Goal: Communication & Community: Answer question/provide support

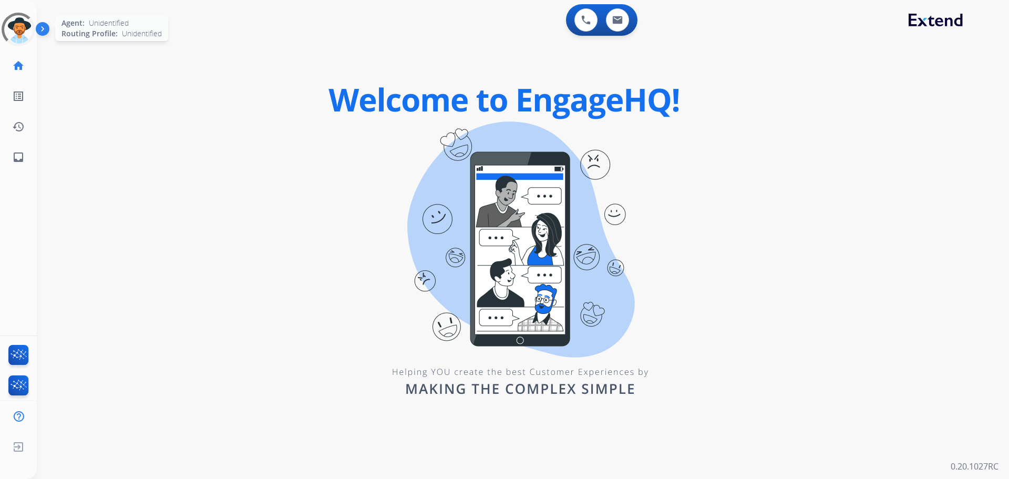
click at [21, 24] on div at bounding box center [18, 29] width 47 height 47
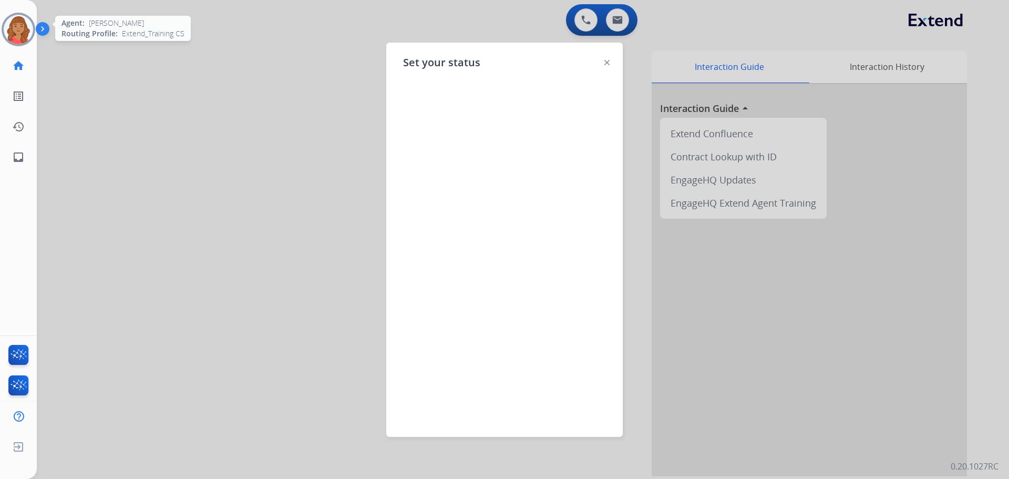
click at [22, 24] on img at bounding box center [18, 29] width 29 height 29
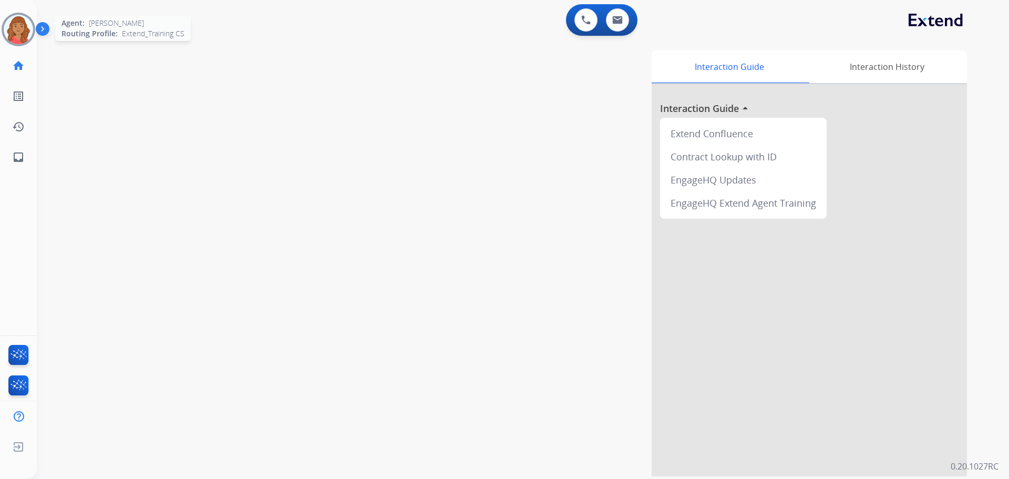
click at [15, 25] on img at bounding box center [18, 29] width 29 height 29
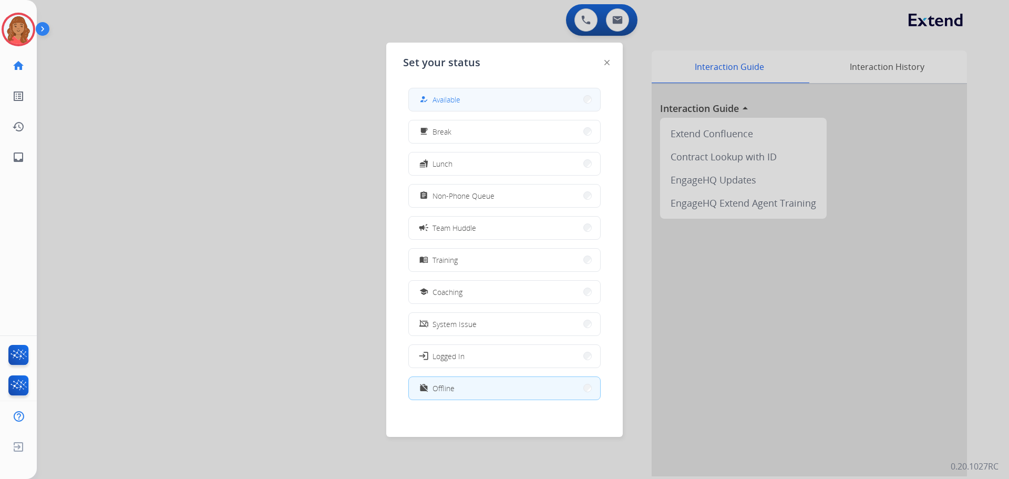
click at [464, 99] on button "how_to_reg Available" at bounding box center [504, 99] width 191 height 23
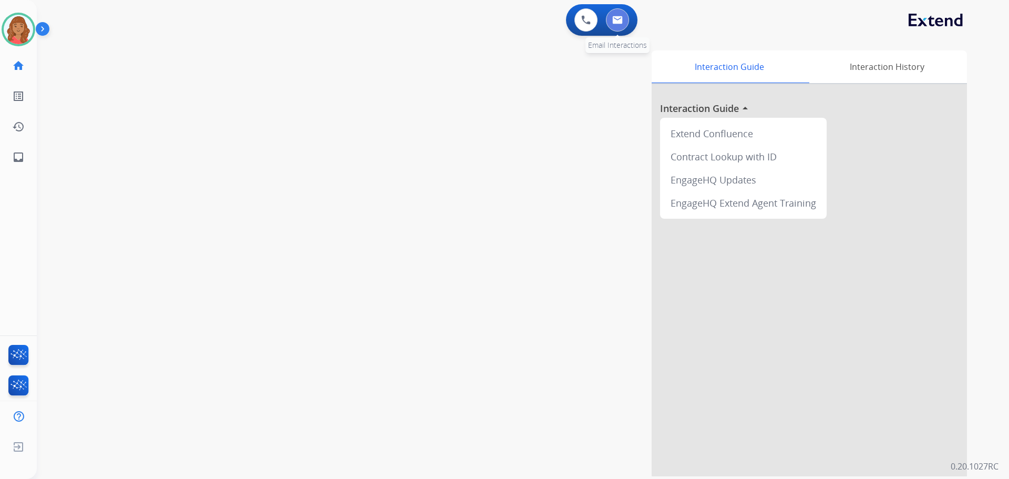
click at [623, 23] on button at bounding box center [617, 19] width 23 height 23
select select "**********"
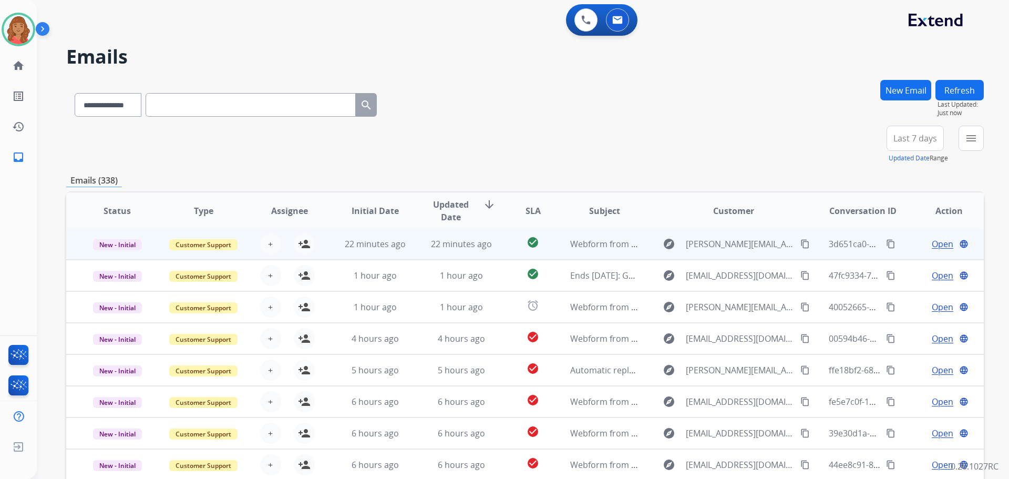
scroll to position [53, 0]
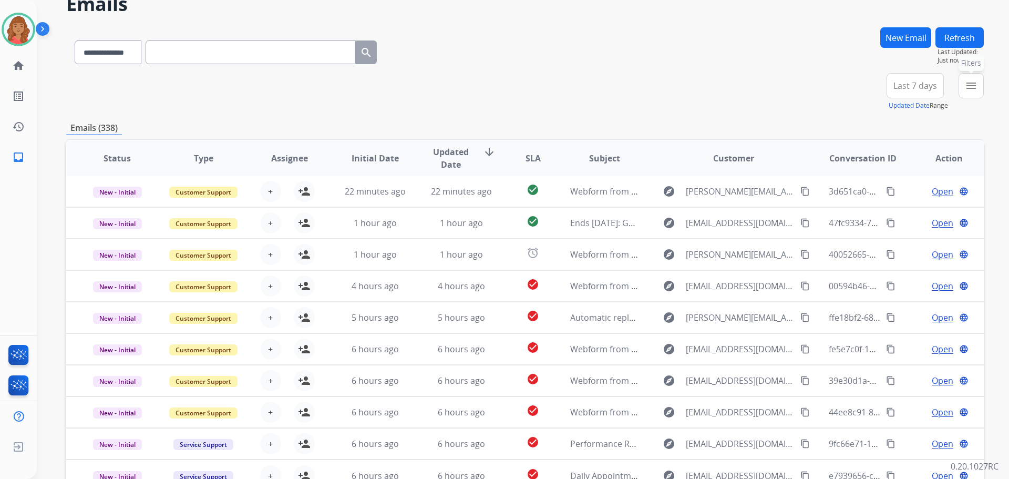
click at [971, 86] on mat-icon "menu" at bounding box center [971, 85] width 13 height 13
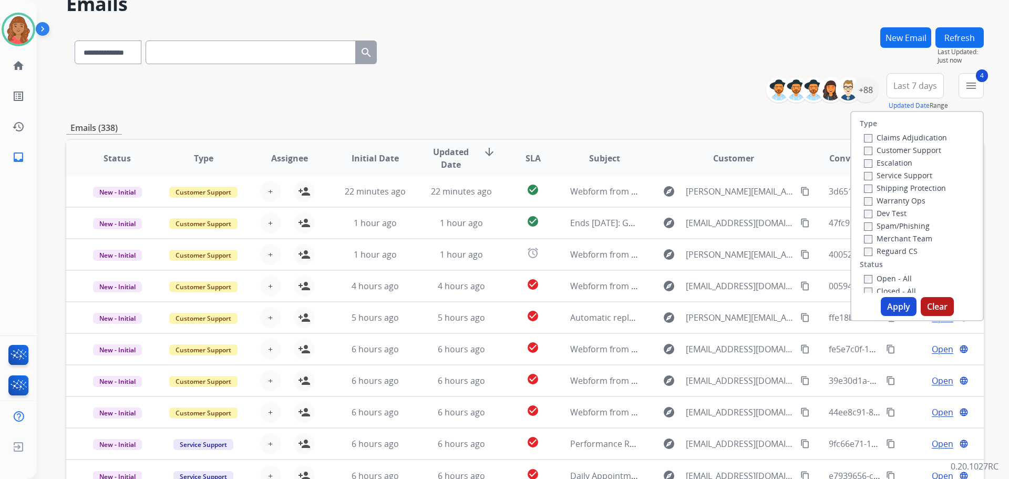
click at [883, 301] on button "Apply" at bounding box center [899, 306] width 36 height 19
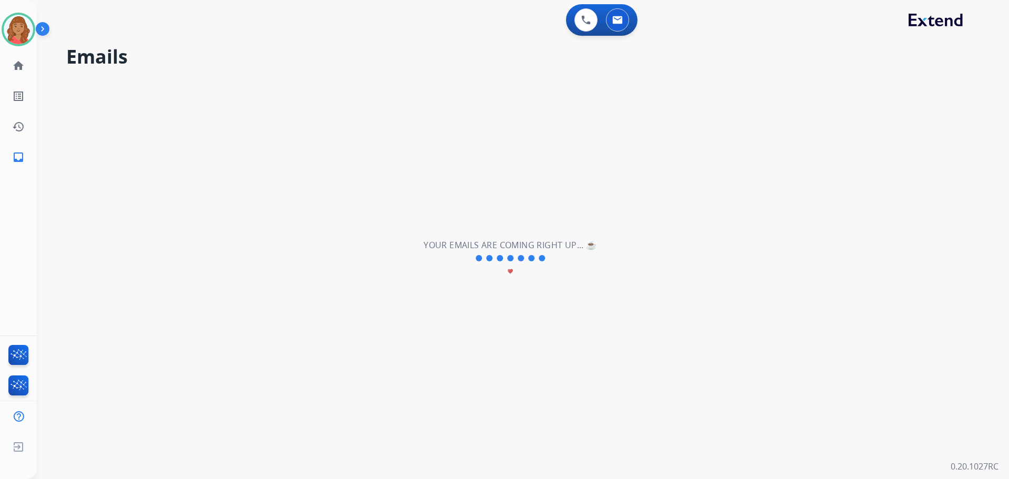
scroll to position [0, 0]
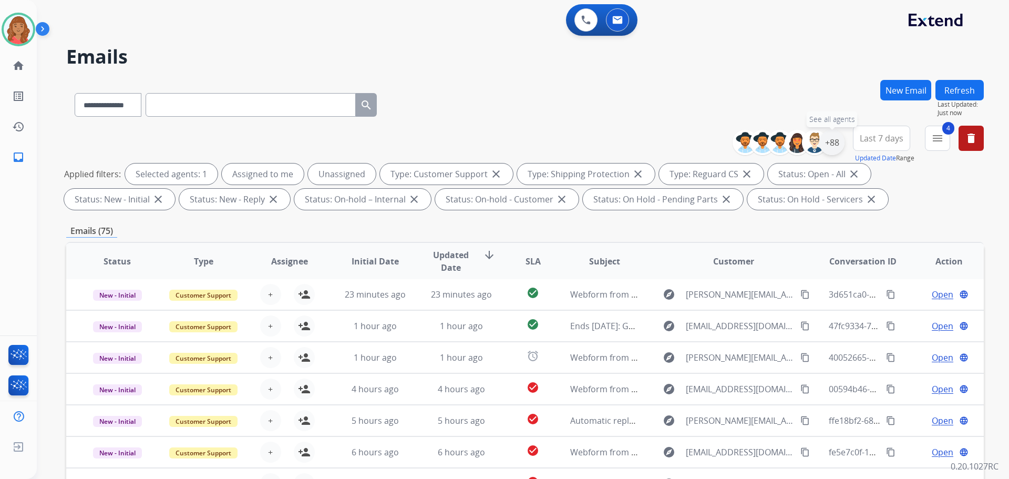
click at [837, 147] on div "+88" at bounding box center [831, 142] width 25 height 25
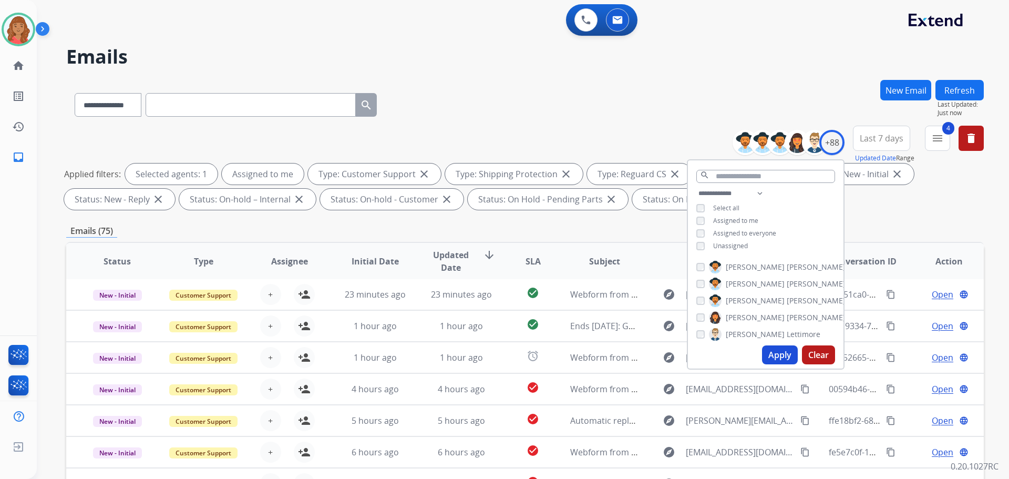
click at [777, 354] on button "Apply" at bounding box center [780, 354] width 36 height 19
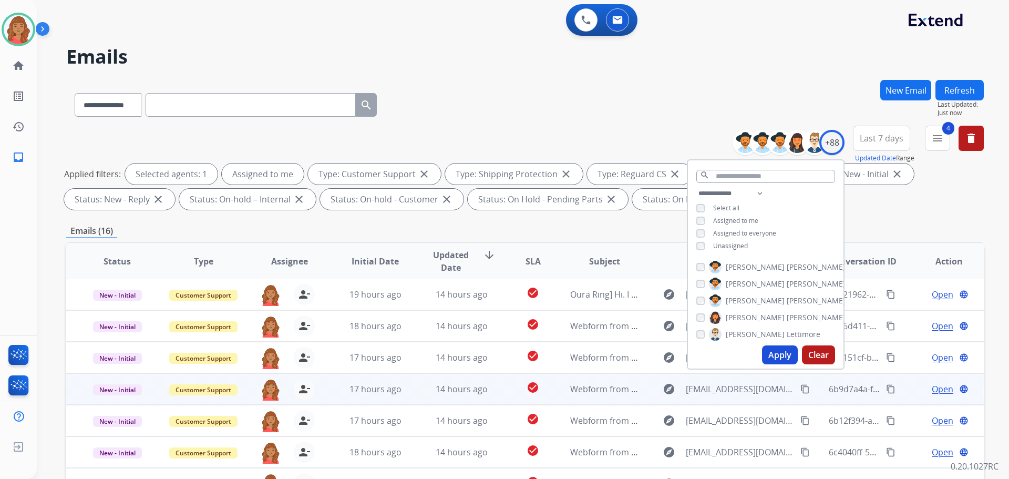
scroll to position [170, 0]
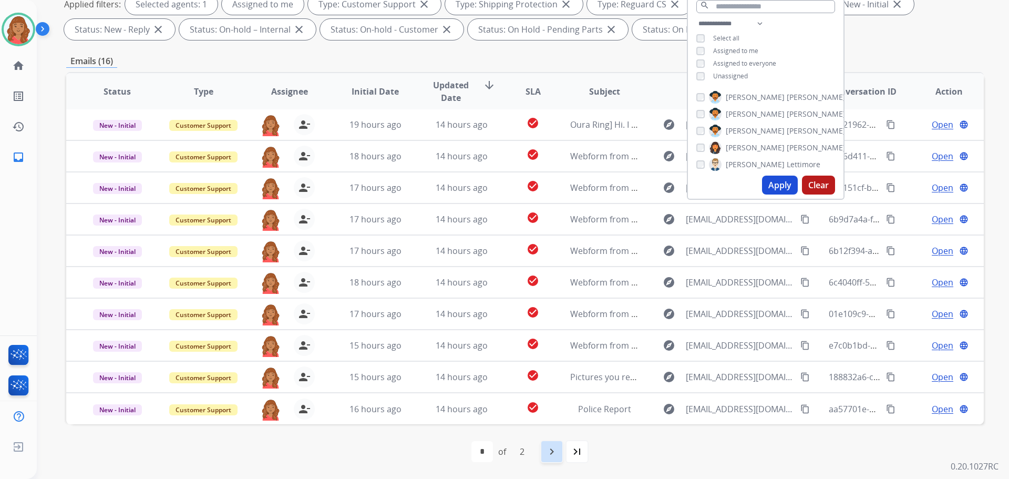
click at [556, 450] on mat-icon "navigate_next" at bounding box center [552, 451] width 13 height 13
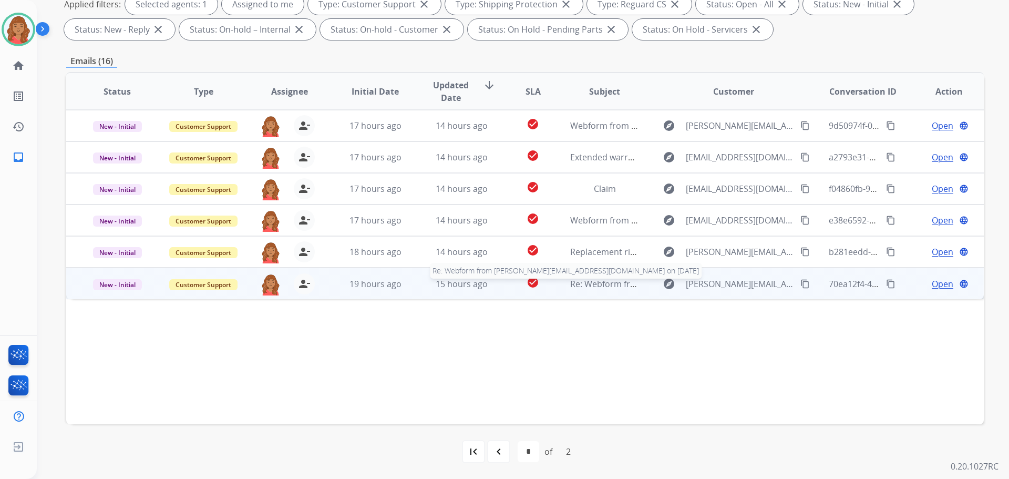
click at [620, 282] on span "Re: Webform from [PERSON_NAME][EMAIL_ADDRESS][DOMAIN_NAME] on [DATE]" at bounding box center [728, 284] width 317 height 12
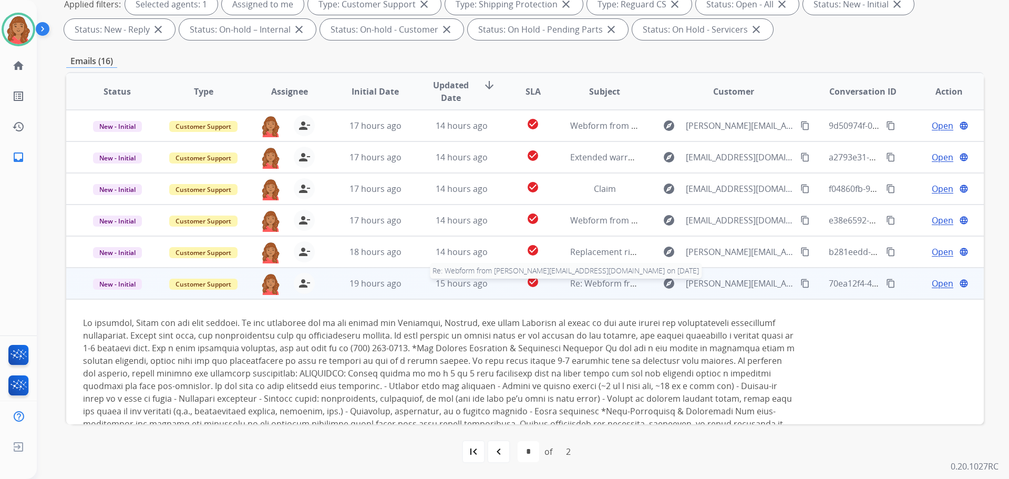
scroll to position [60, 0]
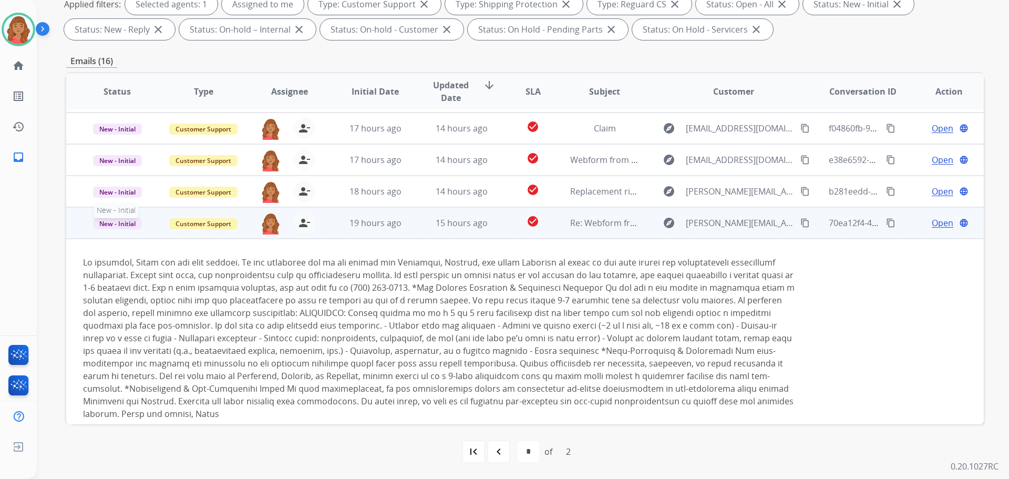
click at [127, 219] on span "New - Initial" at bounding box center [117, 223] width 49 height 11
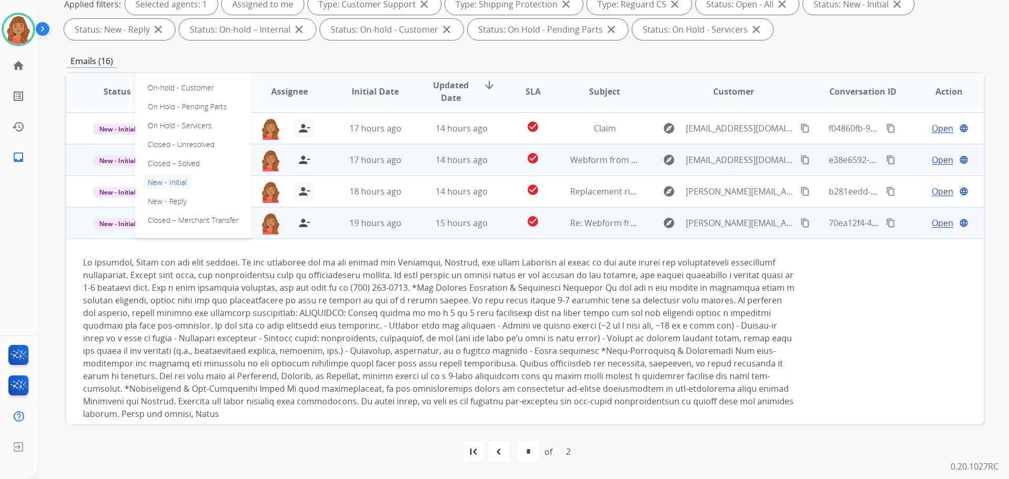
click at [165, 164] on p "Closed – Solved" at bounding box center [173, 163] width 60 height 15
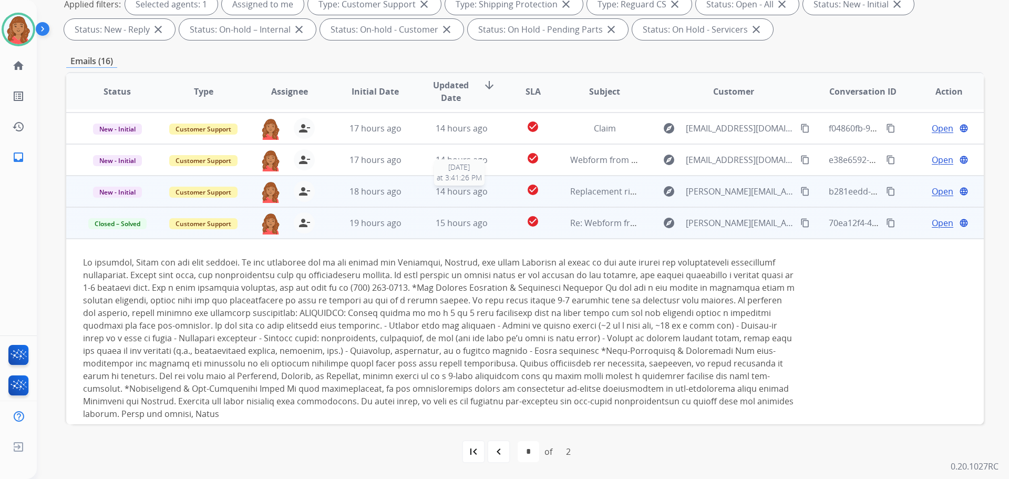
click at [475, 193] on span "14 hours ago" at bounding box center [462, 192] width 52 height 12
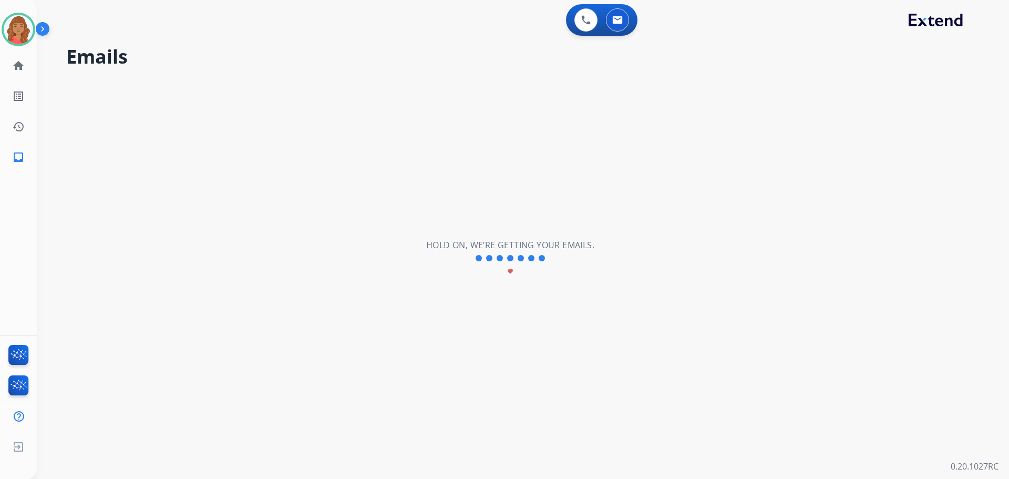
scroll to position [0, 0]
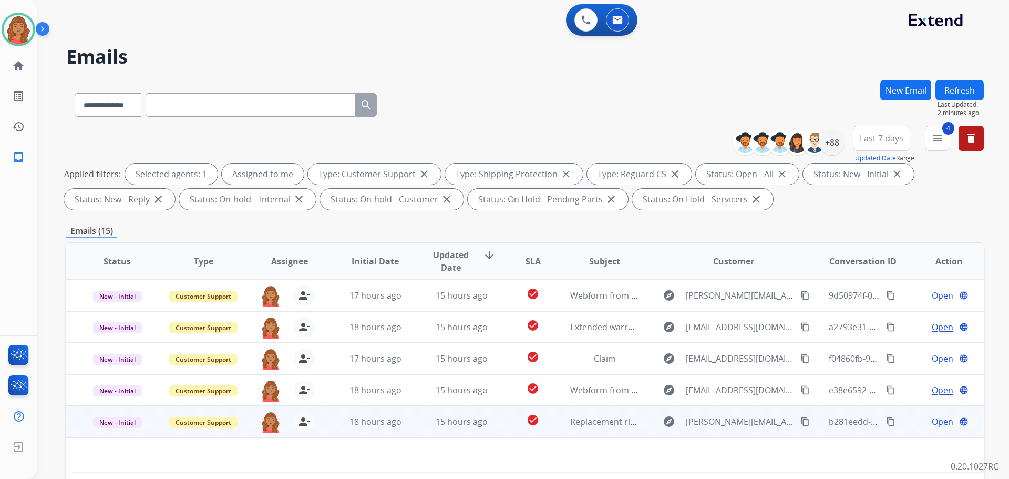
click at [413, 423] on td "15 hours ago" at bounding box center [453, 422] width 86 height 32
click at [456, 426] on span "15 hours ago" at bounding box center [462, 422] width 52 height 12
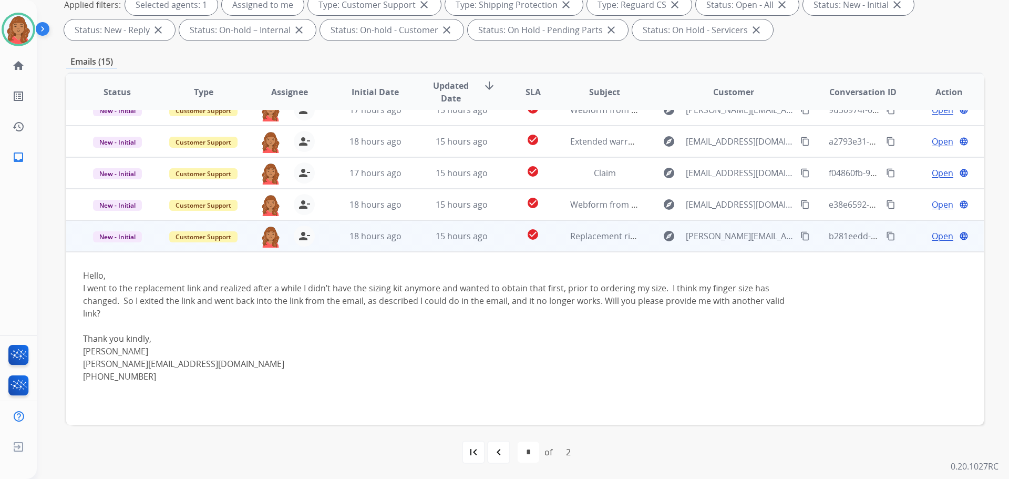
scroll to position [170, 0]
click at [800, 238] on mat-icon "content_copy" at bounding box center [804, 235] width 9 height 9
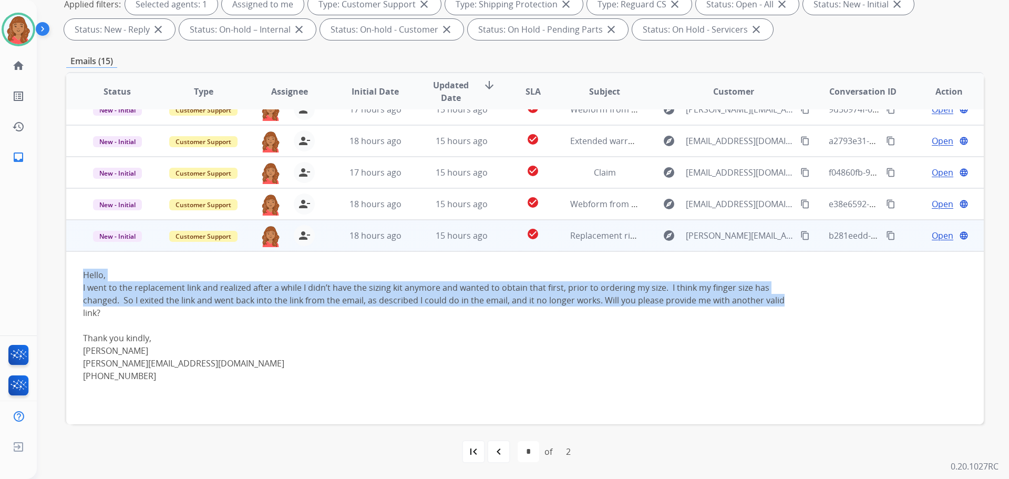
drag, startPoint x: 779, startPoint y: 305, endPoint x: 84, endPoint y: 286, distance: 695.6
click at [75, 276] on td "Hello, I went to the replacement link and realized after a while I didn’t have …" at bounding box center [439, 337] width 746 height 173
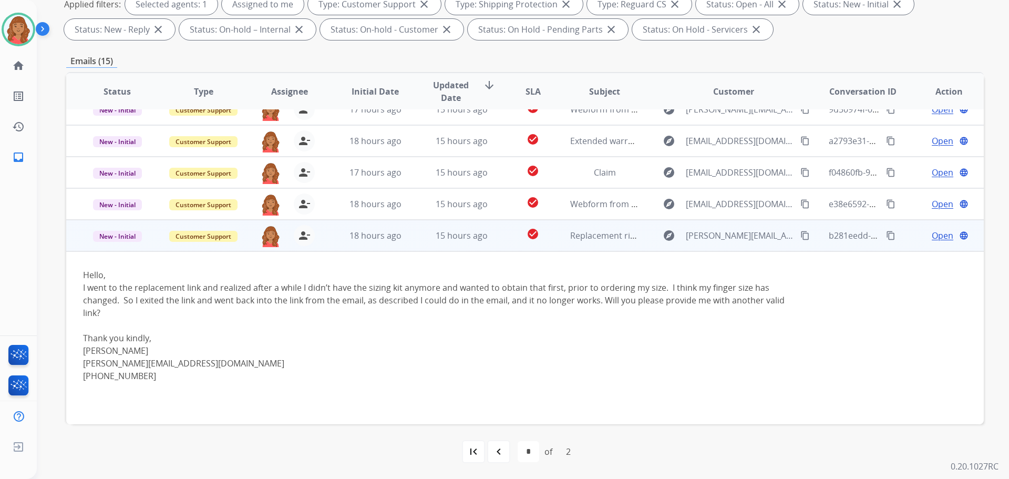
click at [107, 311] on div "I went to the replacement link and realized after a while I didn’t have the siz…" at bounding box center [439, 300] width 712 height 38
drag, startPoint x: 90, startPoint y: 307, endPoint x: 76, endPoint y: 269, distance: 41.1
click at [76, 269] on td "Hello, I went to the replacement link and realized after a while I didn’t have …" at bounding box center [439, 337] width 746 height 173
copy div "Hello, I went to the replacement link and realized after a while I didn’t have …"
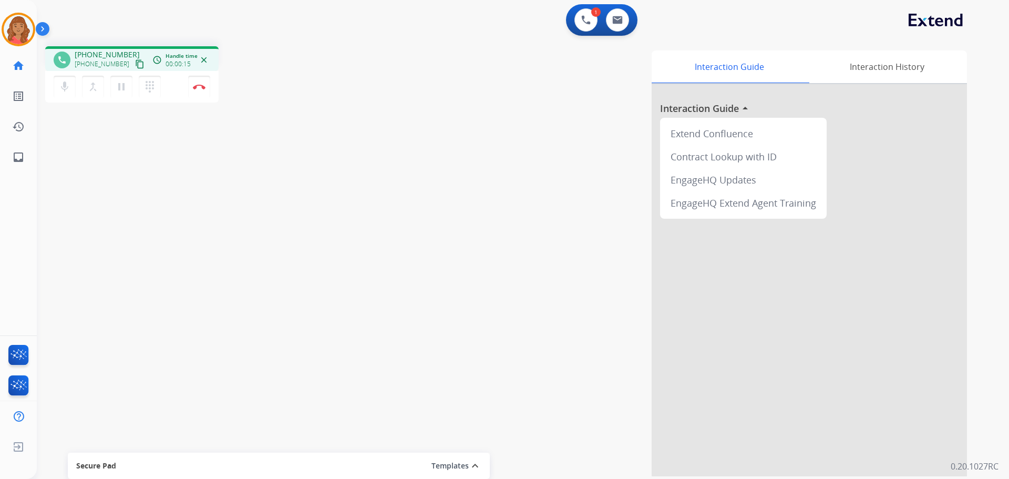
click at [135, 68] on mat-icon "content_copy" at bounding box center [139, 63] width 9 height 9
click at [198, 93] on button "Disconnect" at bounding box center [199, 87] width 22 height 22
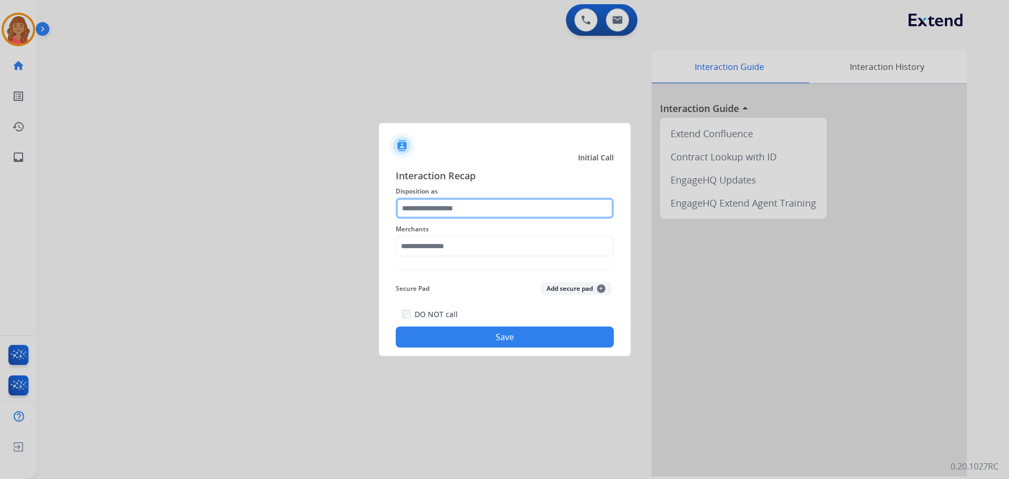
drag, startPoint x: 425, startPoint y: 201, endPoint x: 426, endPoint y: 210, distance: 9.6
click at [427, 205] on input "text" at bounding box center [505, 208] width 218 height 21
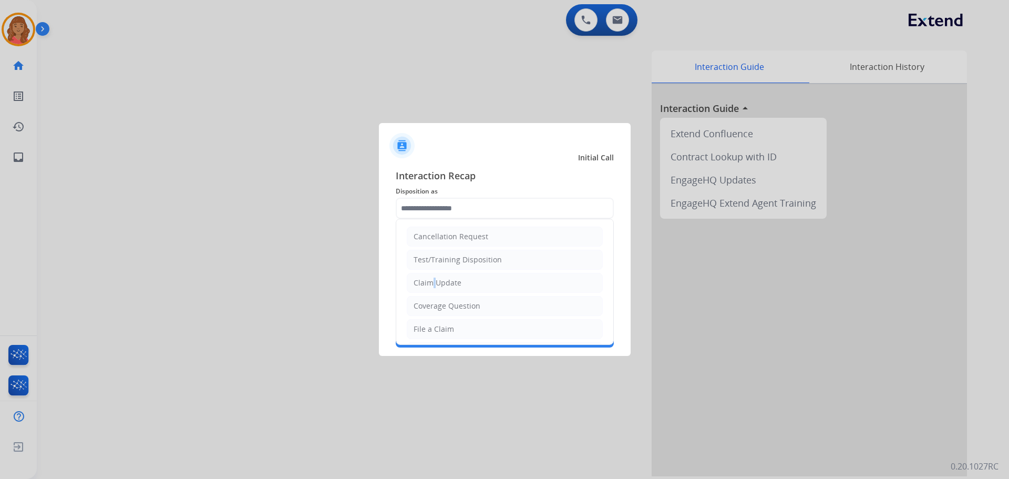
click at [429, 282] on div "Claim Update" at bounding box center [438, 283] width 48 height 11
type input "**********"
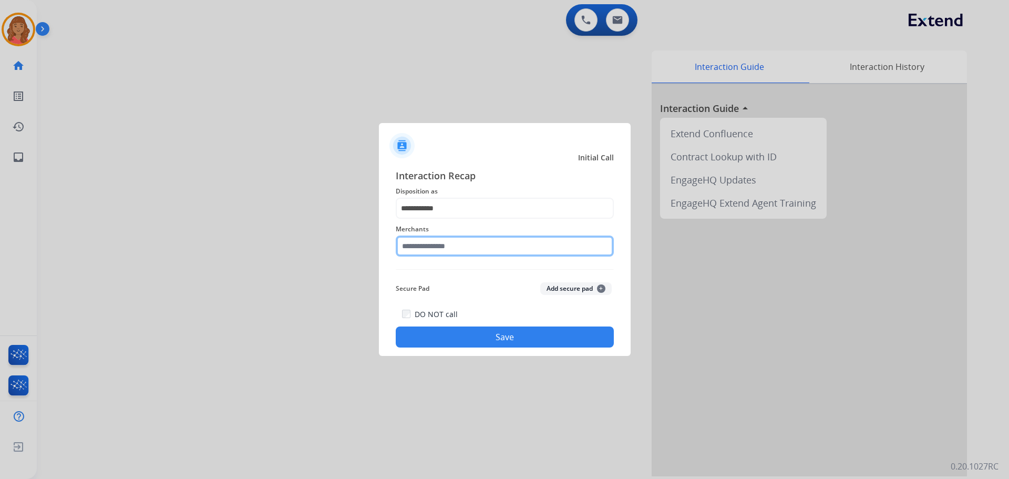
click at [426, 242] on input "text" at bounding box center [505, 245] width 218 height 21
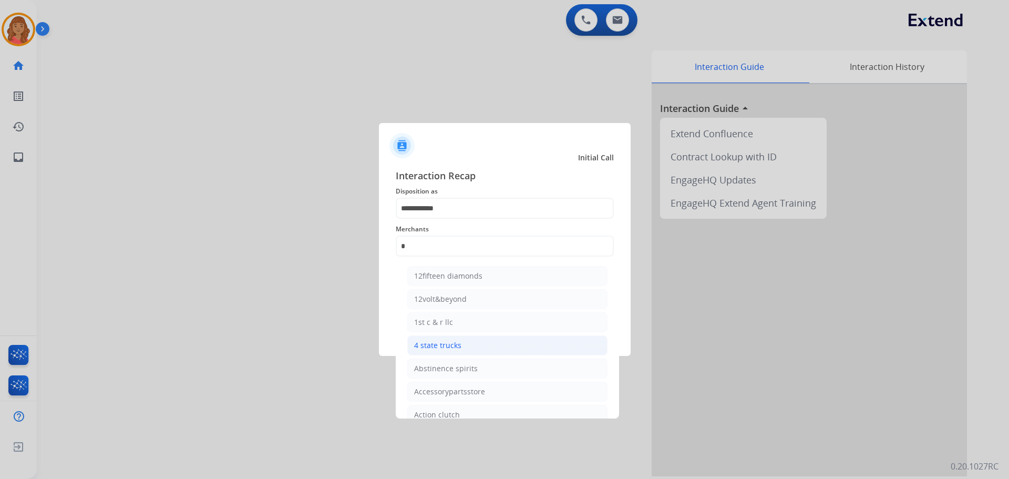
click at [439, 346] on div "4 state trucks" at bounding box center [437, 345] width 47 height 11
type input "**********"
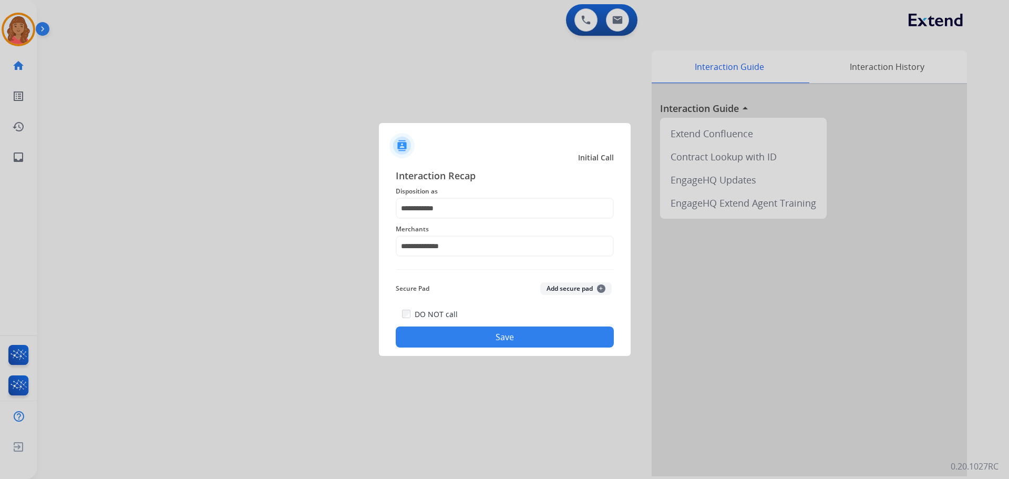
click at [445, 329] on button "Save" at bounding box center [505, 336] width 218 height 21
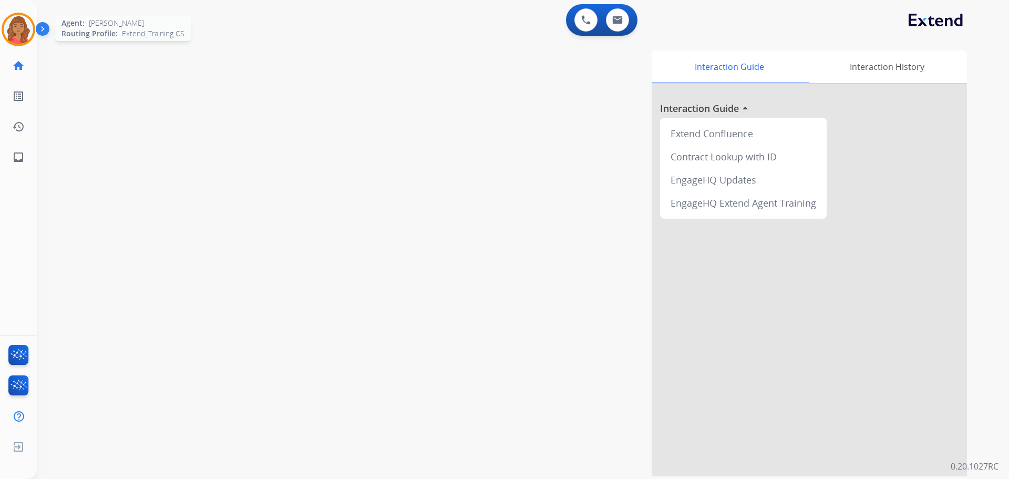
drag, startPoint x: 19, startPoint y: 28, endPoint x: 37, endPoint y: 38, distance: 19.8
click at [20, 28] on img at bounding box center [18, 29] width 29 height 29
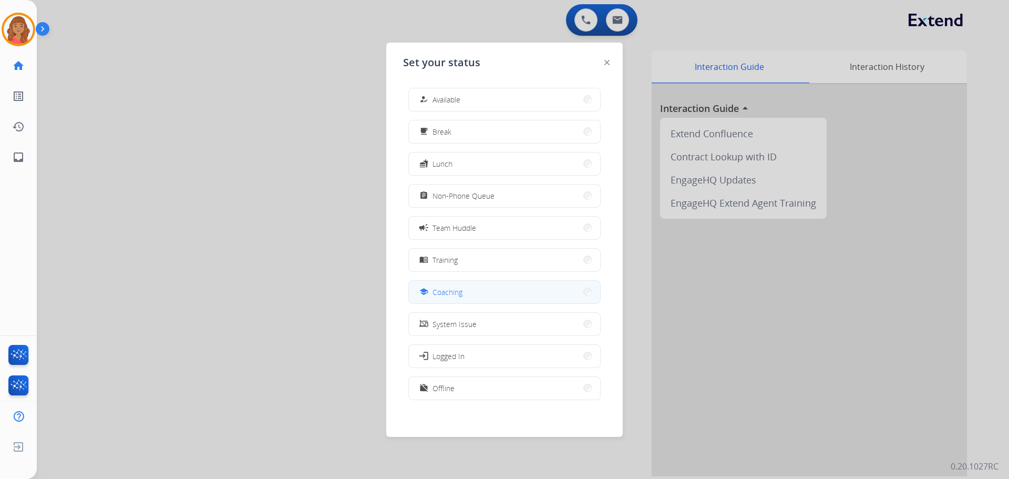
click at [446, 286] on span "Coaching" at bounding box center [448, 291] width 30 height 11
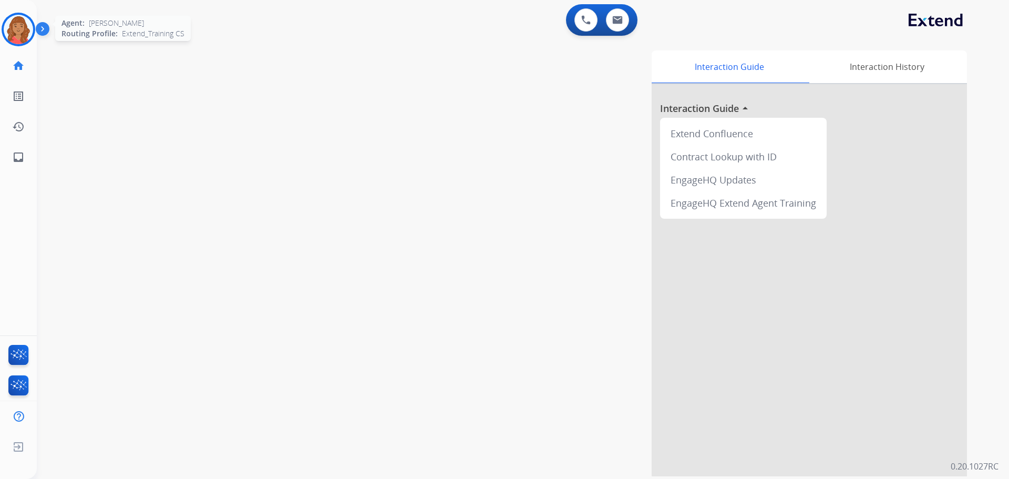
drag, startPoint x: 24, startPoint y: 30, endPoint x: 32, endPoint y: 32, distance: 8.6
click at [24, 30] on img at bounding box center [18, 29] width 29 height 29
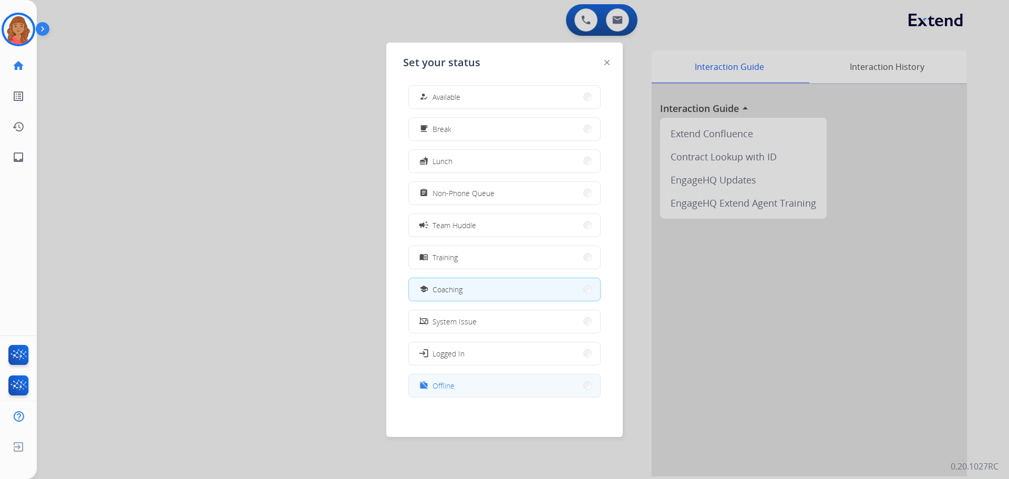
scroll to position [3, 0]
click at [484, 385] on button "work_off Offline" at bounding box center [504, 385] width 191 height 23
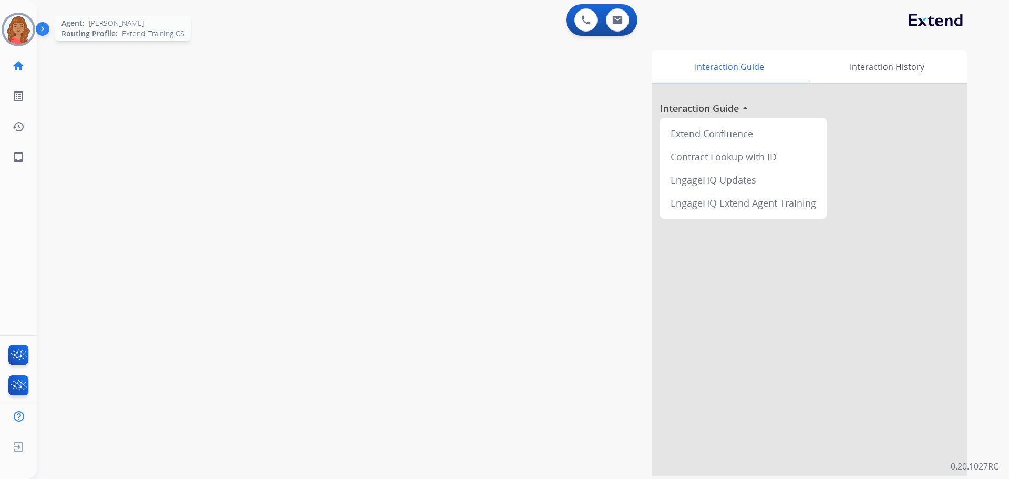
click at [22, 46] on div "[PERSON_NAME] Offline Edit Avatar Agent: [PERSON_NAME] Profile: Extend_Training…" at bounding box center [18, 86] width 37 height 172
click at [21, 36] on img at bounding box center [18, 29] width 29 height 29
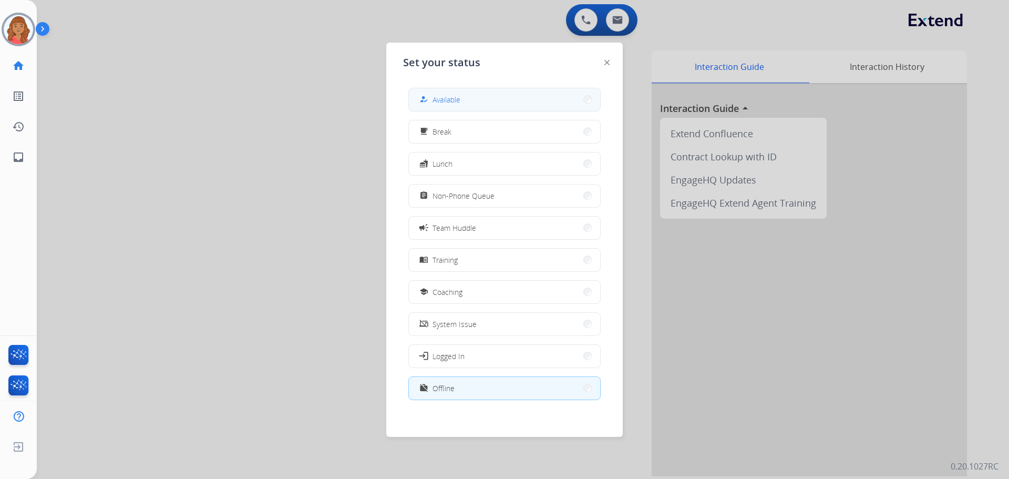
click at [439, 93] on button "how_to_reg Available" at bounding box center [504, 99] width 191 height 23
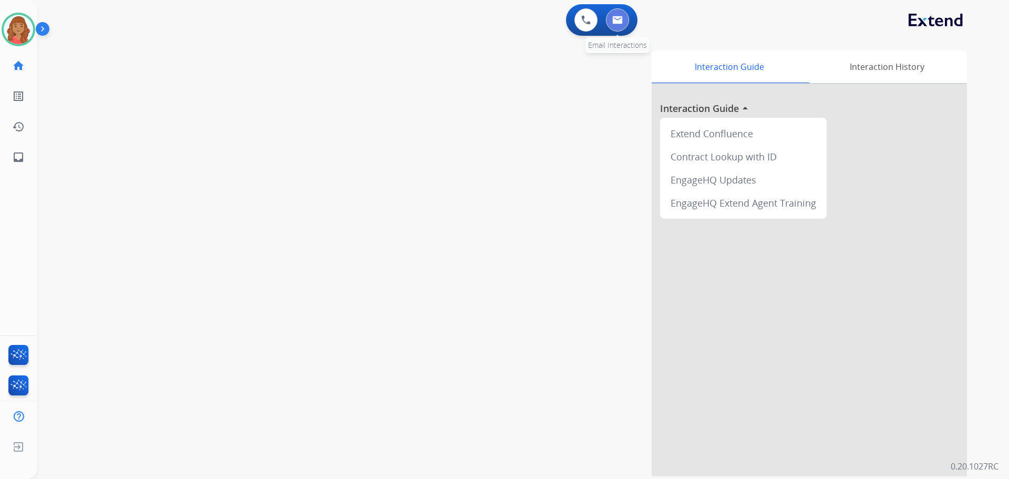
click at [620, 19] on img at bounding box center [617, 20] width 11 height 8
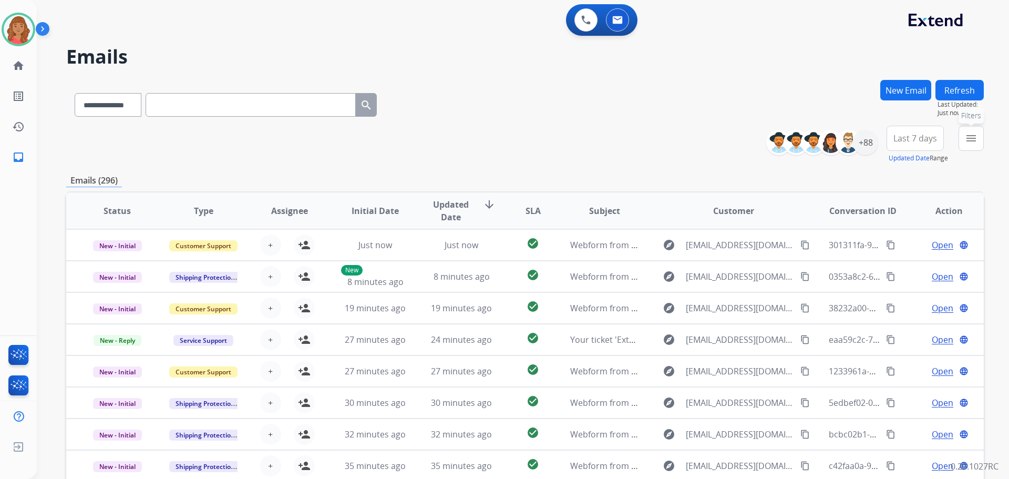
click at [970, 138] on mat-icon "menu" at bounding box center [971, 138] width 13 height 13
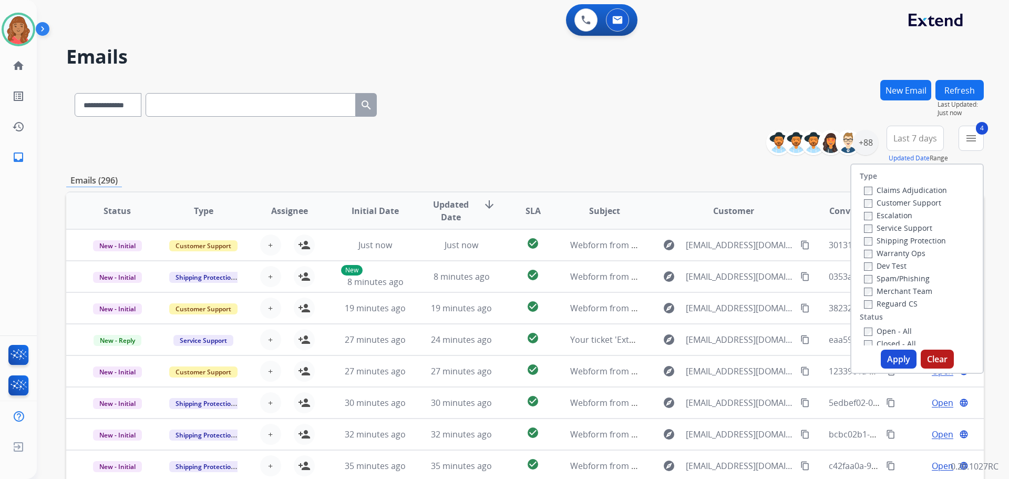
click at [884, 356] on button "Apply" at bounding box center [899, 359] width 36 height 19
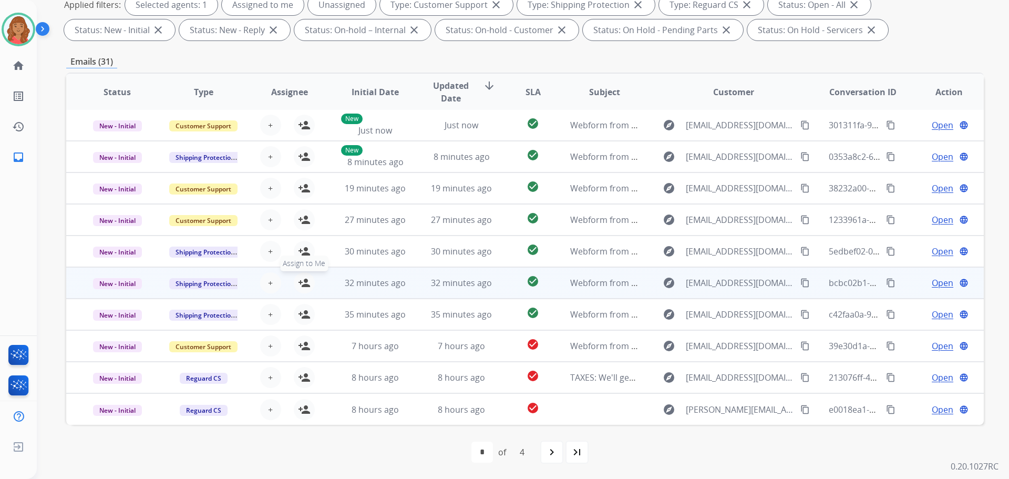
scroll to position [170, 0]
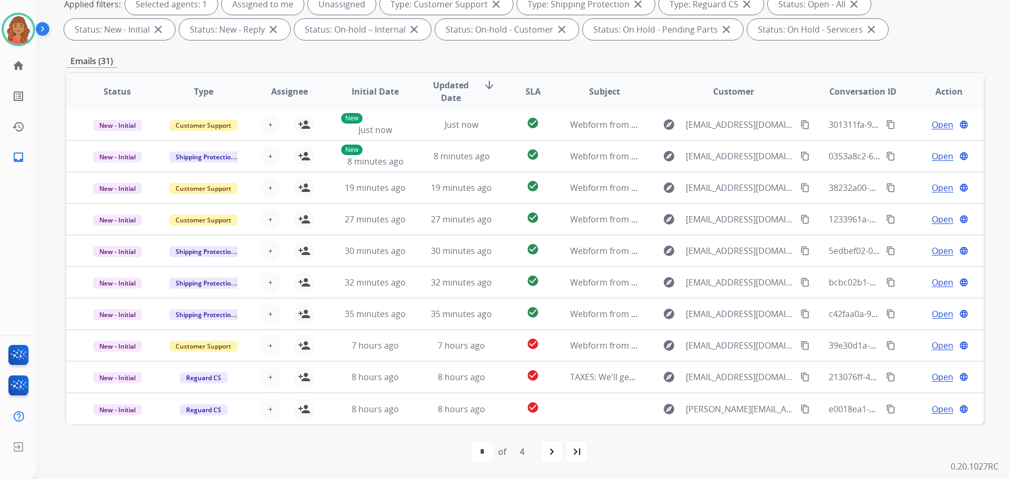
click at [556, 453] on mat-icon "navigate_next" at bounding box center [552, 451] width 13 height 13
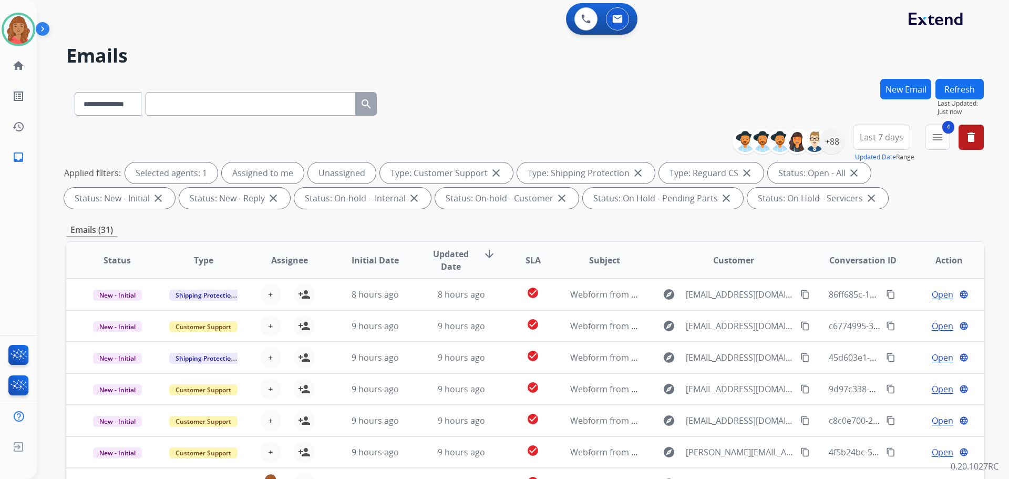
scroll to position [0, 0]
click at [936, 140] on mat-icon "menu" at bounding box center [937, 138] width 13 height 13
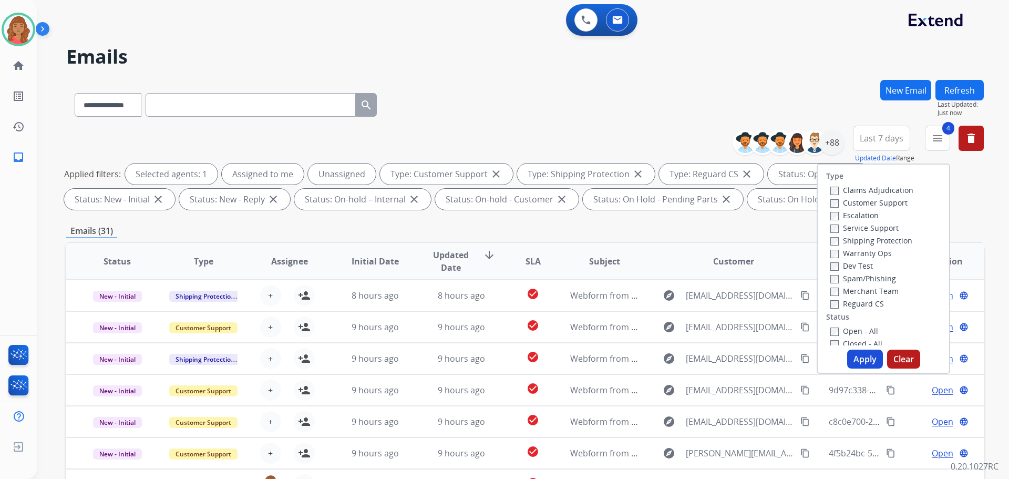
click at [858, 356] on button "Apply" at bounding box center [865, 359] width 36 height 19
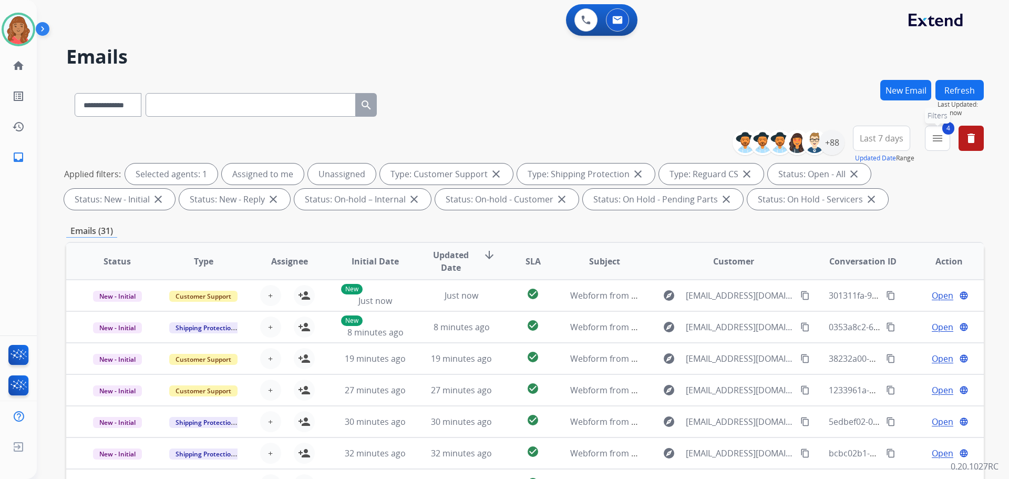
click at [940, 138] on mat-icon "menu" at bounding box center [937, 138] width 13 height 13
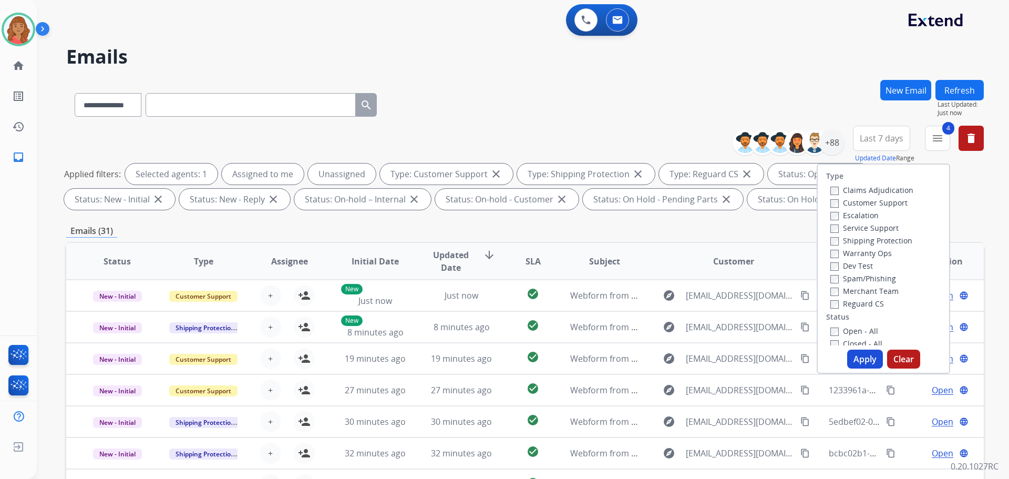
click at [855, 356] on button "Apply" at bounding box center [865, 359] width 36 height 19
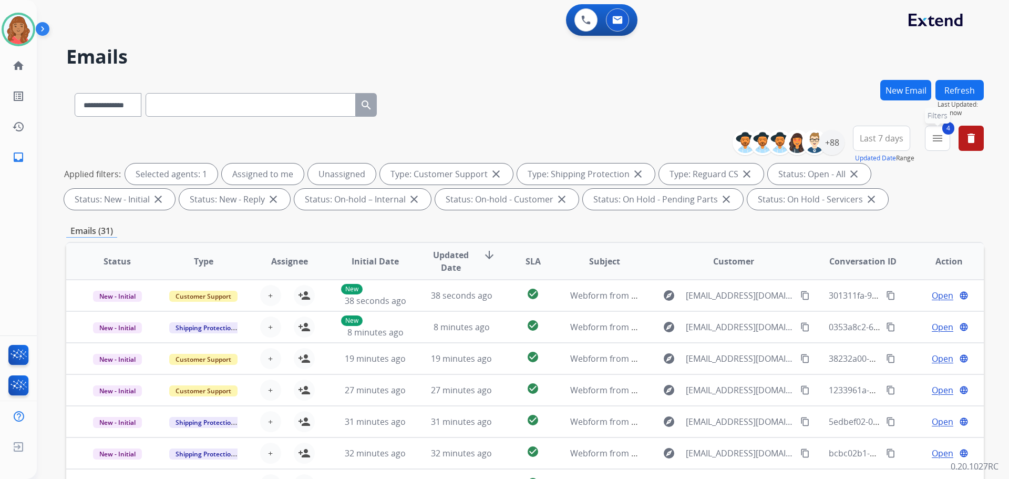
click at [941, 140] on mat-icon "menu" at bounding box center [937, 138] width 13 height 13
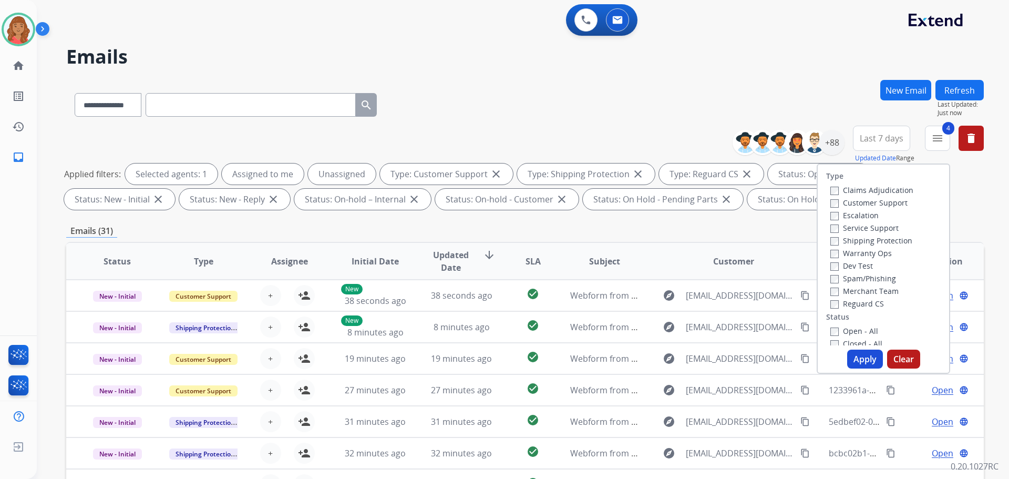
click at [855, 360] on button "Apply" at bounding box center [865, 359] width 36 height 19
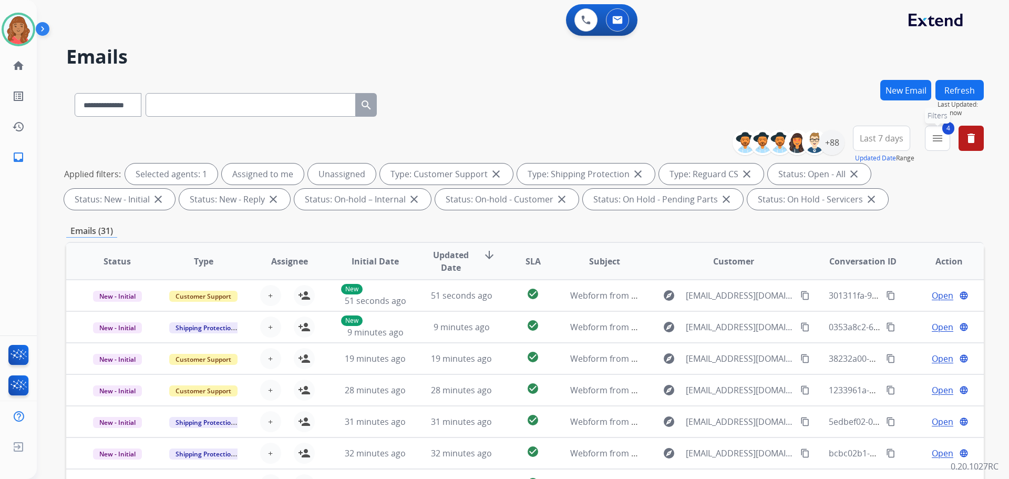
click at [943, 133] on mat-icon "menu" at bounding box center [937, 138] width 13 height 13
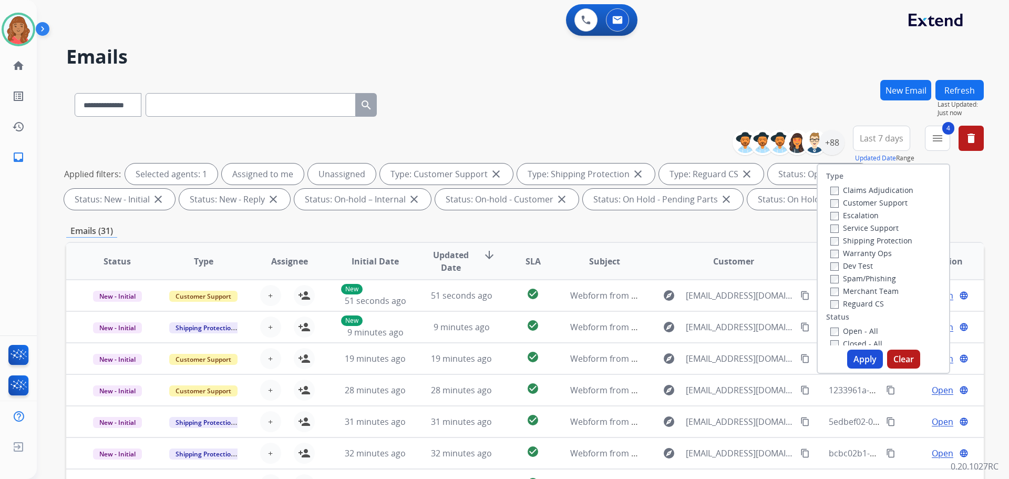
click at [696, 106] on div "**********" at bounding box center [525, 103] width 918 height 46
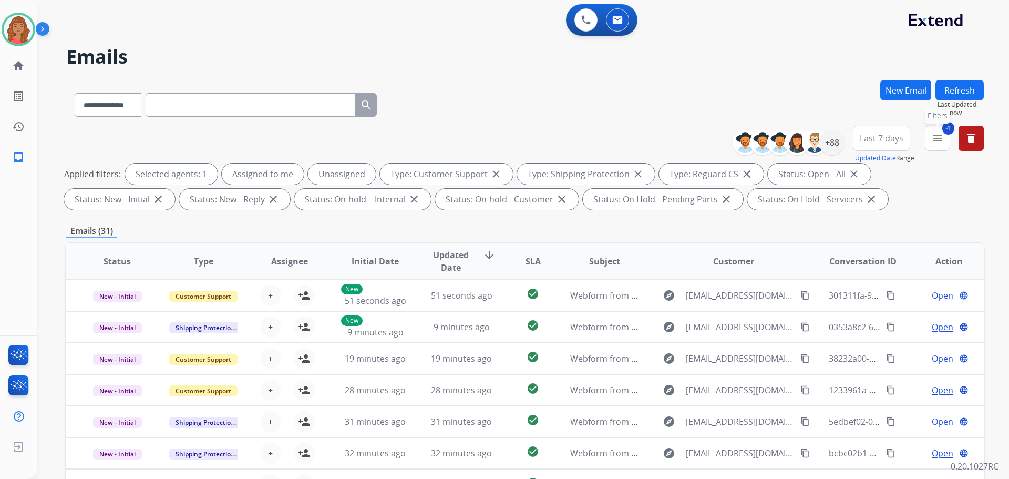
click at [939, 136] on mat-icon "menu" at bounding box center [937, 138] width 13 height 13
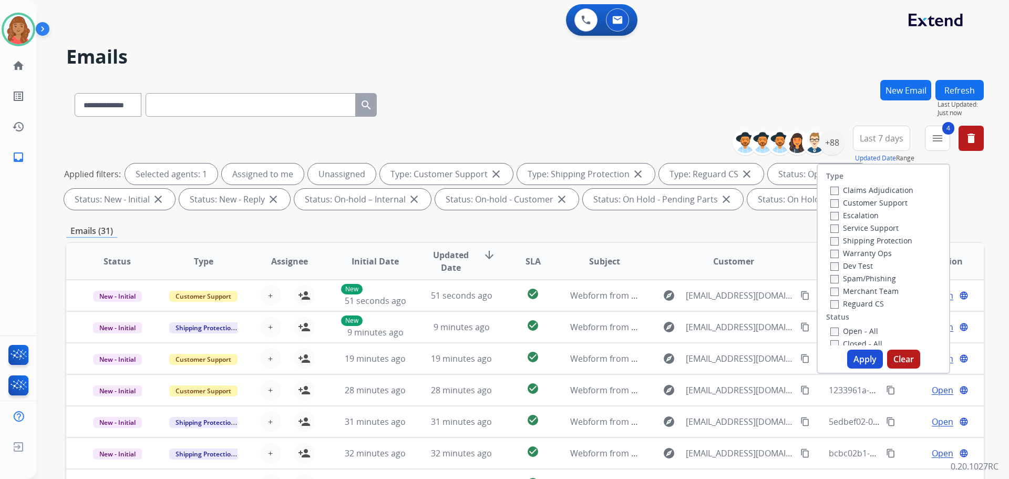
click at [707, 114] on div "**********" at bounding box center [525, 103] width 918 height 46
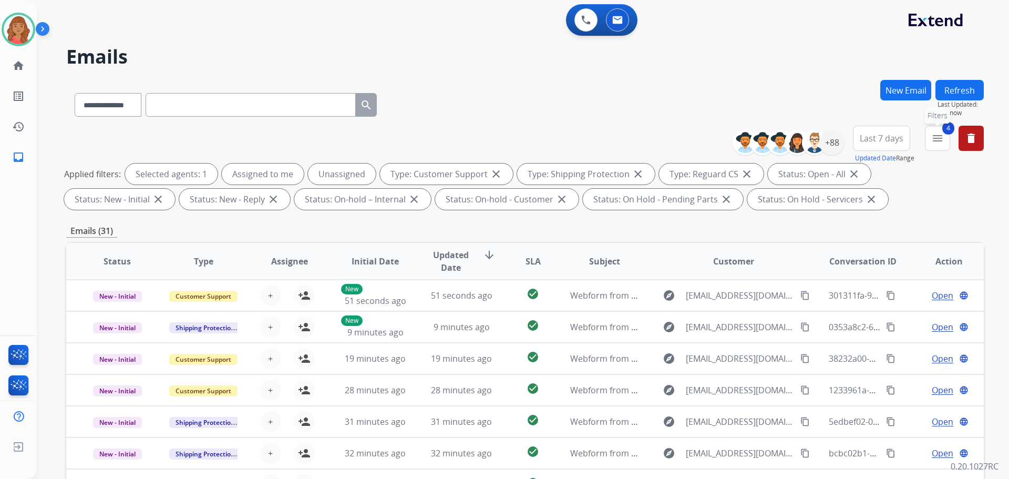
click at [935, 140] on mat-icon "menu" at bounding box center [937, 138] width 13 height 13
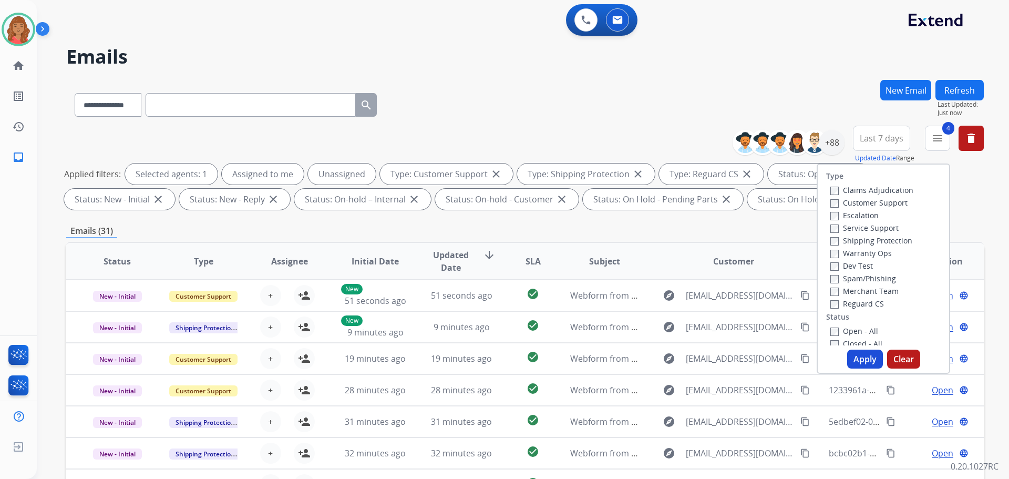
drag, startPoint x: 853, startPoint y: 357, endPoint x: 820, endPoint y: 355, distance: 33.2
click at [854, 356] on button "Apply" at bounding box center [865, 359] width 36 height 19
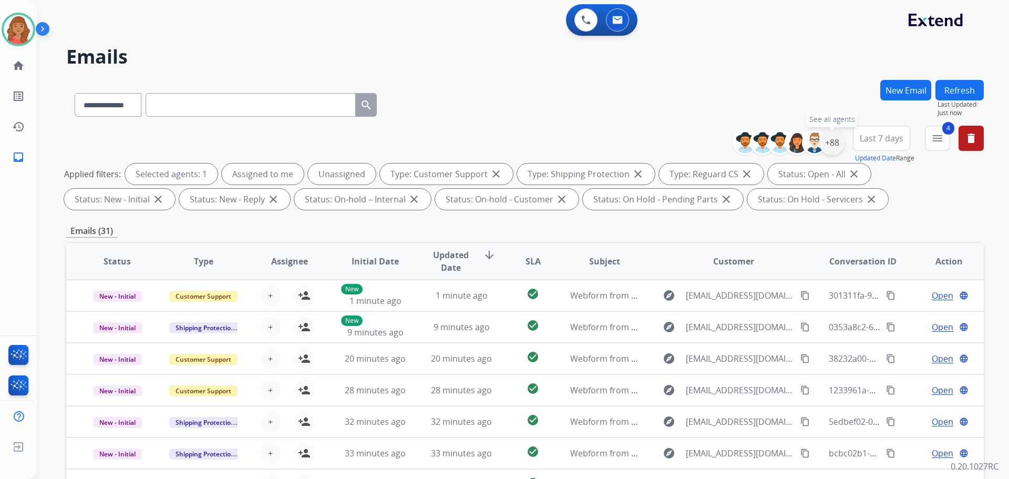
click at [829, 145] on div "+88" at bounding box center [831, 142] width 25 height 25
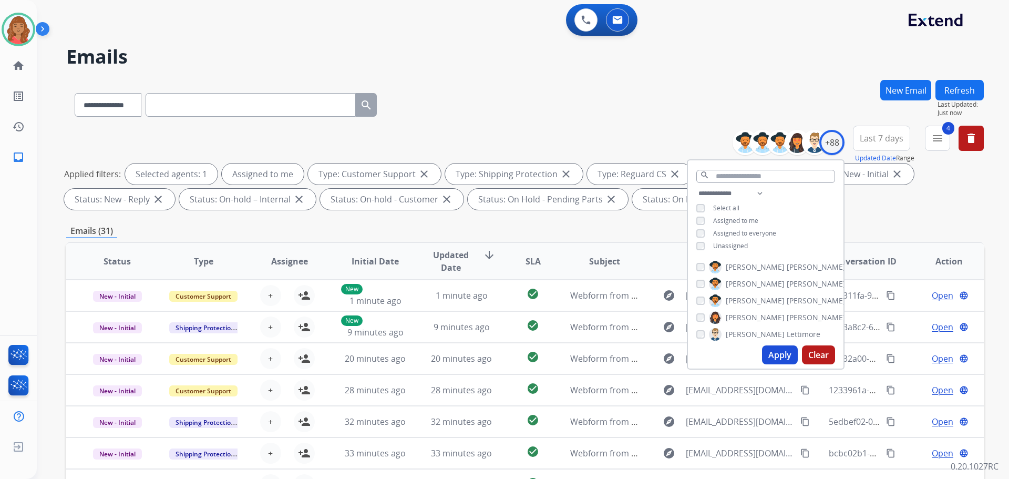
click at [774, 352] on button "Apply" at bounding box center [780, 354] width 36 height 19
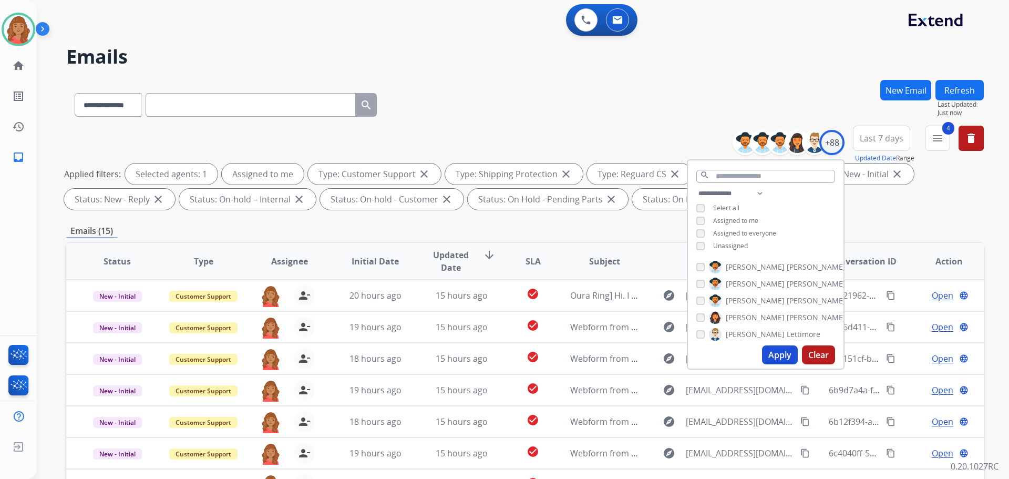
click at [361, 234] on div "Emails (15)" at bounding box center [525, 230] width 918 height 13
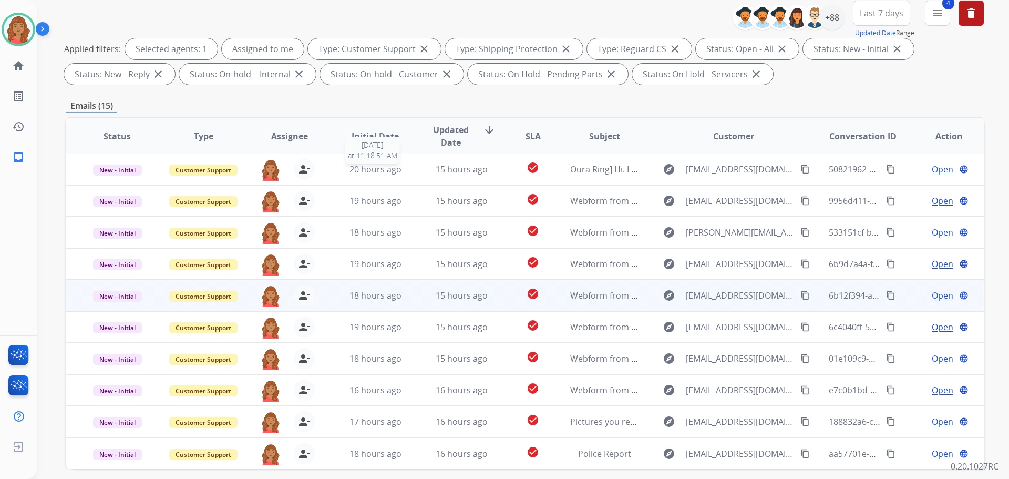
scroll to position [170, 0]
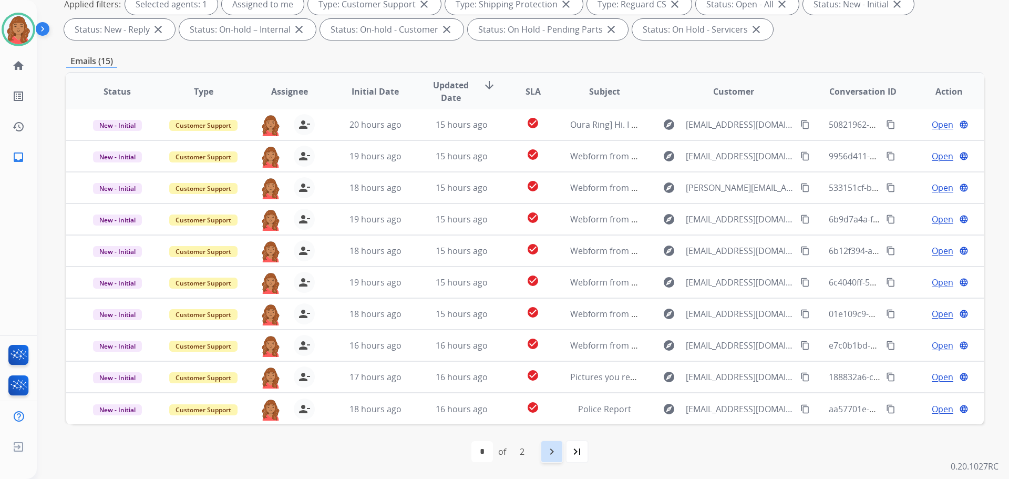
click at [554, 454] on mat-icon "navigate_next" at bounding box center [552, 451] width 13 height 13
select select "*"
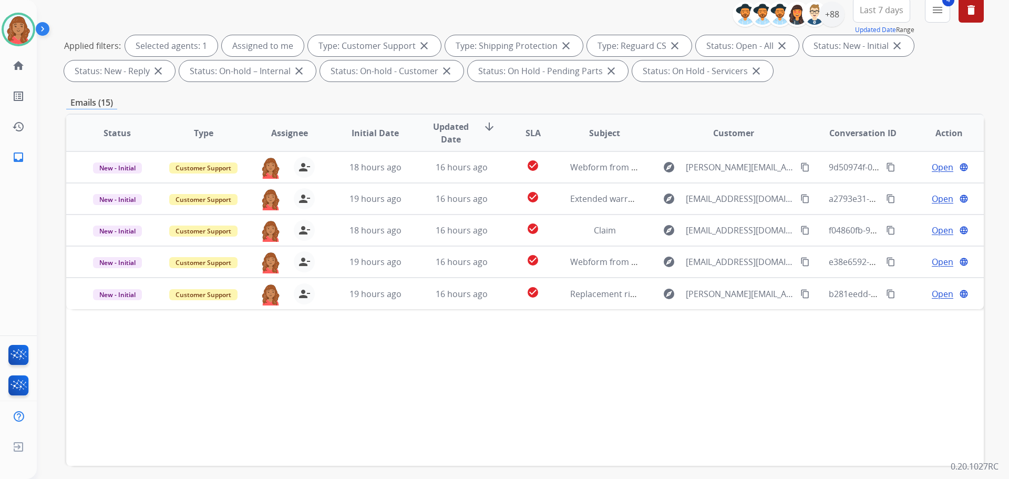
scroll to position [158, 0]
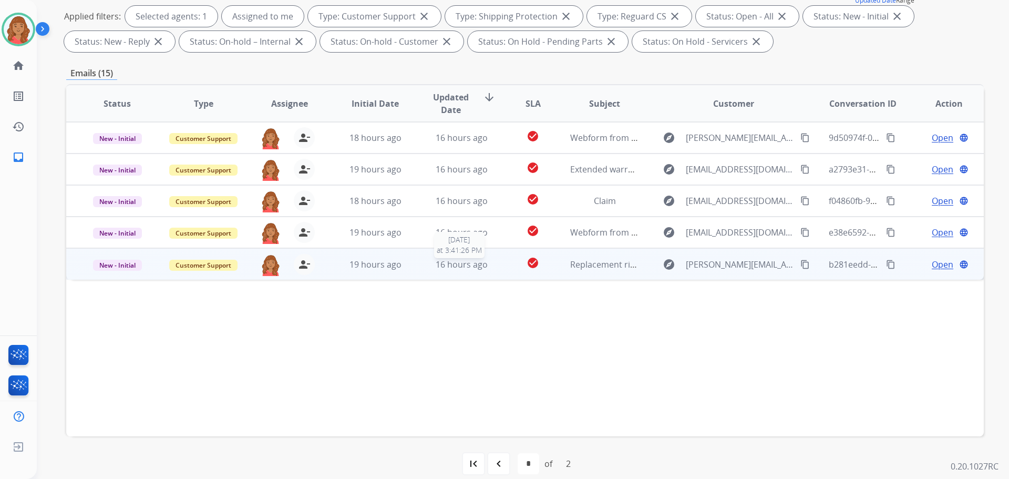
click at [436, 264] on span "16 hours ago" at bounding box center [462, 265] width 52 height 12
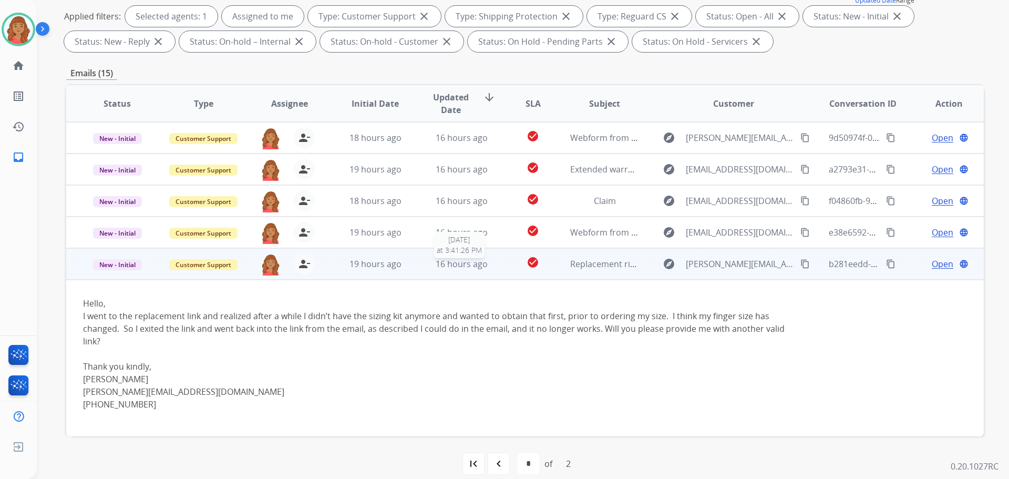
scroll to position [16, 0]
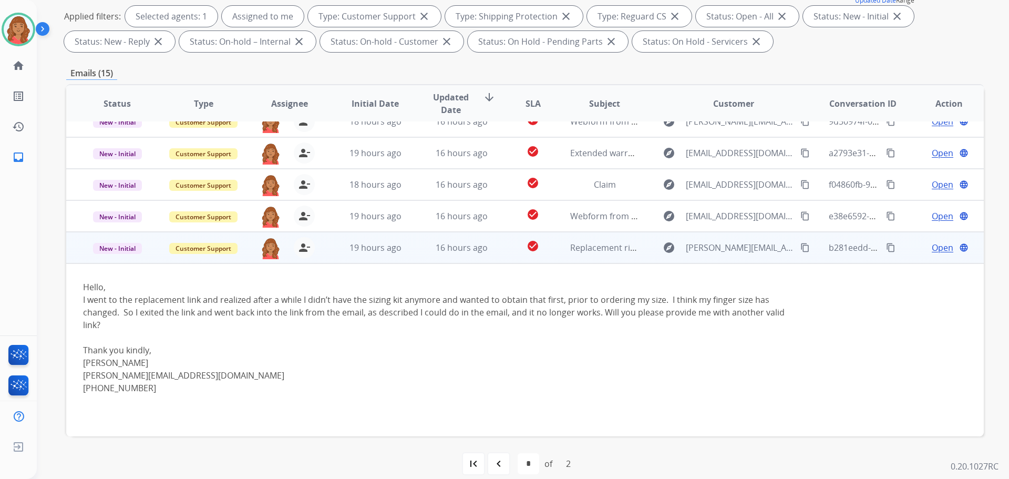
click at [800, 244] on mat-icon "content_copy" at bounding box center [804, 247] width 9 height 9
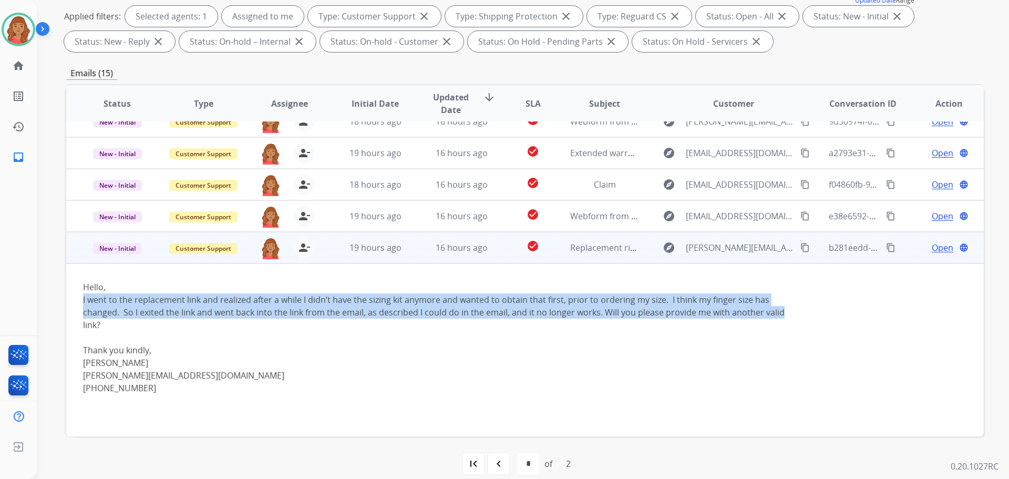
drag, startPoint x: 784, startPoint y: 306, endPoint x: 76, endPoint y: 300, distance: 707.5
click at [76, 300] on td "Hello, I went to the replacement link and realized after a while I didn’t have …" at bounding box center [439, 349] width 746 height 173
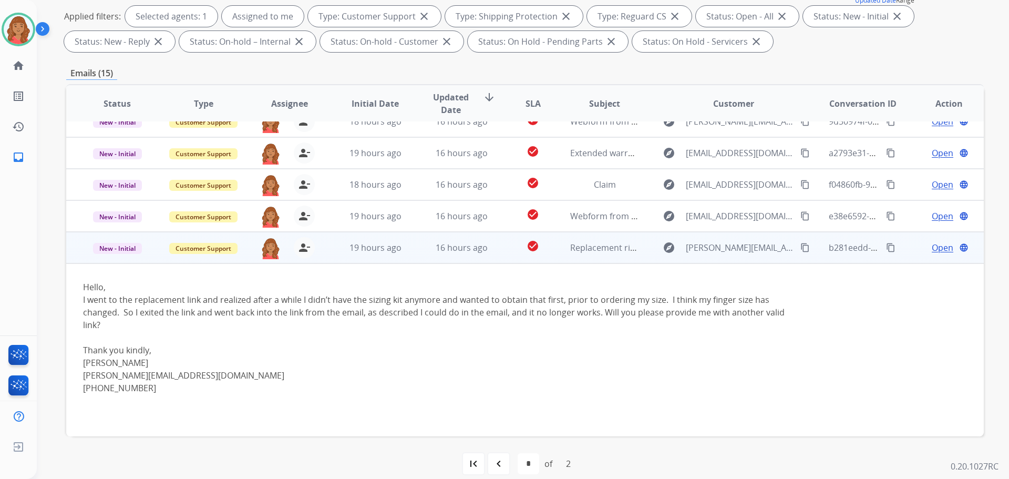
drag, startPoint x: 112, startPoint y: 324, endPoint x: 105, endPoint y: 324, distance: 7.4
click at [110, 324] on div "I went to the replacement link and realized after a while I didn’t have the siz…" at bounding box center [439, 312] width 712 height 38
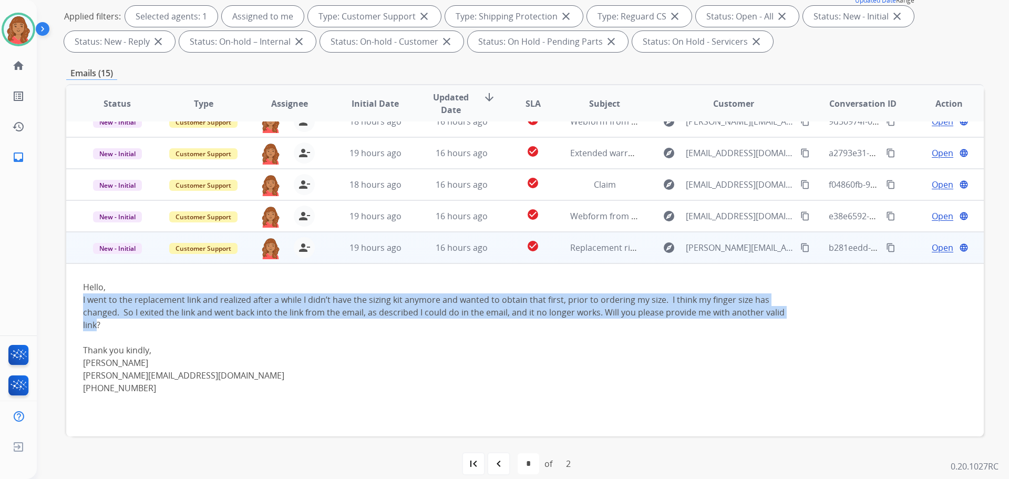
drag, startPoint x: 87, startPoint y: 317, endPoint x: 74, endPoint y: 297, distance: 23.9
click at [74, 297] on td "Hello, I went to the replacement link and realized after a while I didn’t have …" at bounding box center [439, 349] width 746 height 173
copy div "I went to the replacement link and realized after a while I didn’t have the siz…"
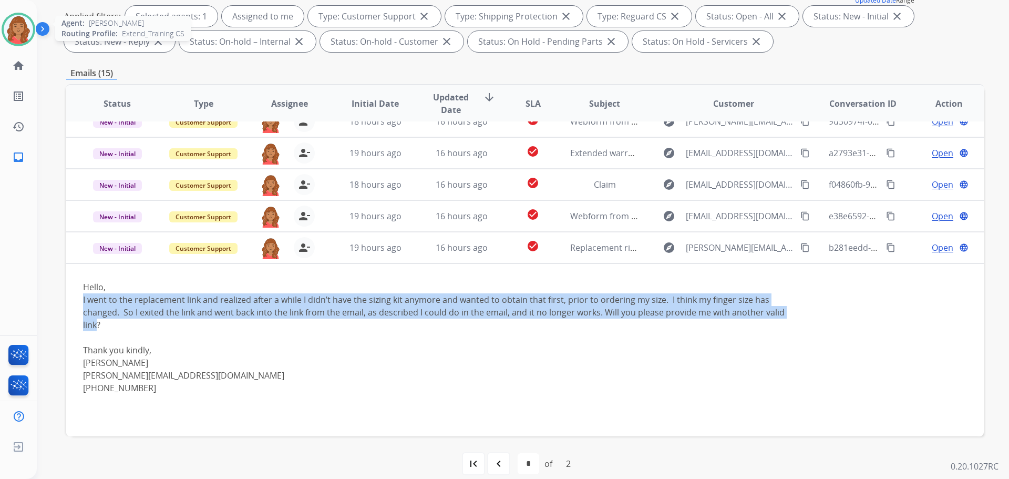
click at [17, 27] on img at bounding box center [18, 29] width 29 height 29
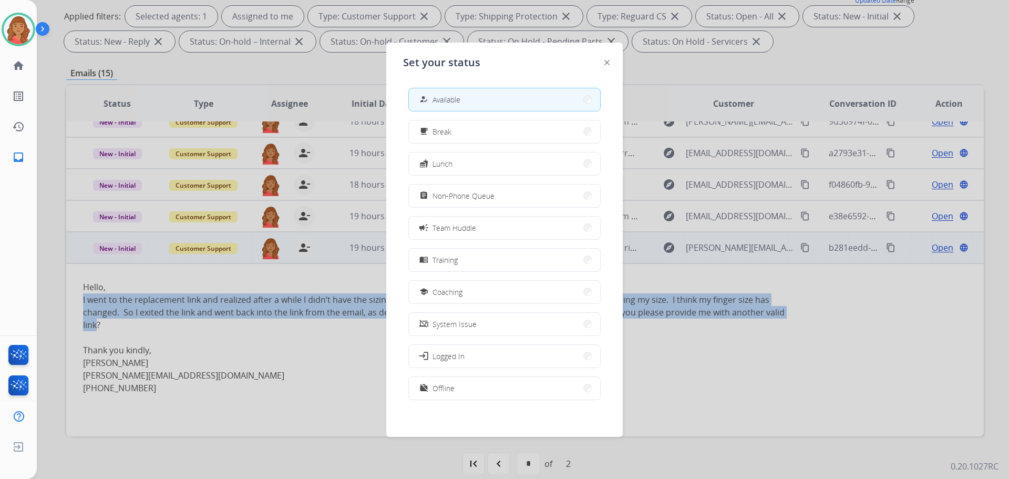
click at [458, 289] on span "Coaching" at bounding box center [448, 291] width 30 height 11
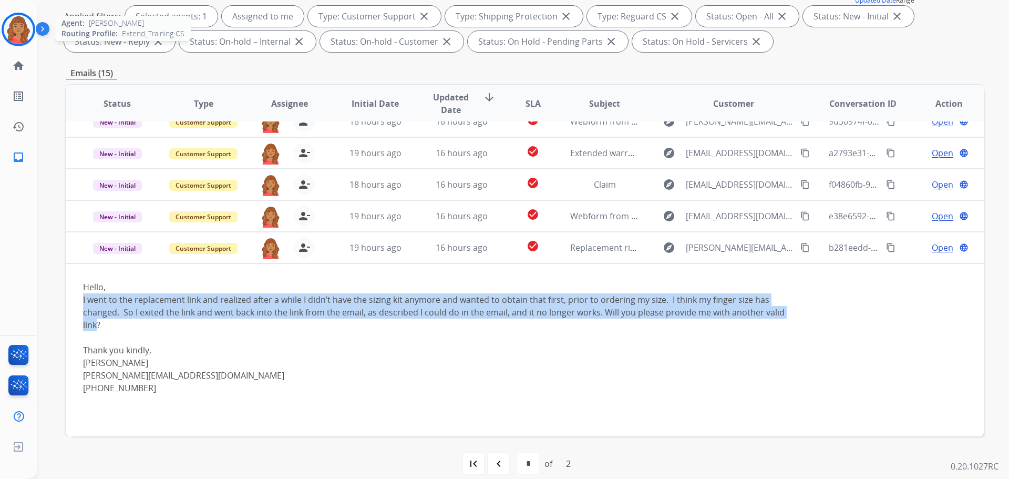
click at [15, 28] on img at bounding box center [18, 29] width 29 height 29
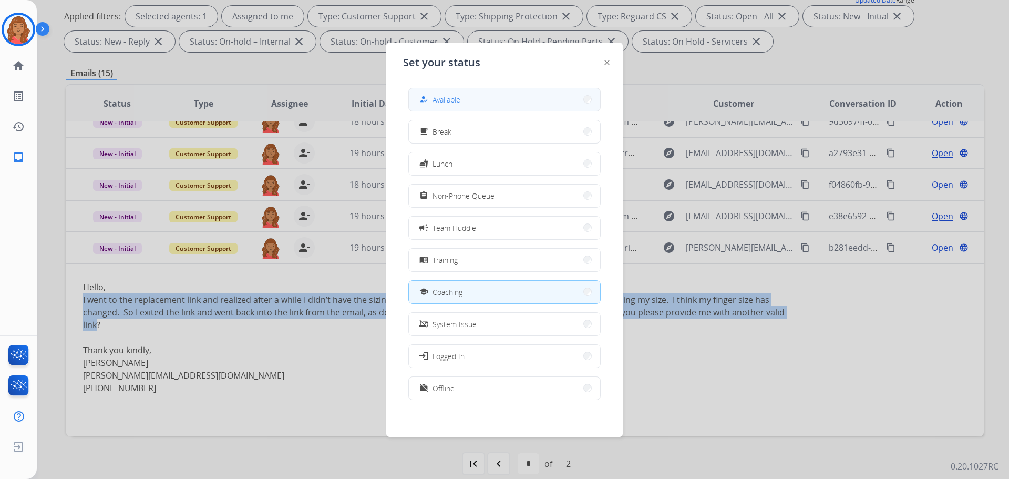
click at [489, 104] on button "how_to_reg Available" at bounding box center [504, 99] width 191 height 23
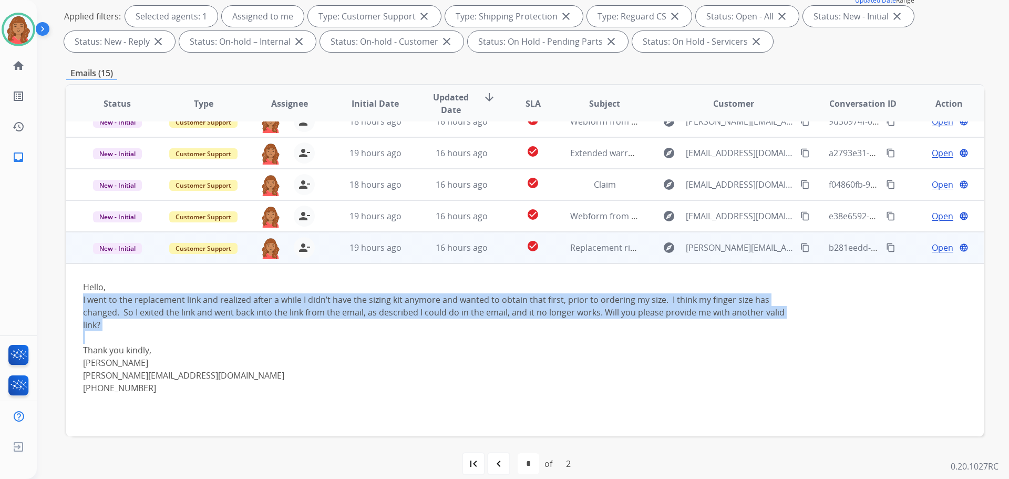
drag, startPoint x: 111, startPoint y: 331, endPoint x: 71, endPoint y: 303, distance: 49.4
click at [71, 303] on td "Hello, I went to the replacement link and realized after a while I didn’t have …" at bounding box center [439, 349] width 746 height 173
copy div "I went to the replacement link and realized after a while I didn’t have the siz…"
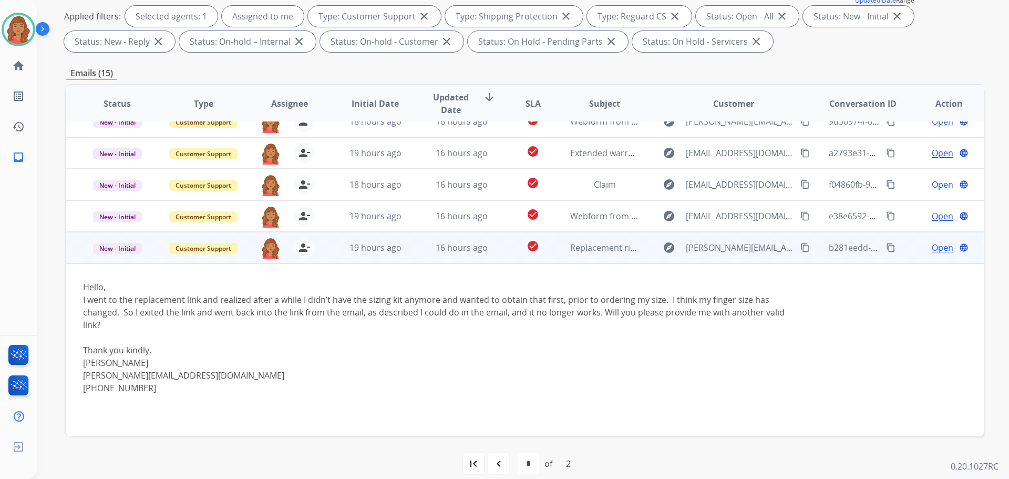
click at [936, 243] on span "Open" at bounding box center [943, 247] width 22 height 13
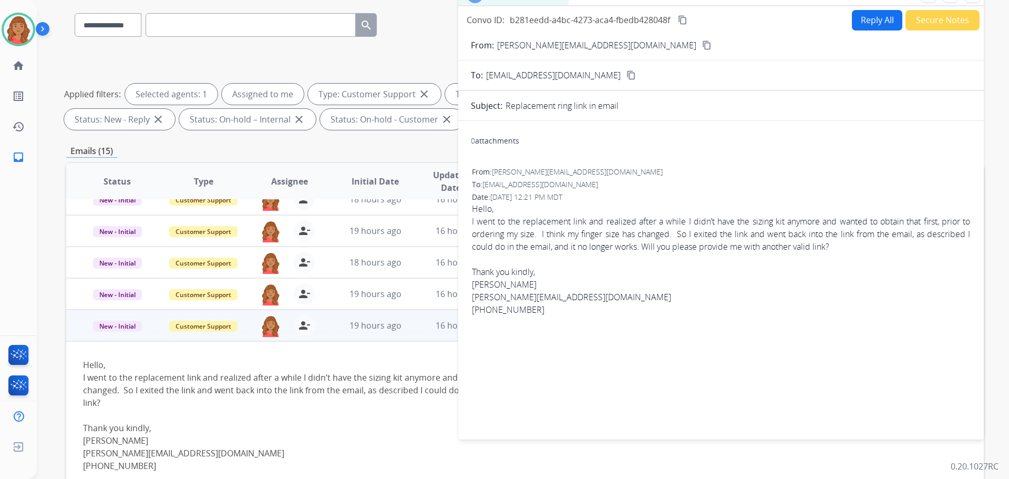
scroll to position [0, 0]
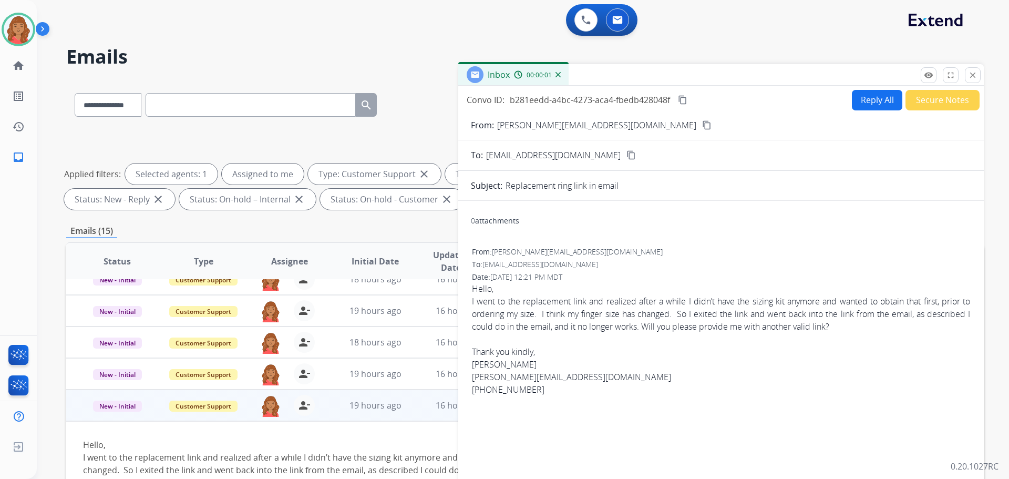
click at [864, 97] on button "Reply All" at bounding box center [877, 100] width 50 height 20
select select "**********"
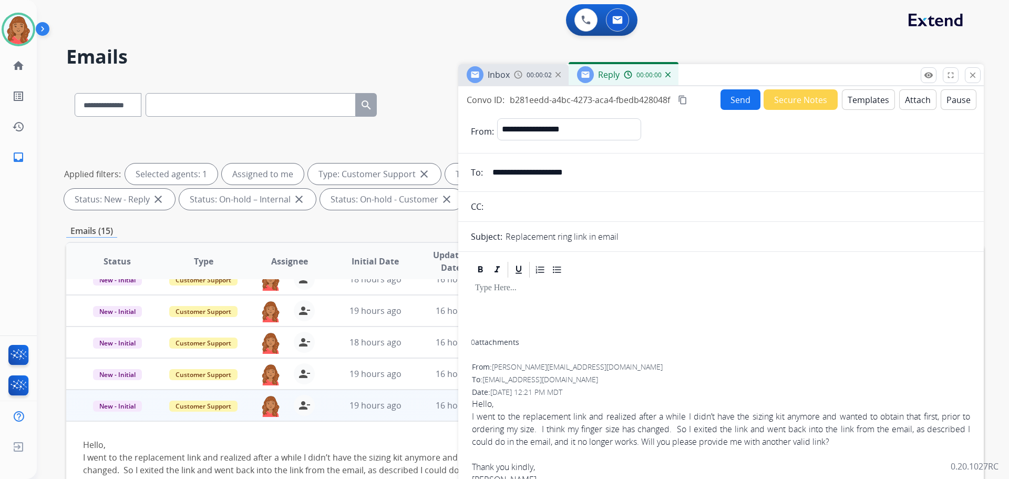
click at [855, 106] on button "Templates" at bounding box center [868, 99] width 53 height 20
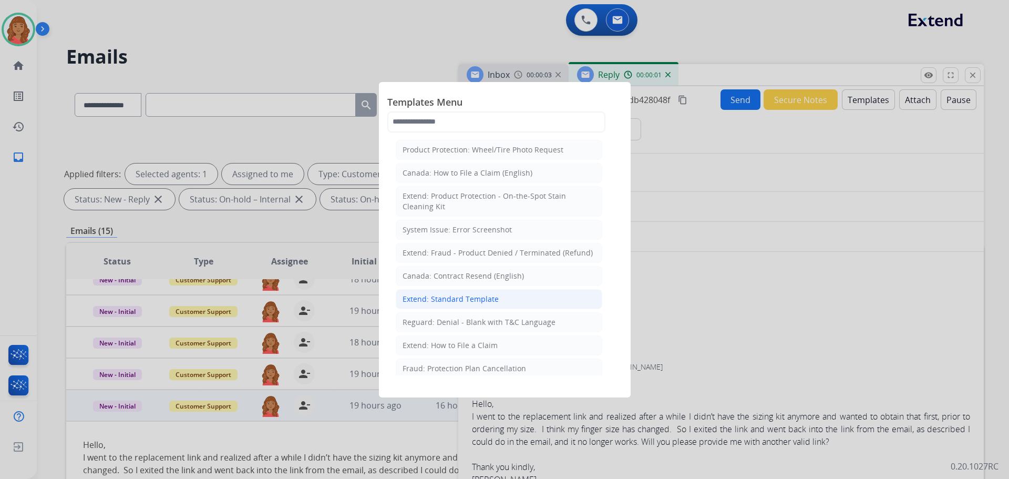
click at [447, 295] on div "Extend: Standard Template" at bounding box center [451, 299] width 96 height 11
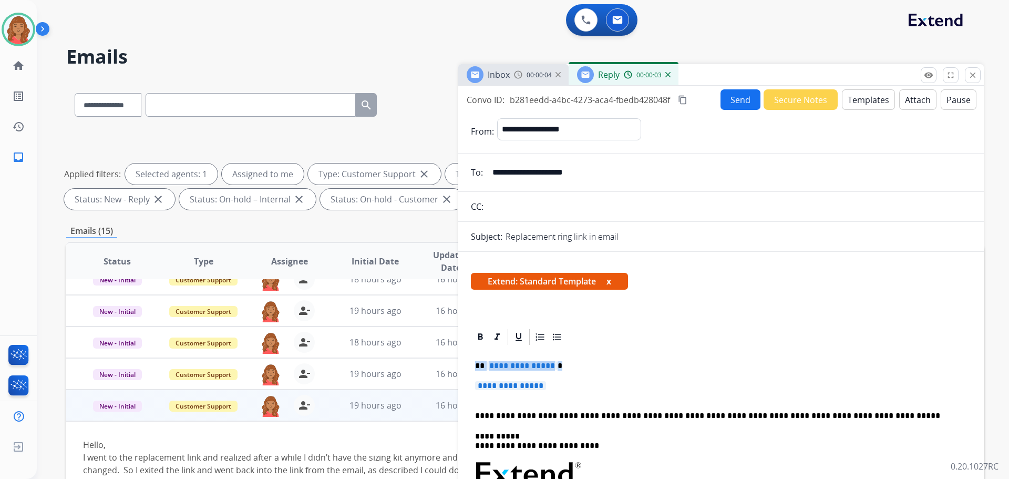
drag, startPoint x: 557, startPoint y: 387, endPoint x: 464, endPoint y: 368, distance: 95.0
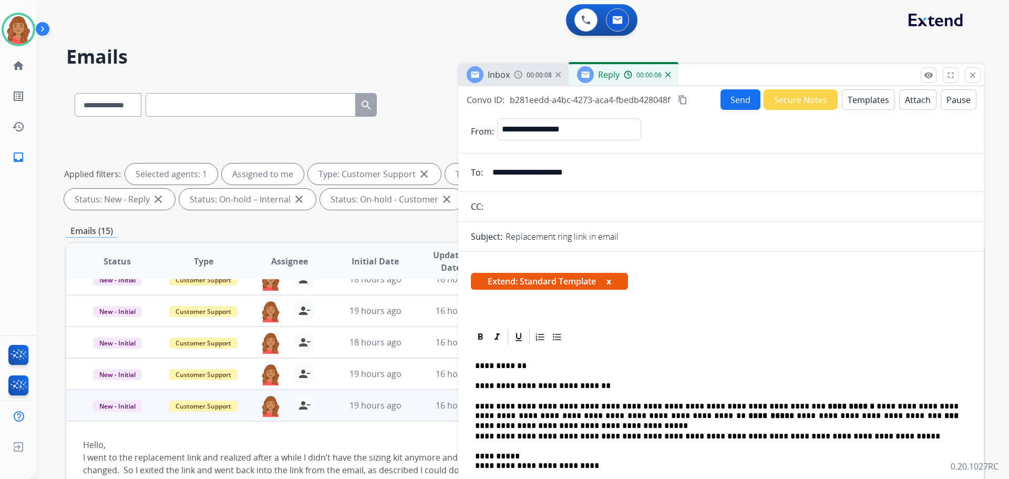
click at [685, 99] on mat-icon "content_copy" at bounding box center [682, 99] width 9 height 9
click at [743, 97] on button "Send" at bounding box center [741, 99] width 40 height 20
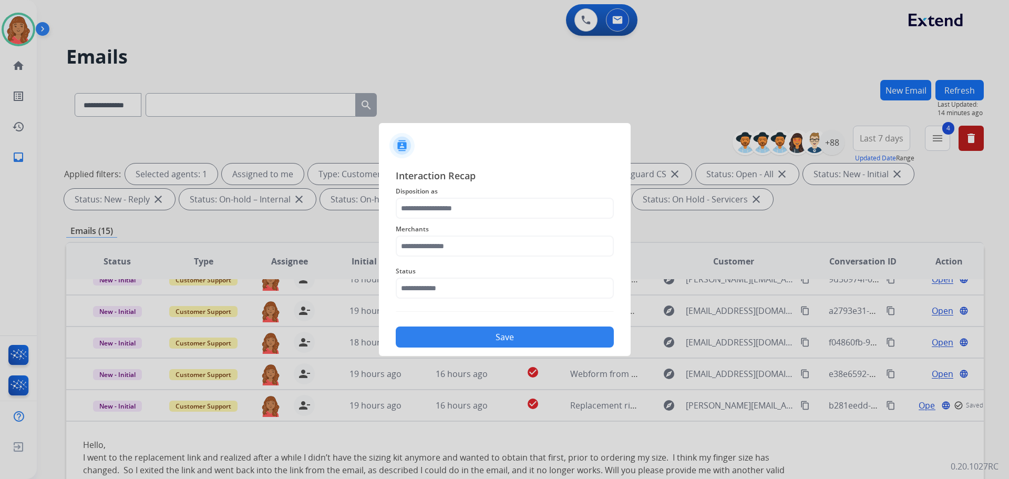
click at [1, 383] on div at bounding box center [504, 239] width 1009 height 479
click at [419, 207] on input "text" at bounding box center [505, 208] width 218 height 21
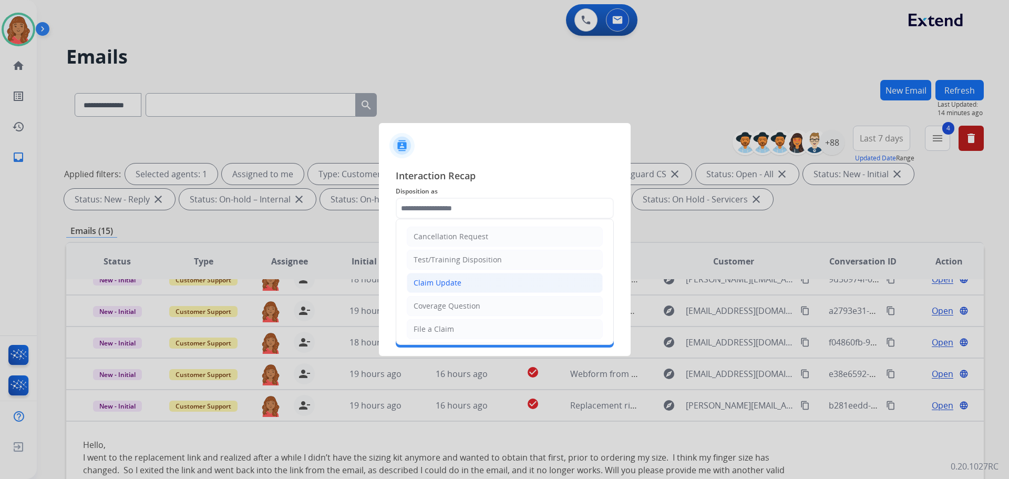
click at [436, 282] on div "Claim Update" at bounding box center [438, 283] width 48 height 11
type input "**********"
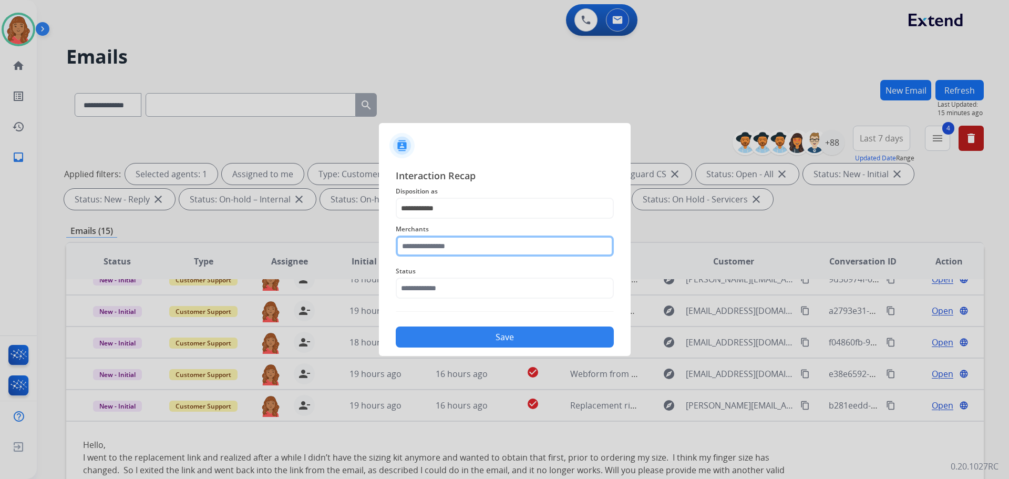
click at [429, 255] on input "text" at bounding box center [505, 245] width 218 height 21
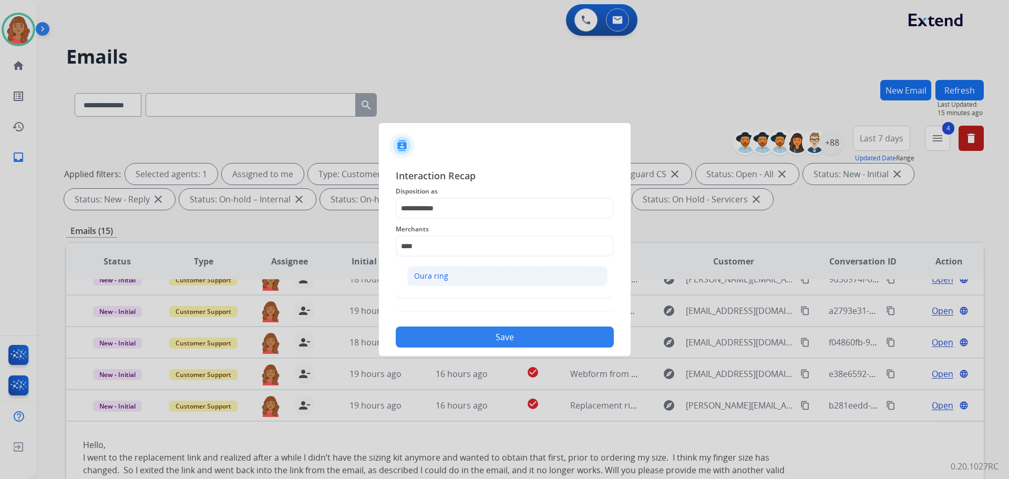
click at [429, 280] on div "Oura ring" at bounding box center [431, 276] width 34 height 11
type input "*********"
drag, startPoint x: 425, startPoint y: 292, endPoint x: 424, endPoint y: 300, distance: 8.4
click at [424, 292] on input "text" at bounding box center [505, 288] width 218 height 21
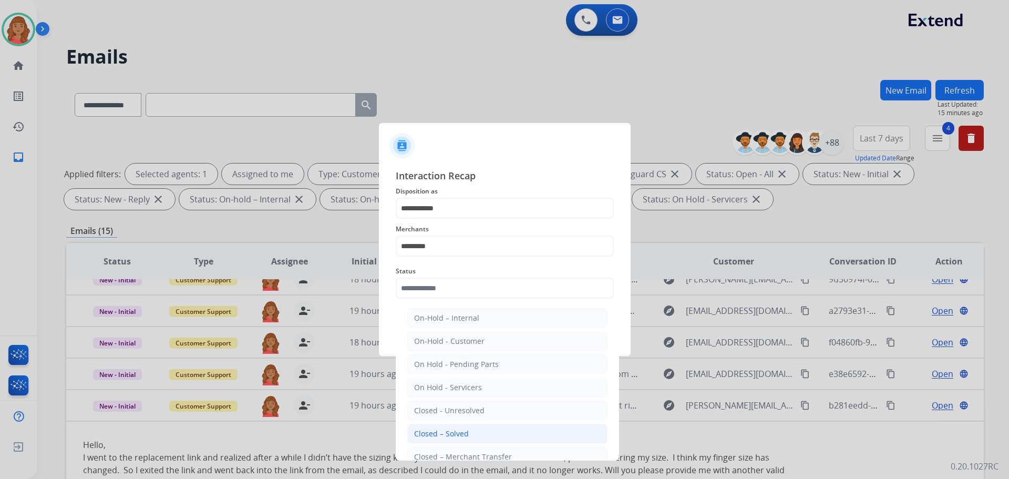
click at [430, 426] on li "Closed – Solved" at bounding box center [507, 434] width 200 height 20
type input "**********"
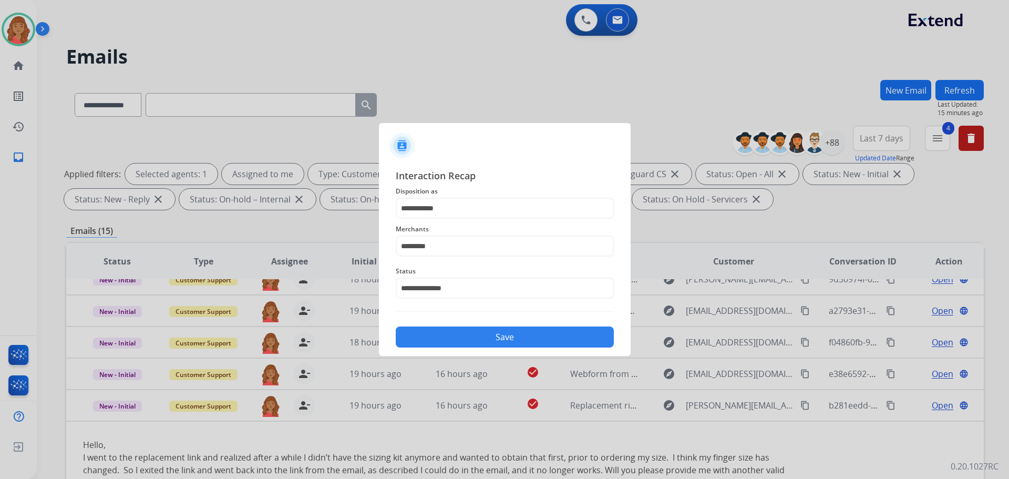
click at [446, 348] on div "**********" at bounding box center [505, 258] width 252 height 196
click at [445, 346] on button "Save" at bounding box center [505, 336] width 218 height 21
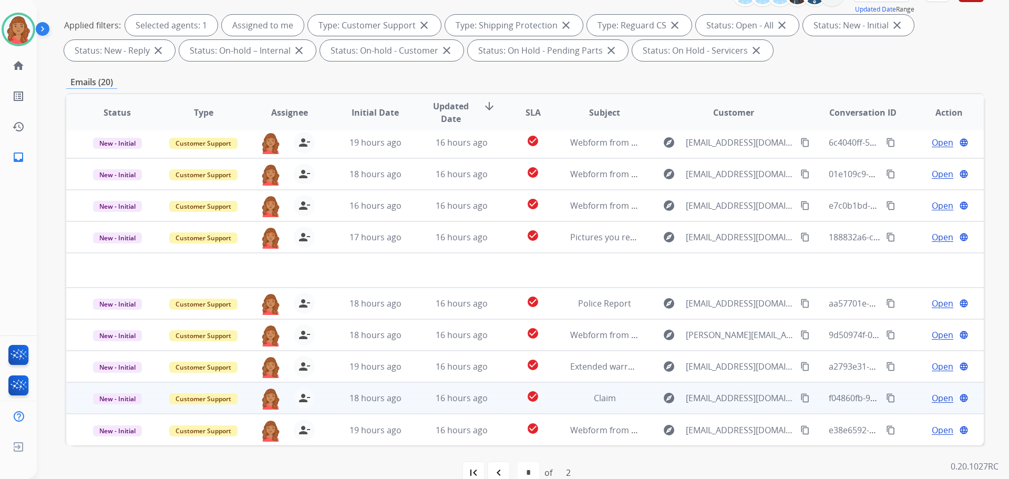
scroll to position [170, 0]
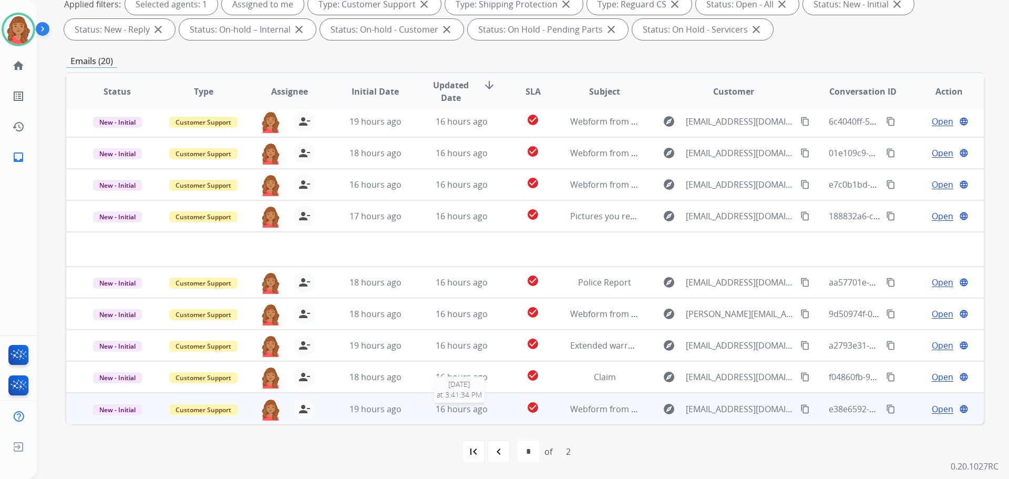
click at [464, 408] on span "16 hours ago" at bounding box center [462, 409] width 52 height 12
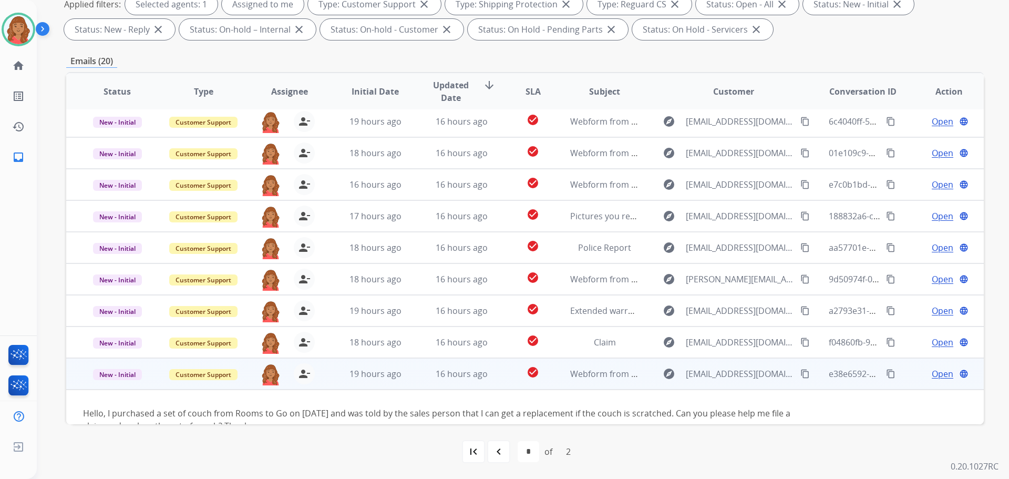
scroll to position [60, 0]
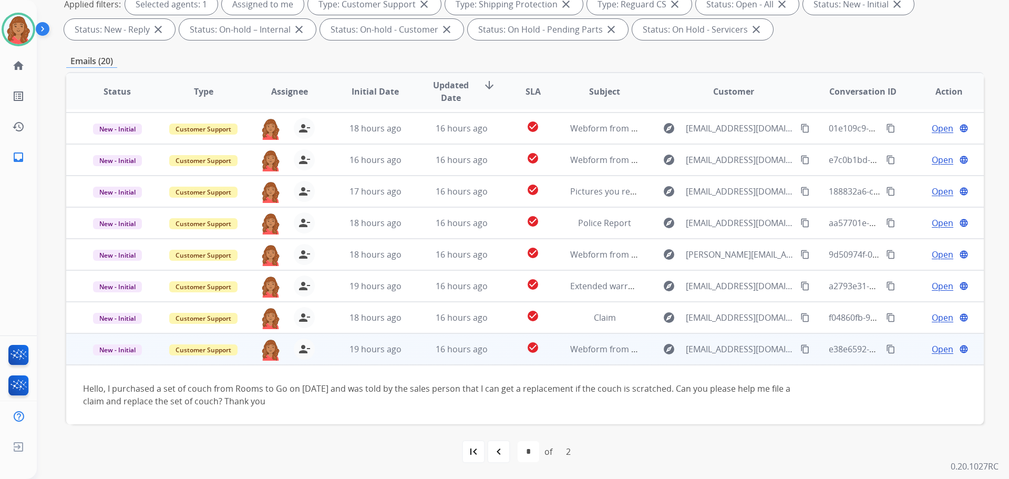
click at [800, 347] on mat-icon "content_copy" at bounding box center [804, 348] width 9 height 9
click at [934, 350] on span "Open" at bounding box center [943, 349] width 22 height 13
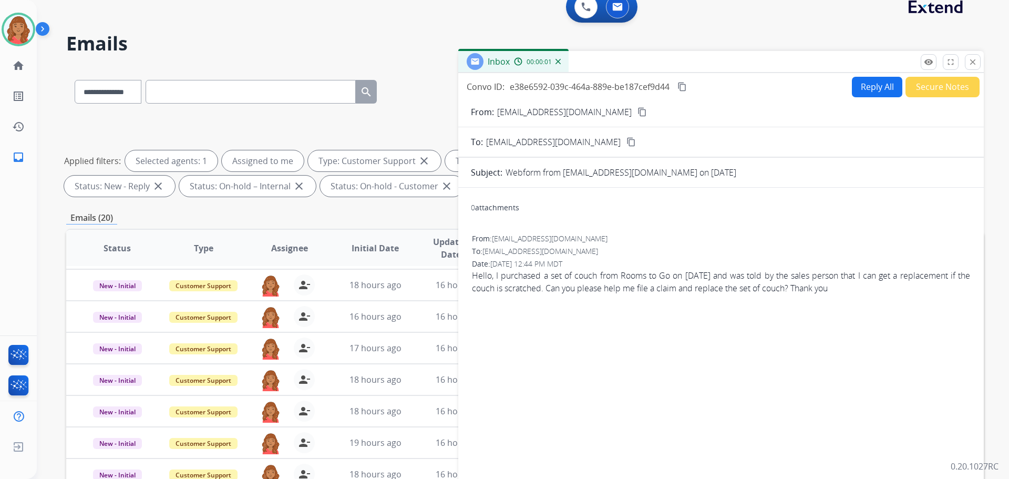
scroll to position [0, 0]
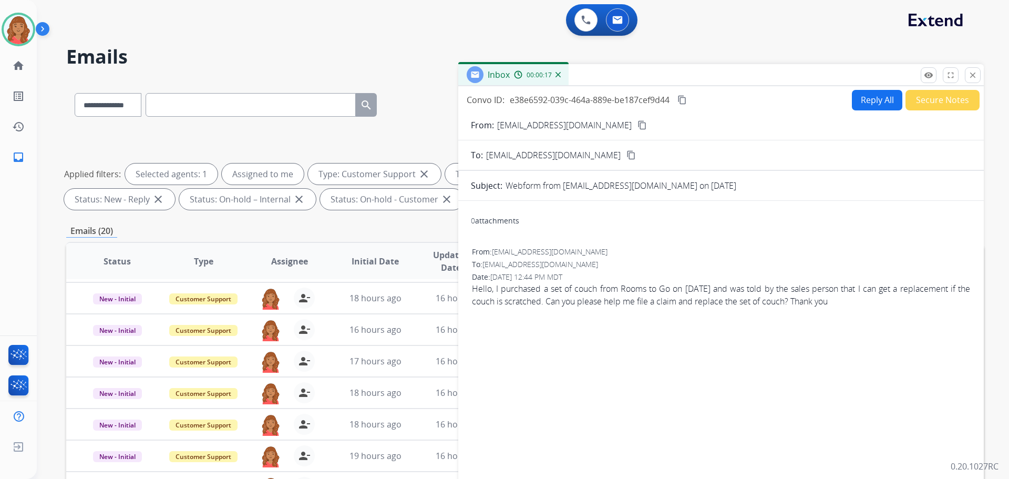
click at [875, 100] on button "Reply All" at bounding box center [877, 100] width 50 height 20
select select "**********"
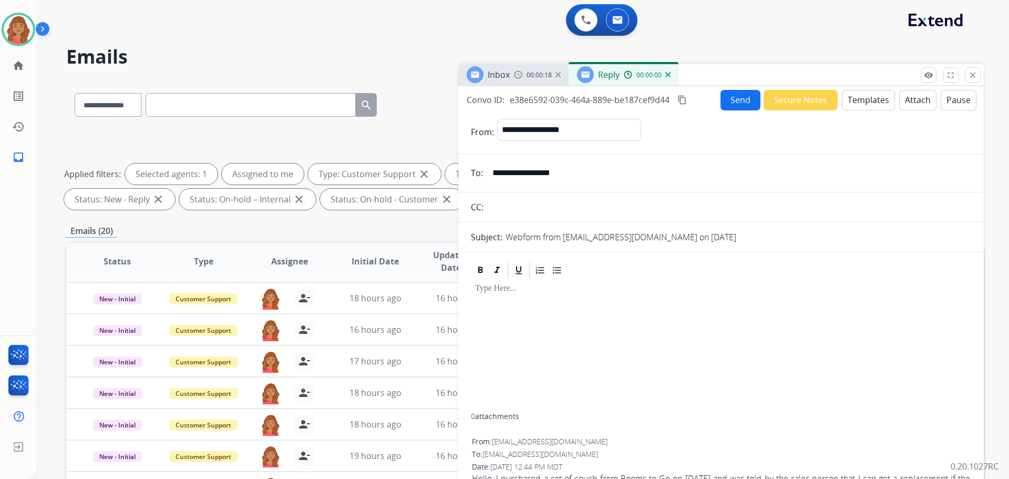
click at [865, 104] on button "Templates" at bounding box center [868, 100] width 53 height 20
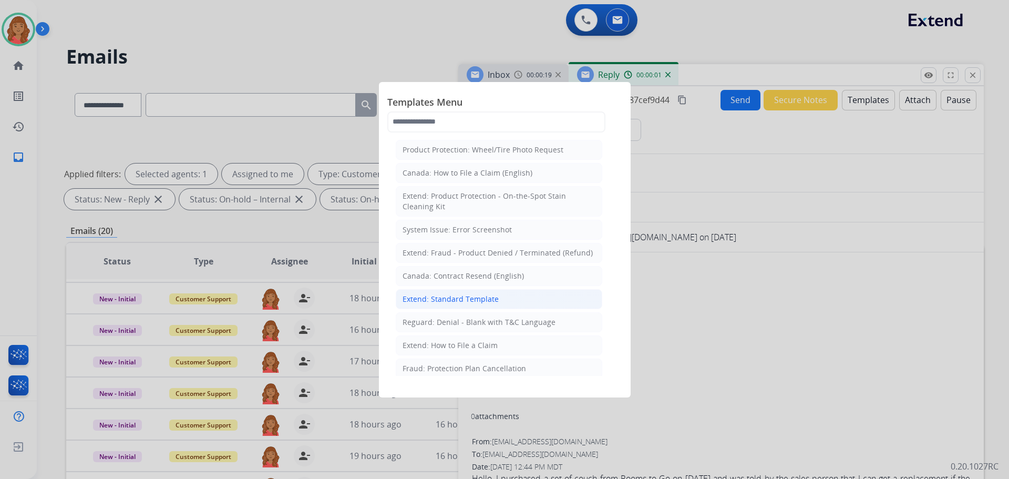
click at [446, 300] on div "Extend: Standard Template" at bounding box center [451, 299] width 96 height 11
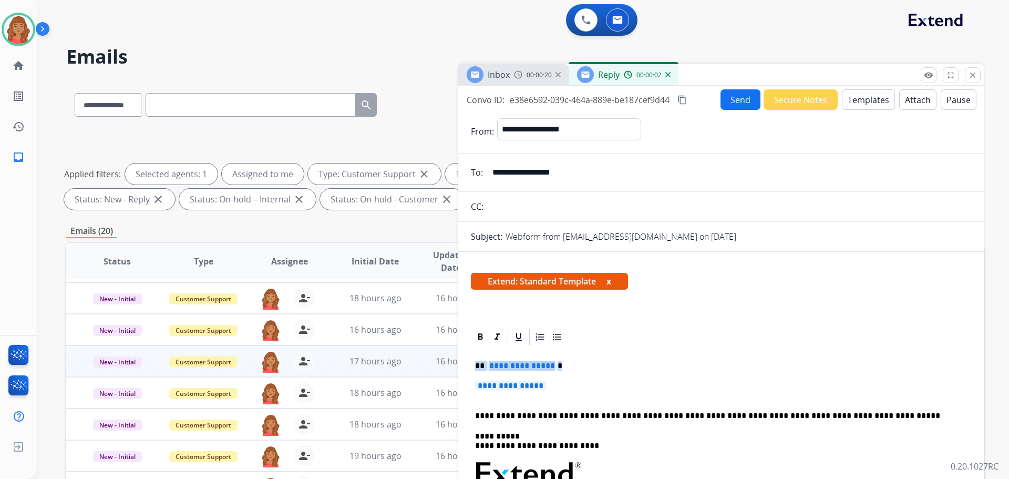
drag, startPoint x: 568, startPoint y: 380, endPoint x: 456, endPoint y: 355, distance: 114.6
click at [456, 355] on div "**********" at bounding box center [525, 364] width 918 height 569
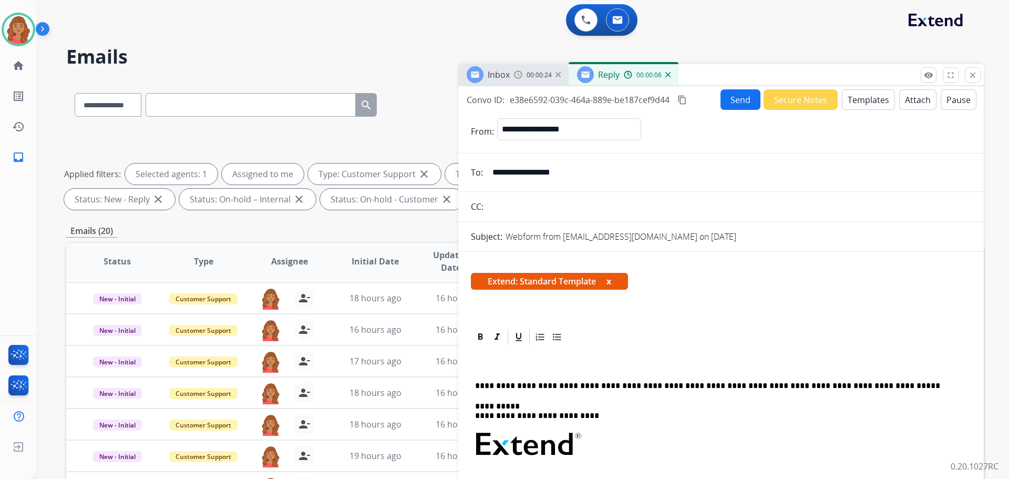
drag, startPoint x: 588, startPoint y: 168, endPoint x: 484, endPoint y: 177, distance: 103.9
click at [482, 177] on div "**********" at bounding box center [721, 172] width 526 height 21
click at [867, 102] on button "Templates" at bounding box center [868, 99] width 53 height 20
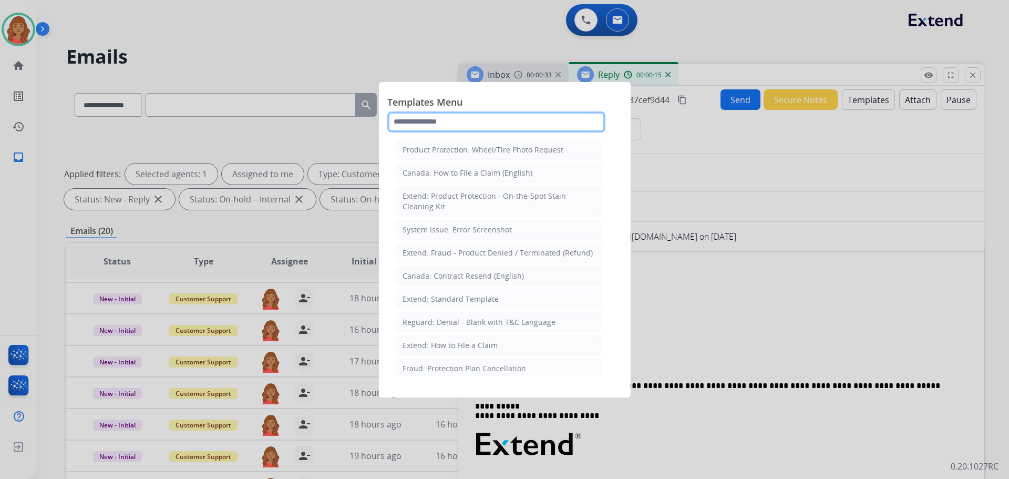
click at [457, 127] on input "text" at bounding box center [496, 121] width 218 height 21
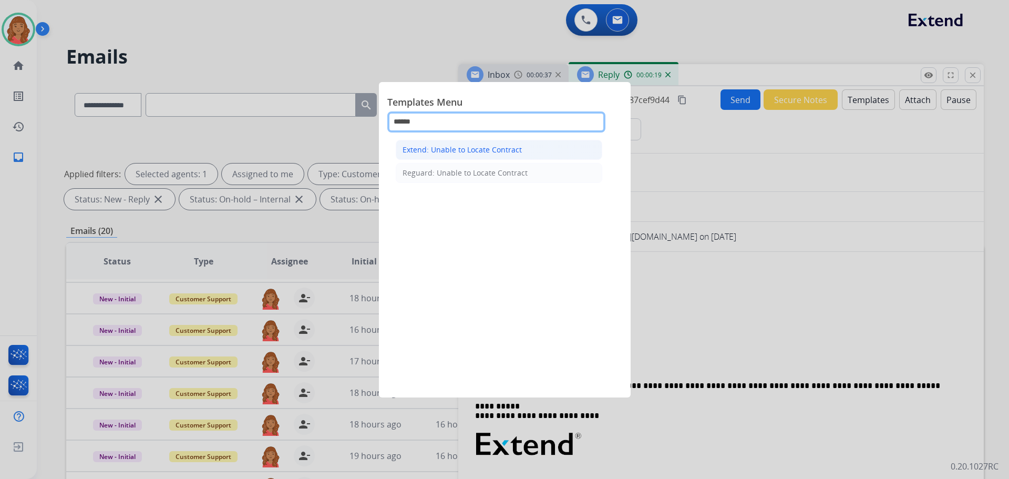
type input "******"
click at [464, 151] on div "Extend: Unable to Locate Contract" at bounding box center [462, 150] width 119 height 11
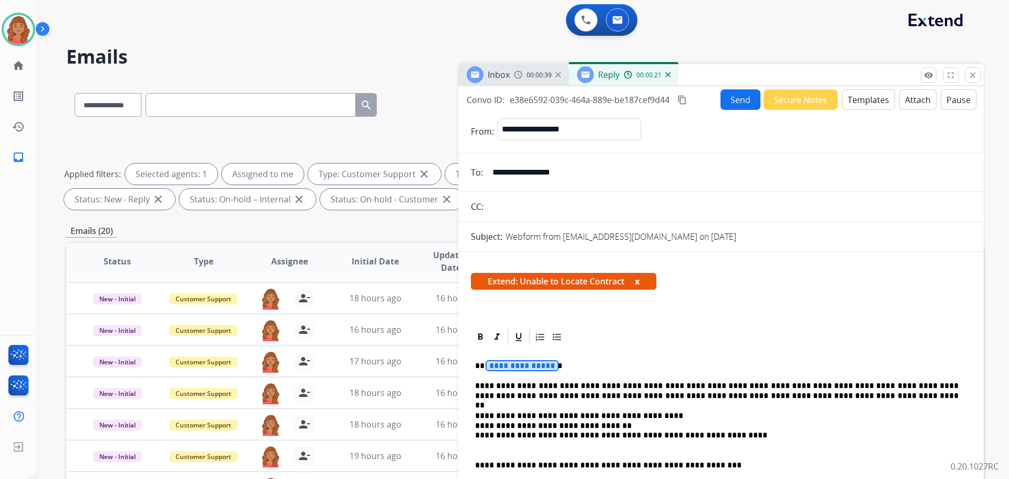
click at [546, 363] on span "**********" at bounding box center [522, 365] width 71 height 9
click at [735, 98] on button "Send" at bounding box center [741, 99] width 40 height 20
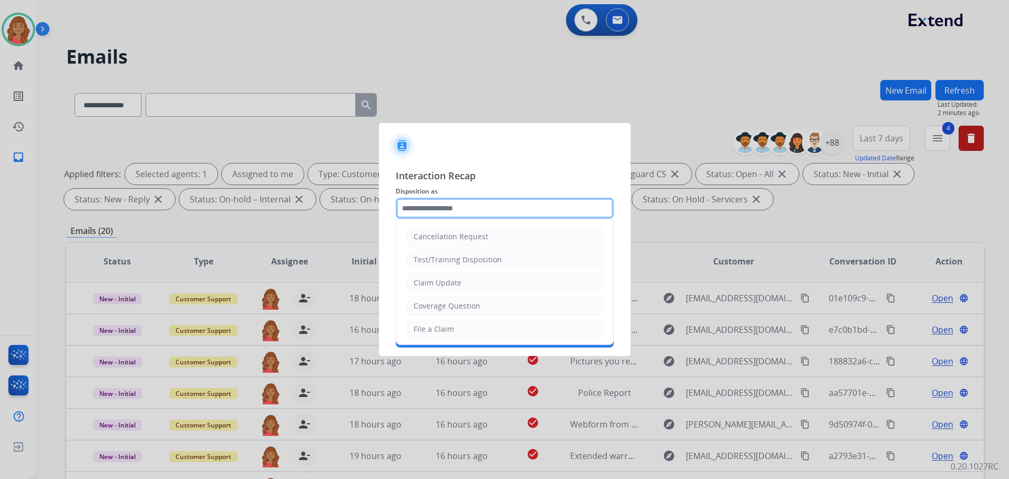
click at [441, 210] on input "text" at bounding box center [505, 208] width 218 height 21
type input "*"
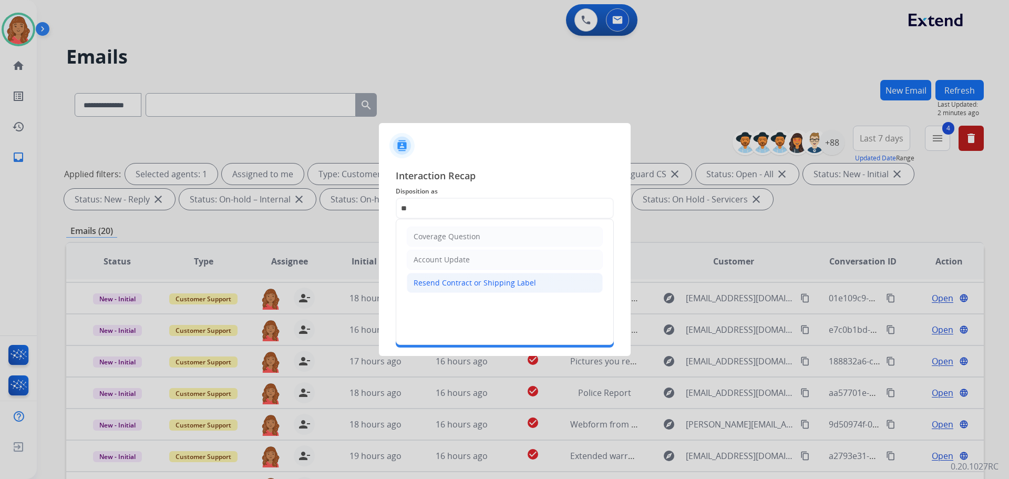
click at [455, 283] on div "Resend Contract or Shipping Label" at bounding box center [475, 283] width 122 height 11
type input "**********"
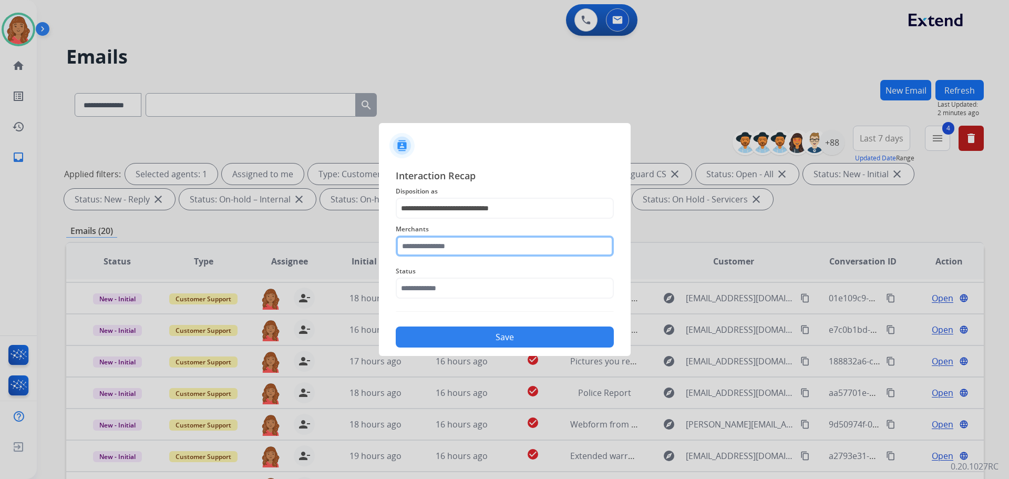
click at [428, 253] on input "text" at bounding box center [505, 245] width 218 height 21
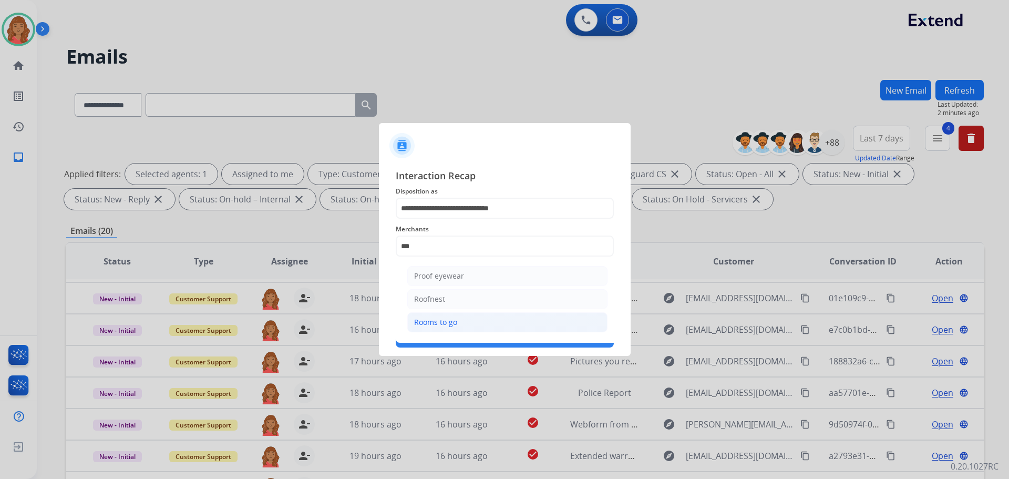
click at [439, 321] on div "Rooms to go" at bounding box center [435, 322] width 43 height 11
type input "**********"
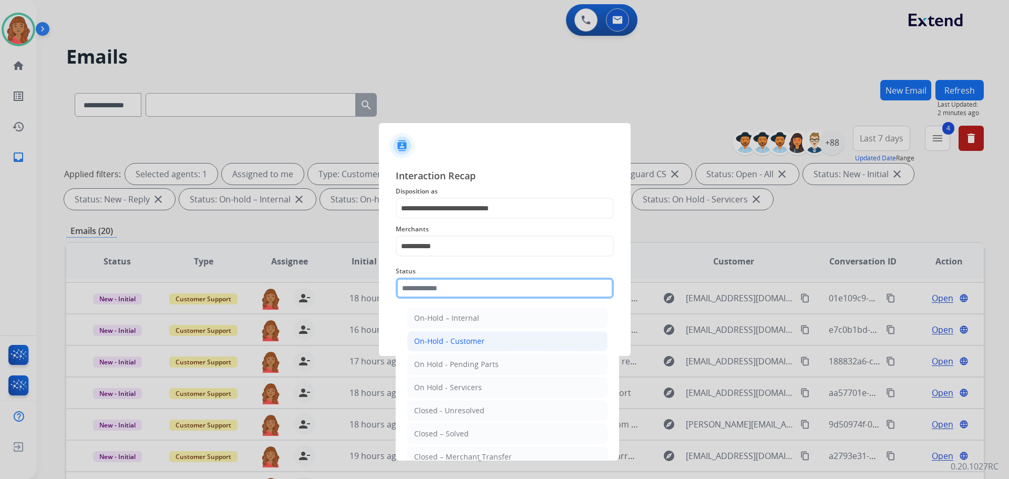
drag, startPoint x: 426, startPoint y: 291, endPoint x: 431, endPoint y: 341, distance: 50.2
click at [426, 293] on input "text" at bounding box center [505, 288] width 218 height 21
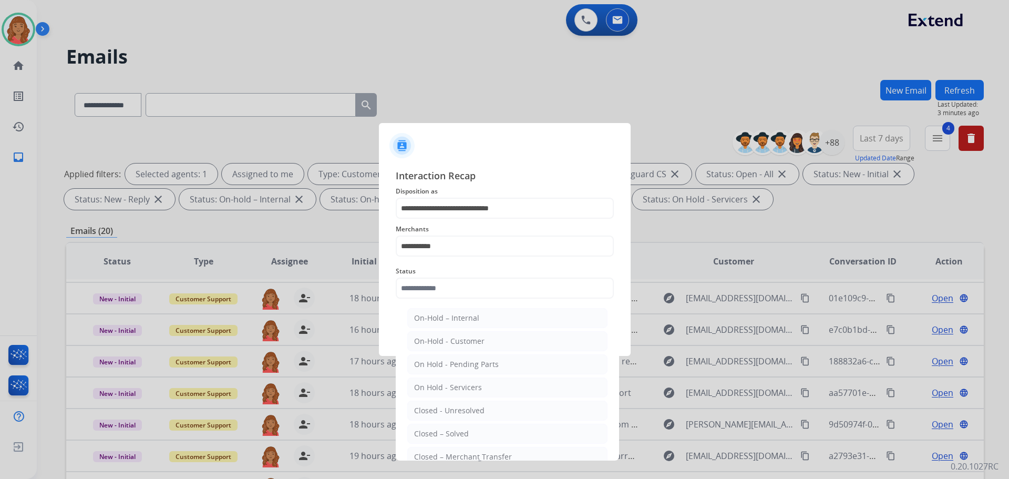
drag, startPoint x: 441, startPoint y: 433, endPoint x: 444, endPoint y: 412, distance: 21.7
click at [442, 432] on div "Closed – Solved" at bounding box center [441, 433] width 55 height 11
type input "**********"
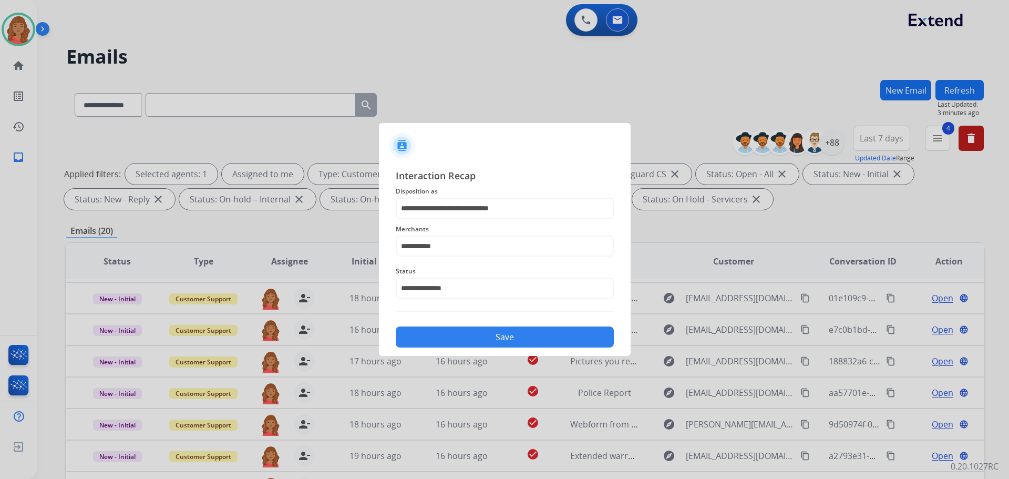
click at [456, 337] on button "Save" at bounding box center [505, 336] width 218 height 21
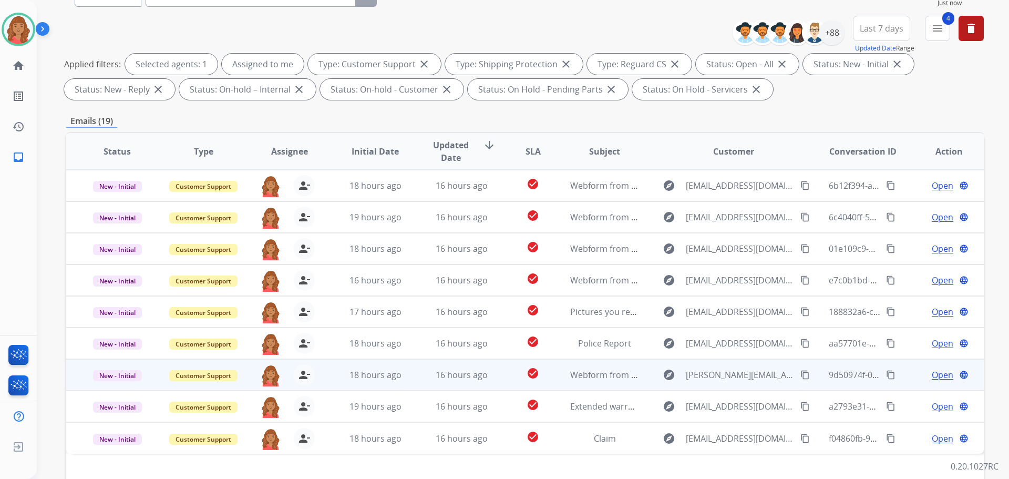
scroll to position [170, 0]
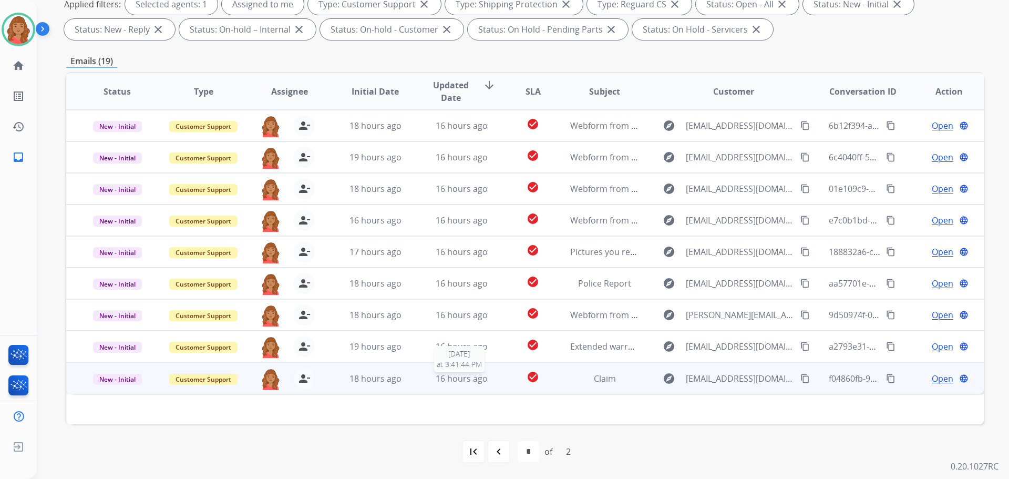
click at [450, 384] on span "16 hours ago" at bounding box center [462, 379] width 52 height 12
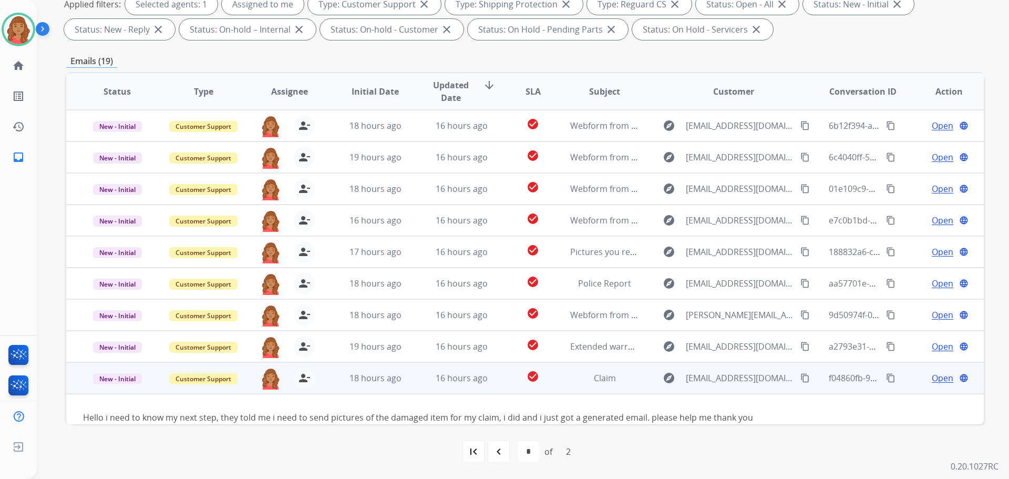
scroll to position [29, 0]
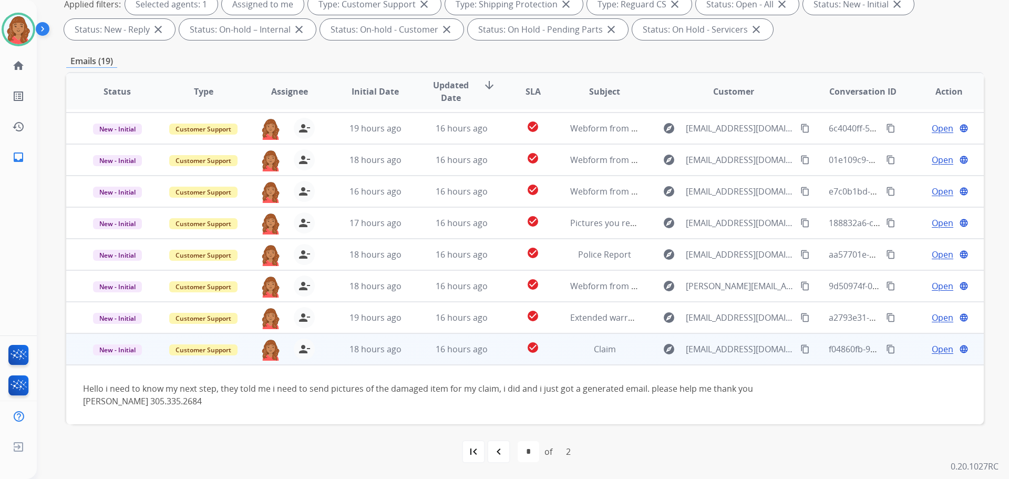
click at [800, 348] on mat-icon "content_copy" at bounding box center [804, 348] width 9 height 9
click at [800, 349] on mat-icon "content_copy" at bounding box center [804, 348] width 9 height 9
click at [800, 348] on mat-icon "content_copy" at bounding box center [804, 348] width 9 height 9
click at [959, 346] on mat-icon "language" at bounding box center [963, 348] width 9 height 9
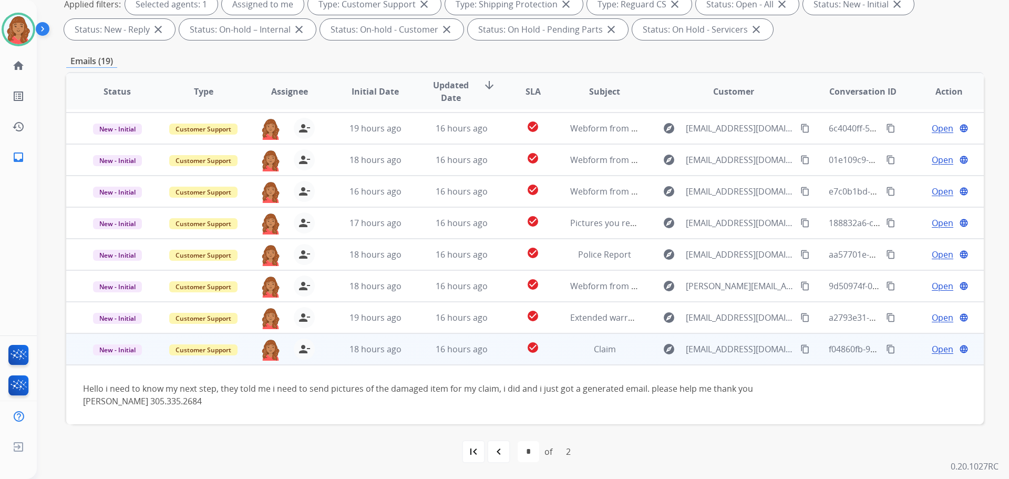
click at [934, 345] on span "Open" at bounding box center [943, 349] width 22 height 13
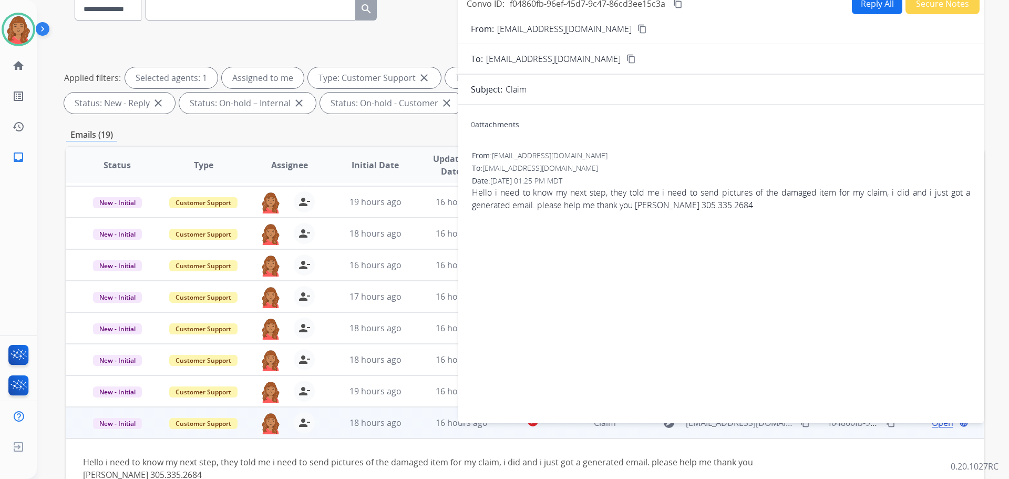
scroll to position [0, 0]
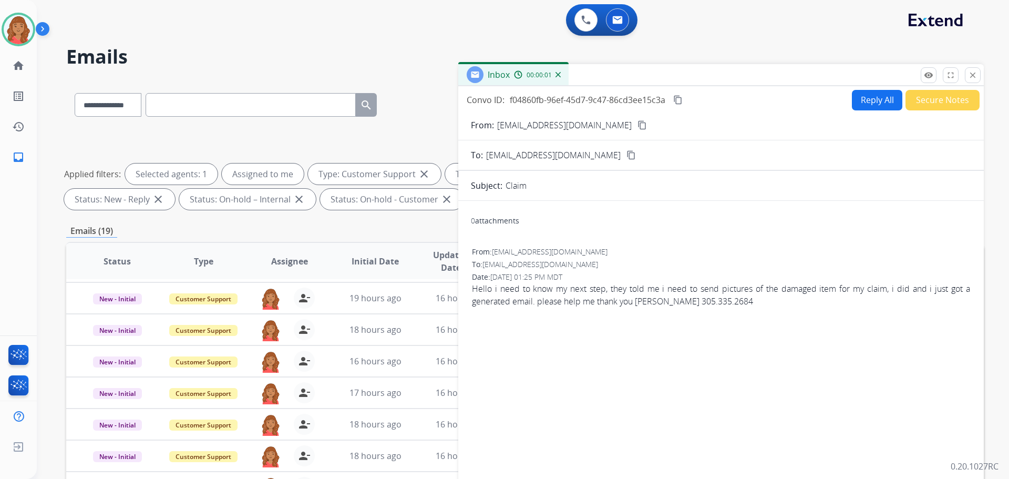
click at [870, 95] on button "Reply All" at bounding box center [877, 100] width 50 height 20
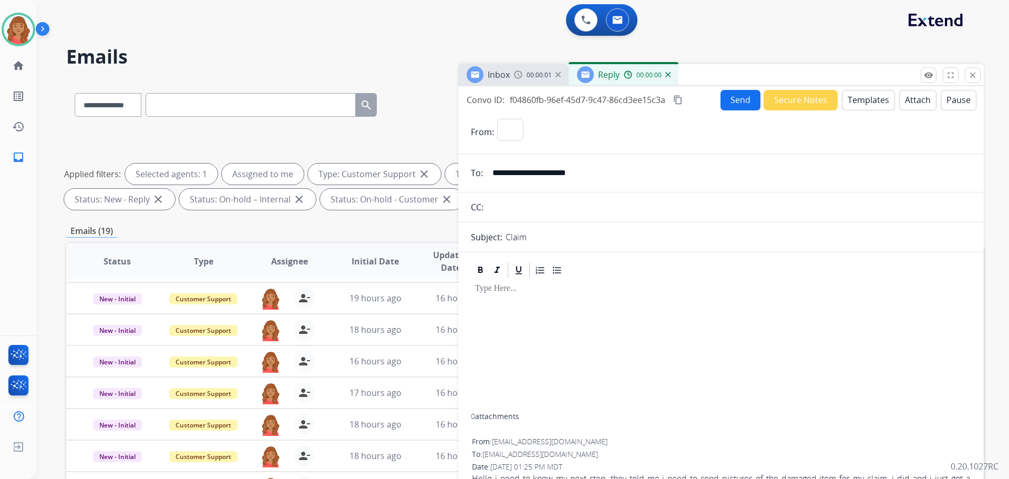
select select "**********"
click at [871, 104] on button "Templates" at bounding box center [868, 100] width 53 height 20
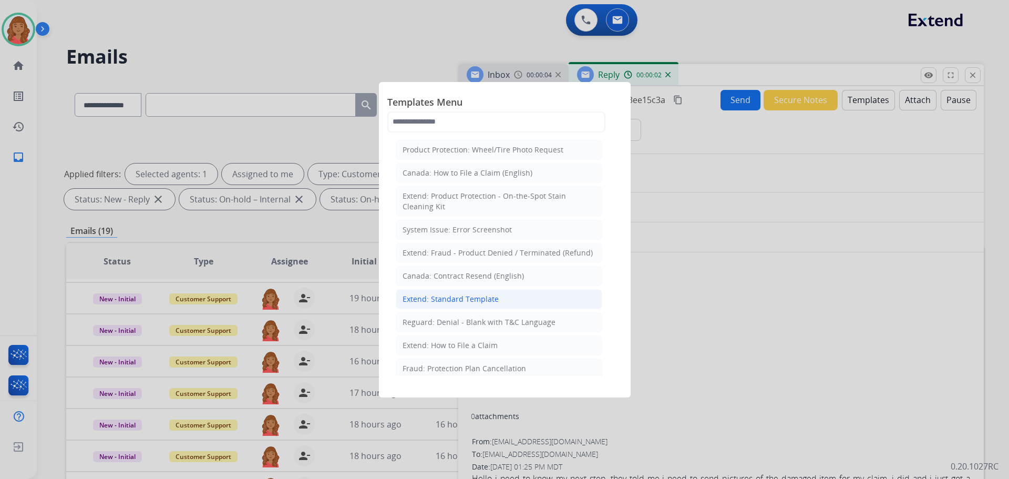
click at [457, 297] on div "Extend: Standard Template" at bounding box center [451, 299] width 96 height 11
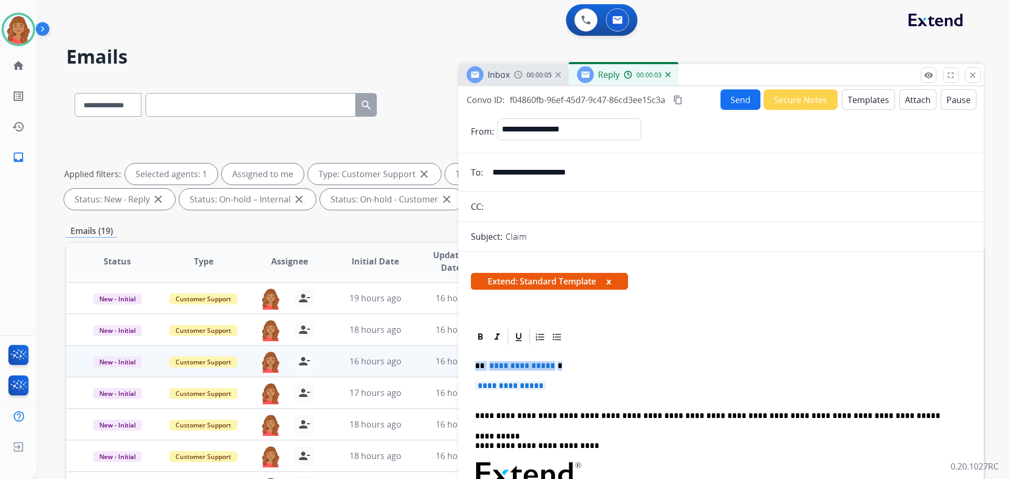
drag, startPoint x: 539, startPoint y: 383, endPoint x: 457, endPoint y: 365, distance: 84.4
click at [457, 365] on div "**********" at bounding box center [525, 364] width 918 height 569
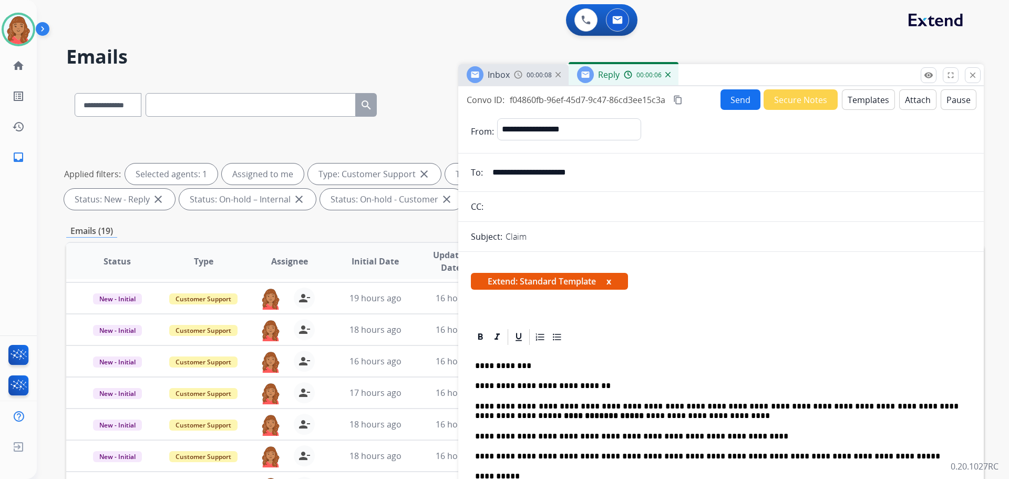
click at [679, 99] on mat-icon "content_copy" at bounding box center [677, 99] width 9 height 9
click at [731, 106] on button "Send" at bounding box center [741, 99] width 40 height 20
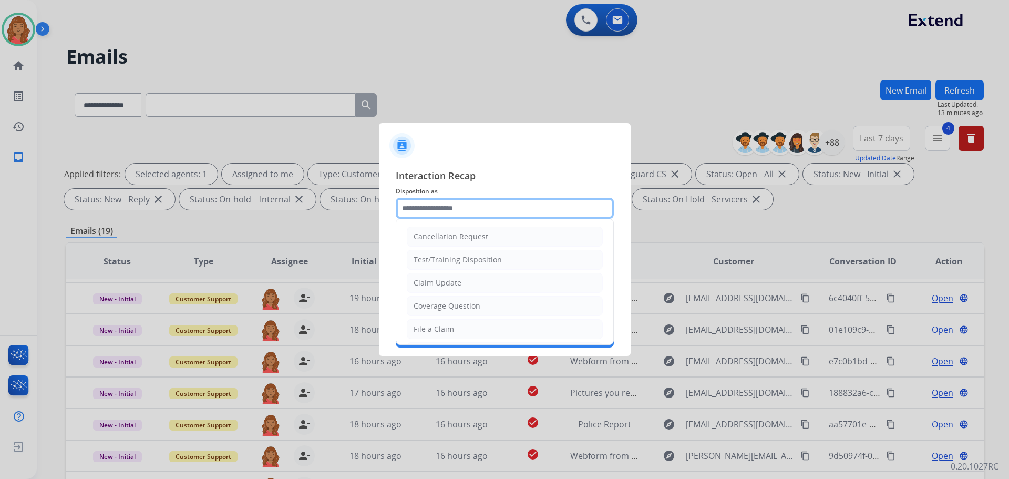
drag, startPoint x: 445, startPoint y: 198, endPoint x: 449, endPoint y: 206, distance: 8.7
click at [447, 202] on input "text" at bounding box center [505, 208] width 218 height 21
click at [450, 280] on div "Claim Update" at bounding box center [438, 283] width 48 height 11
type input "**********"
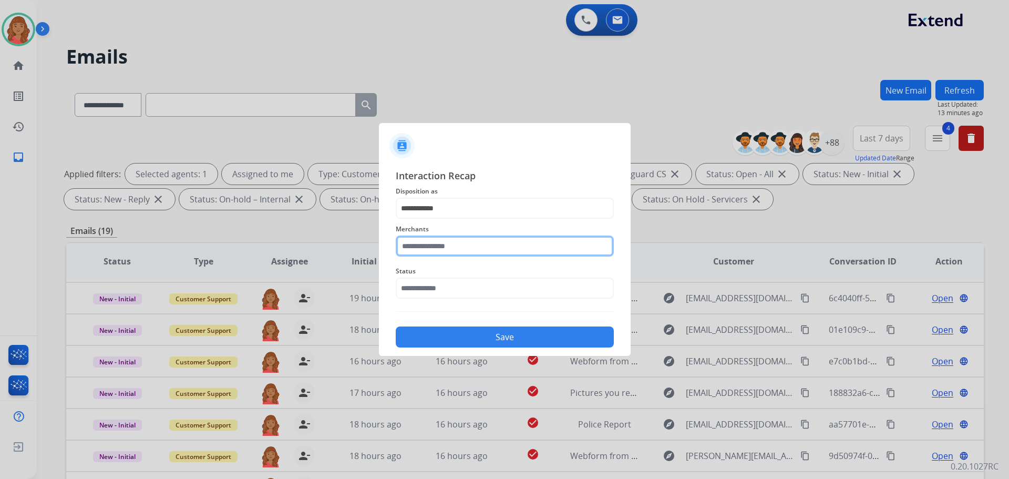
click at [437, 244] on input "text" at bounding box center [505, 245] width 218 height 21
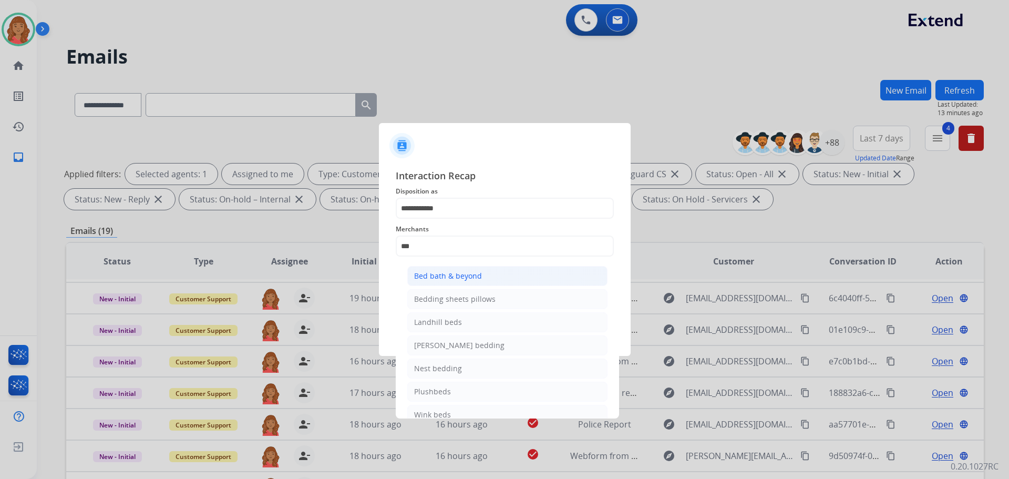
click at [436, 268] on li "Bed bath & beyond" at bounding box center [507, 276] width 200 height 20
type input "**********"
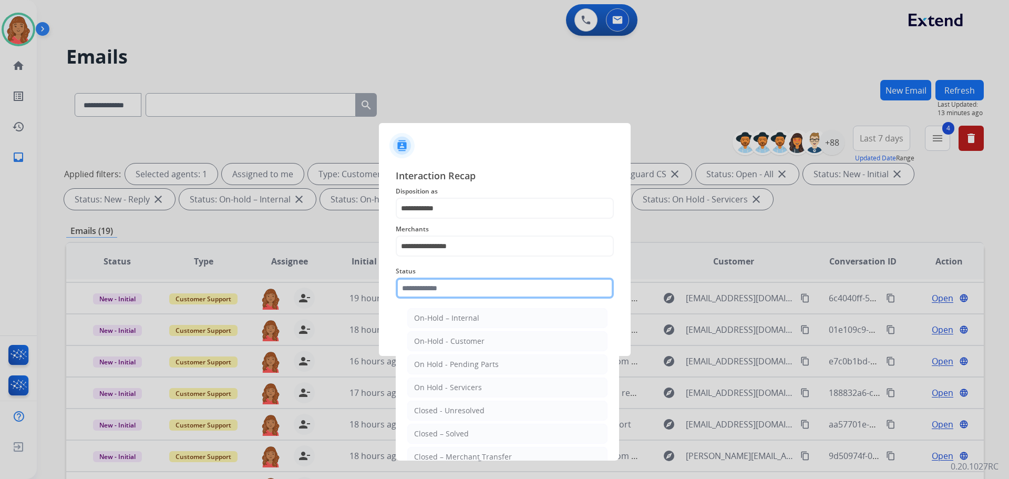
click at [438, 291] on input "text" at bounding box center [505, 288] width 218 height 21
click at [440, 429] on div "Closed – Solved" at bounding box center [441, 433] width 55 height 11
type input "**********"
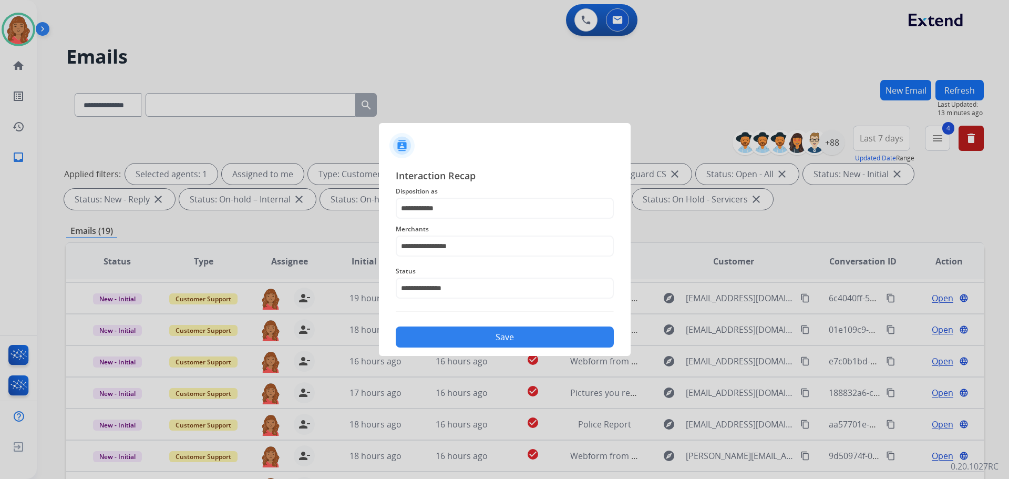
click at [458, 333] on button "Save" at bounding box center [505, 336] width 218 height 21
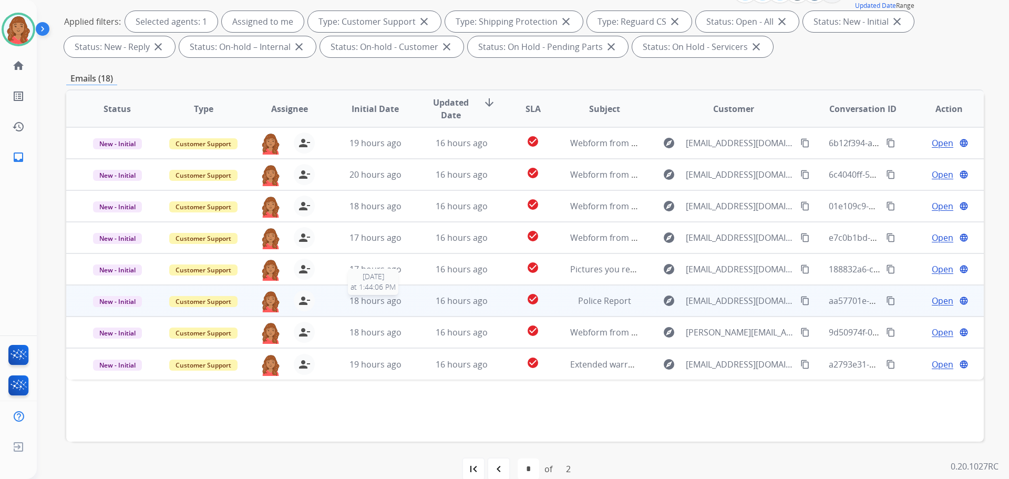
scroll to position [170, 0]
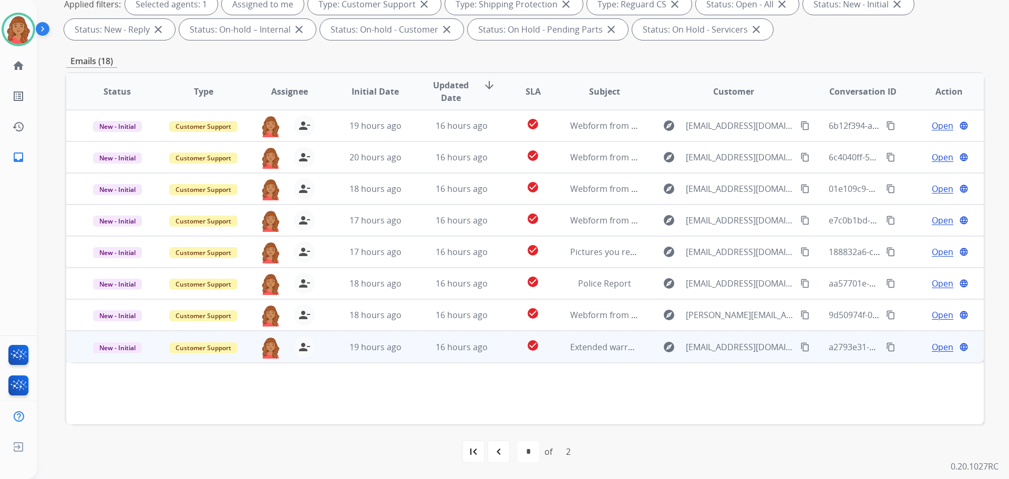
click at [410, 349] on td "16 hours ago" at bounding box center [453, 347] width 86 height 32
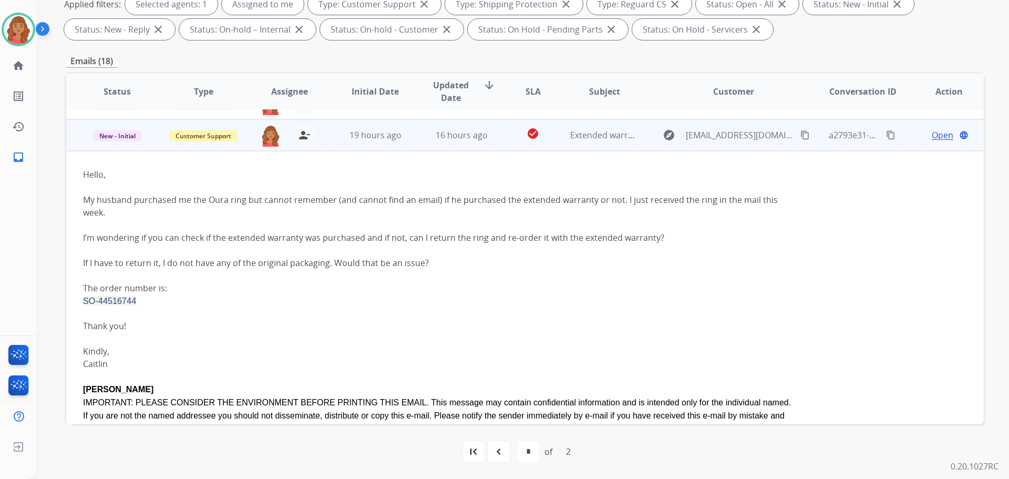
scroll to position [221, 0]
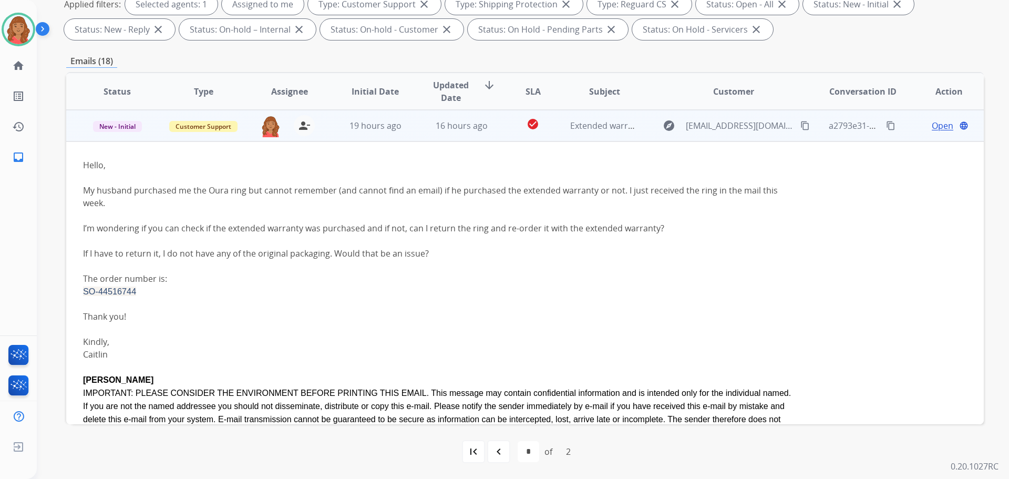
click at [800, 121] on mat-icon "content_copy" at bounding box center [804, 125] width 9 height 9
click at [138, 293] on div "SO-44516744" at bounding box center [439, 291] width 712 height 13
click at [138, 292] on div "SO-44516744" at bounding box center [439, 291] width 712 height 13
click at [106, 290] on span "SO-44516744" at bounding box center [109, 290] width 53 height 9
click at [114, 291] on span "SO-44516744" at bounding box center [109, 290] width 53 height 9
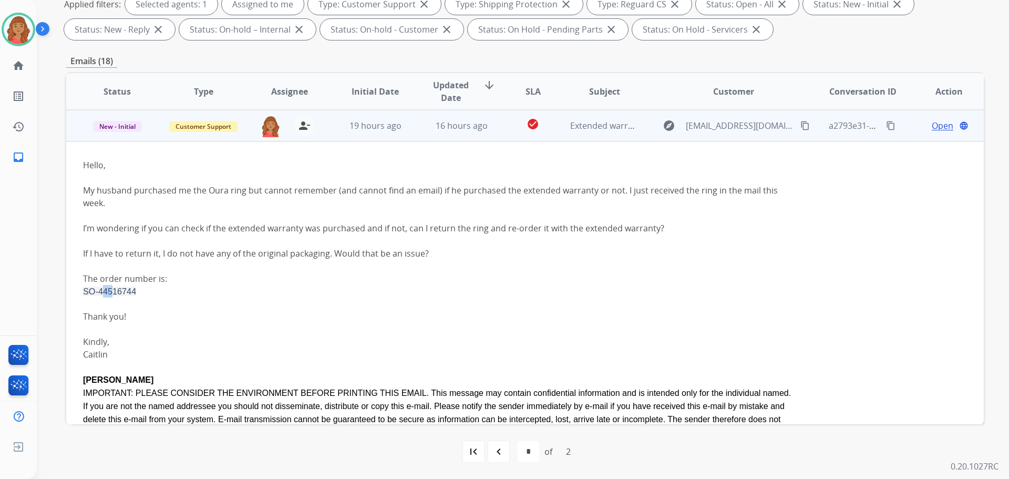
click at [103, 291] on span "SO-44516744" at bounding box center [109, 290] width 53 height 9
drag, startPoint x: 106, startPoint y: 289, endPoint x: 139, endPoint y: 292, distance: 33.3
click at [139, 292] on div "SO-44516744" at bounding box center [439, 291] width 712 height 13
click at [145, 292] on div "SO-44516744" at bounding box center [439, 291] width 712 height 13
drag, startPoint x: 118, startPoint y: 292, endPoint x: 99, endPoint y: 292, distance: 18.9
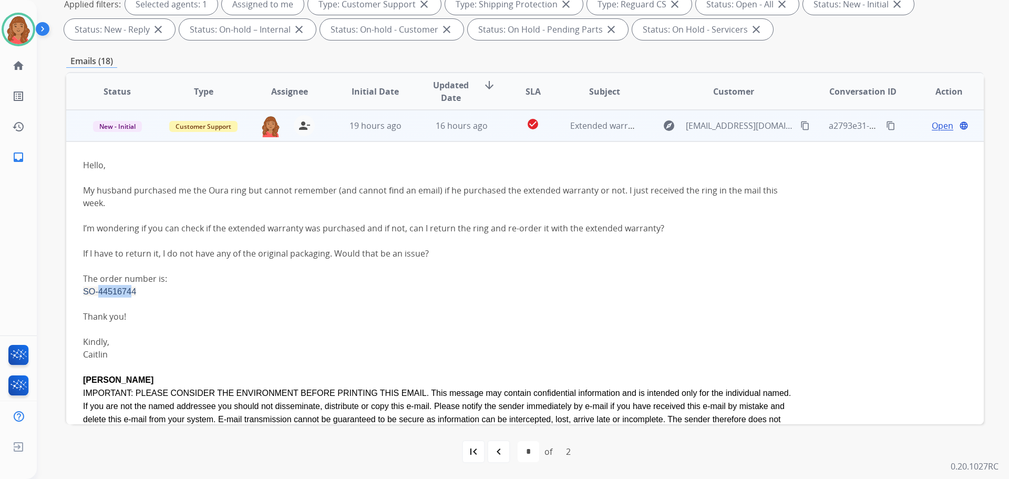
click at [99, 292] on span "SO-44516744" at bounding box center [109, 290] width 53 height 9
drag, startPoint x: 140, startPoint y: 293, endPoint x: 99, endPoint y: 293, distance: 41.5
click at [99, 293] on div "SO-44516744" at bounding box center [439, 291] width 712 height 13
copy span "44516744"
click at [942, 127] on span "Open" at bounding box center [943, 125] width 22 height 13
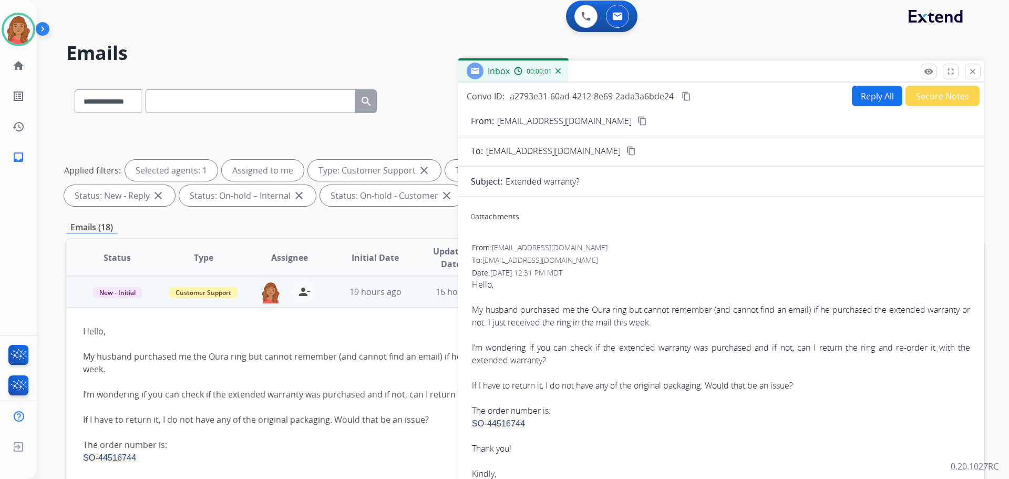
scroll to position [0, 0]
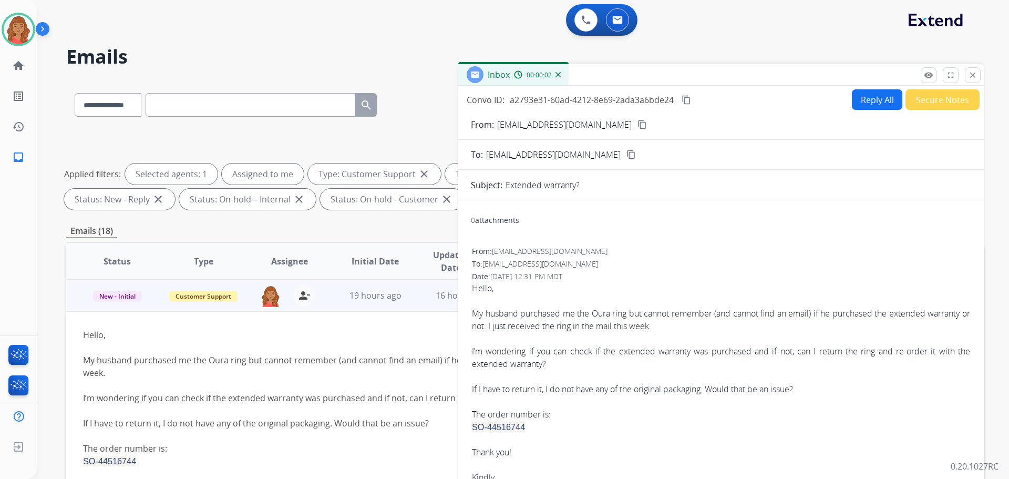
click at [875, 102] on button "Reply All" at bounding box center [877, 99] width 50 height 20
select select "**********"
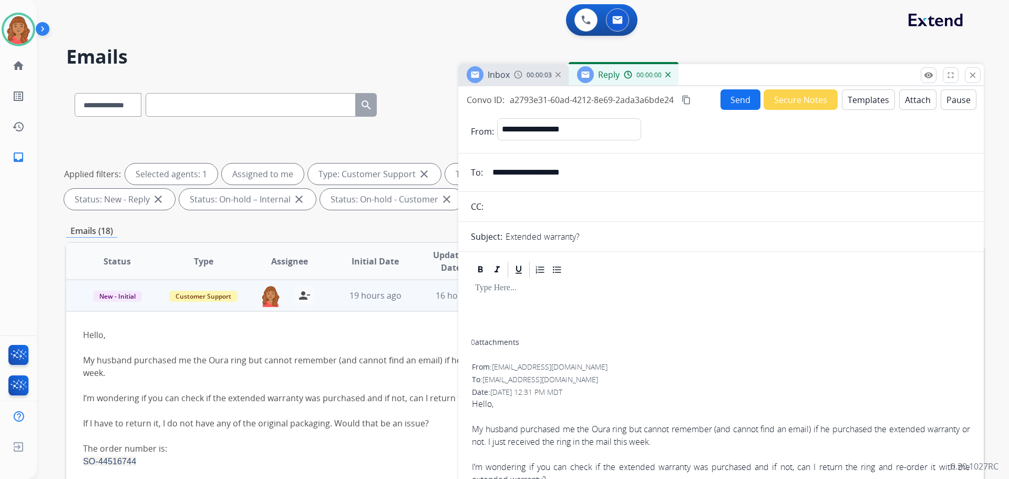
click at [851, 102] on button "Templates" at bounding box center [868, 99] width 53 height 20
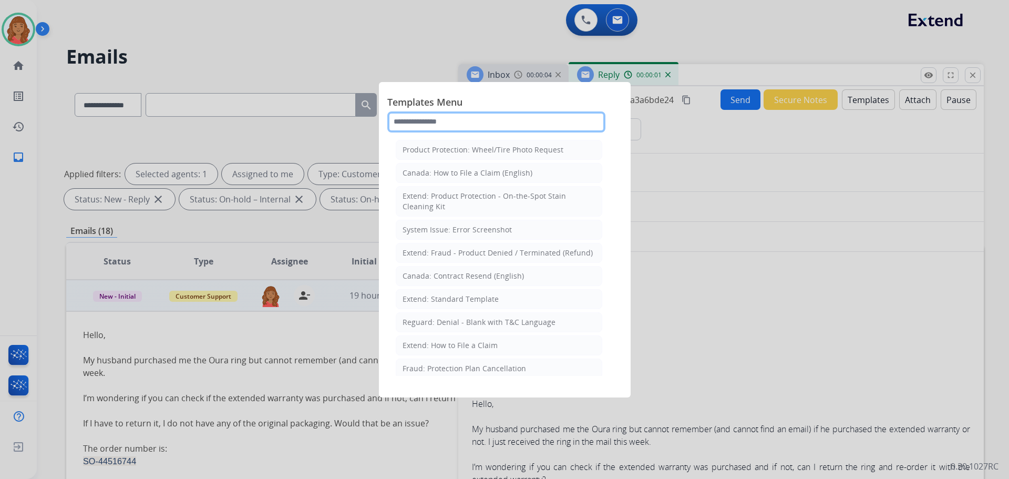
drag, startPoint x: 505, startPoint y: 129, endPoint x: 505, endPoint y: 136, distance: 7.4
click at [506, 129] on input "text" at bounding box center [496, 121] width 218 height 21
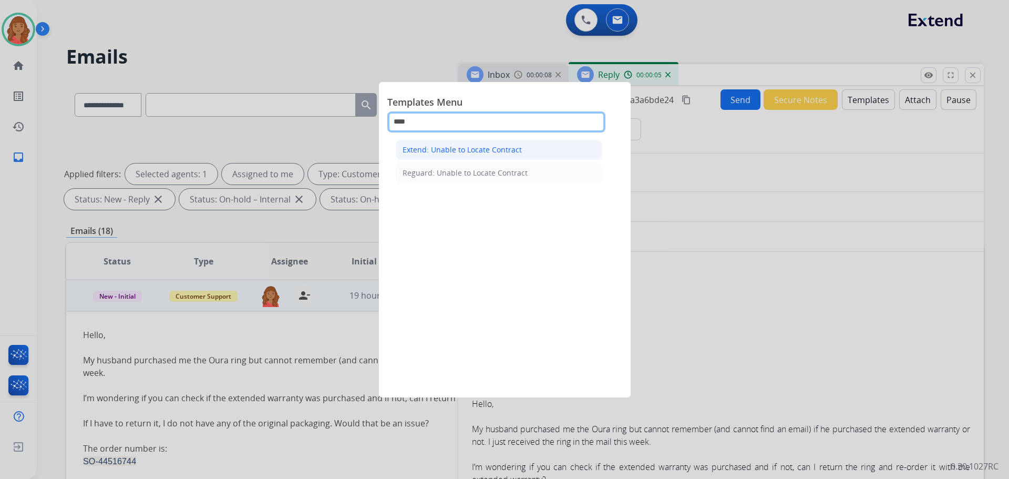
type input "****"
click at [482, 150] on div "Extend: Unable to Locate Contract" at bounding box center [462, 150] width 119 height 11
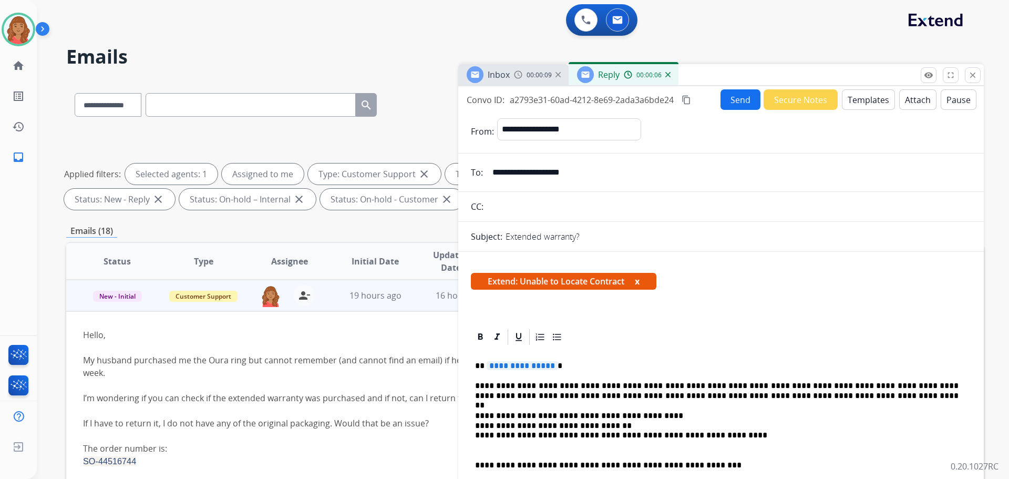
click at [549, 366] on span "**********" at bounding box center [522, 365] width 71 height 9
click at [744, 103] on button "Send" at bounding box center [741, 99] width 40 height 20
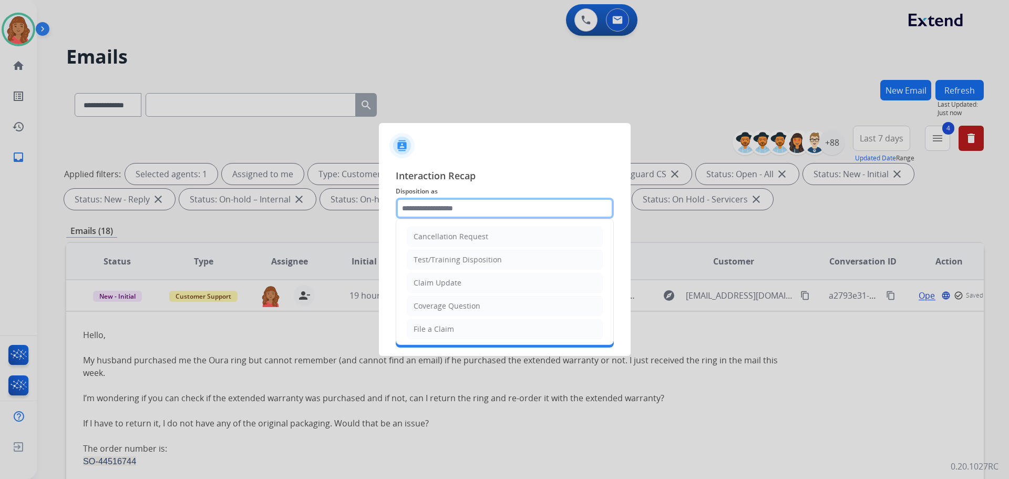
click at [461, 208] on input "text" at bounding box center [505, 208] width 218 height 21
click at [449, 279] on div "Claim Update" at bounding box center [438, 283] width 48 height 11
type input "**********"
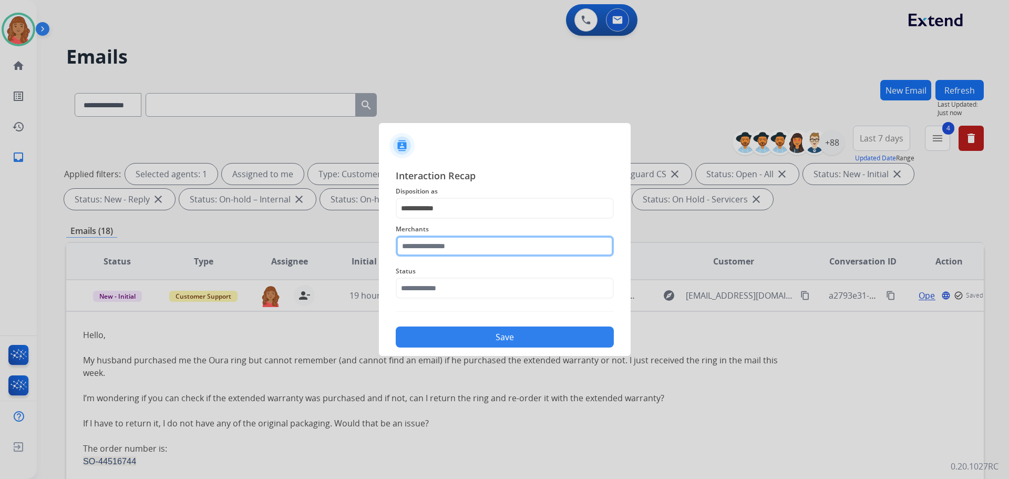
click at [446, 245] on input "text" at bounding box center [505, 245] width 218 height 21
drag, startPoint x: 444, startPoint y: 274, endPoint x: 437, endPoint y: 290, distance: 17.0
click at [443, 275] on div "Oura ring" at bounding box center [431, 276] width 34 height 11
type input "*********"
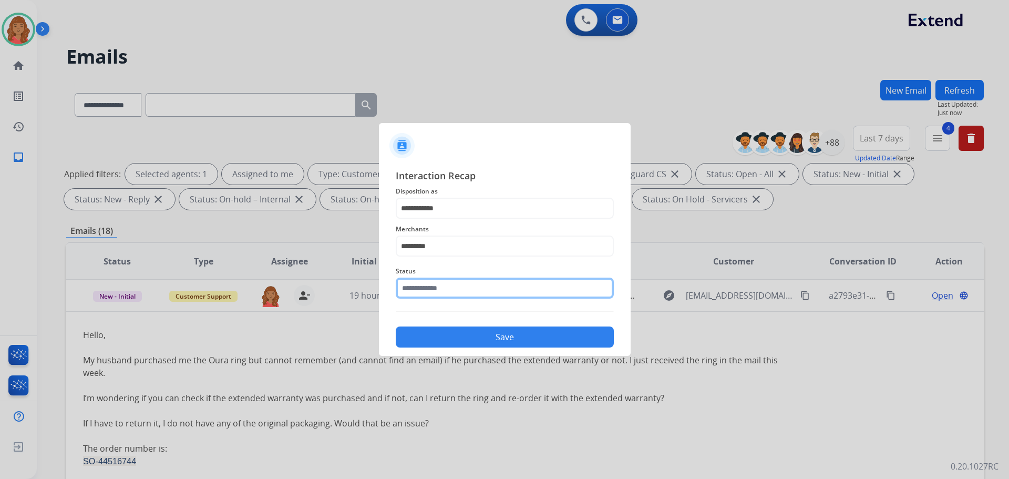
click at [441, 290] on input "text" at bounding box center [505, 288] width 218 height 21
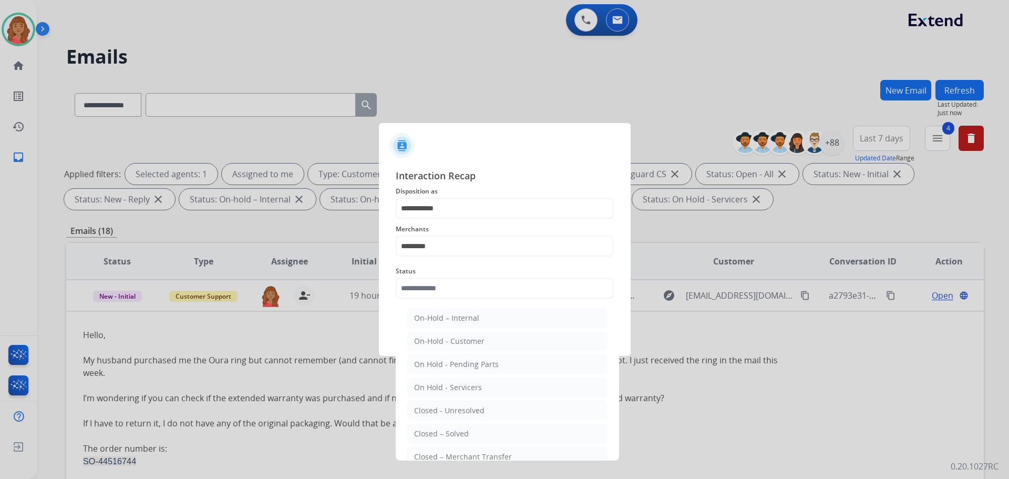
drag, startPoint x: 442, startPoint y: 432, endPoint x: 439, endPoint y: 418, distance: 14.5
click at [441, 431] on div "Closed – Solved" at bounding box center [441, 433] width 55 height 11
type input "**********"
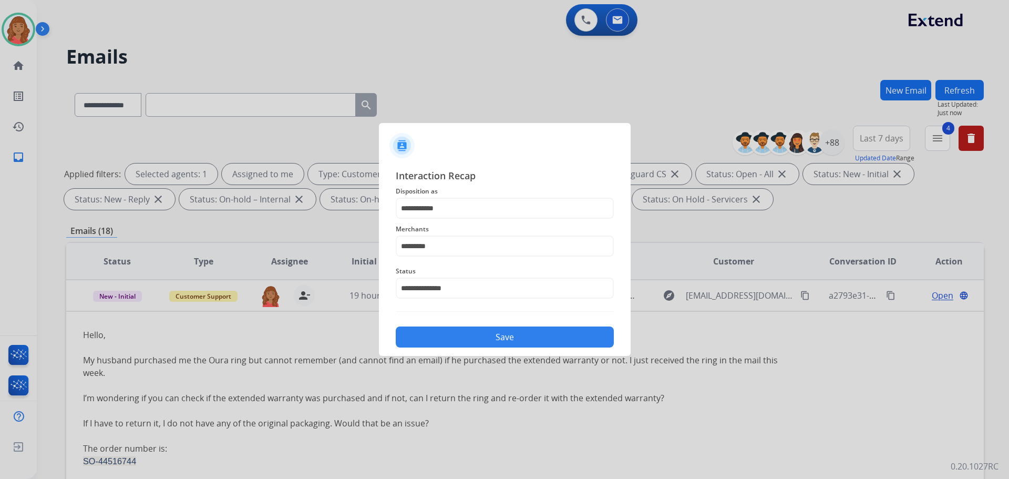
click at [463, 330] on button "Save" at bounding box center [505, 336] width 218 height 21
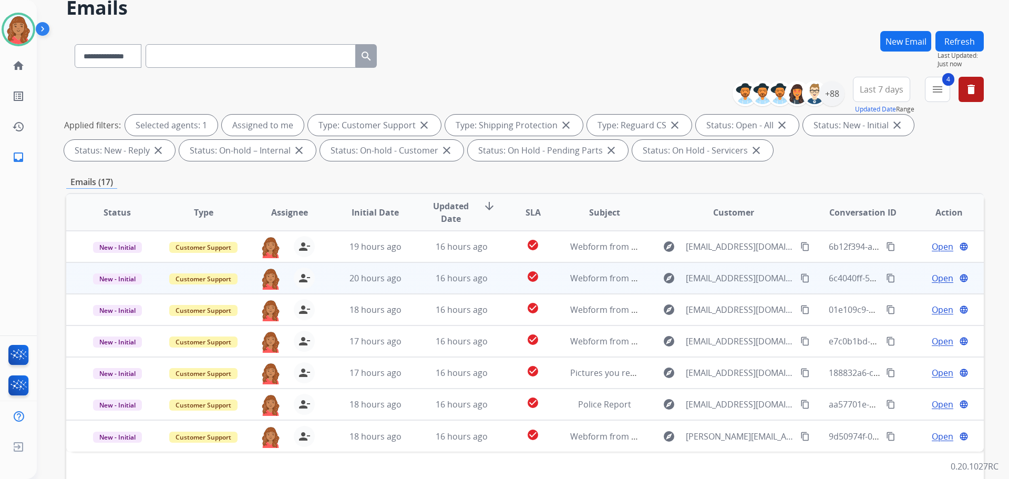
scroll to position [170, 0]
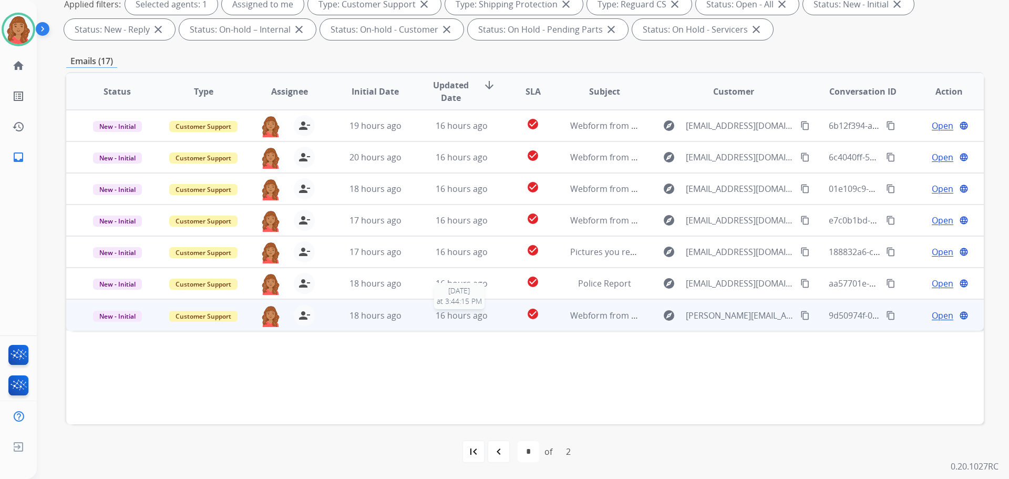
click at [466, 315] on span "16 hours ago" at bounding box center [462, 316] width 52 height 12
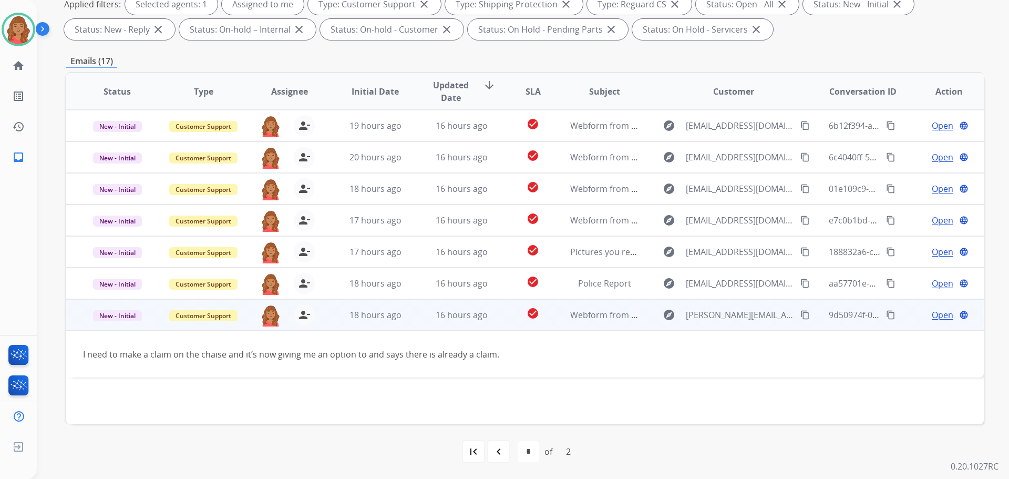
click at [800, 312] on mat-icon "content_copy" at bounding box center [804, 314] width 9 height 9
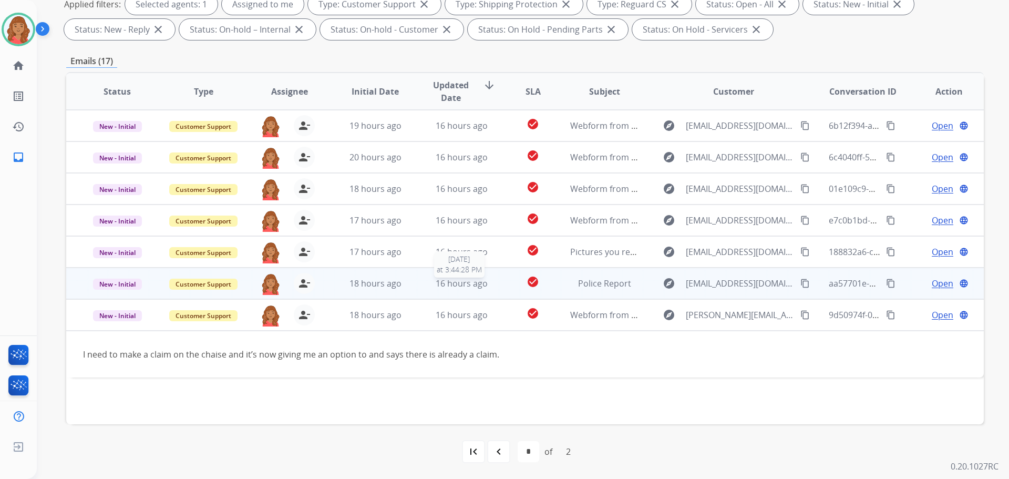
click at [464, 287] on span "16 hours ago" at bounding box center [462, 284] width 52 height 12
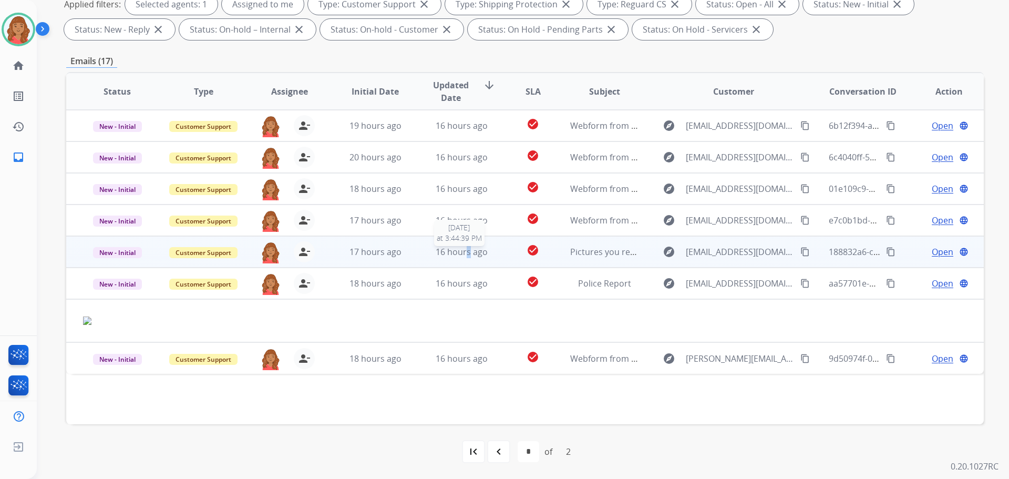
click at [465, 256] on span "16 hours ago" at bounding box center [462, 252] width 52 height 12
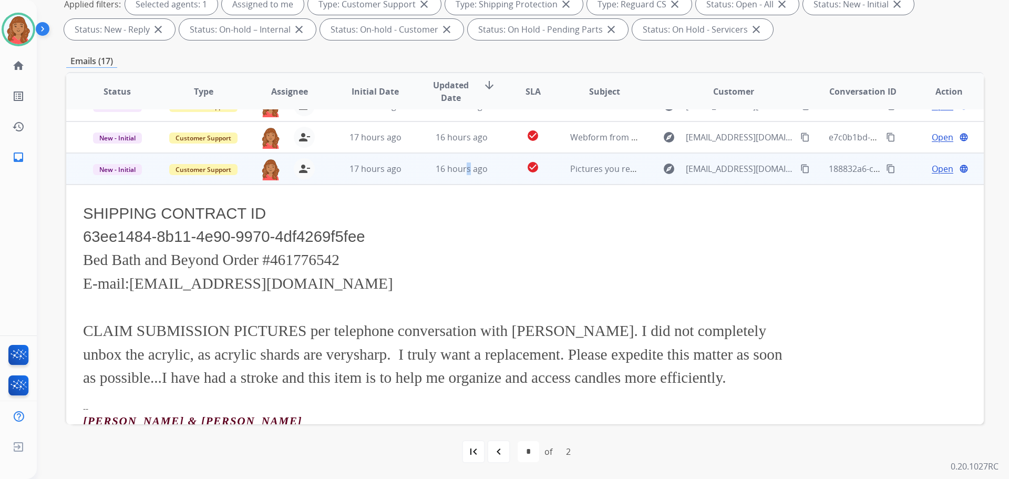
scroll to position [200, 0]
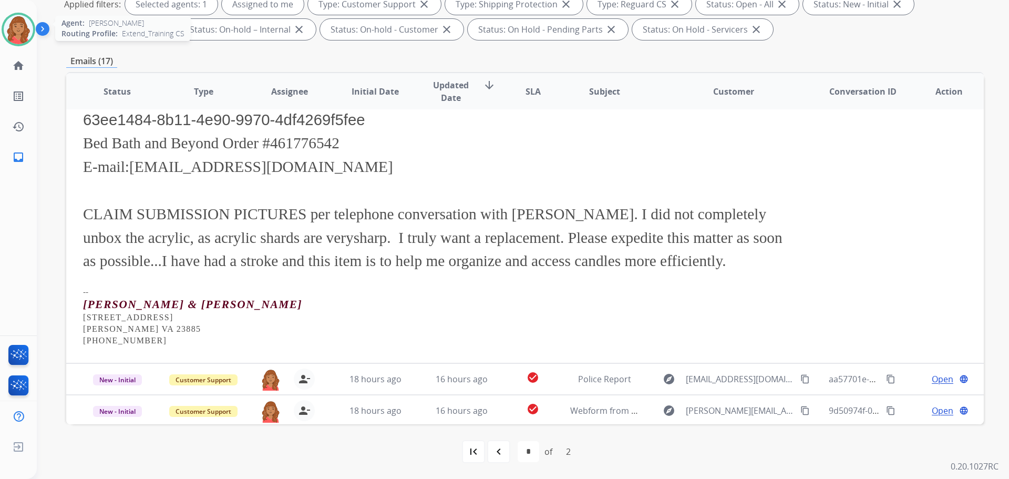
click at [21, 31] on img at bounding box center [18, 29] width 29 height 29
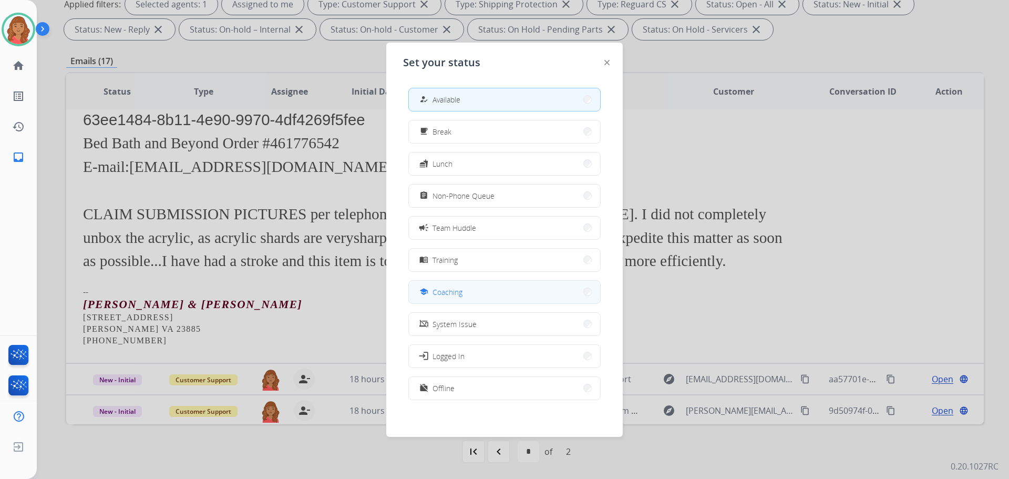
click at [436, 285] on button "school Coaching" at bounding box center [504, 292] width 191 height 23
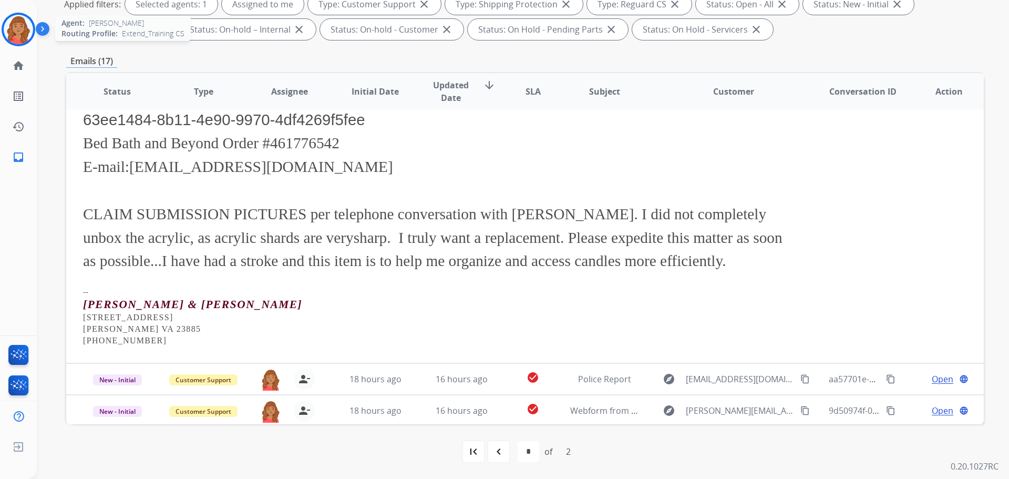
click at [19, 33] on img at bounding box center [18, 29] width 29 height 29
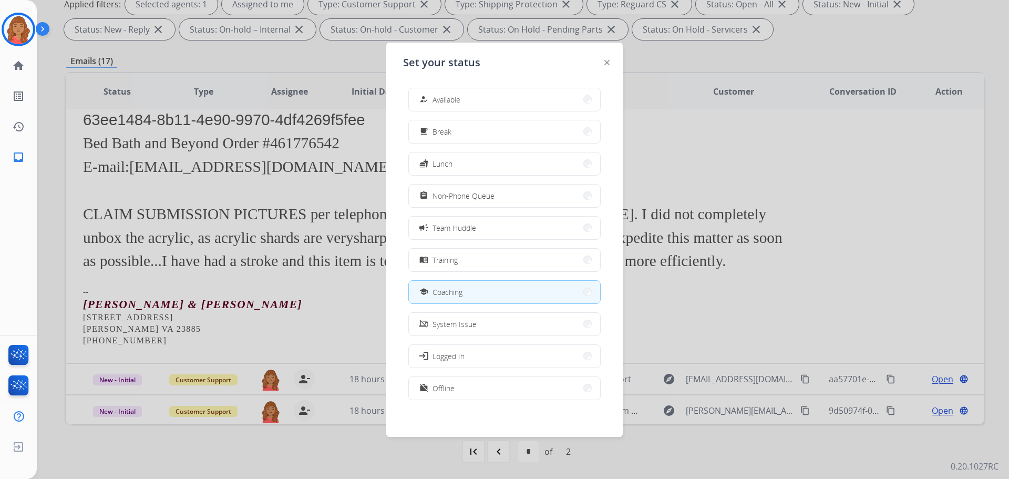
drag, startPoint x: 452, startPoint y: 197, endPoint x: 478, endPoint y: 261, distance: 69.8
click at [453, 197] on span "Non-Phone Queue" at bounding box center [464, 195] width 62 height 11
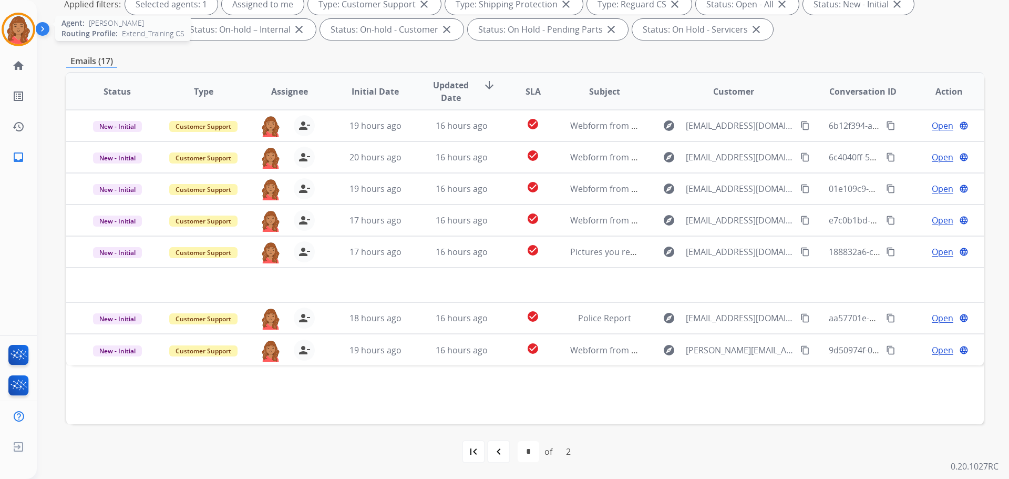
scroll to position [0, 0]
click at [17, 21] on img at bounding box center [18, 29] width 29 height 29
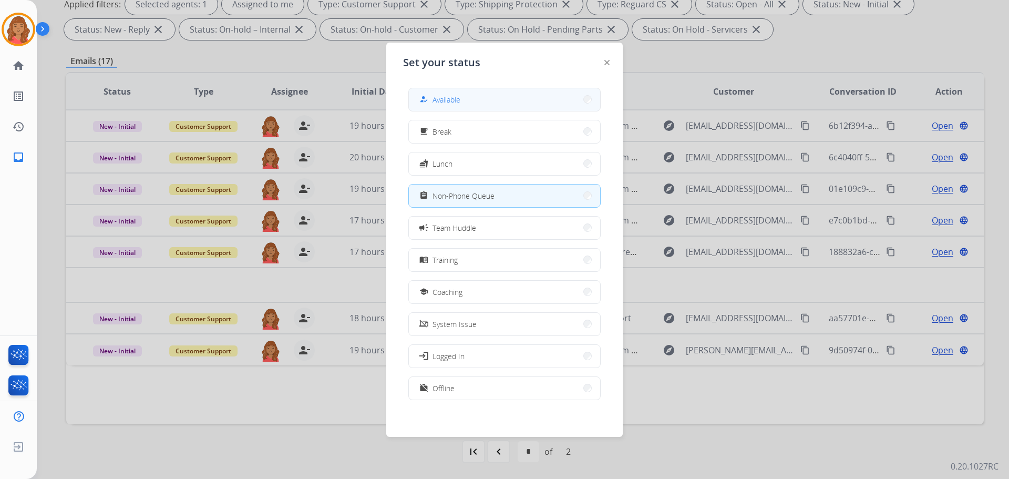
click at [461, 91] on button "how_to_reg Available" at bounding box center [504, 99] width 191 height 23
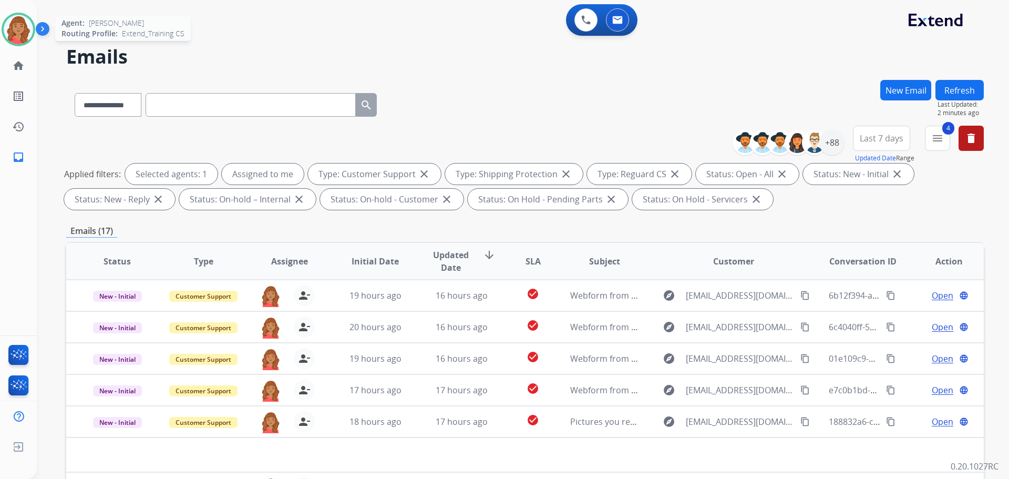
click at [30, 39] on div at bounding box center [19, 30] width 34 height 34
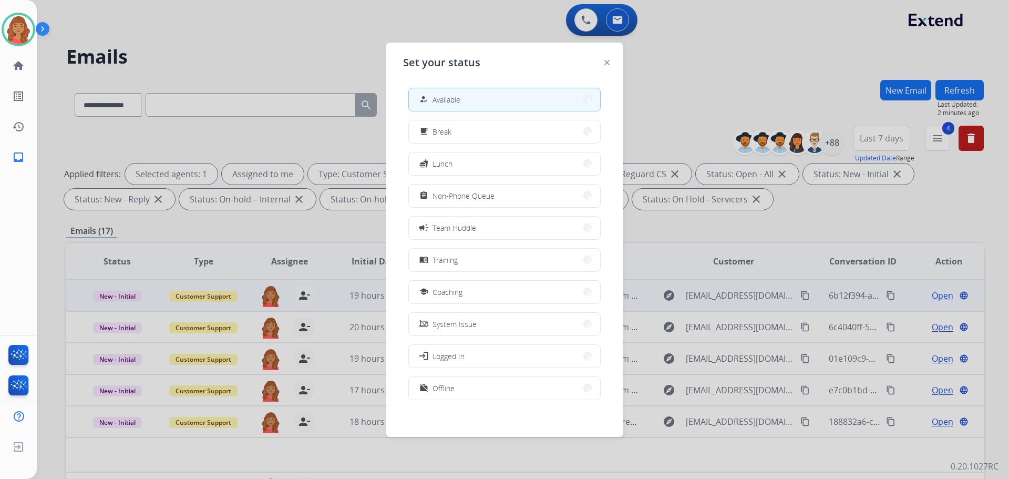
click at [451, 288] on span "Coaching" at bounding box center [448, 291] width 30 height 11
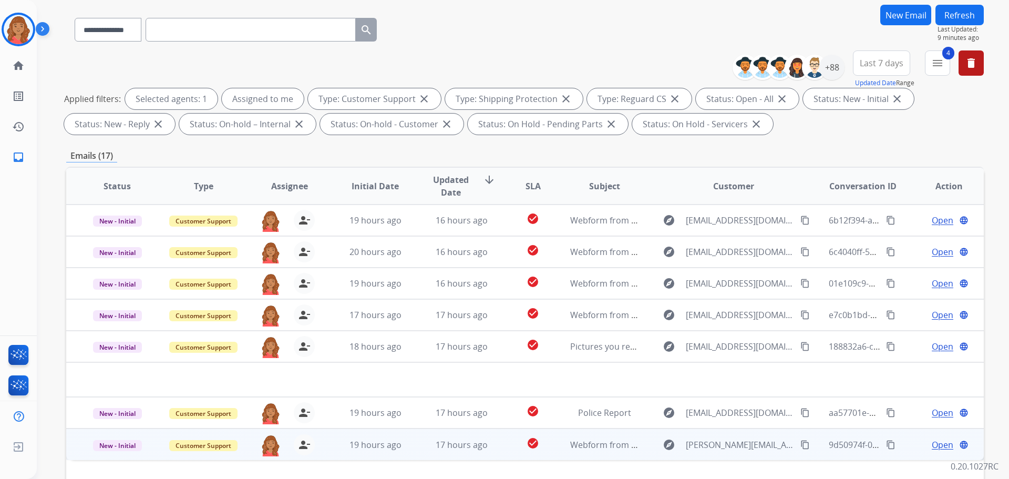
scroll to position [170, 0]
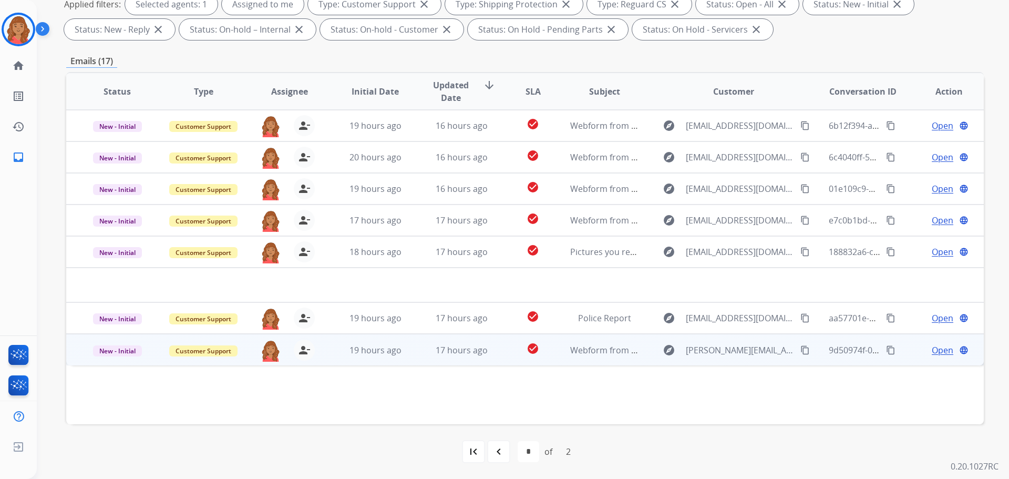
click at [496, 351] on td "check_circle" at bounding box center [524, 350] width 57 height 32
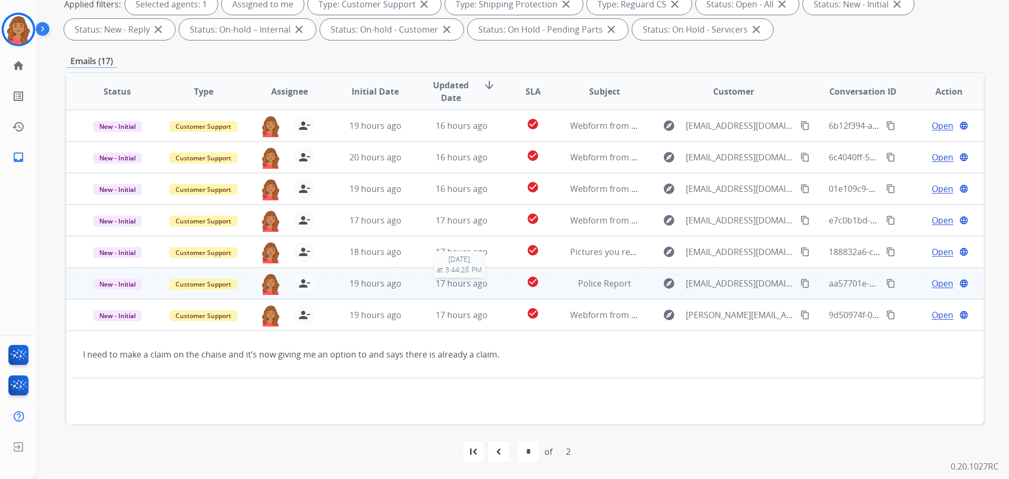
click at [481, 288] on span "17 hours ago" at bounding box center [462, 284] width 52 height 12
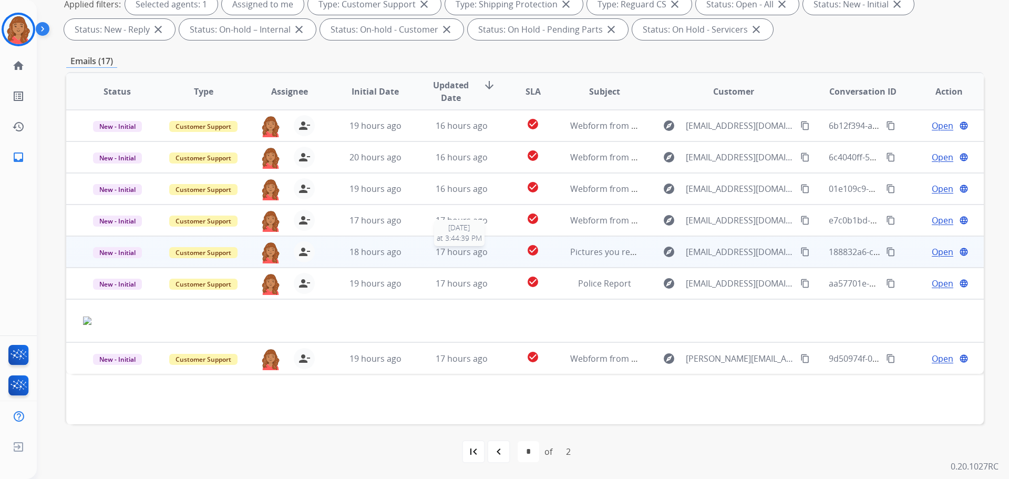
click at [465, 253] on span "17 hours ago" at bounding box center [462, 252] width 52 height 12
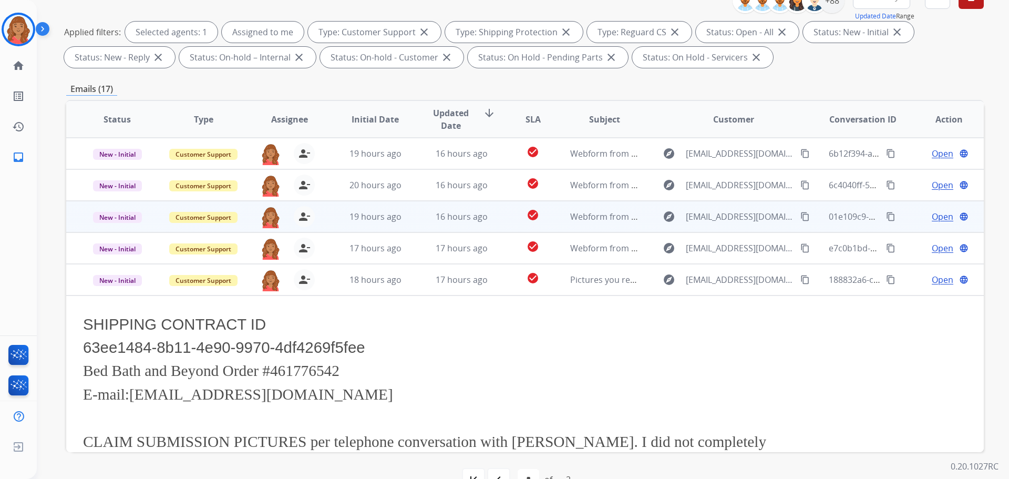
scroll to position [65, 0]
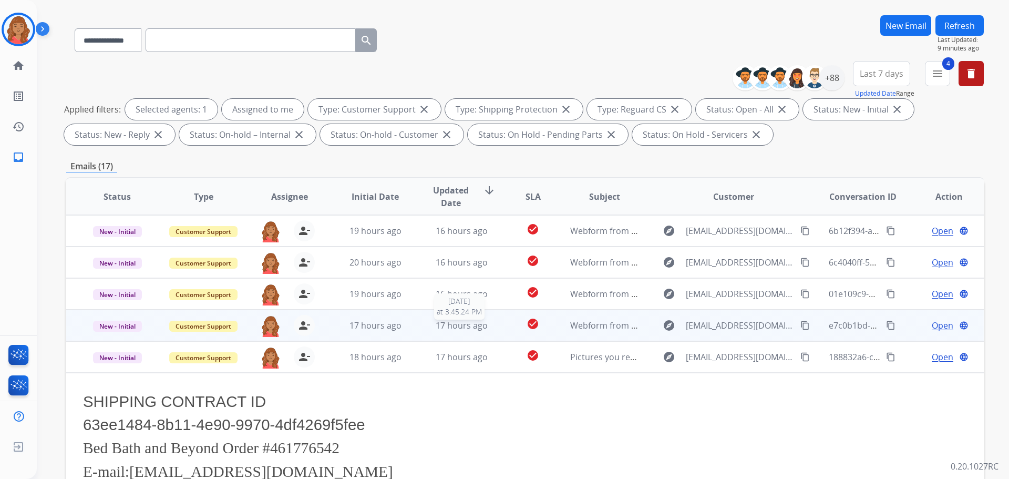
click at [454, 325] on span "17 hours ago" at bounding box center [462, 326] width 52 height 12
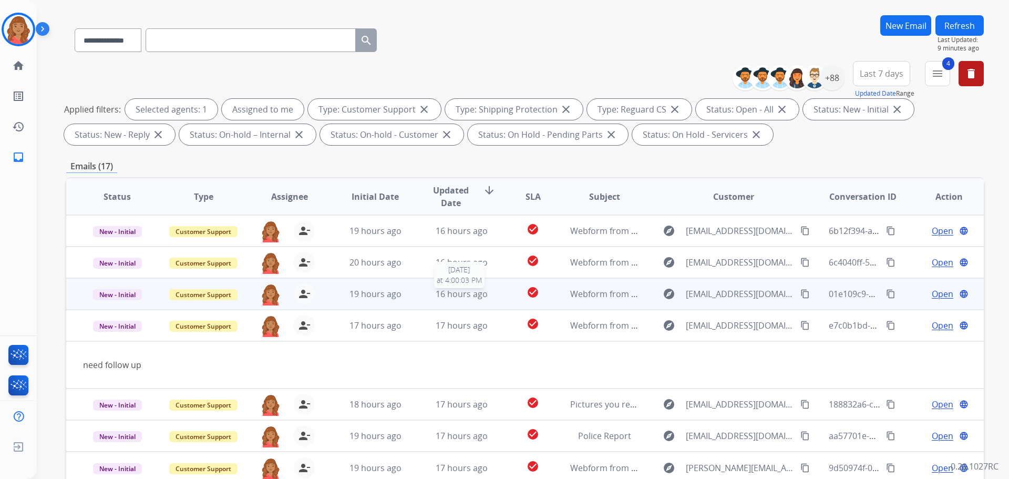
click at [452, 297] on span "16 hours ago" at bounding box center [462, 294] width 52 height 12
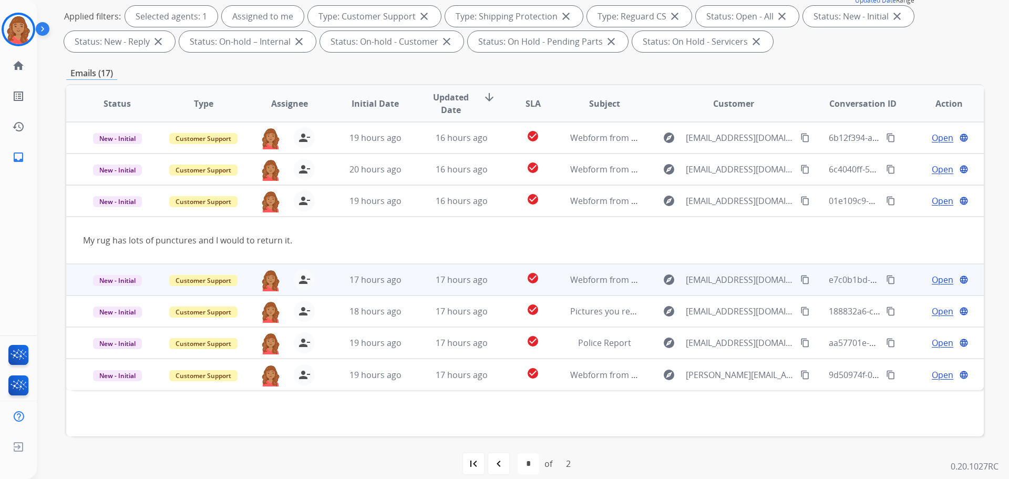
scroll to position [170, 0]
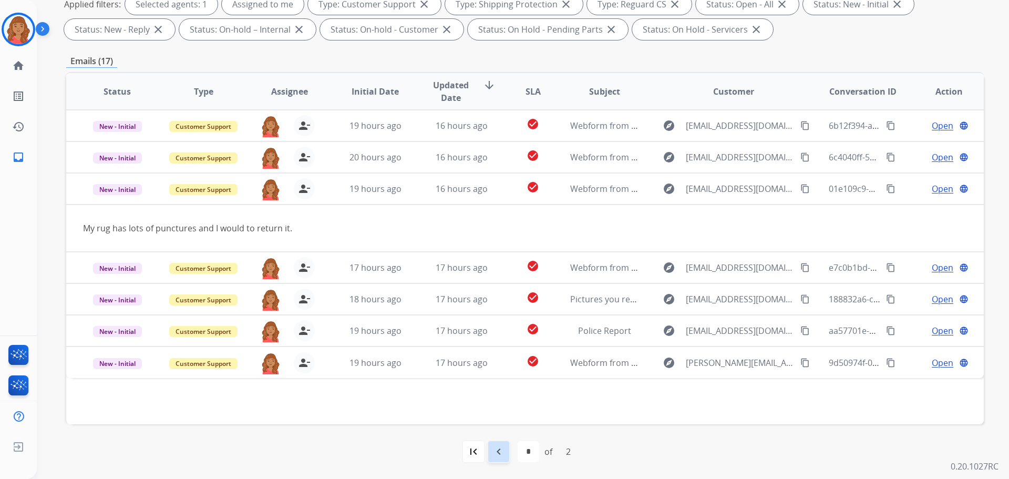
click at [505, 453] on div "navigate_before" at bounding box center [498, 451] width 23 height 23
select select "*"
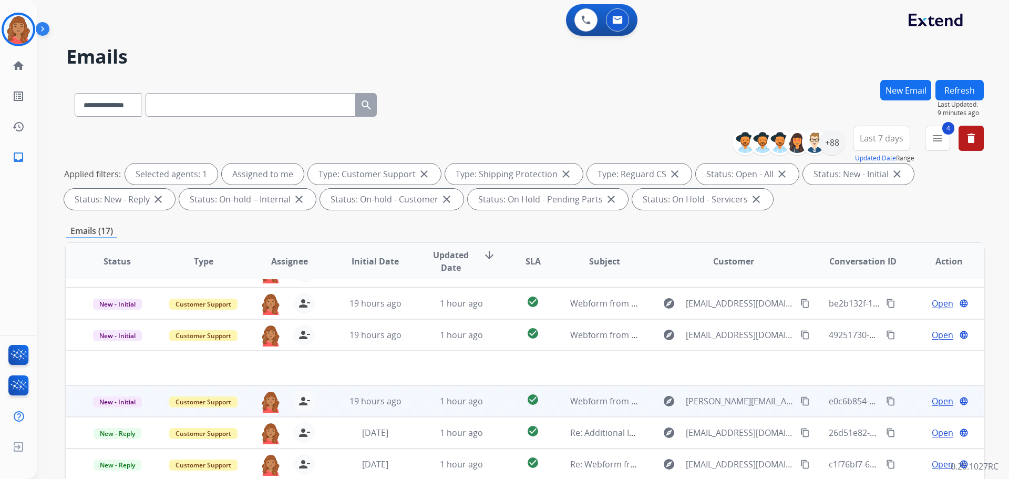
scroll to position [36, 0]
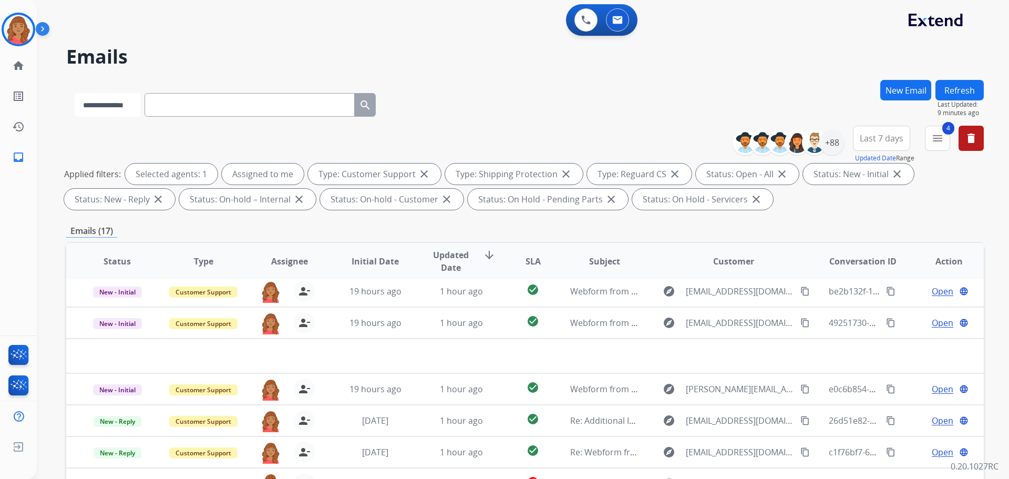
drag, startPoint x: 129, startPoint y: 108, endPoint x: 129, endPoint y: 114, distance: 6.3
click at [129, 108] on select "**********" at bounding box center [108, 105] width 66 height 24
select select "**********"
click at [75, 93] on select "**********" at bounding box center [108, 105] width 66 height 24
paste input "**********"
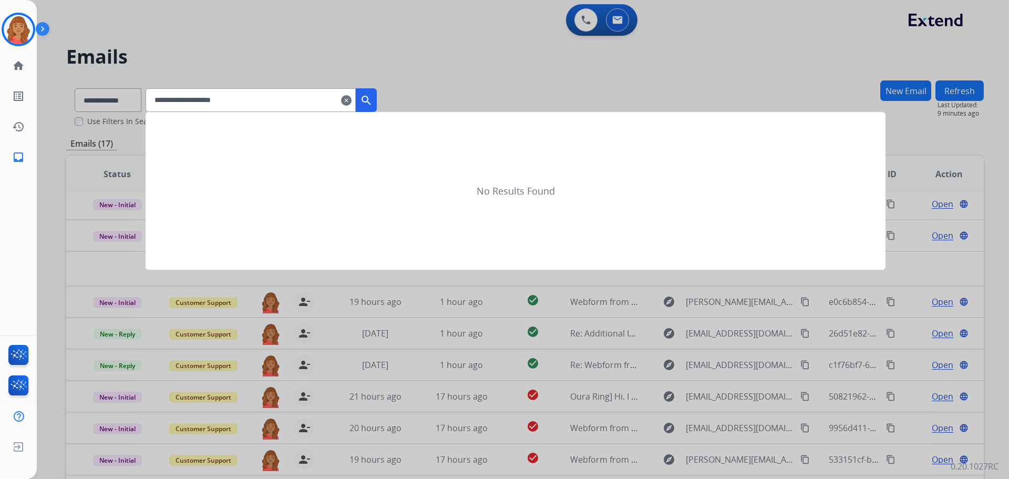
type input "**********"
click at [373, 99] on mat-icon "search" at bounding box center [366, 100] width 13 height 13
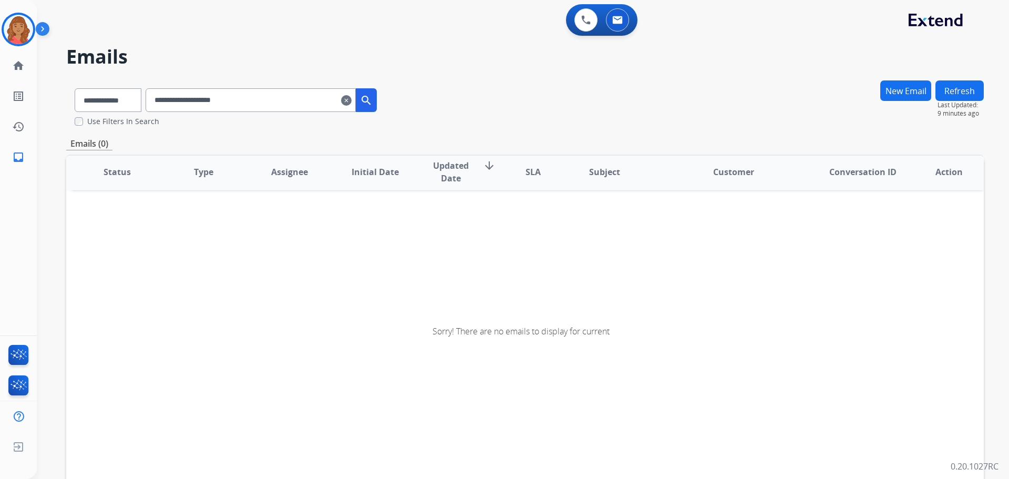
scroll to position [2, 0]
click at [352, 99] on mat-icon "clear" at bounding box center [346, 100] width 11 height 13
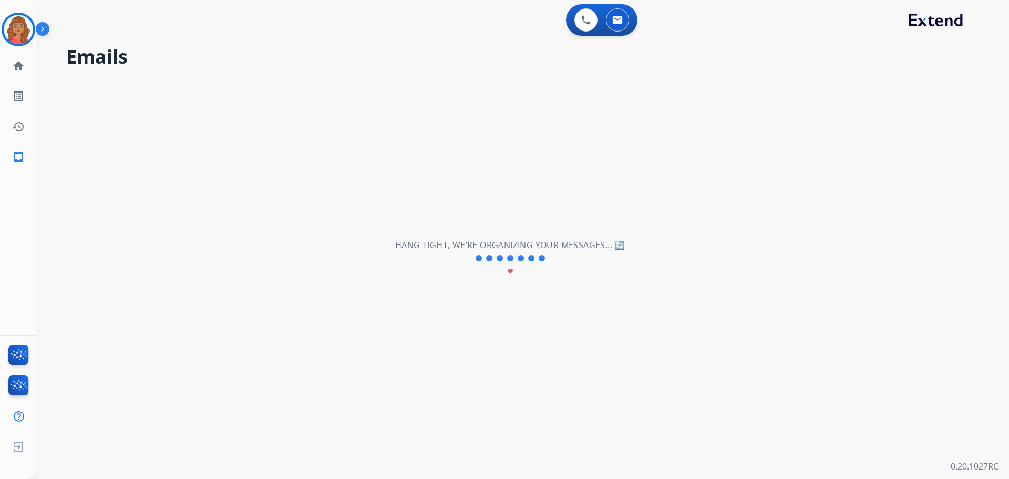
select select "**********"
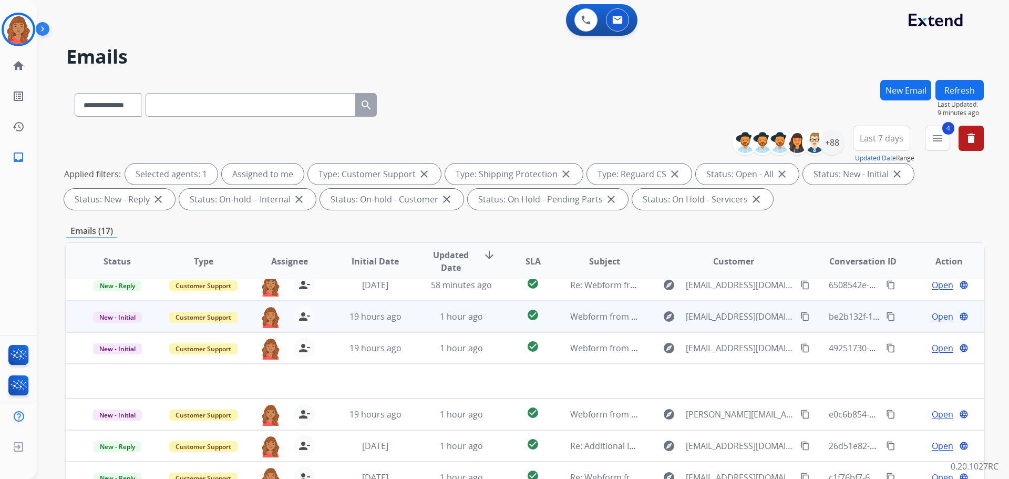
scroll to position [0, 0]
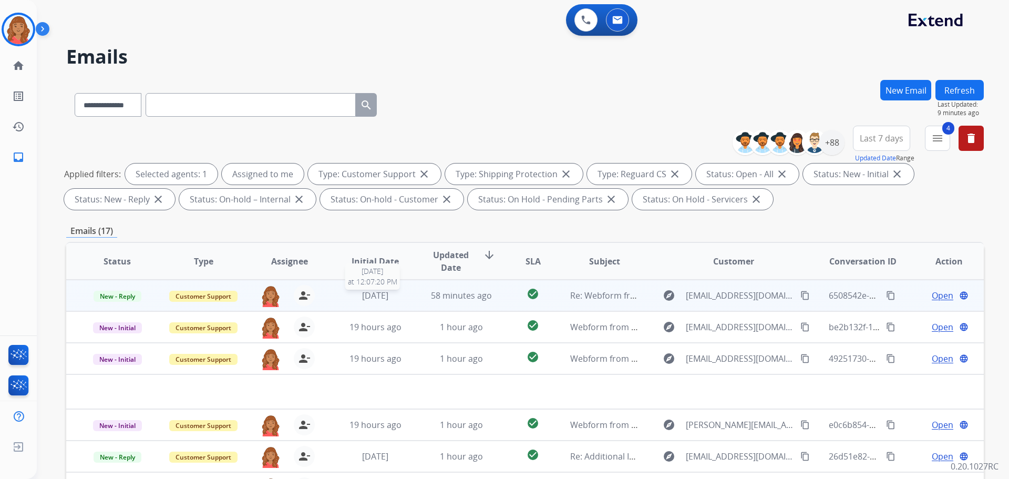
click at [388, 296] on span "[DATE]" at bounding box center [375, 296] width 26 height 12
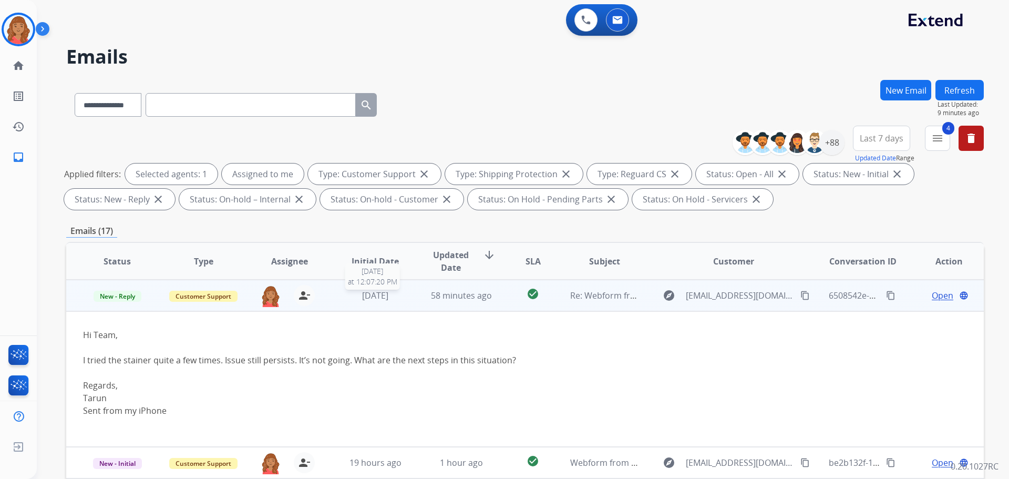
click at [379, 295] on span "[DATE]" at bounding box center [375, 296] width 26 height 12
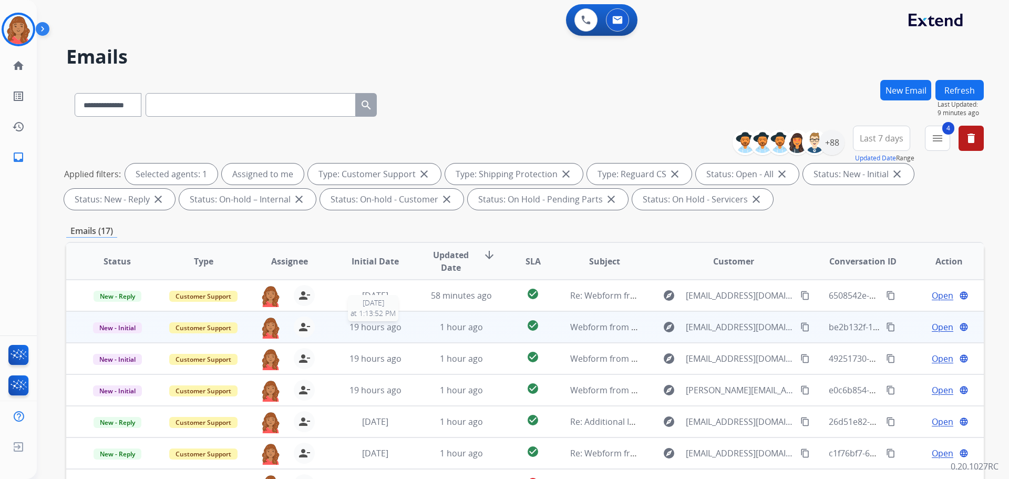
click at [384, 326] on span "19 hours ago" at bounding box center [376, 327] width 52 height 12
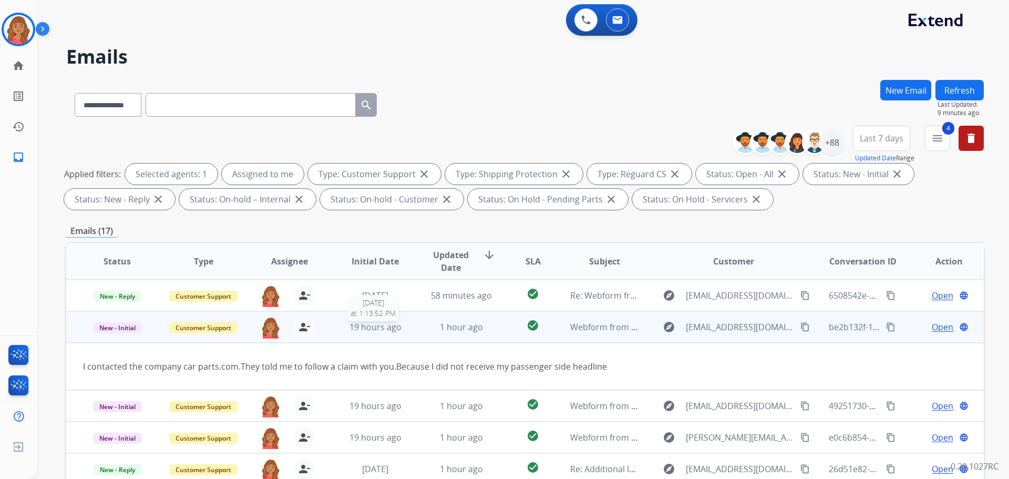
scroll to position [32, 0]
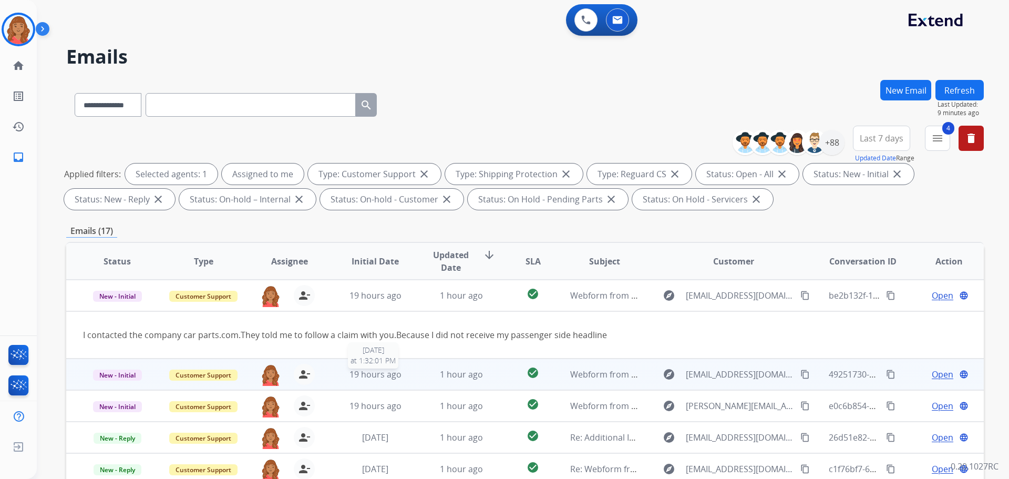
click at [369, 372] on span "19 hours ago" at bounding box center [376, 374] width 52 height 12
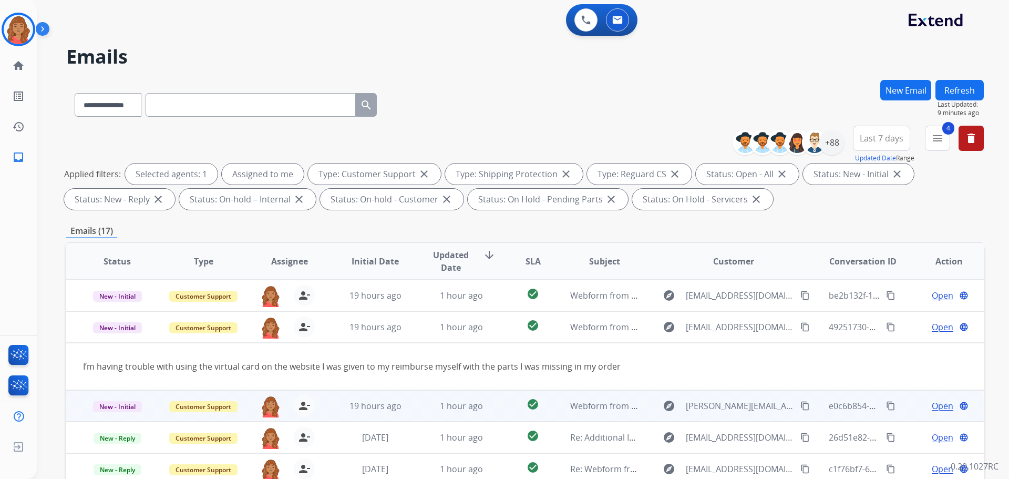
scroll to position [48, 0]
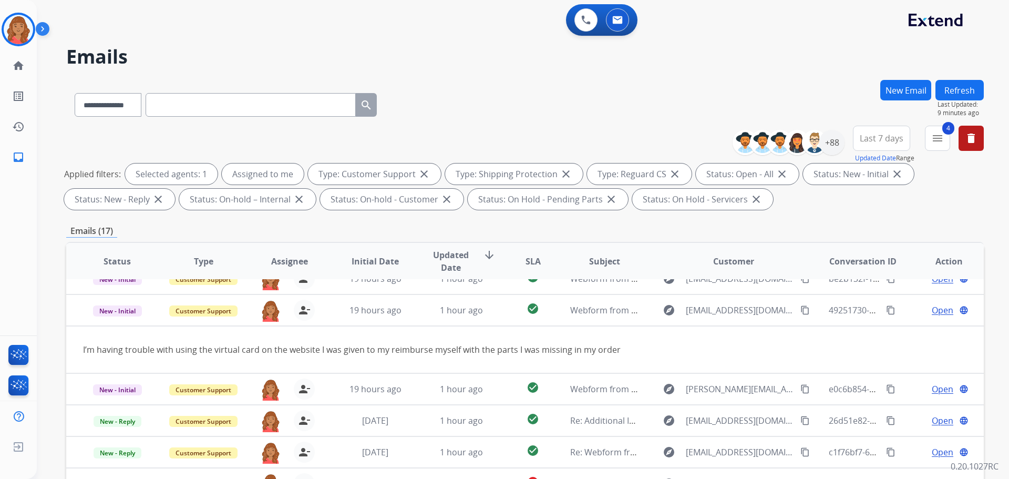
paste input "**********"
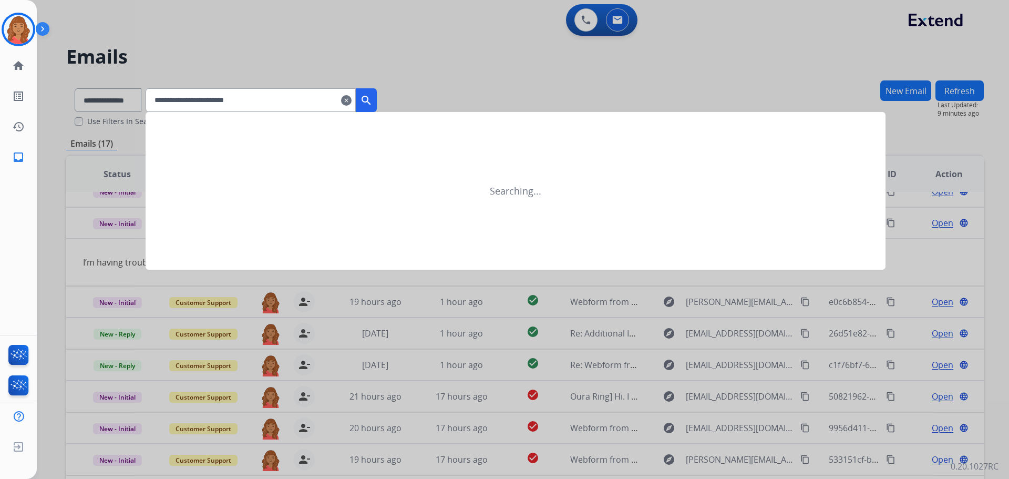
type input "**********"
click at [133, 100] on div at bounding box center [504, 239] width 1009 height 479
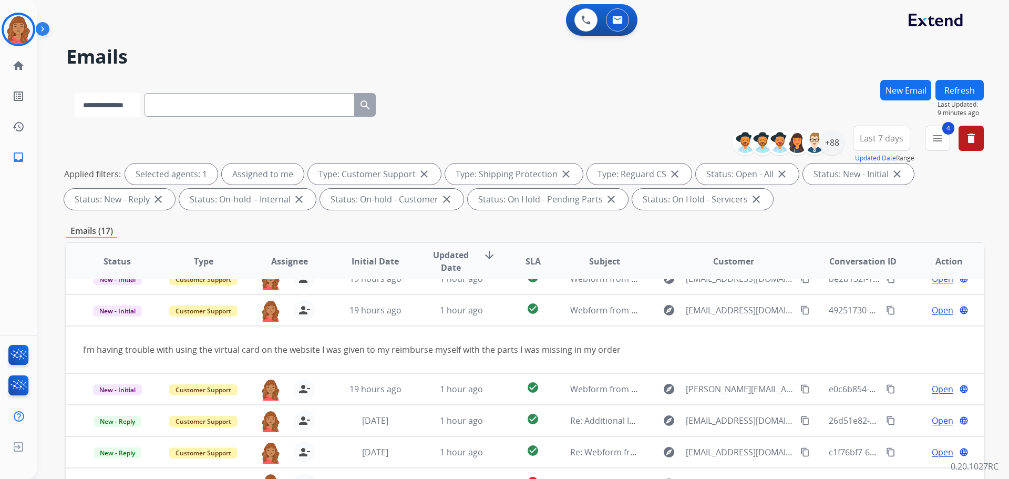
click at [137, 106] on select "**********" at bounding box center [108, 105] width 66 height 24
select select "**********"
click at [75, 93] on select "**********" at bounding box center [108, 105] width 66 height 24
paste input "**********"
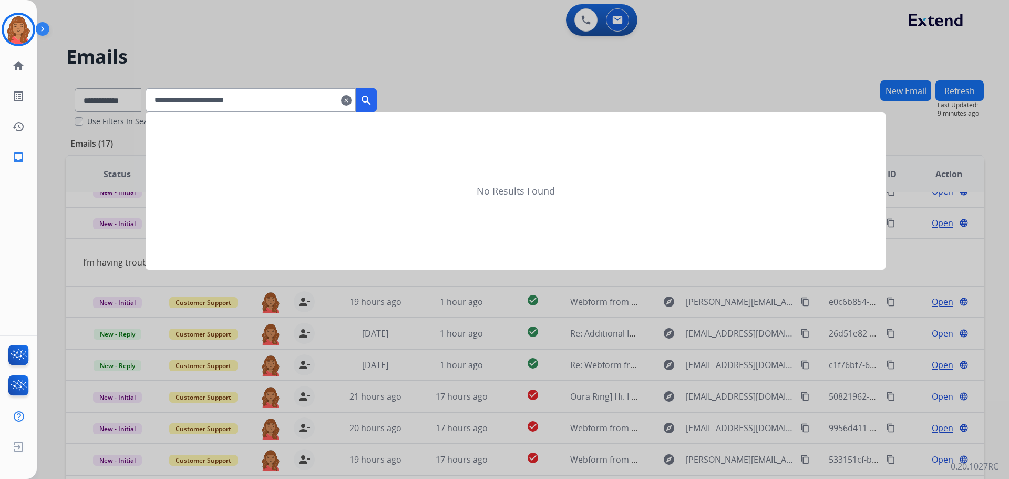
type input "**********"
click at [373, 97] on mat-icon "search" at bounding box center [366, 100] width 13 height 13
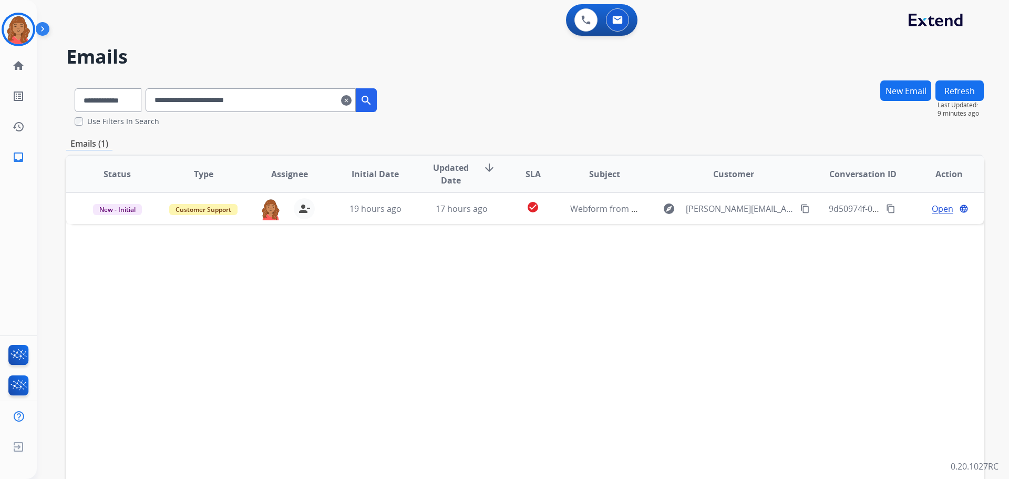
scroll to position [0, 0]
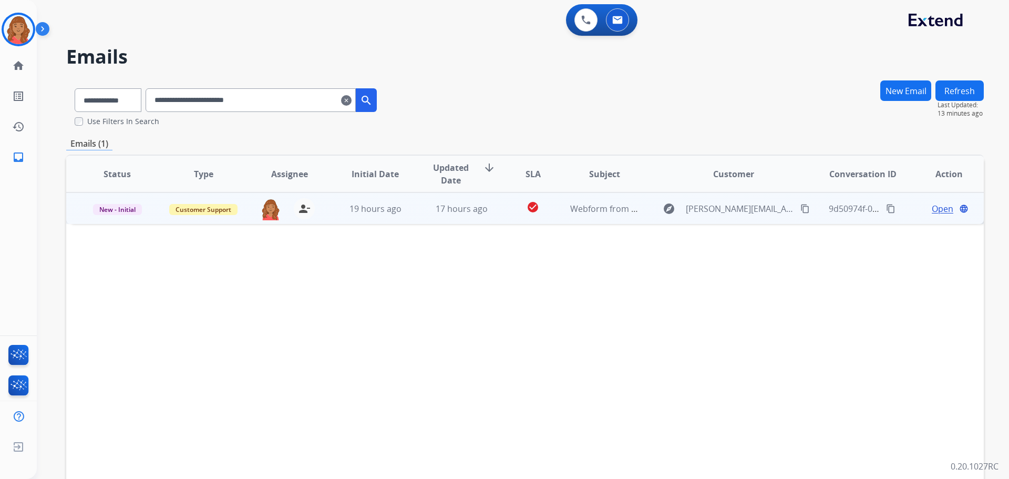
click at [932, 208] on span "Open" at bounding box center [943, 208] width 22 height 13
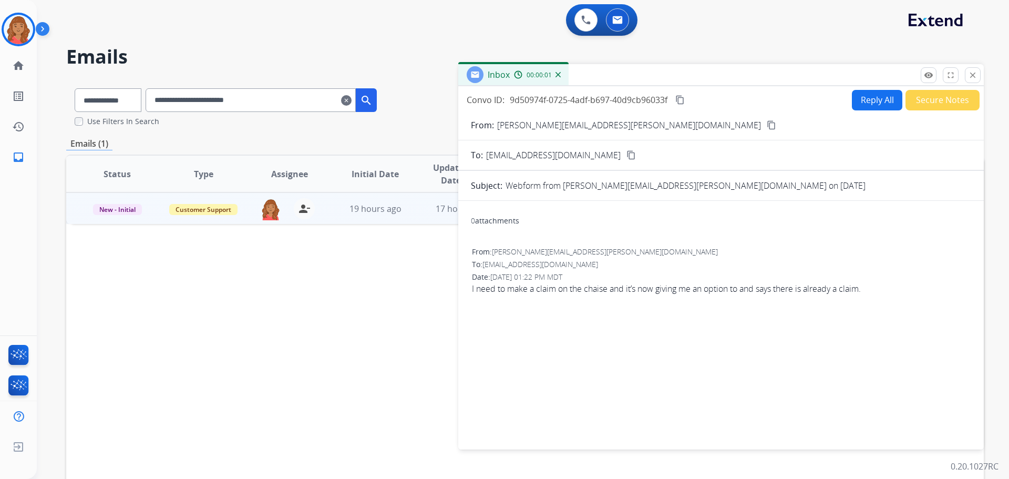
click at [864, 99] on button "Reply All" at bounding box center [877, 100] width 50 height 20
select select "**********"
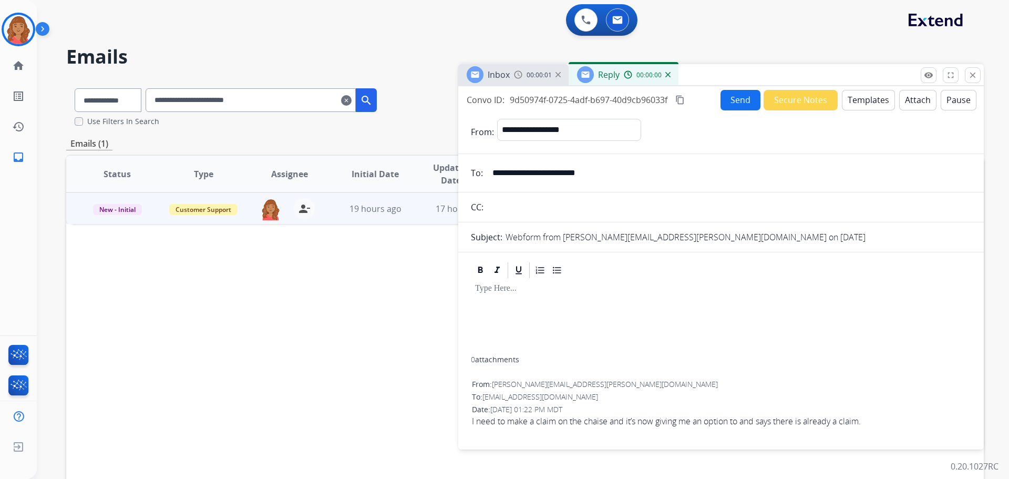
click at [857, 103] on button "Templates" at bounding box center [868, 100] width 53 height 20
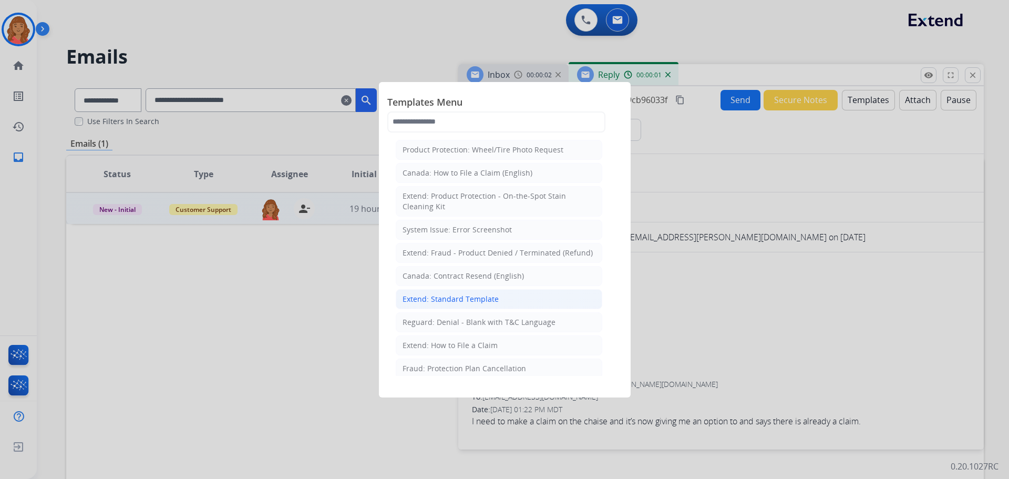
click at [490, 299] on div "Extend: Standard Template" at bounding box center [451, 299] width 96 height 11
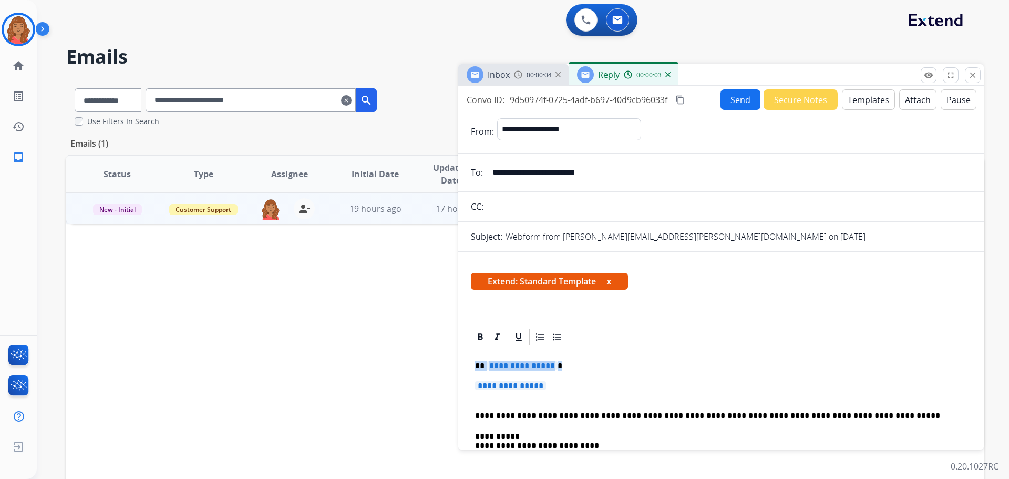
drag, startPoint x: 520, startPoint y: 378, endPoint x: 465, endPoint y: 368, distance: 55.6
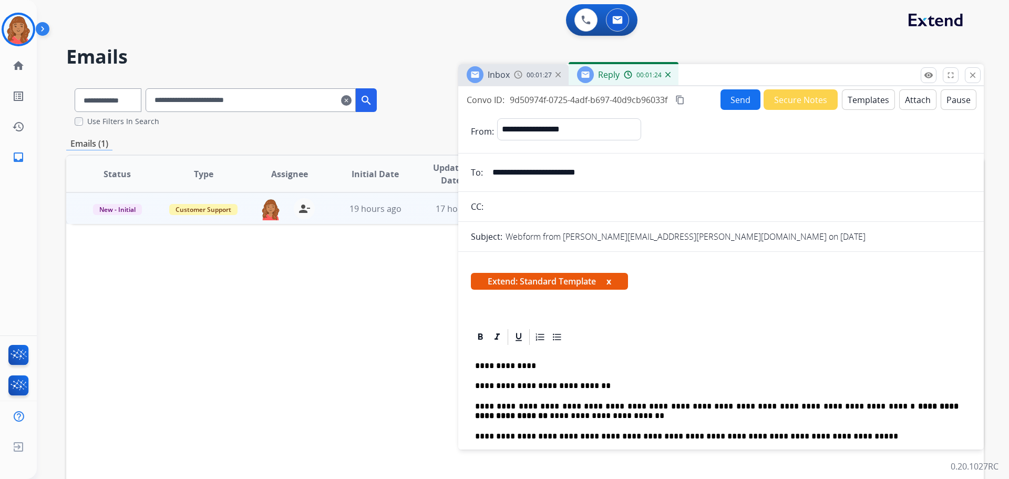
drag, startPoint x: 679, startPoint y: 100, endPoint x: 662, endPoint y: 111, distance: 20.1
click at [679, 100] on mat-icon "content_copy" at bounding box center [679, 99] width 9 height 9
click at [727, 104] on button "Send" at bounding box center [741, 99] width 40 height 20
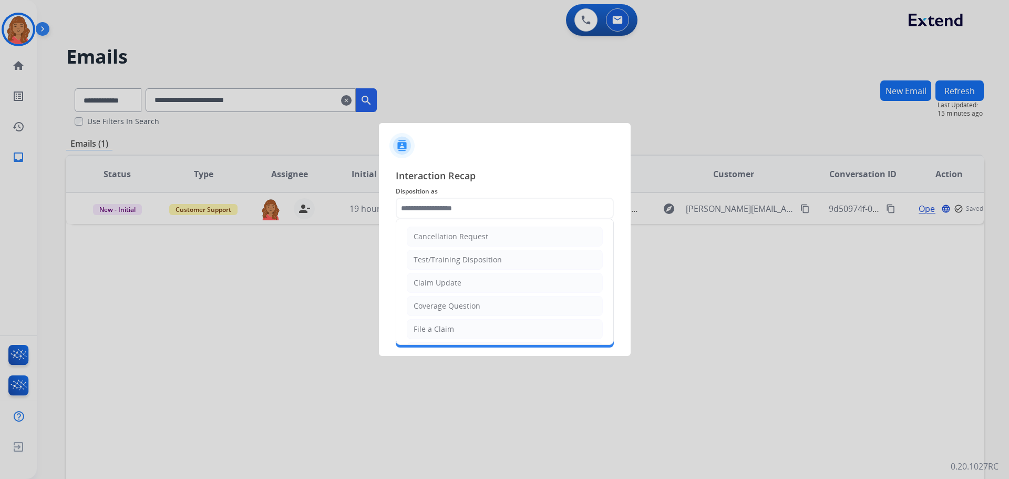
click at [487, 200] on input "text" at bounding box center [505, 208] width 218 height 21
click at [449, 285] on div "Claim Update" at bounding box center [438, 283] width 48 height 11
type input "**********"
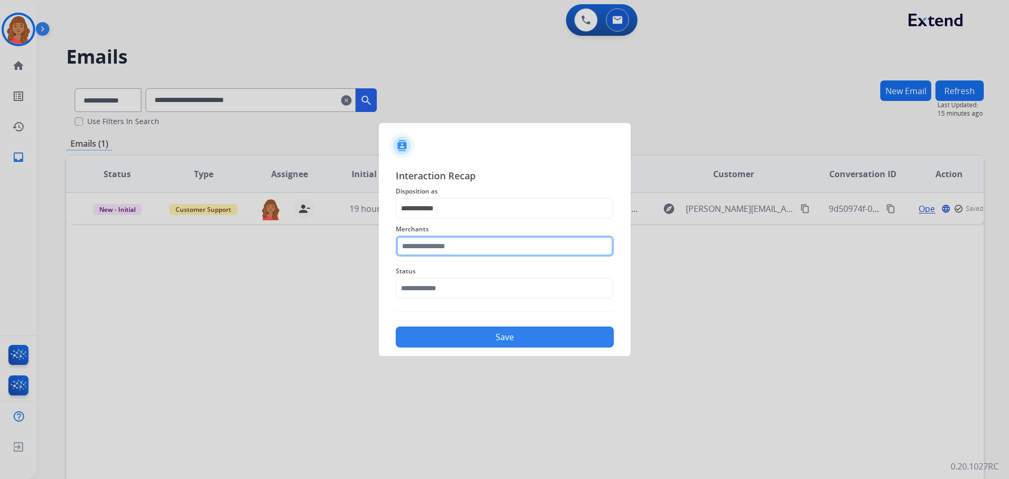
drag, startPoint x: 443, startPoint y: 239, endPoint x: 444, endPoint y: 244, distance: 5.5
click at [444, 242] on input "text" at bounding box center [505, 245] width 218 height 21
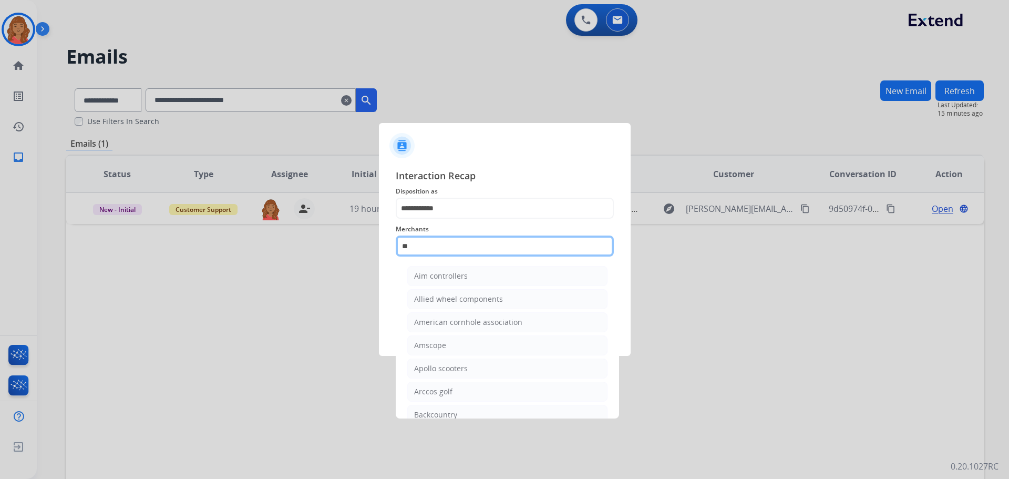
click at [435, 244] on input "**" at bounding box center [505, 245] width 218 height 21
type input "*"
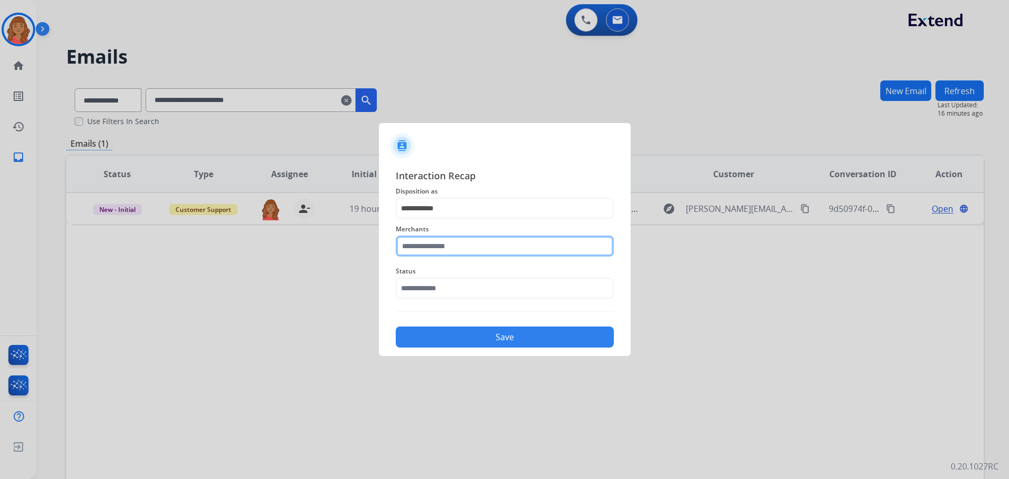
click at [425, 247] on input "text" at bounding box center [505, 245] width 218 height 21
click at [445, 273] on div "Worth and co." at bounding box center [438, 276] width 49 height 11
type input "**********"
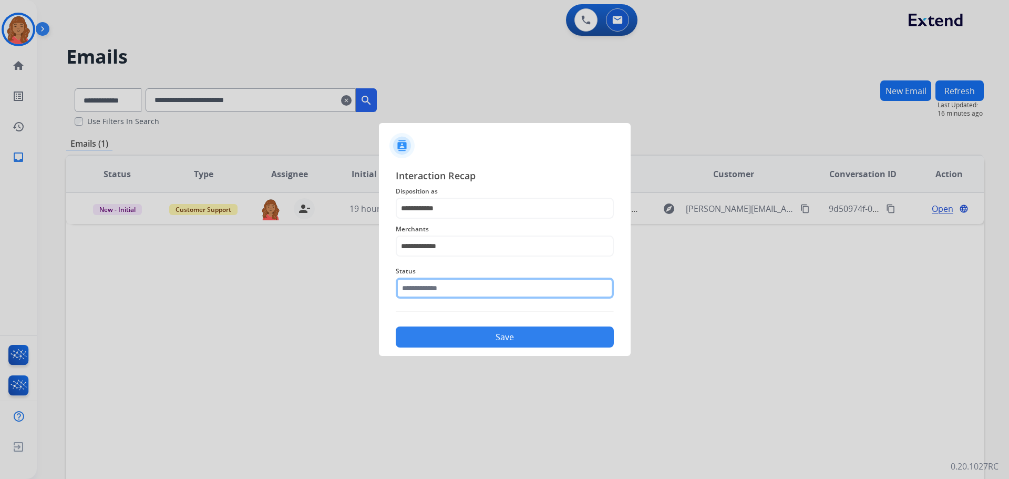
drag, startPoint x: 429, startPoint y: 292, endPoint x: 421, endPoint y: 302, distance: 13.1
click at [428, 293] on input "text" at bounding box center [505, 288] width 218 height 21
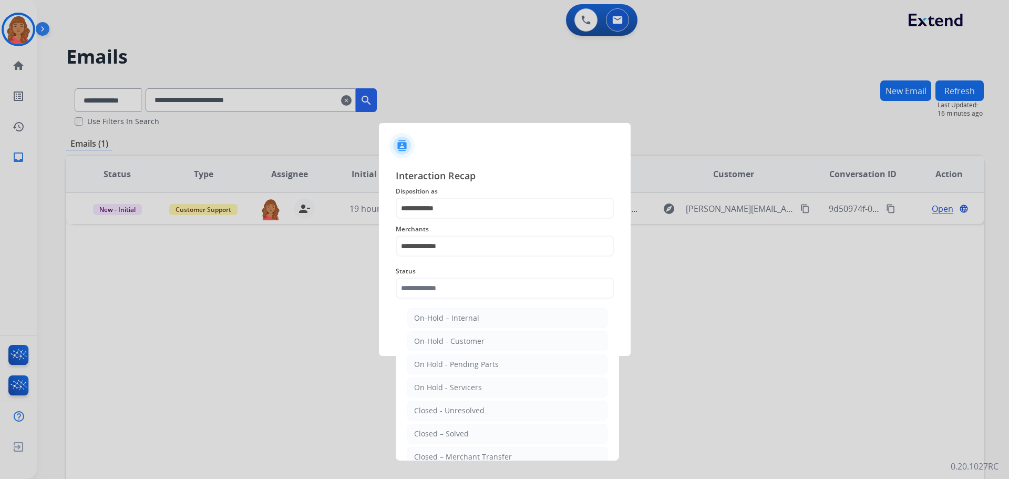
click at [440, 433] on div "Closed – Solved" at bounding box center [441, 433] width 55 height 11
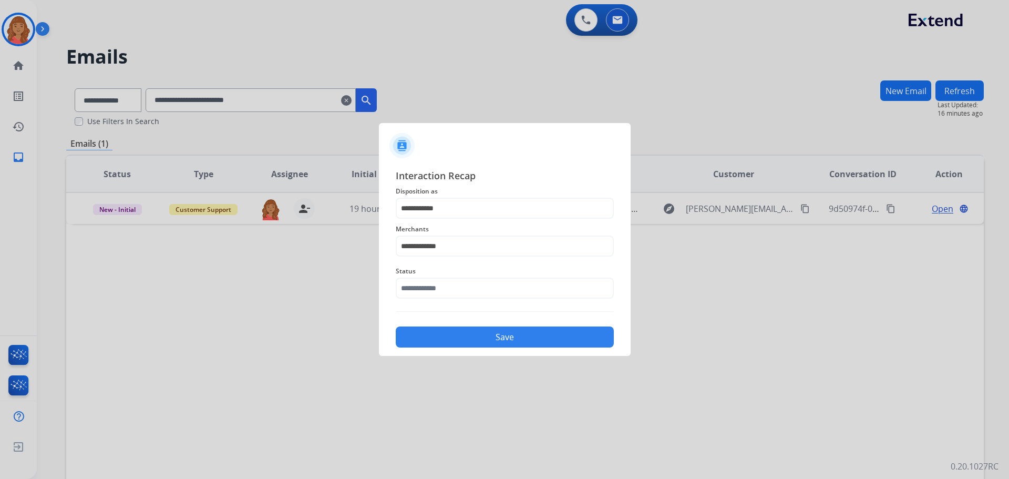
type input "**********"
click at [446, 340] on button "Save" at bounding box center [505, 336] width 218 height 21
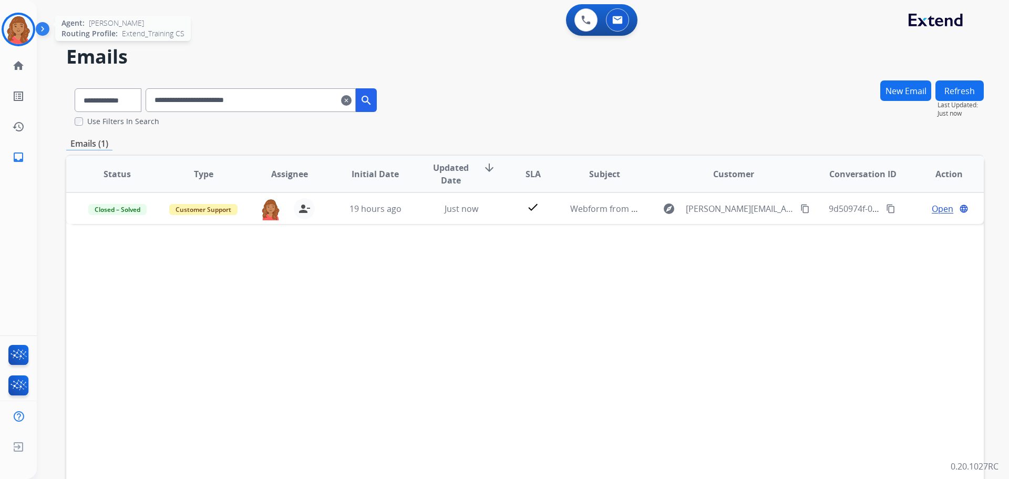
click at [12, 19] on img at bounding box center [18, 29] width 29 height 29
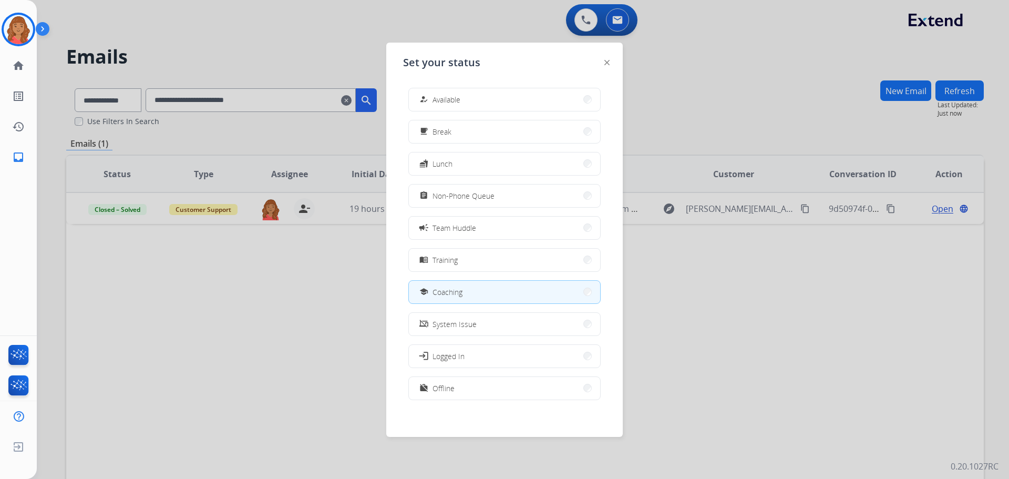
click at [170, 33] on div at bounding box center [504, 239] width 1009 height 479
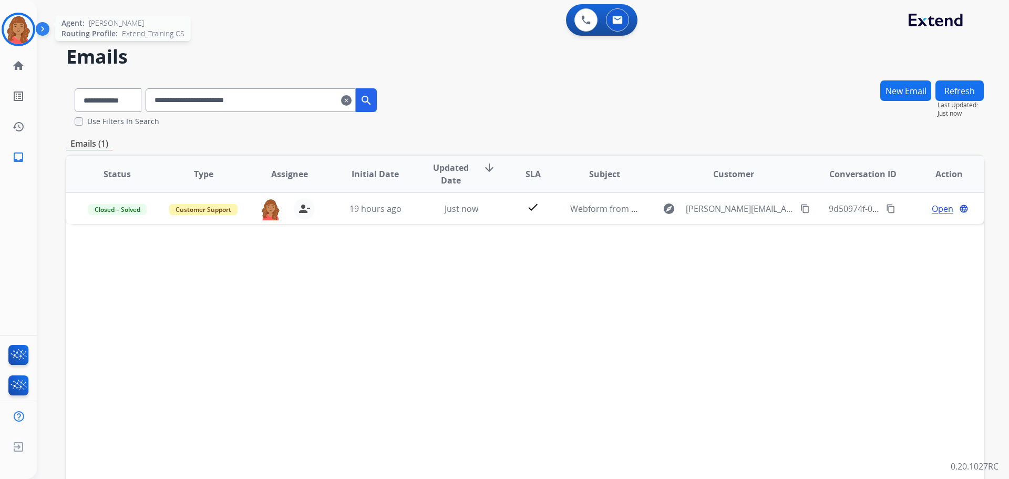
click at [25, 25] on img at bounding box center [18, 29] width 29 height 29
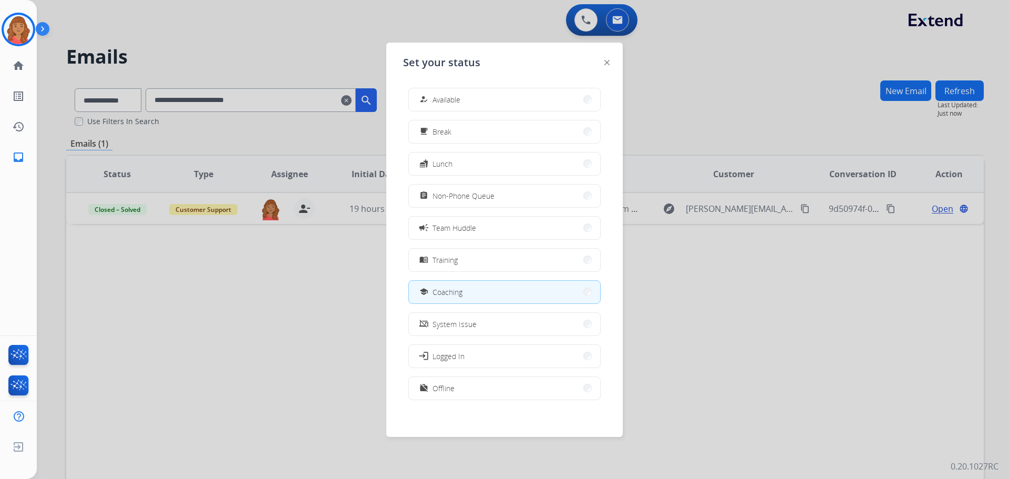
click at [437, 96] on span "Available" at bounding box center [447, 99] width 28 height 11
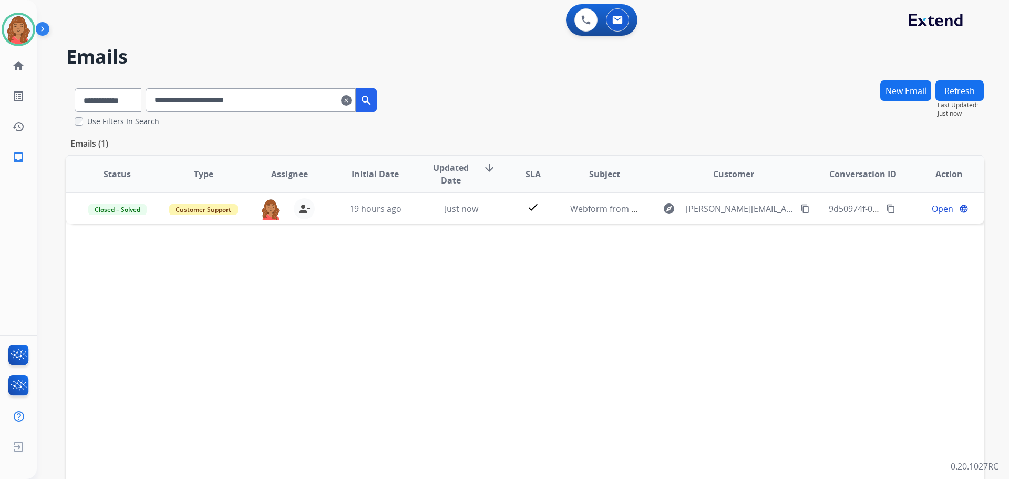
click at [352, 102] on mat-icon "clear" at bounding box center [346, 100] width 11 height 13
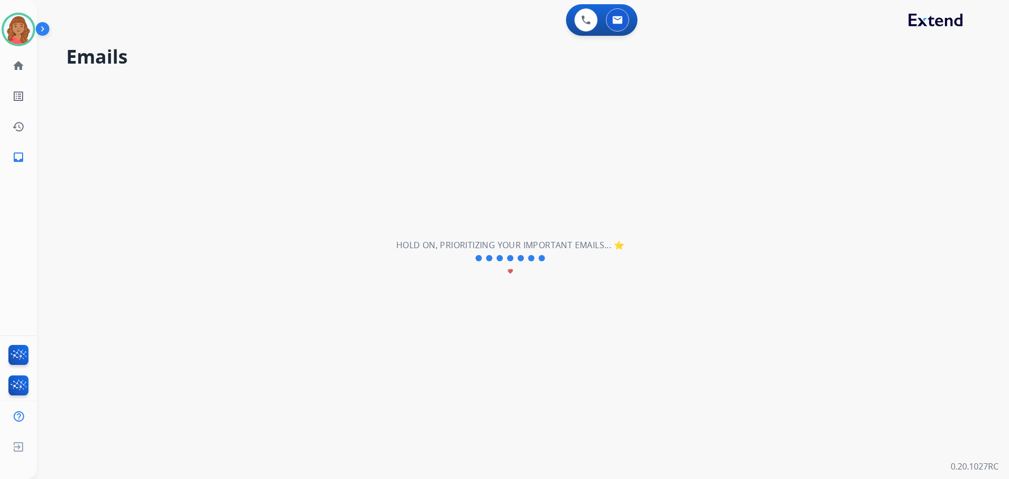
select select "**********"
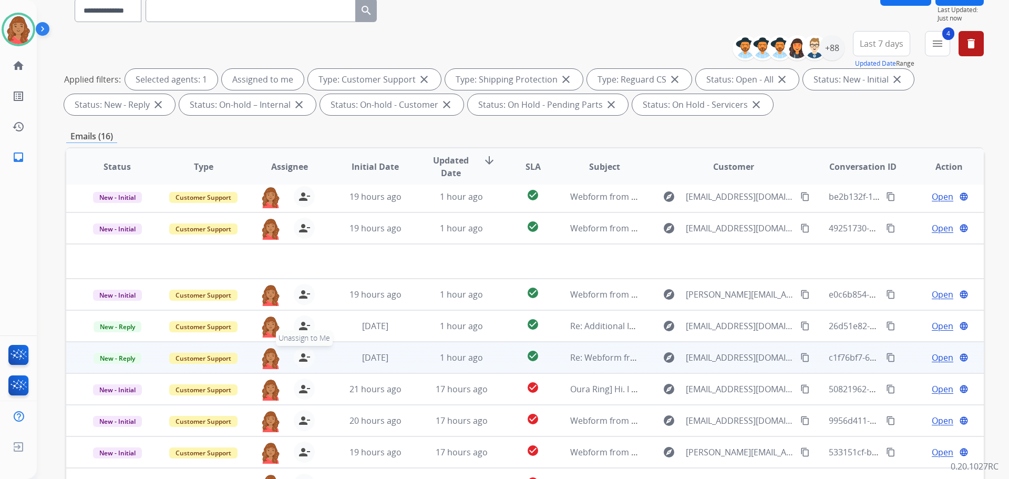
scroll to position [170, 0]
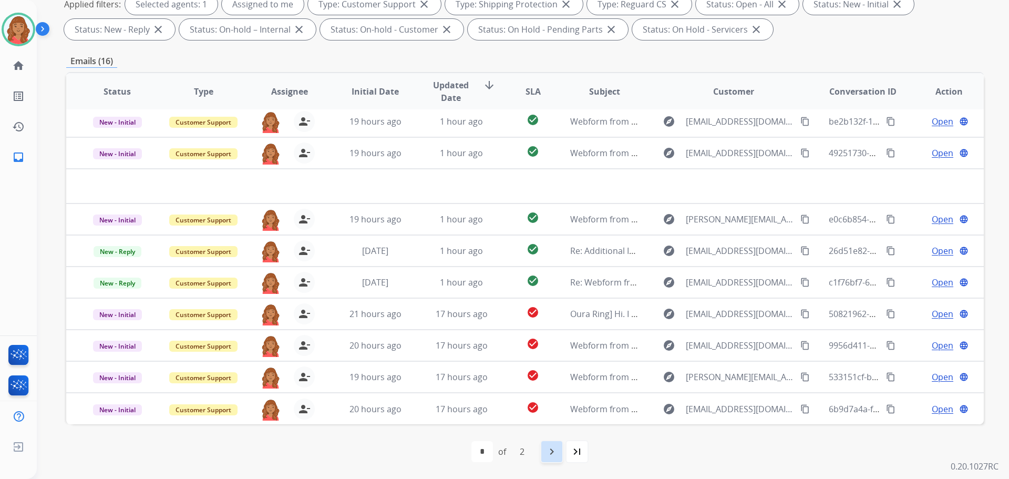
click at [549, 448] on mat-icon "navigate_next" at bounding box center [552, 451] width 13 height 13
select select "*"
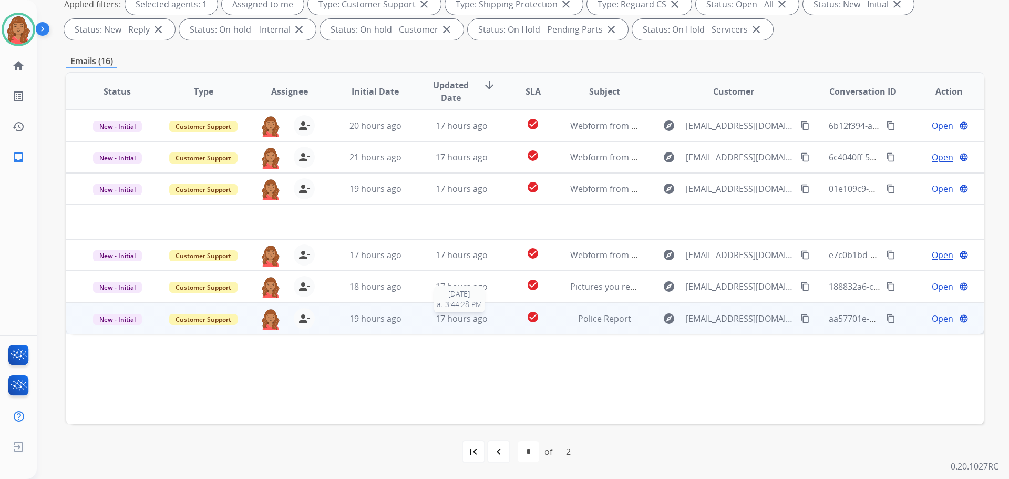
click at [470, 322] on span "17 hours ago" at bounding box center [462, 319] width 52 height 12
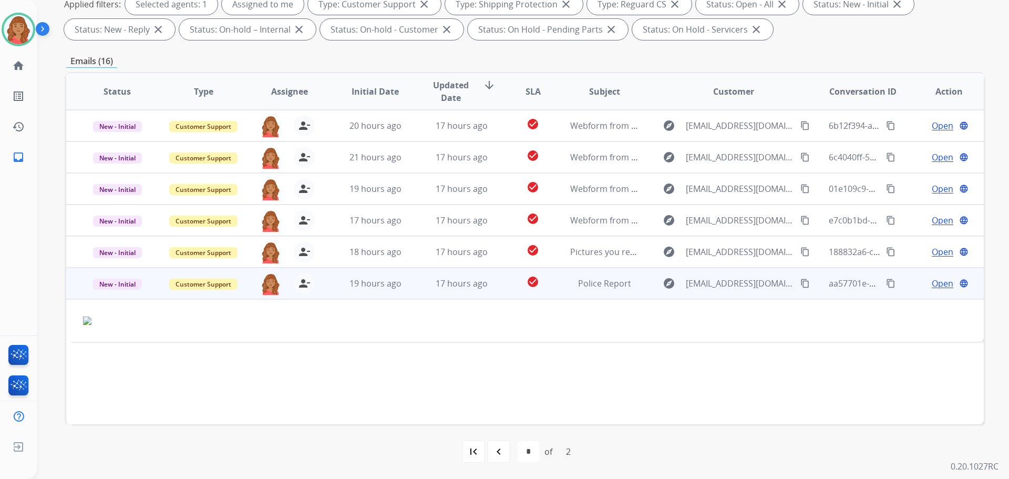
click at [932, 285] on span "Open" at bounding box center [943, 283] width 22 height 13
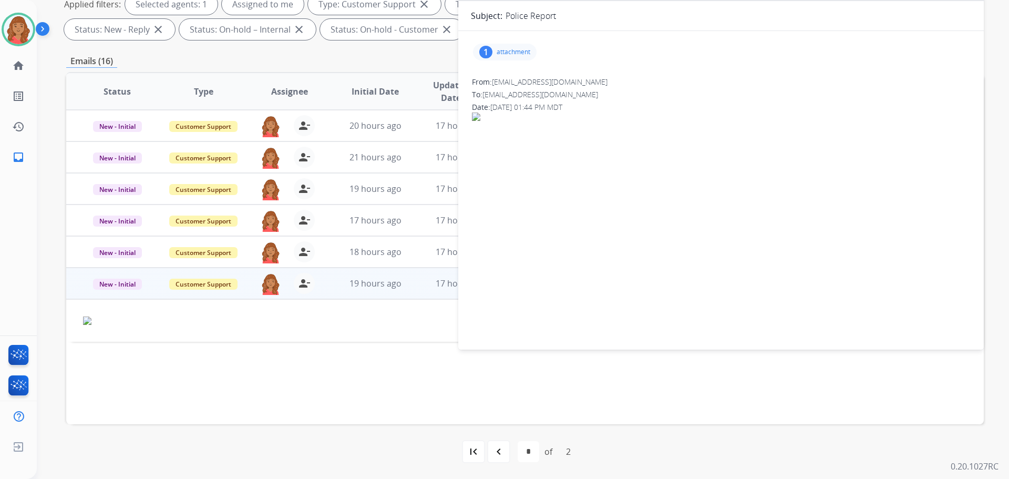
click at [492, 48] on div "1 attachment" at bounding box center [505, 52] width 64 height 17
click at [512, 75] on div at bounding box center [510, 81] width 53 height 37
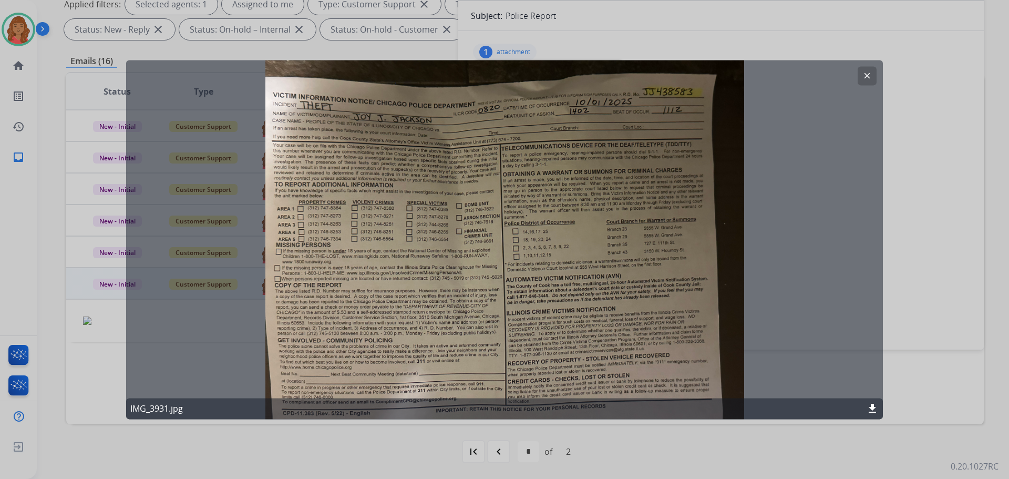
click at [484, 198] on div "clear IMG_3931.jpg download" at bounding box center [504, 239] width 757 height 359
drag, startPoint x: 408, startPoint y: 208, endPoint x: 399, endPoint y: 207, distance: 9.0
drag, startPoint x: 399, startPoint y: 207, endPoint x: 376, endPoint y: 183, distance: 33.1
click at [376, 183] on div "clear IMG_3931.jpg download" at bounding box center [504, 239] width 757 height 359
drag, startPoint x: 594, startPoint y: 311, endPoint x: 634, endPoint y: 288, distance: 46.2
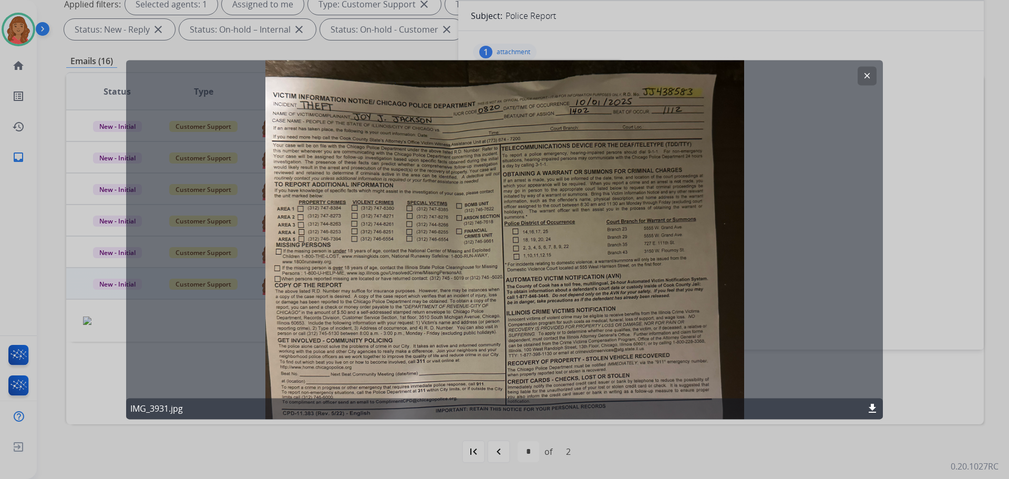
click at [601, 307] on div "clear IMG_3931.jpg download" at bounding box center [504, 239] width 757 height 359
drag, startPoint x: 536, startPoint y: 166, endPoint x: 527, endPoint y: 155, distance: 14.2
click at [527, 155] on div "clear IMG_3931.jpg download" at bounding box center [504, 239] width 757 height 359
drag, startPoint x: 518, startPoint y: 102, endPoint x: 528, endPoint y: 100, distance: 10.1
click at [524, 100] on div "clear IMG_3931.jpg download" at bounding box center [504, 239] width 757 height 359
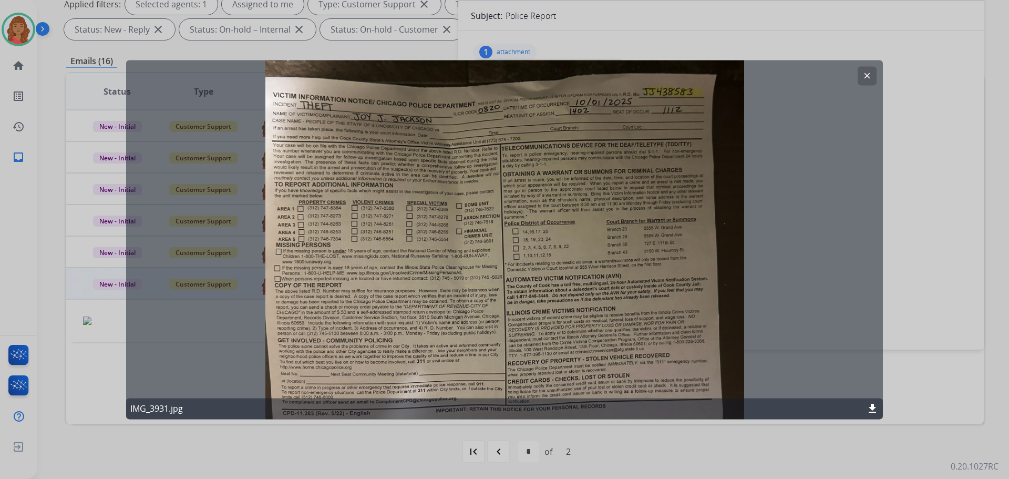
drag, startPoint x: 528, startPoint y: 100, endPoint x: 448, endPoint y: 177, distance: 110.8
click at [447, 173] on div "clear IMG_3931.jpg download" at bounding box center [504, 239] width 757 height 359
drag, startPoint x: 513, startPoint y: 76, endPoint x: 455, endPoint y: 103, distance: 64.2
click at [455, 99] on div "clear IMG_3931.jpg download" at bounding box center [504, 239] width 757 height 359
click at [872, 404] on mat-icon "download" at bounding box center [872, 408] width 13 height 13
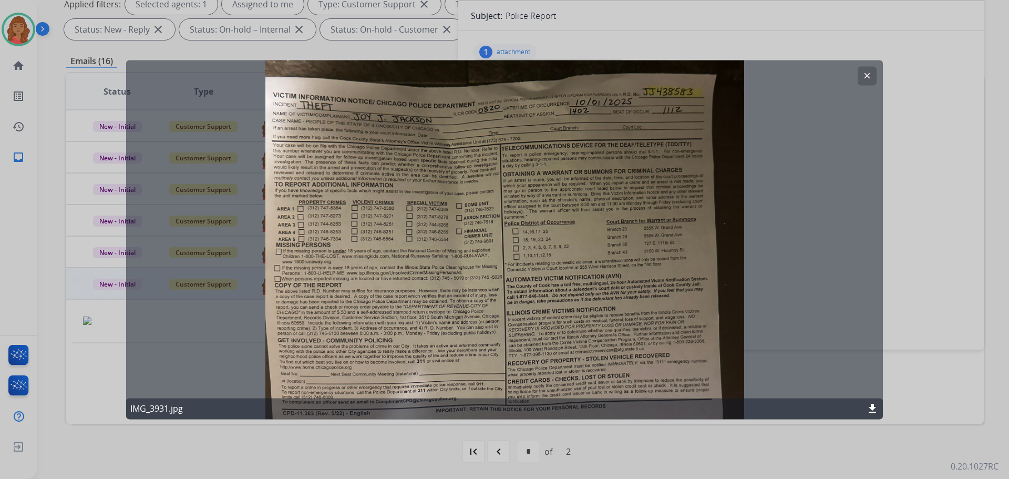
click at [869, 74] on mat-icon "clear" at bounding box center [866, 75] width 9 height 9
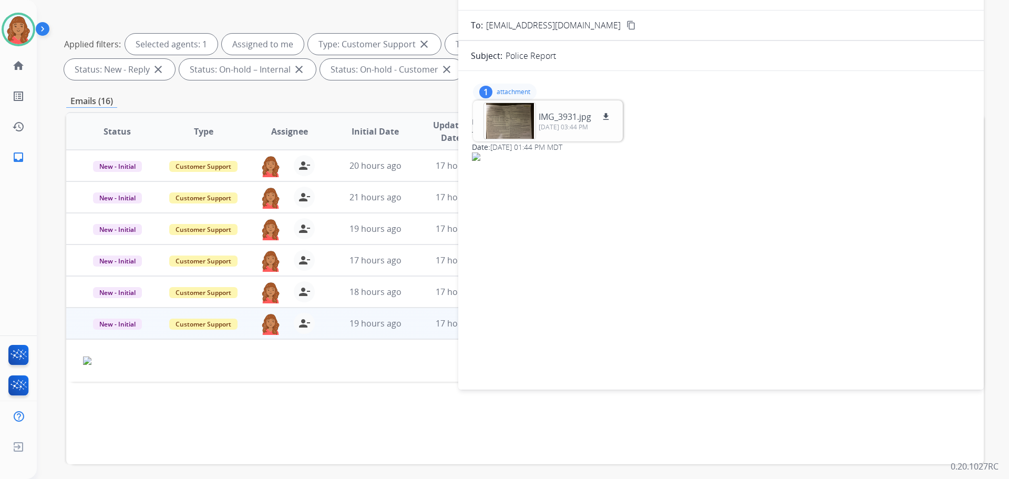
scroll to position [12, 0]
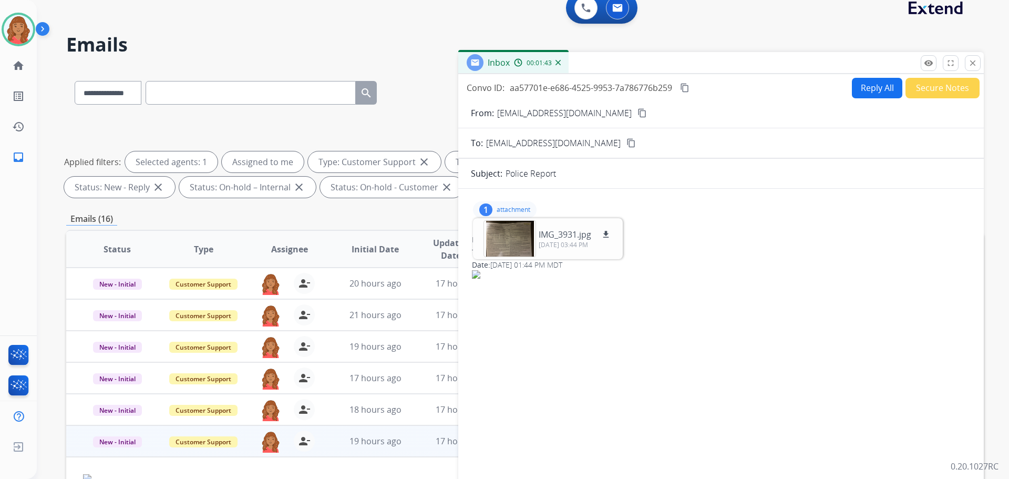
click at [977, 67] on mat-icon "close" at bounding box center [972, 62] width 9 height 9
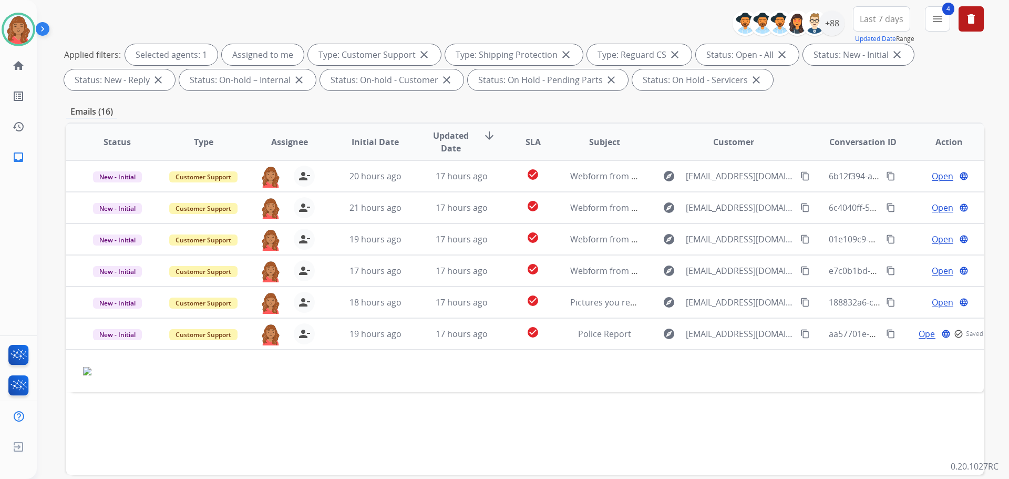
scroll to position [170, 0]
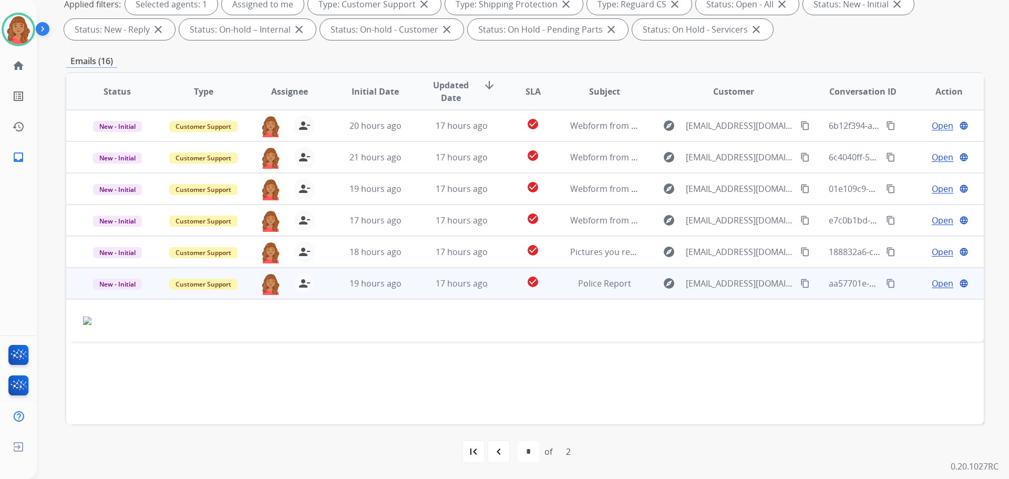
click at [812, 282] on td "aa57701e-e686-4525-9953-7a786776b259 content_copy" at bounding box center [855, 284] width 86 height 32
click at [800, 282] on mat-icon "content_copy" at bounding box center [804, 283] width 9 height 9
click at [934, 285] on span "Open" at bounding box center [943, 284] width 22 height 13
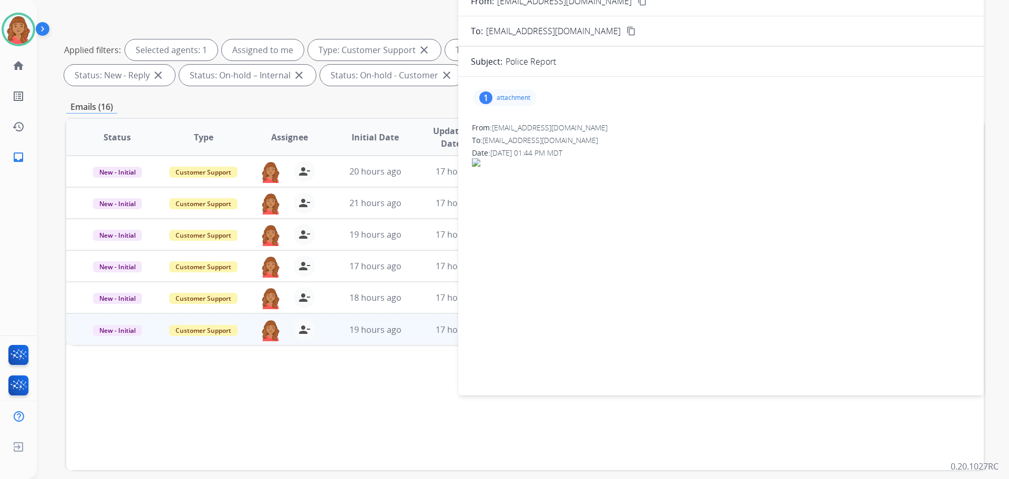
scroll to position [0, 0]
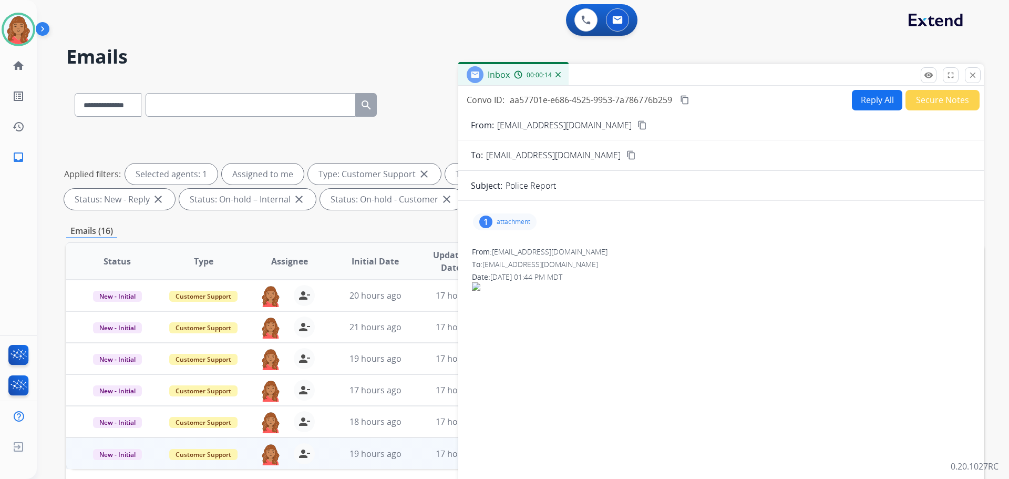
click at [882, 99] on button "Reply All" at bounding box center [877, 100] width 50 height 20
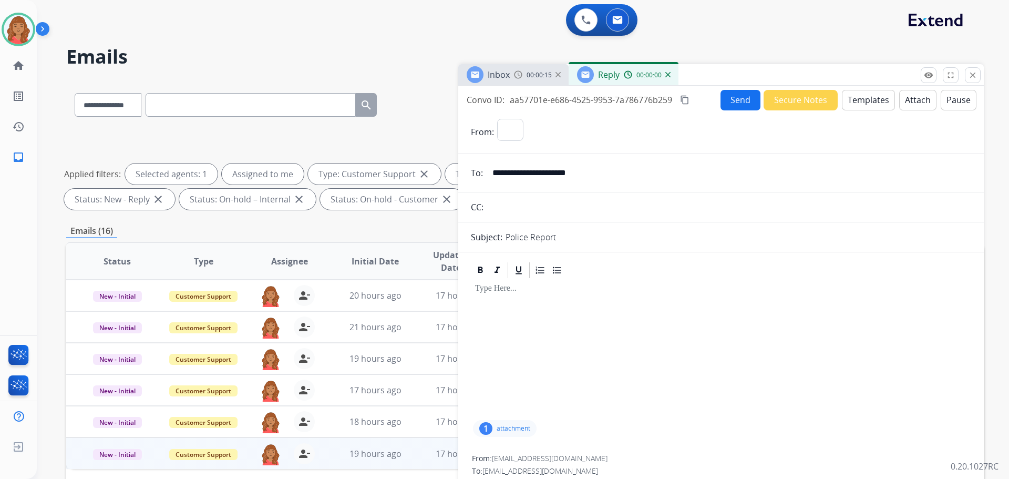
select select "**********"
click at [867, 98] on button "Templates" at bounding box center [868, 100] width 53 height 20
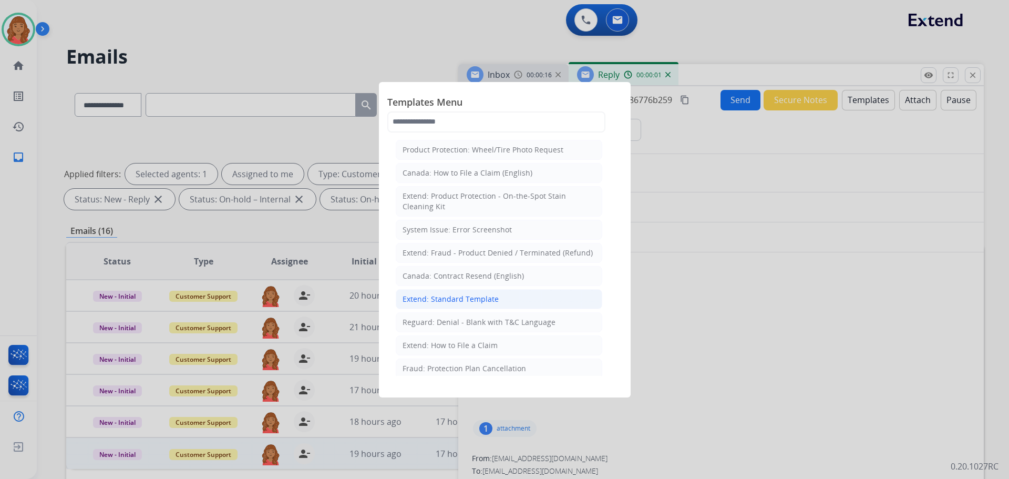
click at [477, 293] on li "Extend: Standard Template" at bounding box center [499, 299] width 207 height 20
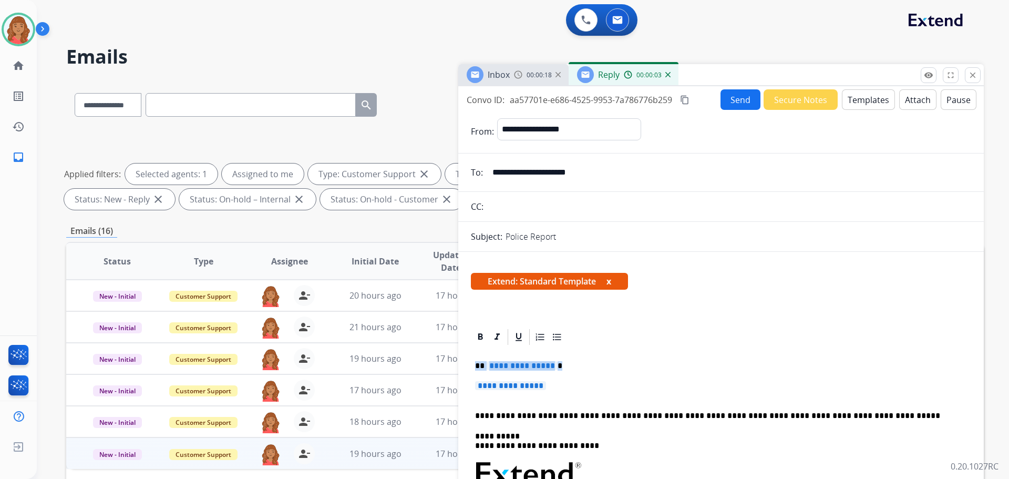
drag, startPoint x: 518, startPoint y: 384, endPoint x: 463, endPoint y: 364, distance: 59.4
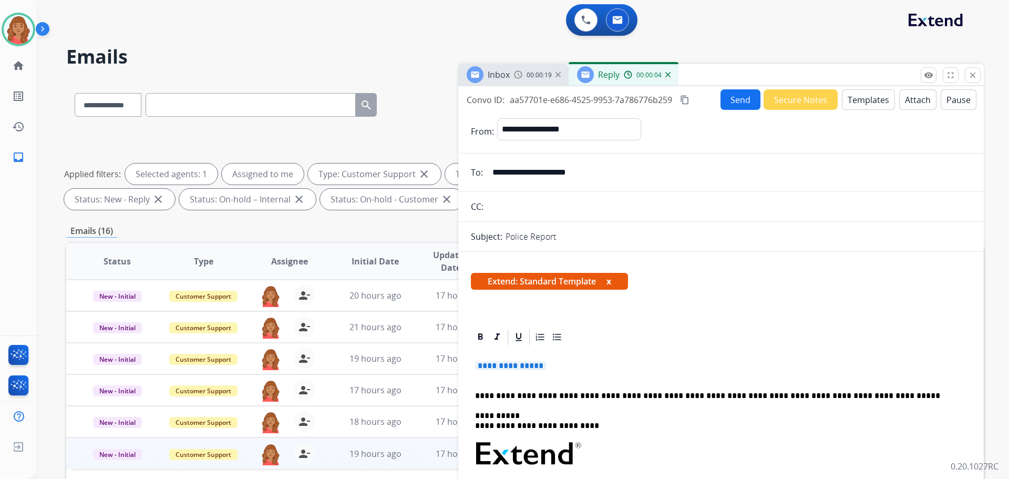
drag, startPoint x: 561, startPoint y: 364, endPoint x: 471, endPoint y: 365, distance: 89.4
click at [471, 365] on div "**********" at bounding box center [721, 488] width 500 height 284
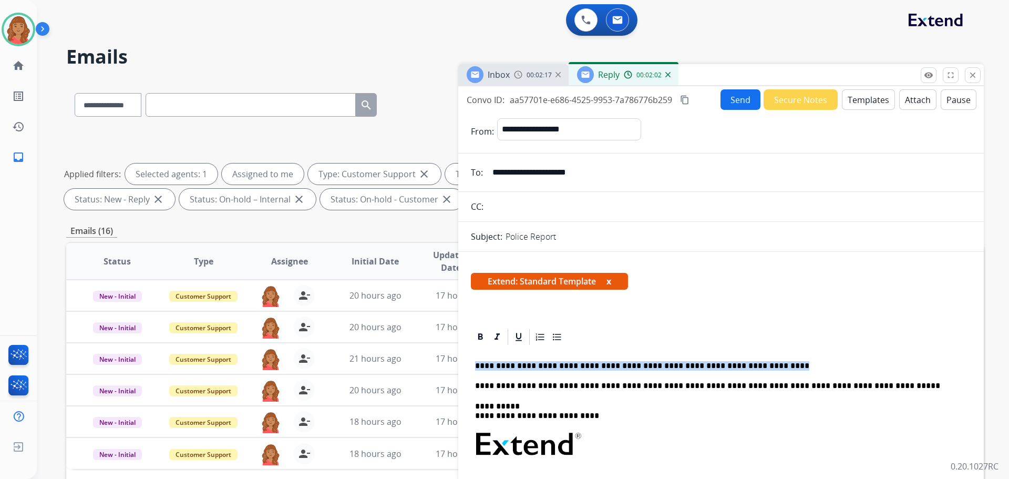
drag, startPoint x: 725, startPoint y: 365, endPoint x: 471, endPoint y: 362, distance: 254.4
click at [471, 362] on div "**********" at bounding box center [721, 483] width 500 height 274
copy p "**********"
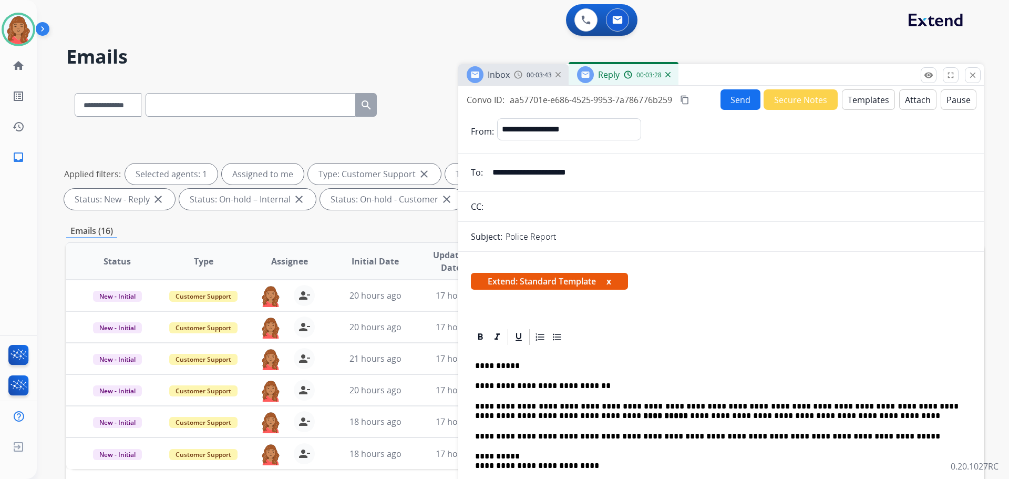
click at [686, 102] on mat-icon "content_copy" at bounding box center [684, 99] width 9 height 9
click at [729, 98] on button "Send" at bounding box center [741, 99] width 40 height 20
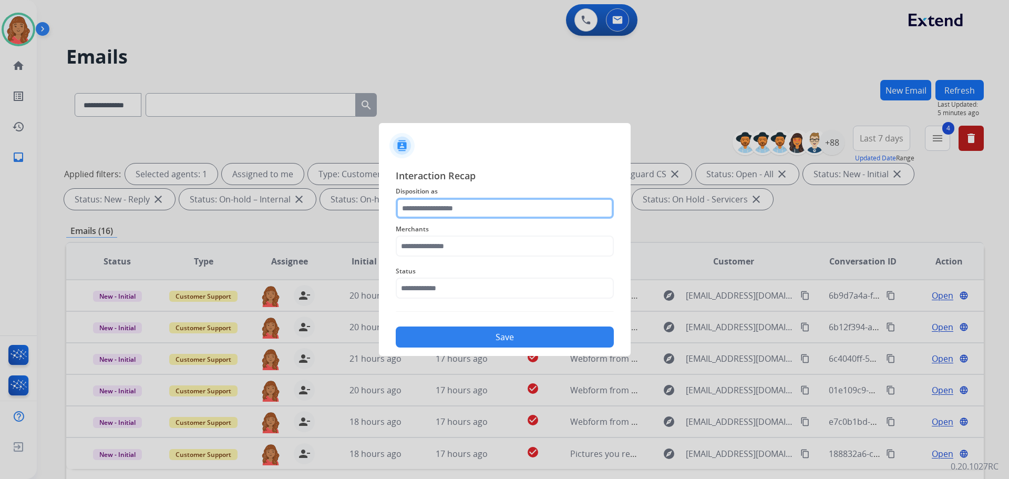
drag, startPoint x: 439, startPoint y: 204, endPoint x: 439, endPoint y: 215, distance: 10.5
click at [440, 207] on input "text" at bounding box center [505, 208] width 218 height 21
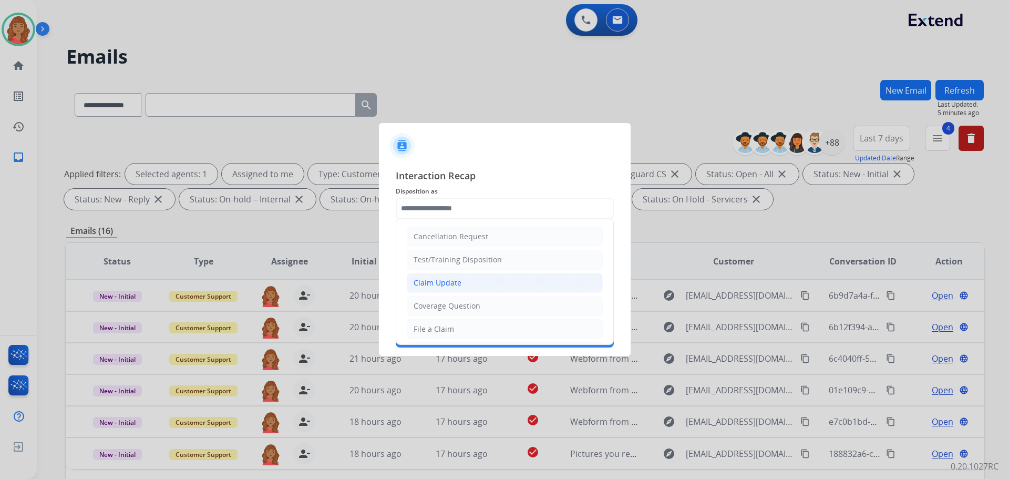
drag, startPoint x: 435, startPoint y: 284, endPoint x: 427, endPoint y: 236, distance: 48.5
click at [435, 283] on div "Claim Update" at bounding box center [438, 283] width 48 height 11
type input "**********"
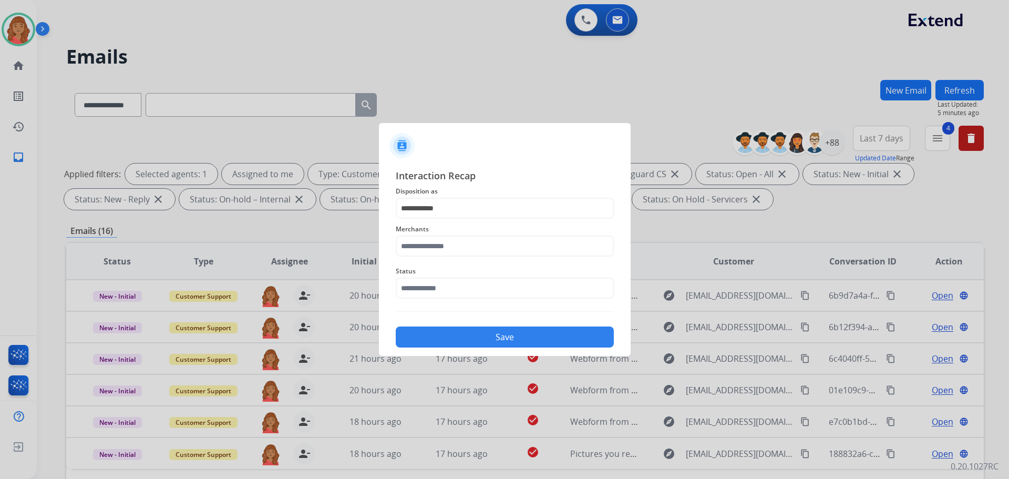
click at [433, 229] on span "Merchants" at bounding box center [505, 229] width 218 height 13
click at [428, 248] on input "text" at bounding box center [505, 245] width 218 height 21
click at [428, 281] on li "Jomashop" at bounding box center [507, 276] width 200 height 20
type input "********"
click at [430, 289] on input "text" at bounding box center [505, 288] width 218 height 21
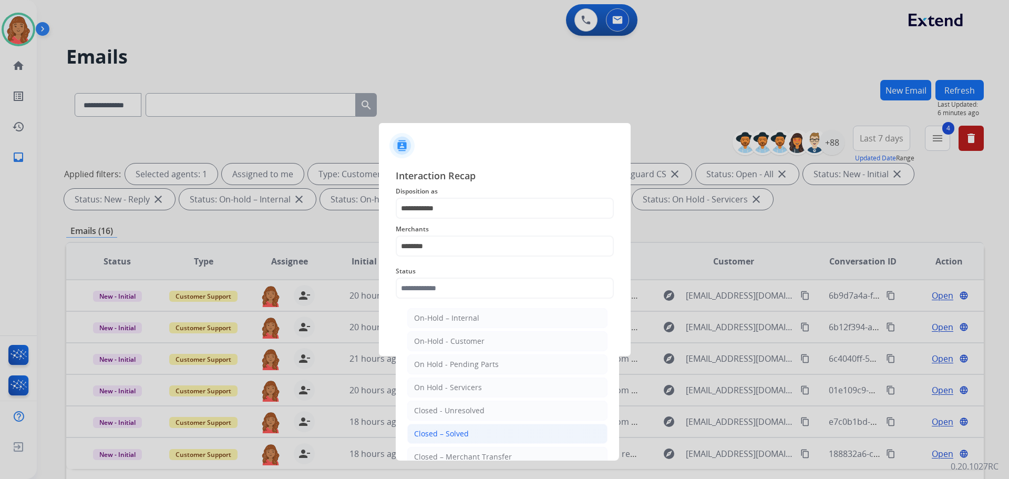
click at [443, 428] on div "Closed – Solved" at bounding box center [441, 433] width 55 height 11
type input "**********"
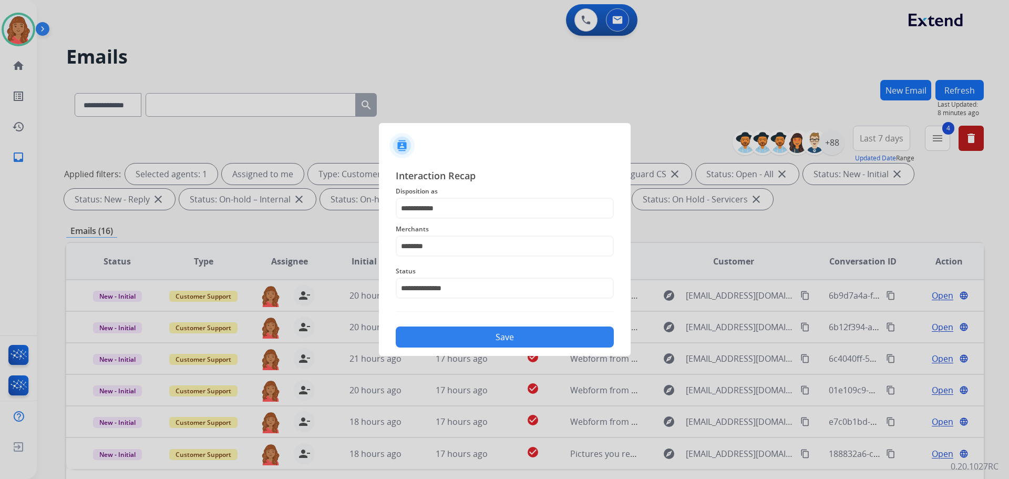
click at [463, 350] on div "**********" at bounding box center [505, 258] width 252 height 196
click at [498, 340] on button "Save" at bounding box center [505, 336] width 218 height 21
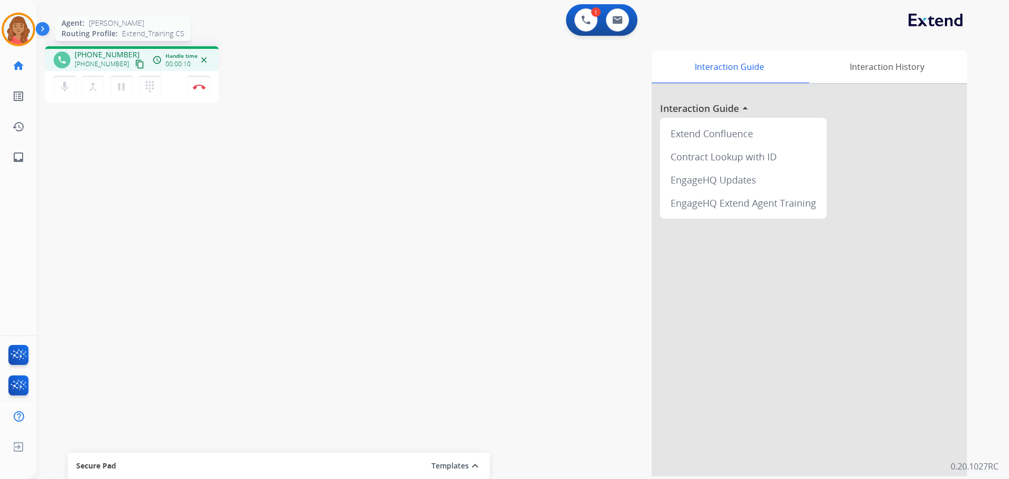
drag, startPoint x: 125, startPoint y: 64, endPoint x: 13, endPoint y: 43, distance: 114.0
click at [135, 60] on mat-icon "content_copy" at bounding box center [139, 63] width 9 height 9
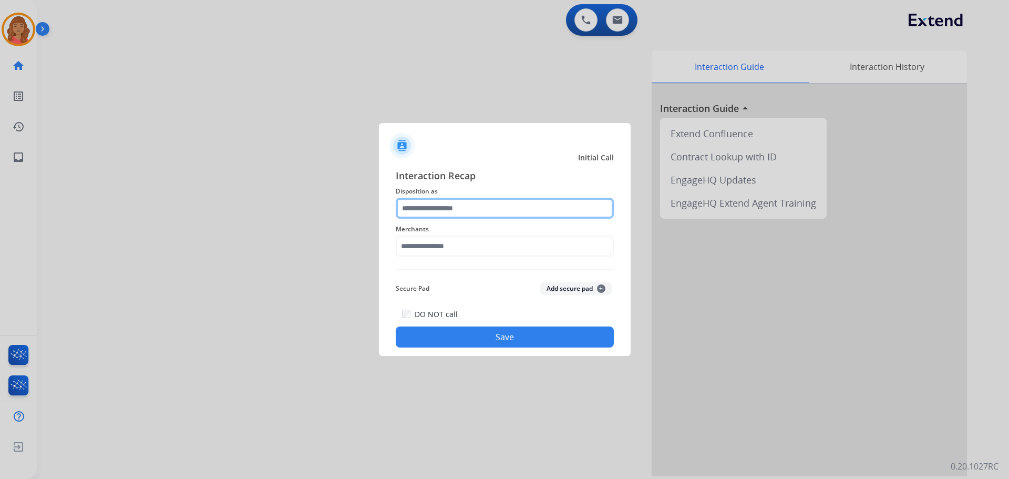
click at [456, 207] on input "text" at bounding box center [505, 208] width 218 height 21
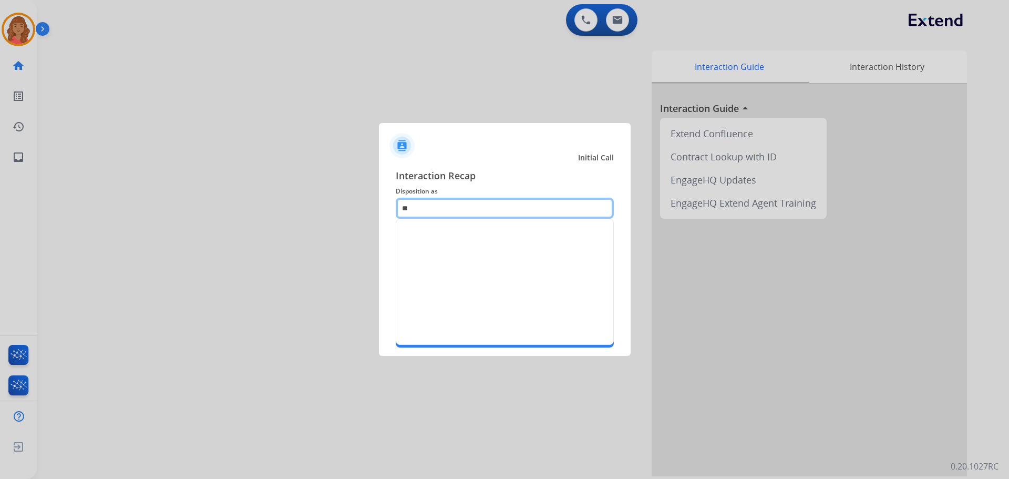
type input "*"
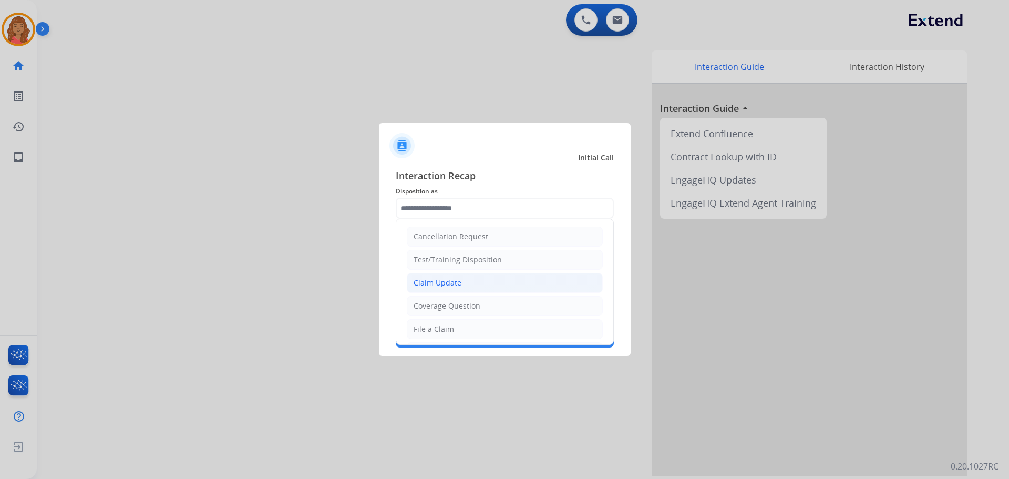
click at [430, 281] on div "Claim Update" at bounding box center [438, 283] width 48 height 11
type input "**********"
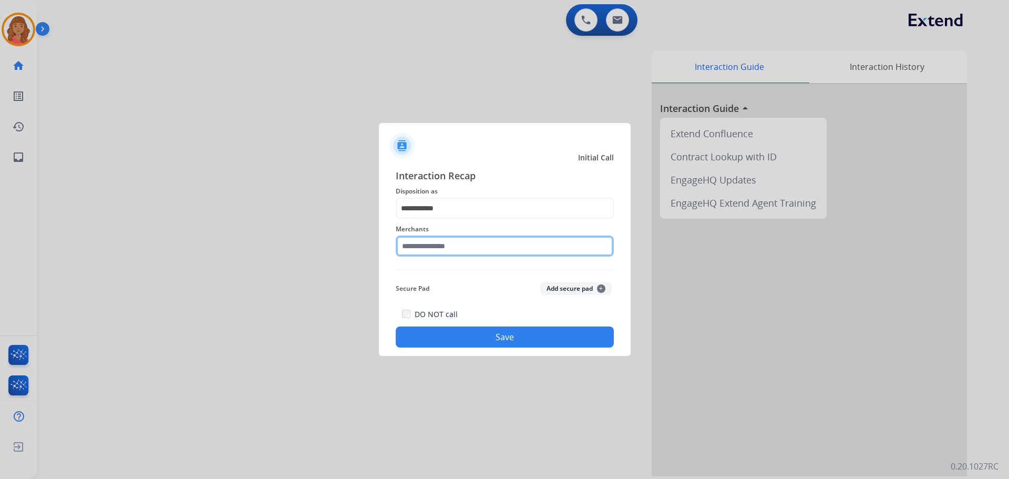
click at [433, 248] on input "text" at bounding box center [505, 245] width 218 height 21
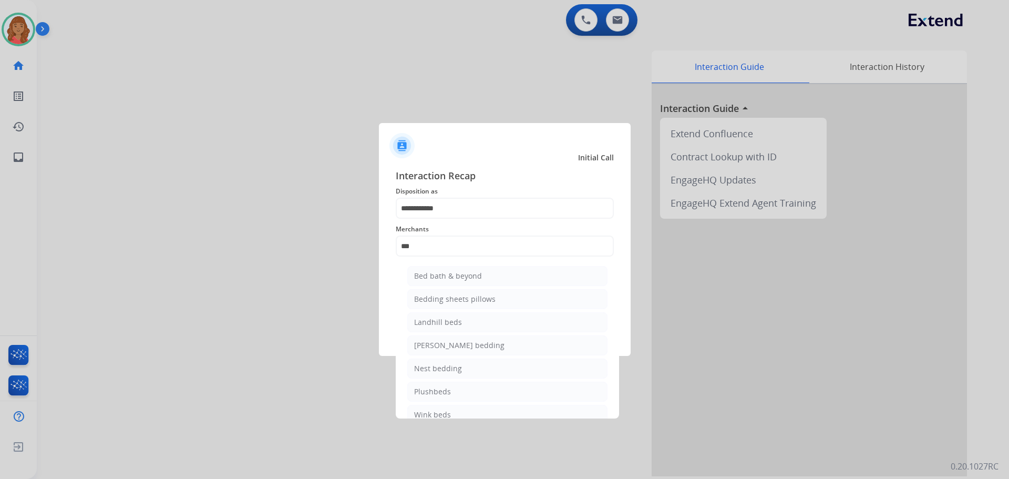
click at [470, 280] on div "Bed bath & beyond" at bounding box center [448, 276] width 68 height 11
type input "**********"
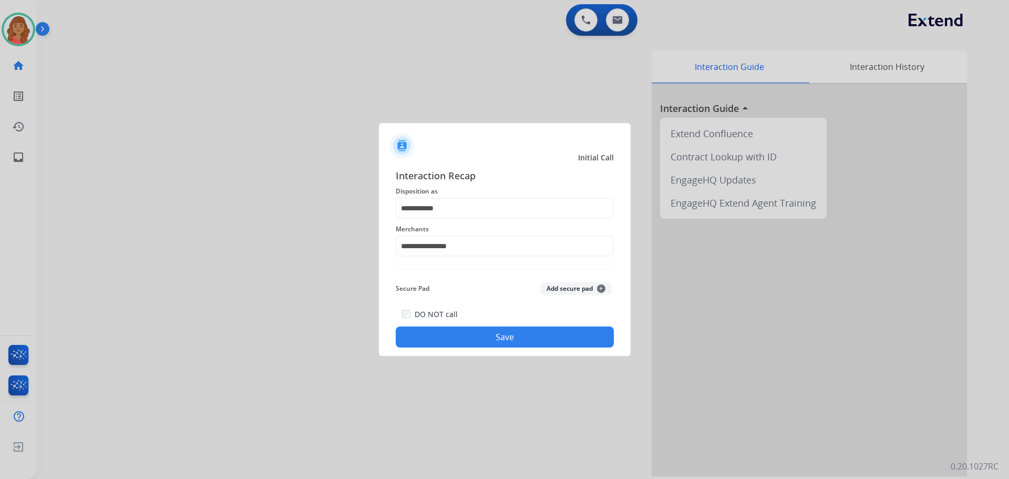
drag, startPoint x: 437, startPoint y: 307, endPoint x: 437, endPoint y: 300, distance: 7.4
click at [437, 306] on div "**********" at bounding box center [505, 257] width 218 height 179
drag, startPoint x: 472, startPoint y: 337, endPoint x: 466, endPoint y: 338, distance: 6.9
click at [472, 337] on button "Save" at bounding box center [505, 336] width 218 height 21
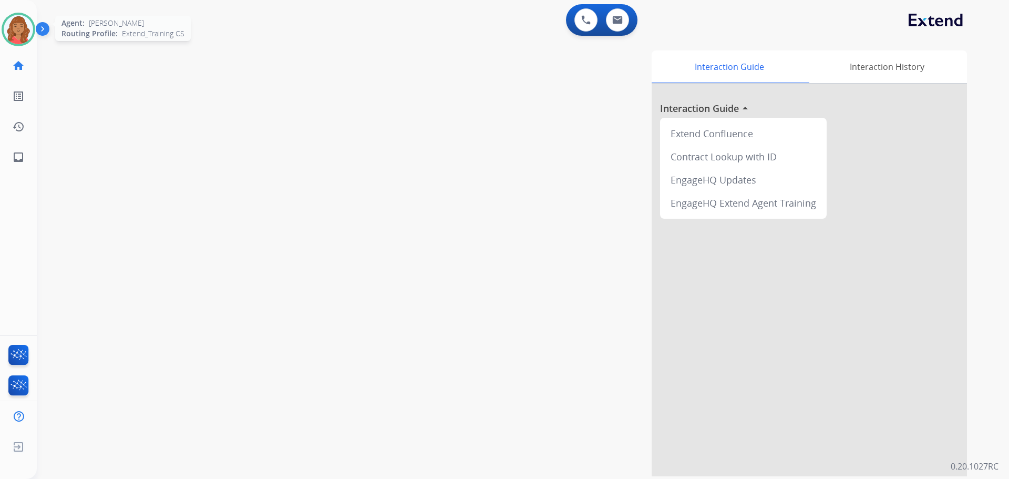
click at [14, 34] on img at bounding box center [18, 29] width 29 height 29
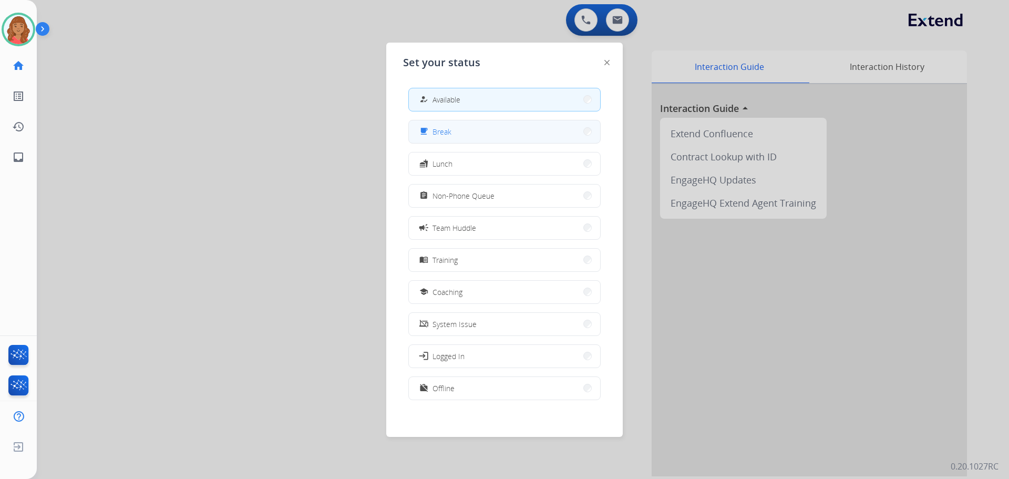
click at [435, 133] on div "free_breakfast Break" at bounding box center [434, 131] width 34 height 13
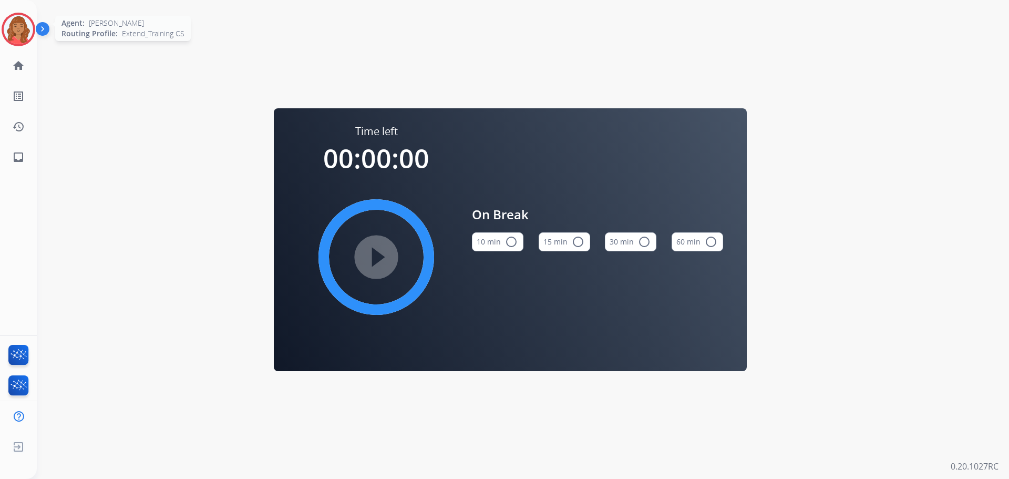
click at [10, 25] on img at bounding box center [18, 29] width 29 height 29
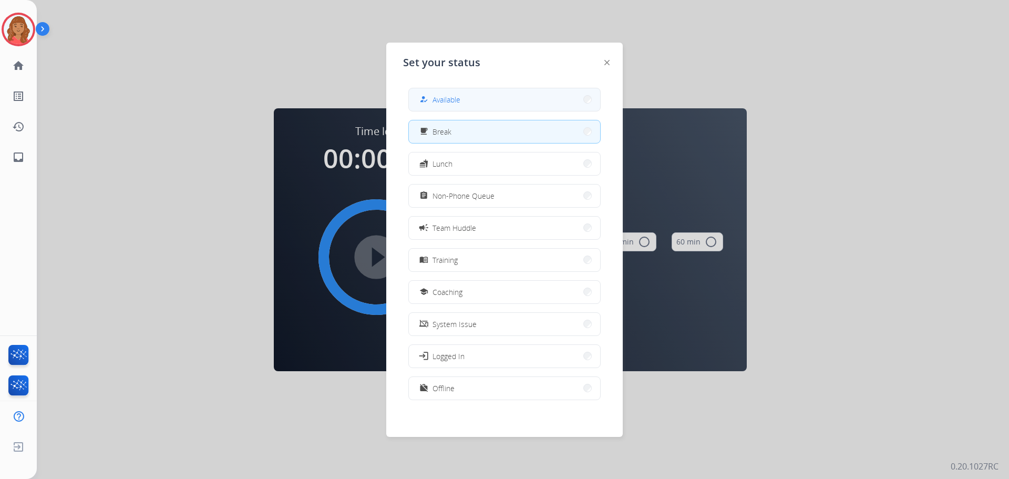
click at [476, 96] on button "how_to_reg Available" at bounding box center [504, 99] width 191 height 23
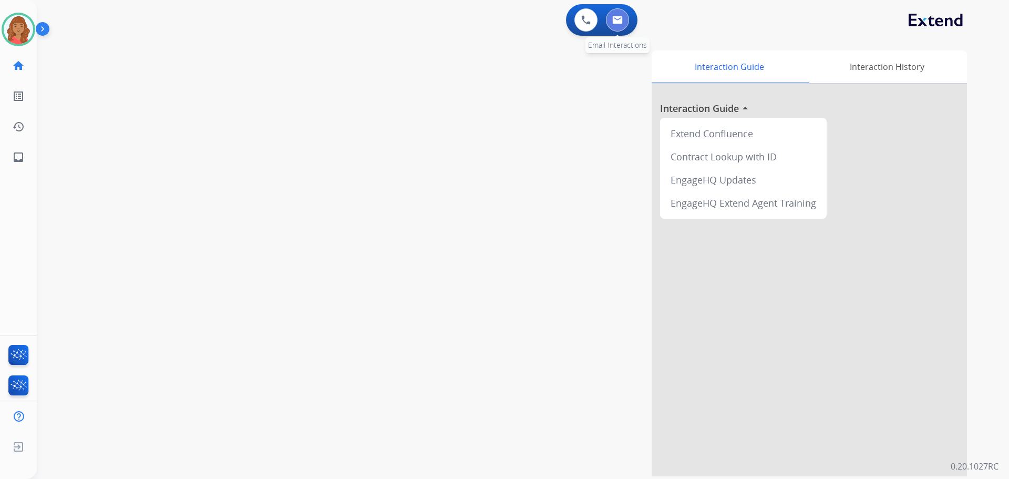
click at [625, 19] on button at bounding box center [617, 19] width 23 height 23
select select "**********"
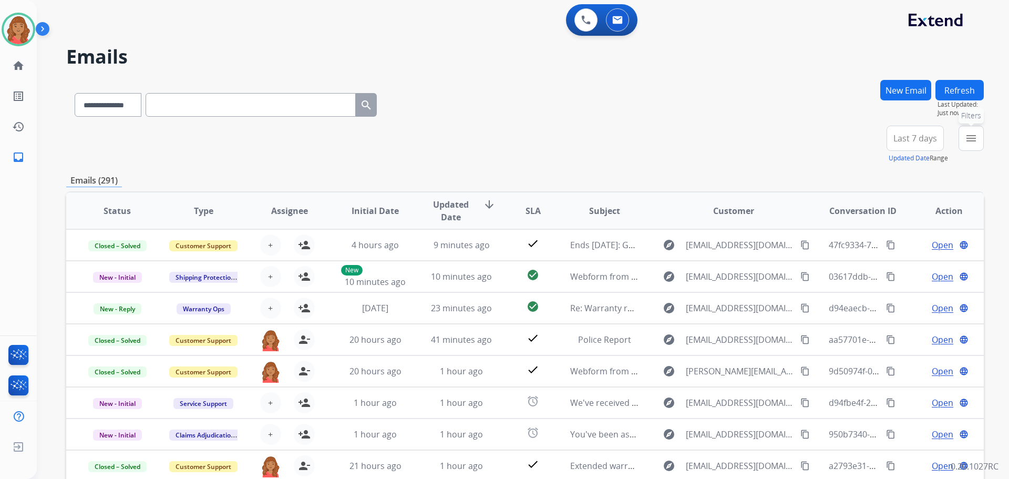
drag, startPoint x: 974, startPoint y: 143, endPoint x: 948, endPoint y: 161, distance: 31.8
click at [976, 143] on mat-icon "menu" at bounding box center [971, 138] width 13 height 13
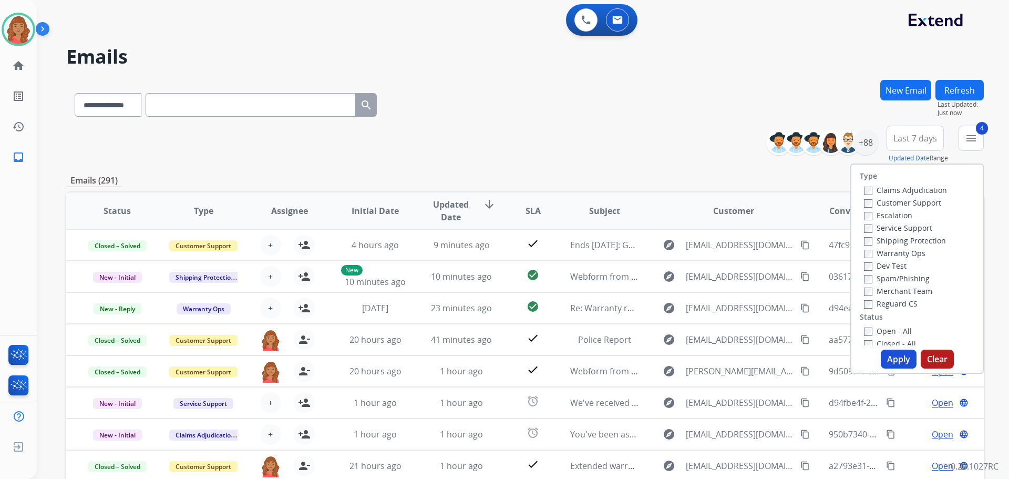
click at [886, 352] on button "Apply" at bounding box center [899, 359] width 36 height 19
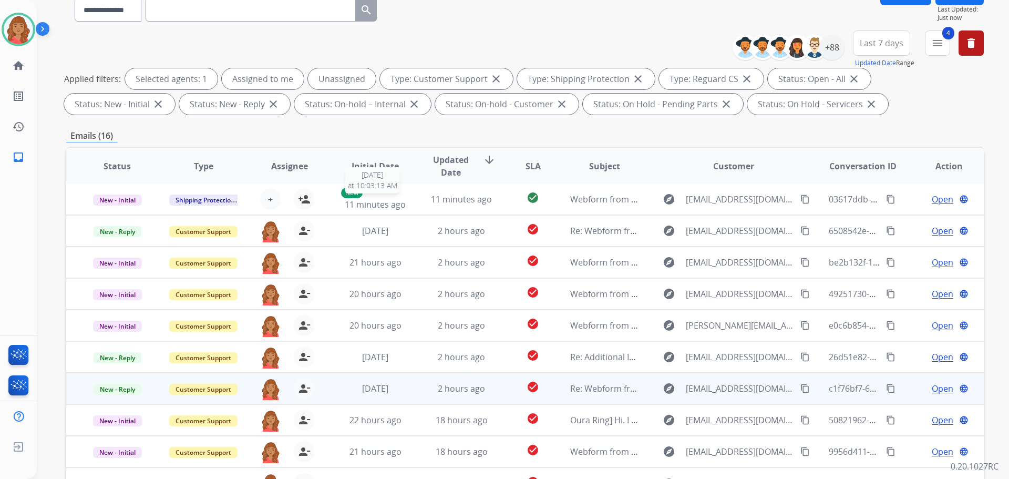
scroll to position [170, 0]
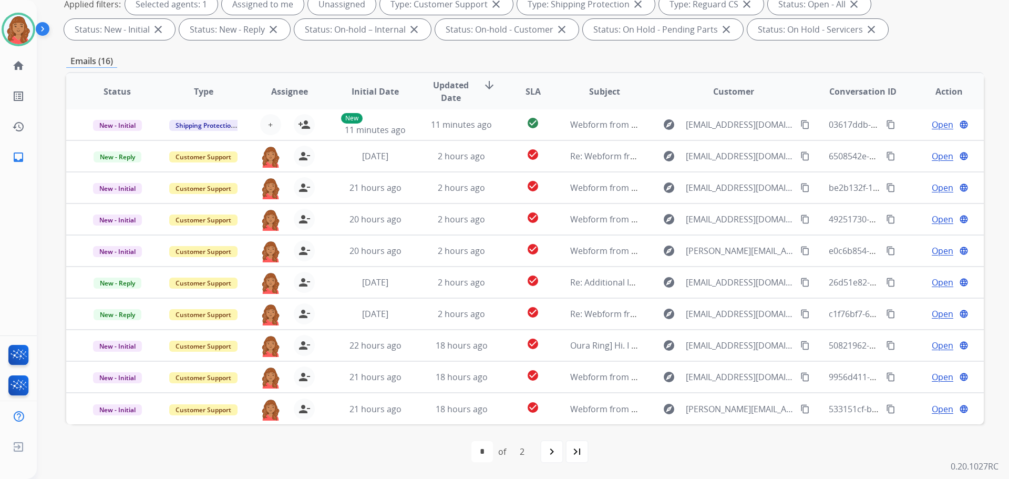
click at [548, 452] on mat-icon "navigate_next" at bounding box center [552, 451] width 13 height 13
select select "*"
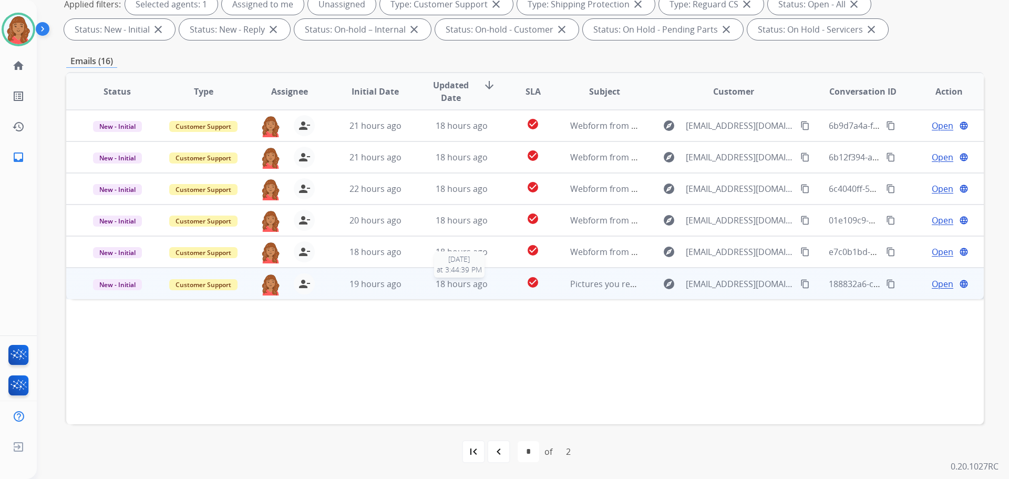
click at [441, 287] on span "18 hours ago" at bounding box center [462, 284] width 52 height 12
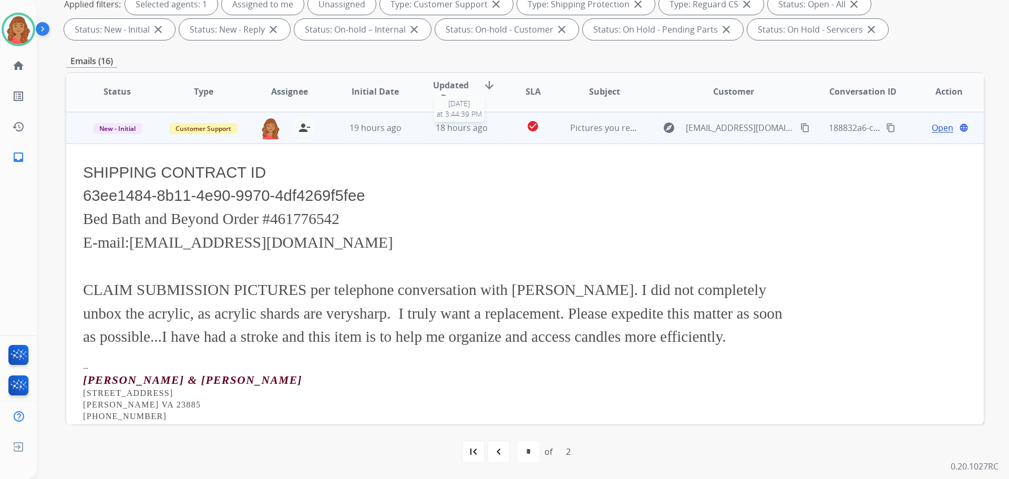
scroll to position [158, 0]
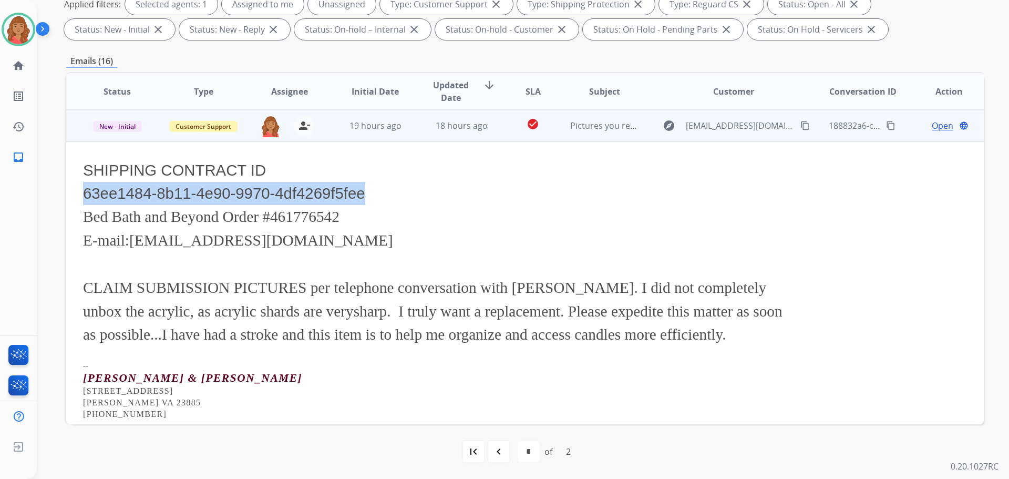
drag, startPoint x: 346, startPoint y: 185, endPoint x: 84, endPoint y: 194, distance: 262.4
click at [78, 194] on td "SHIPPING CONTRACT ID 63ee1484-8b11-4e90-9970-4df4269f5fee Bed Bath and Beyond O…" at bounding box center [439, 288] width 746 height 295
copy span "63ee1484-8b11-4e90-9970-4df4269f5fee"
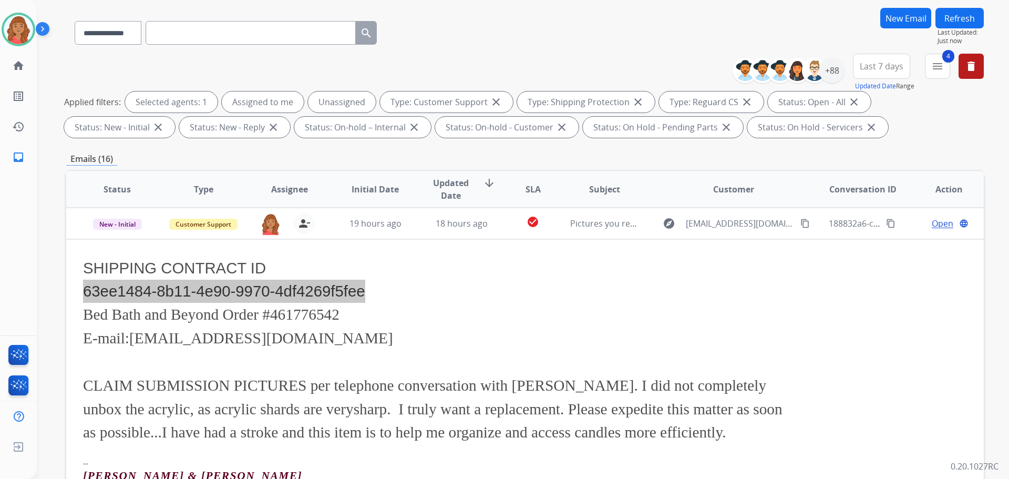
scroll to position [65, 0]
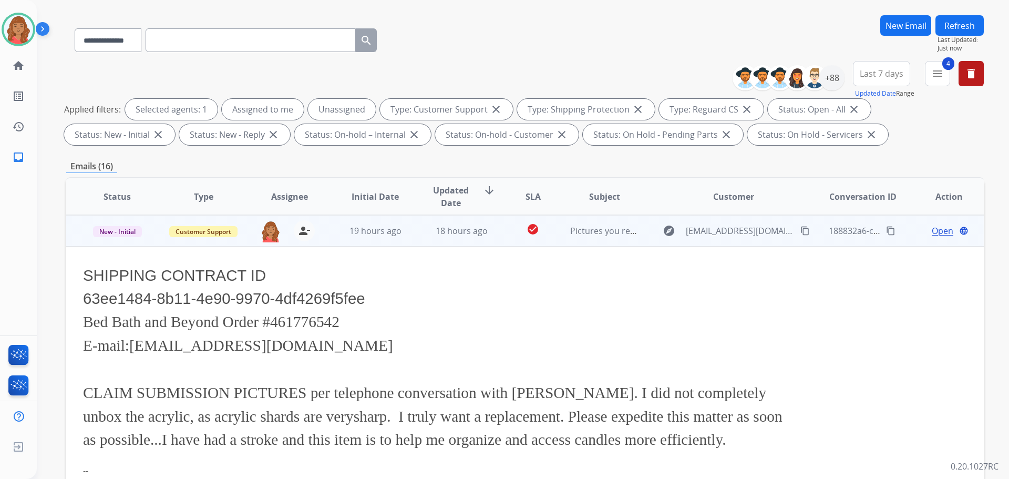
click at [934, 232] on span "Open" at bounding box center [943, 230] width 22 height 13
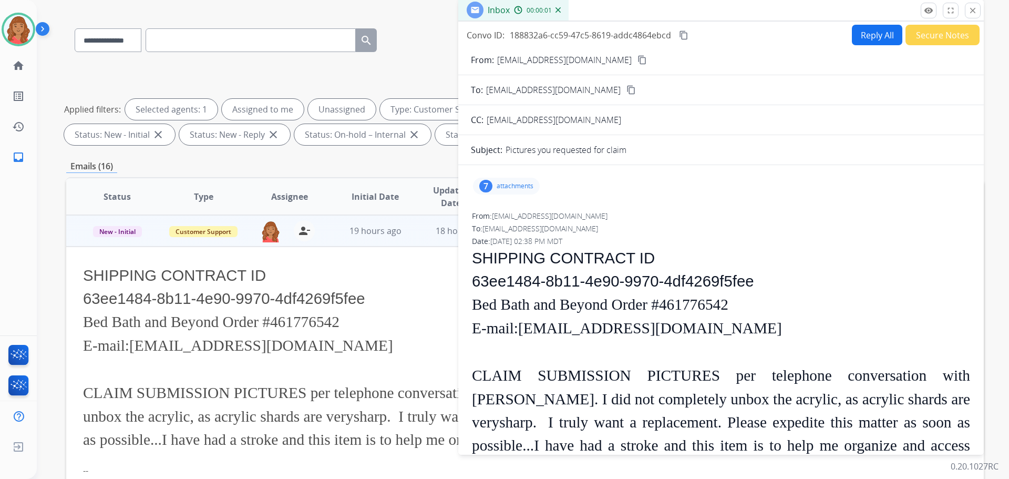
click at [521, 184] on p "attachments" at bounding box center [515, 186] width 37 height 8
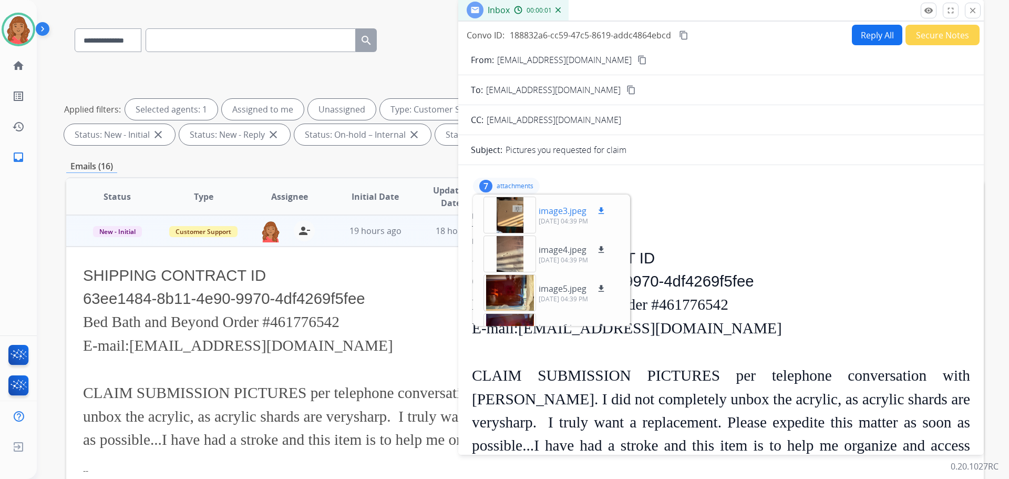
click at [509, 212] on div at bounding box center [510, 215] width 53 height 37
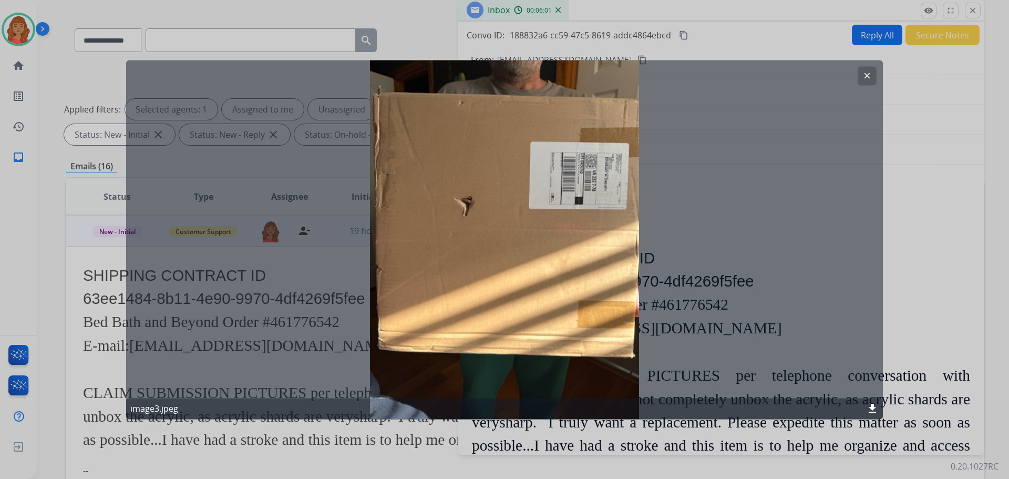
click at [869, 73] on mat-icon "clear" at bounding box center [866, 75] width 9 height 9
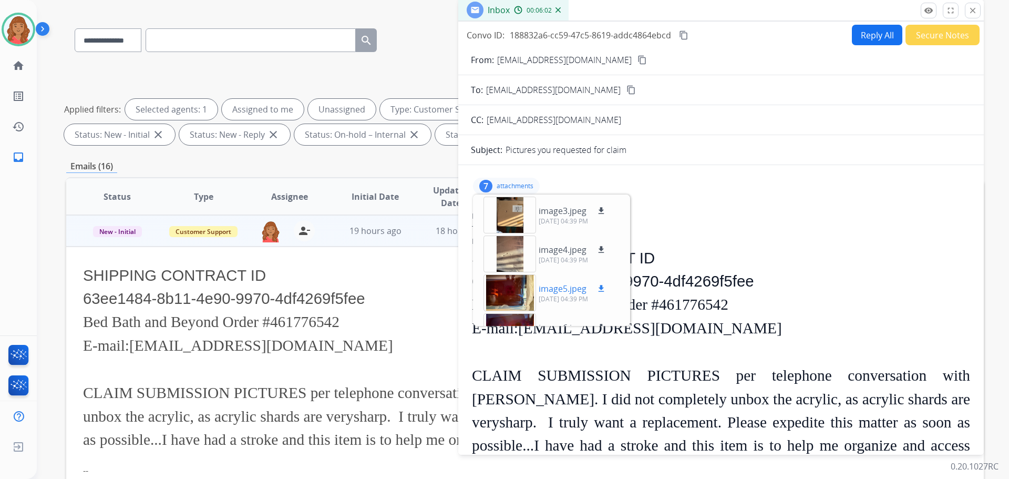
click at [518, 290] on div at bounding box center [510, 292] width 53 height 37
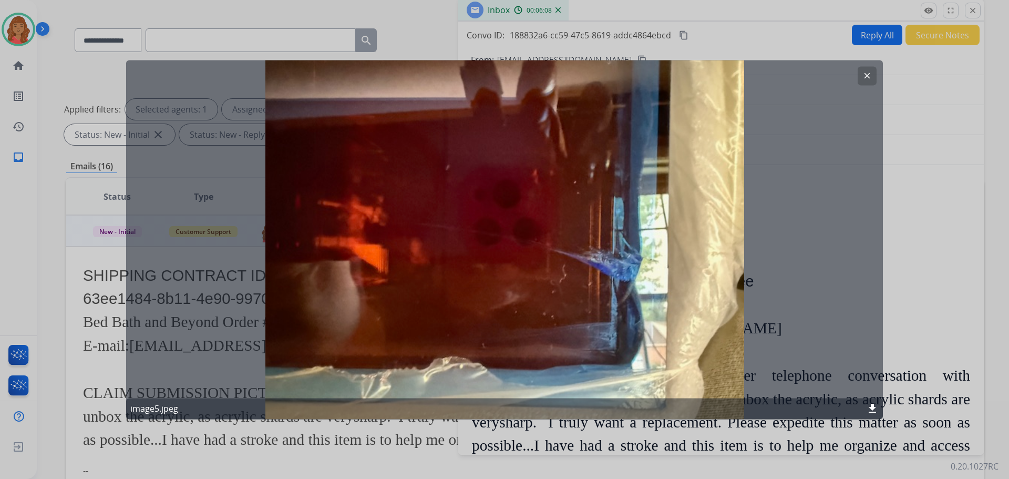
drag, startPoint x: 873, startPoint y: 75, endPoint x: 851, endPoint y: 86, distance: 24.7
click at [873, 76] on button "clear" at bounding box center [867, 75] width 19 height 19
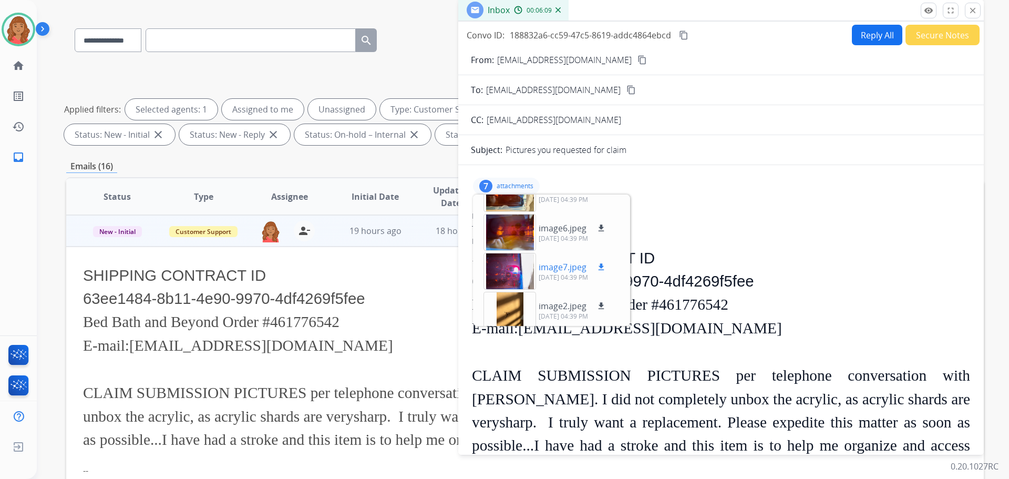
scroll to position [105, 0]
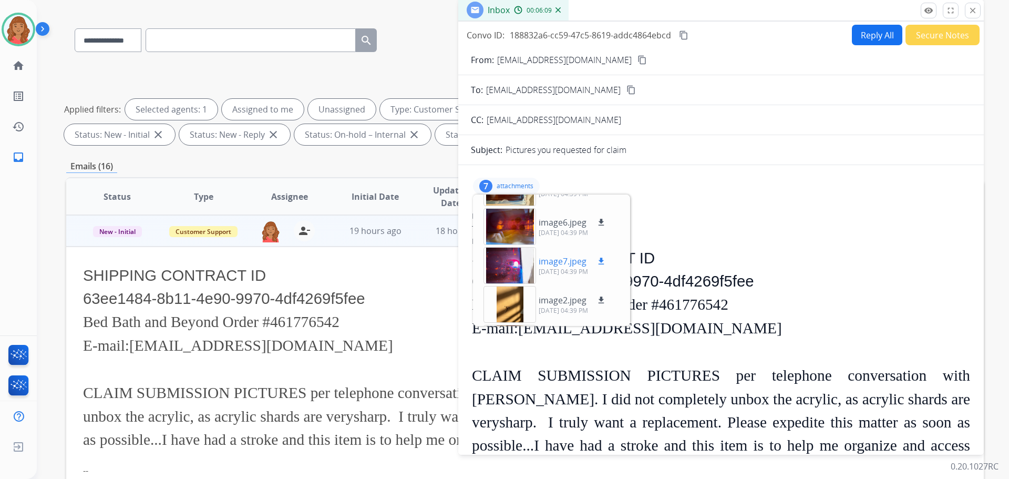
click at [515, 266] on div at bounding box center [510, 265] width 53 height 37
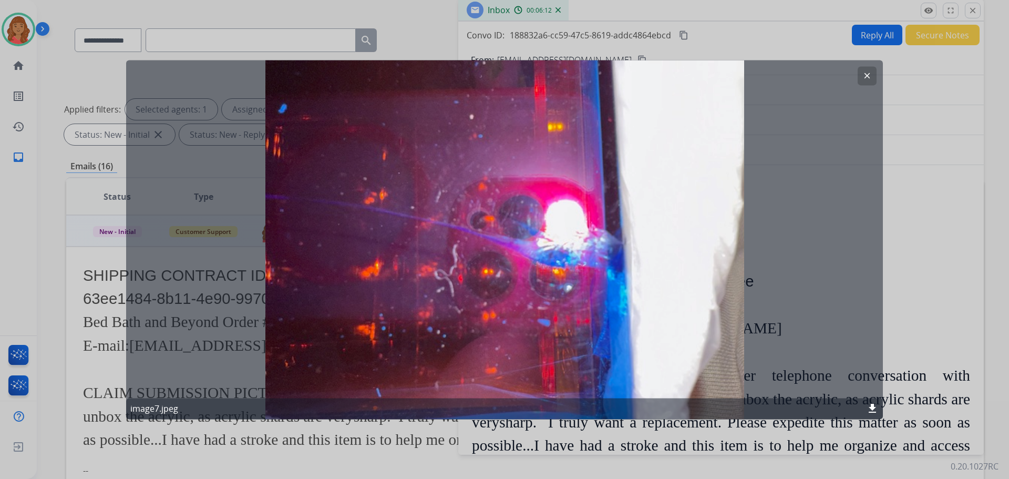
click at [865, 81] on button "clear" at bounding box center [867, 75] width 19 height 19
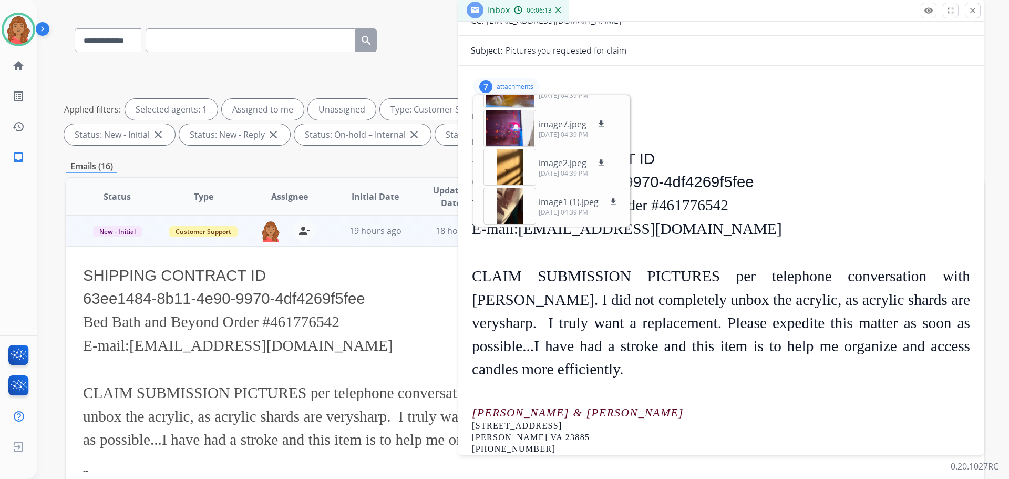
scroll to position [115, 0]
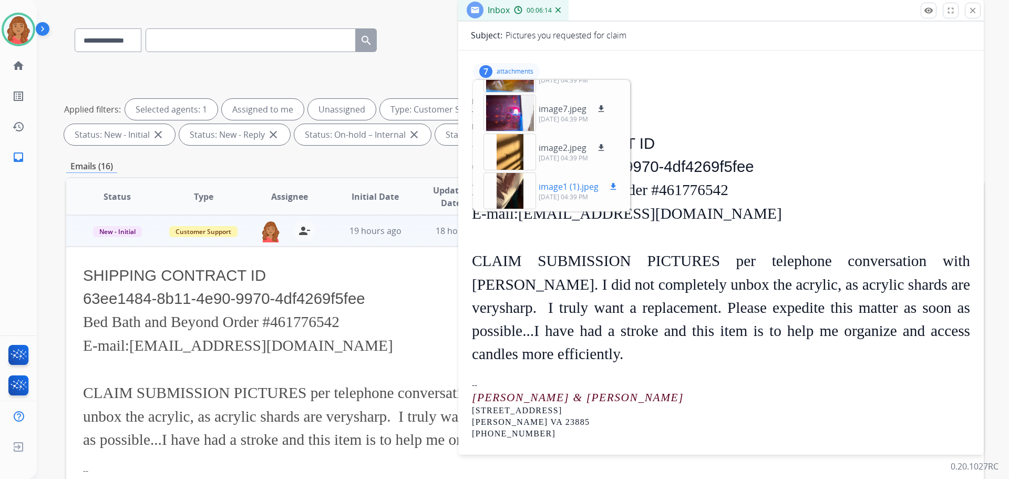
click at [520, 189] on div at bounding box center [510, 190] width 53 height 37
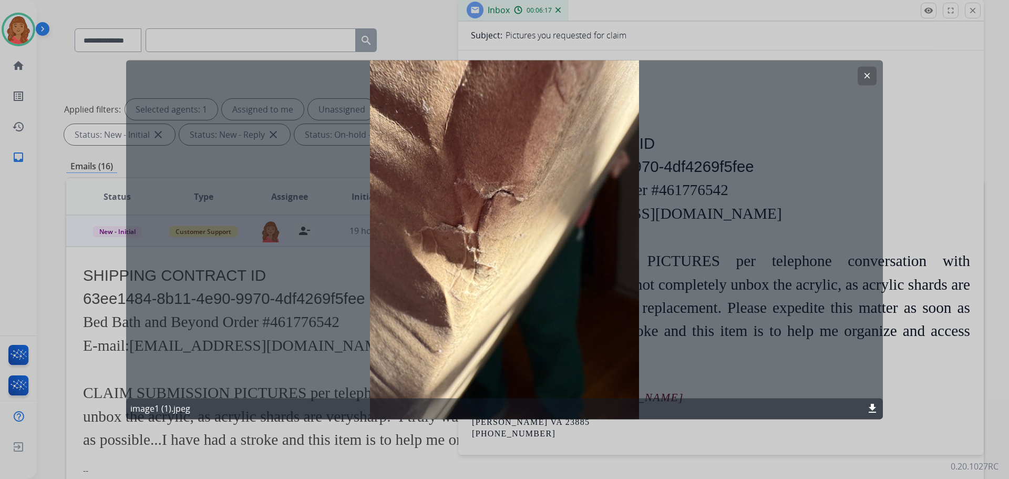
click at [866, 72] on mat-icon "clear" at bounding box center [866, 75] width 9 height 9
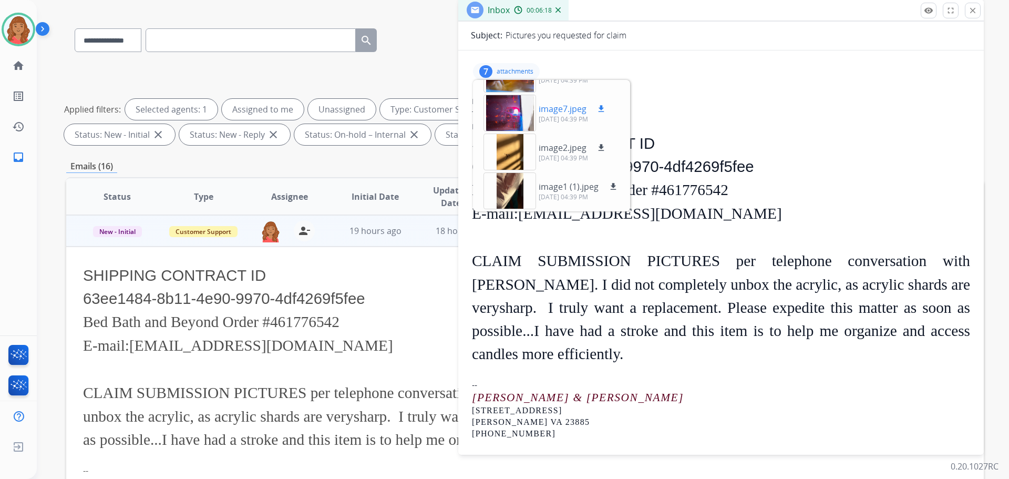
click at [505, 116] on div at bounding box center [510, 113] width 53 height 37
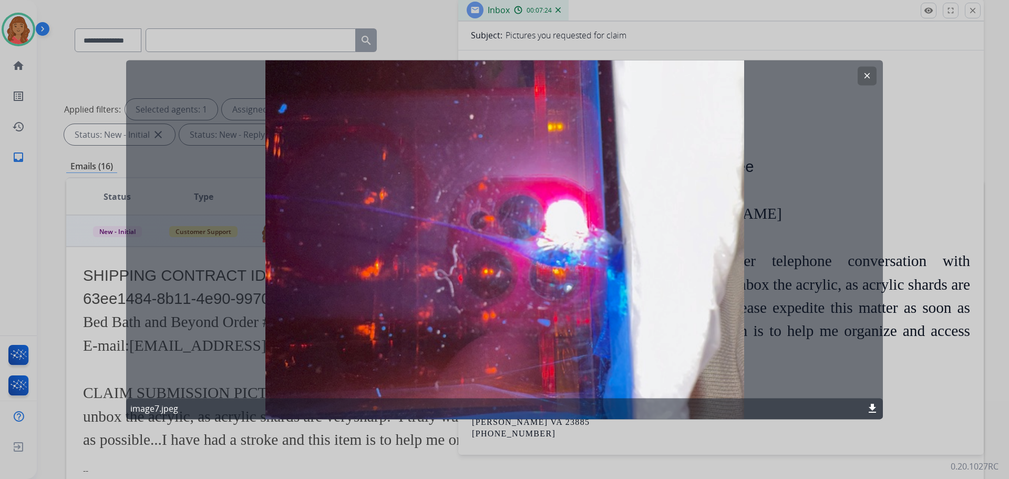
click at [861, 75] on button "clear" at bounding box center [867, 75] width 19 height 19
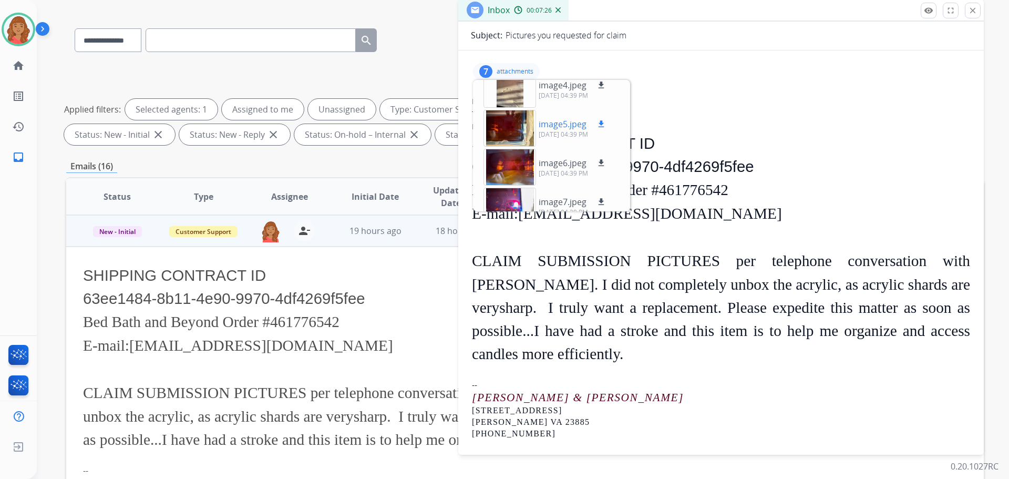
scroll to position [38, 0]
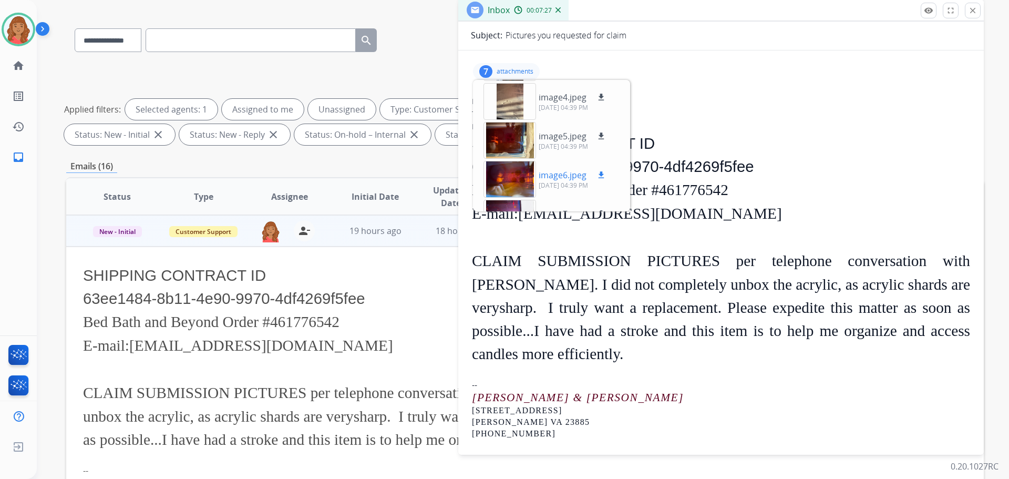
click at [502, 168] on div at bounding box center [510, 179] width 53 height 37
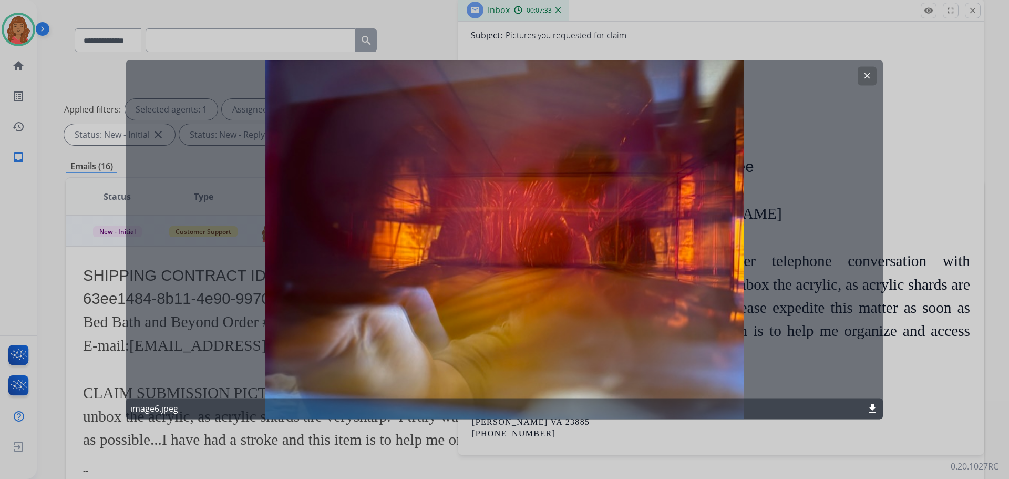
drag, startPoint x: 868, startPoint y: 73, endPoint x: 842, endPoint y: 79, distance: 26.0
click at [867, 73] on mat-icon "clear" at bounding box center [866, 75] width 9 height 9
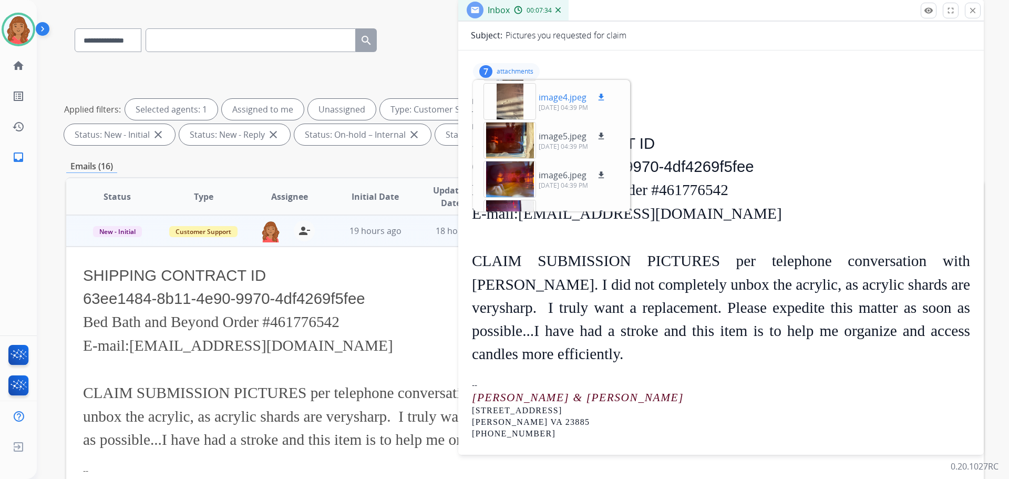
click at [501, 105] on div at bounding box center [510, 101] width 53 height 37
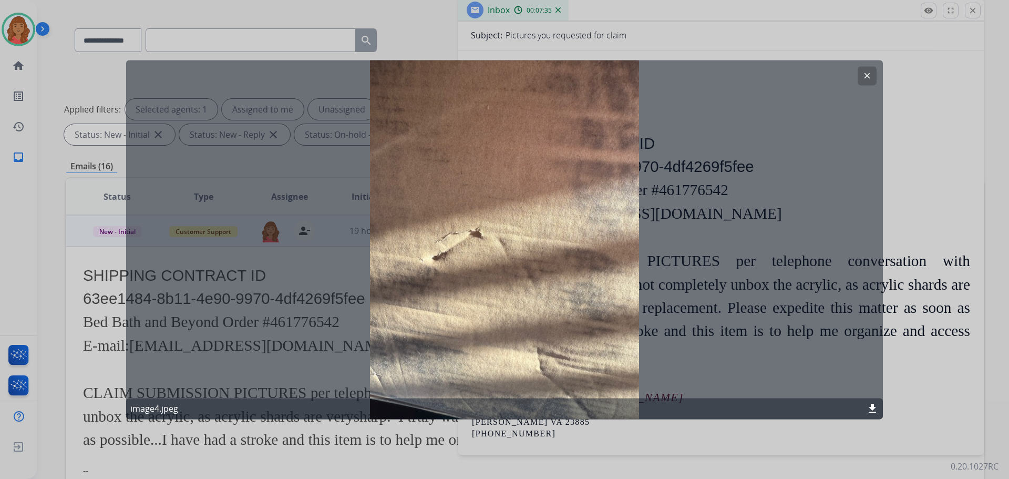
drag, startPoint x: 870, startPoint y: 77, endPoint x: 790, endPoint y: 105, distance: 84.1
click at [870, 78] on mat-icon "clear" at bounding box center [866, 75] width 9 height 9
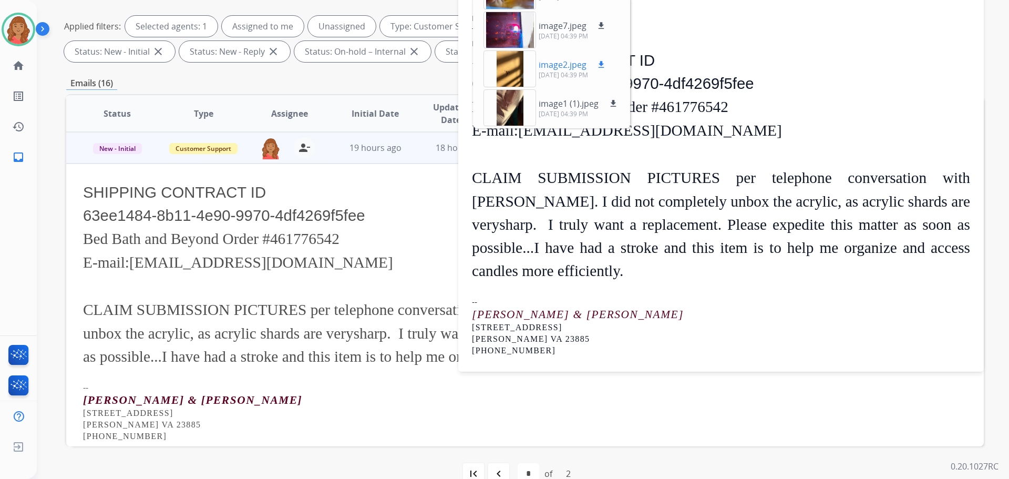
scroll to position [170, 0]
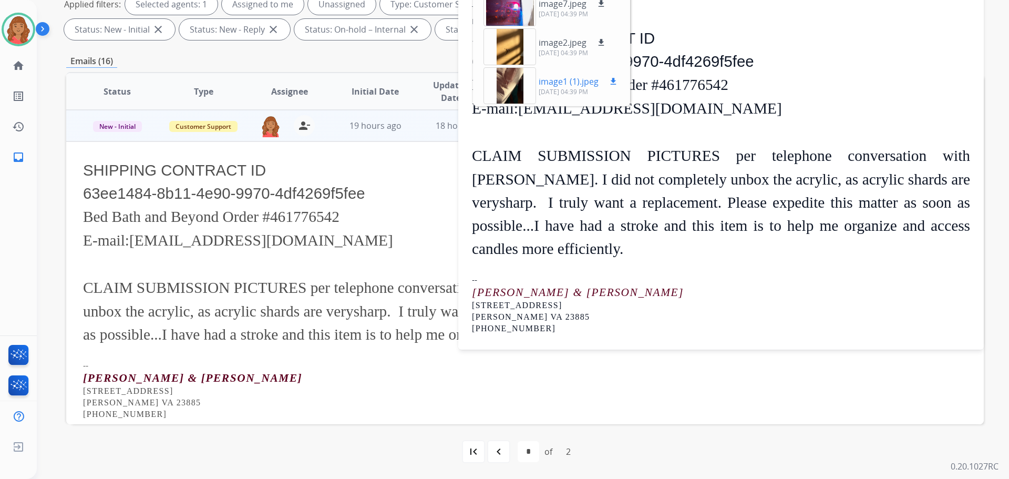
click at [503, 97] on div at bounding box center [510, 85] width 53 height 37
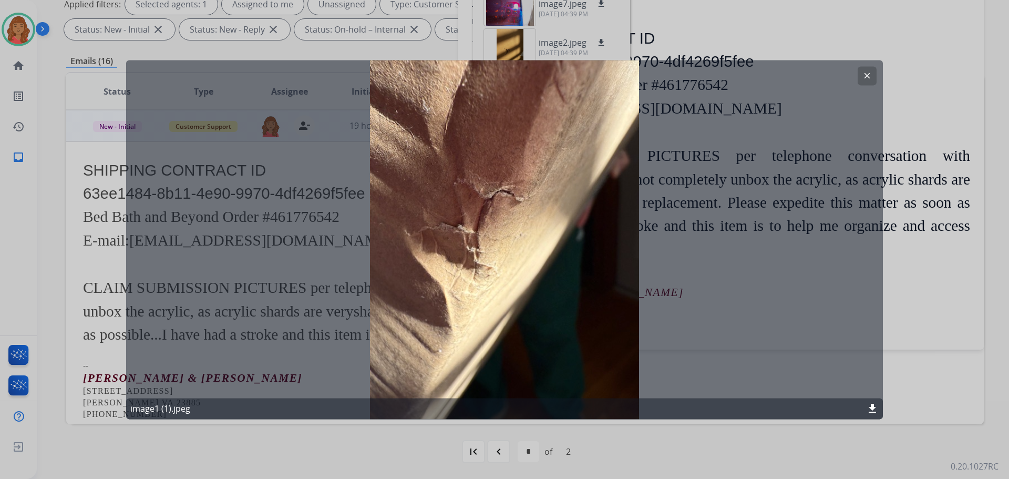
click at [878, 74] on div "clear image1 (1).jpeg download" at bounding box center [504, 239] width 757 height 359
click at [872, 71] on button "clear" at bounding box center [867, 75] width 19 height 19
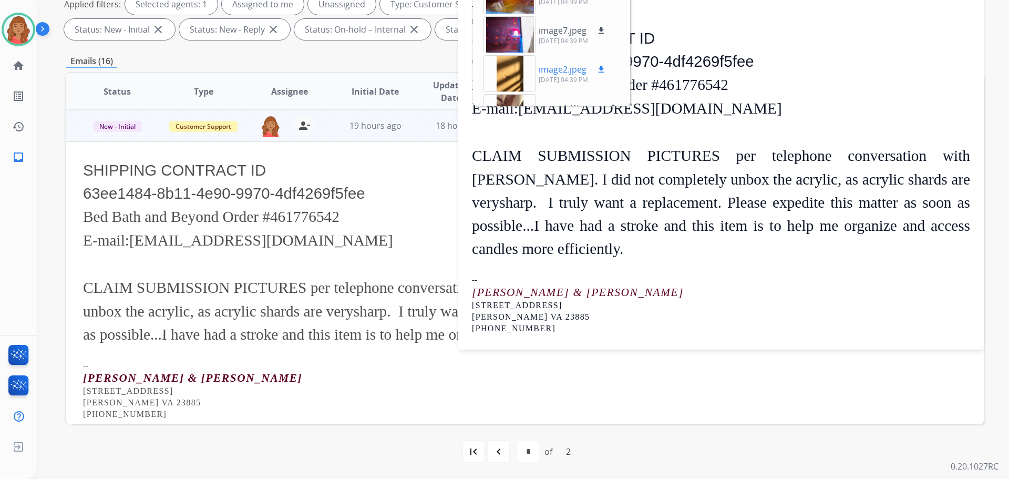
scroll to position [90, 0]
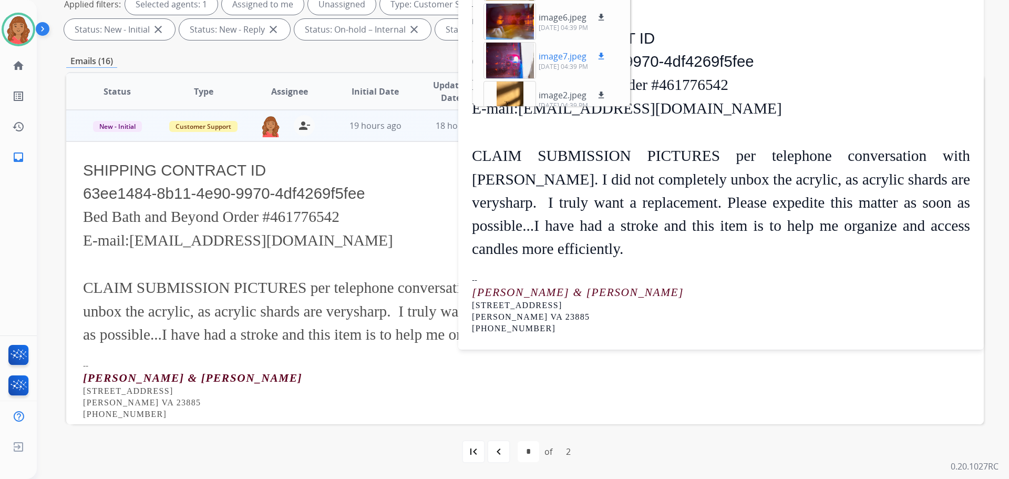
click at [501, 64] on div at bounding box center [510, 60] width 53 height 37
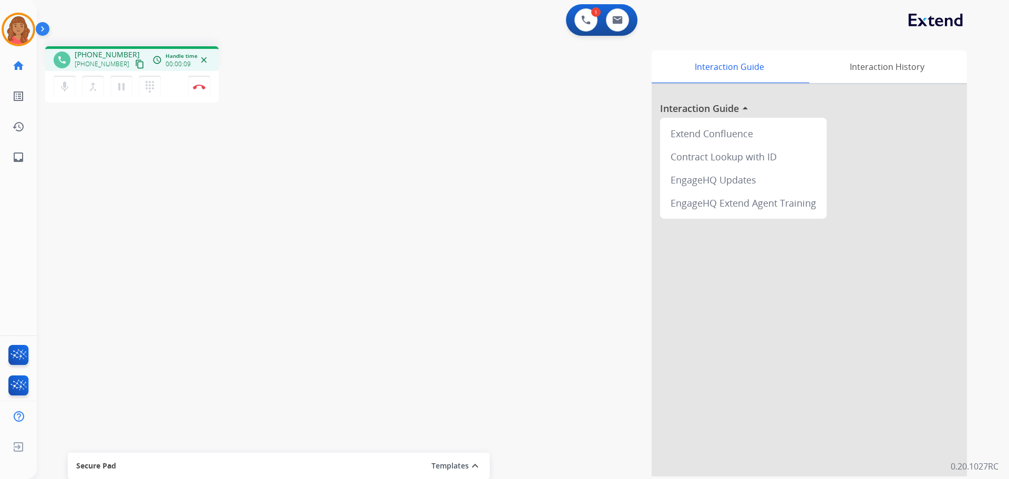
click at [135, 65] on mat-icon "content_copy" at bounding box center [139, 63] width 9 height 9
click at [202, 86] on img at bounding box center [199, 86] width 13 height 5
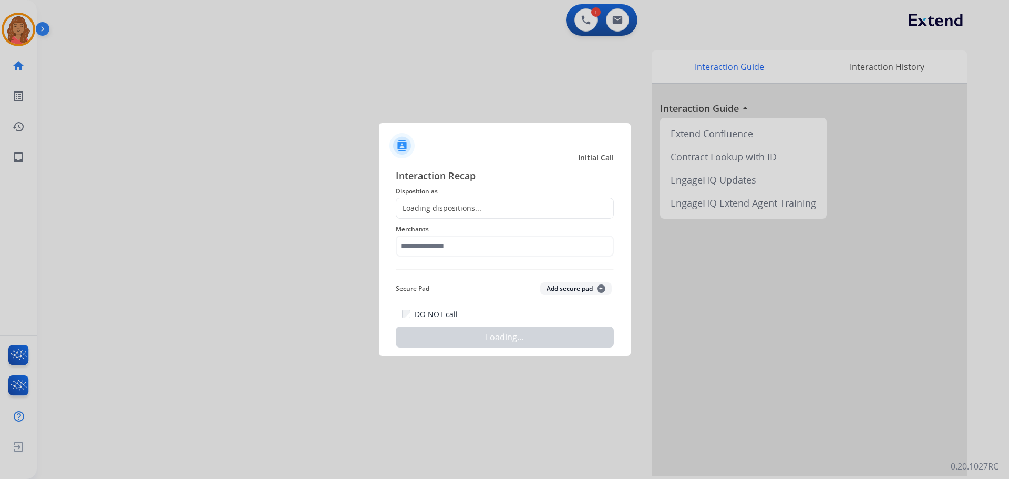
click at [446, 213] on div "Loading dispositions..." at bounding box center [505, 208] width 218 height 21
click at [433, 209] on div "Loading dispositions..." at bounding box center [438, 208] width 85 height 11
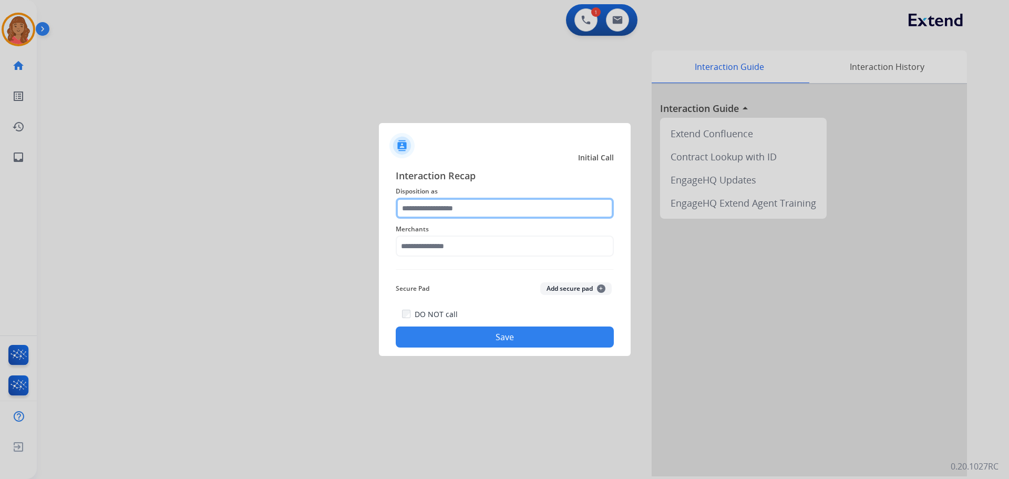
click at [428, 208] on input "text" at bounding box center [505, 208] width 218 height 21
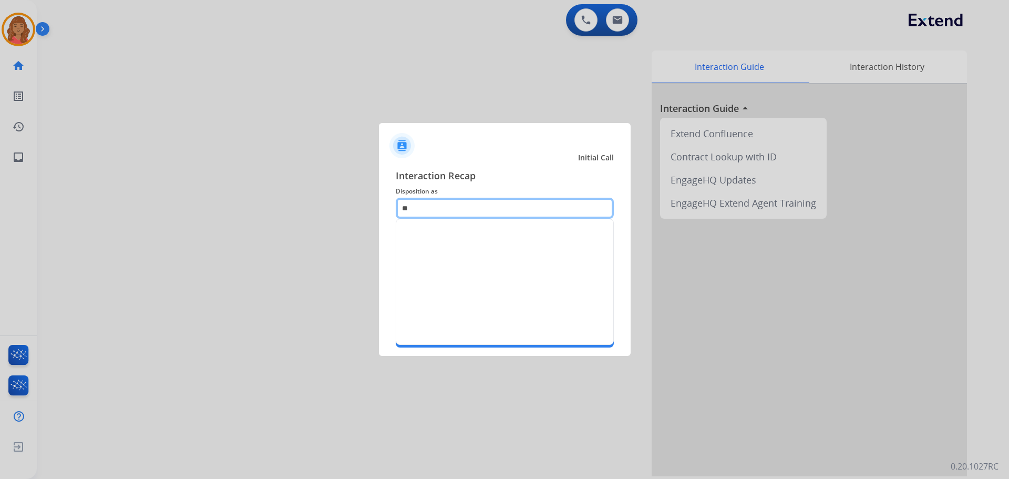
type input "*"
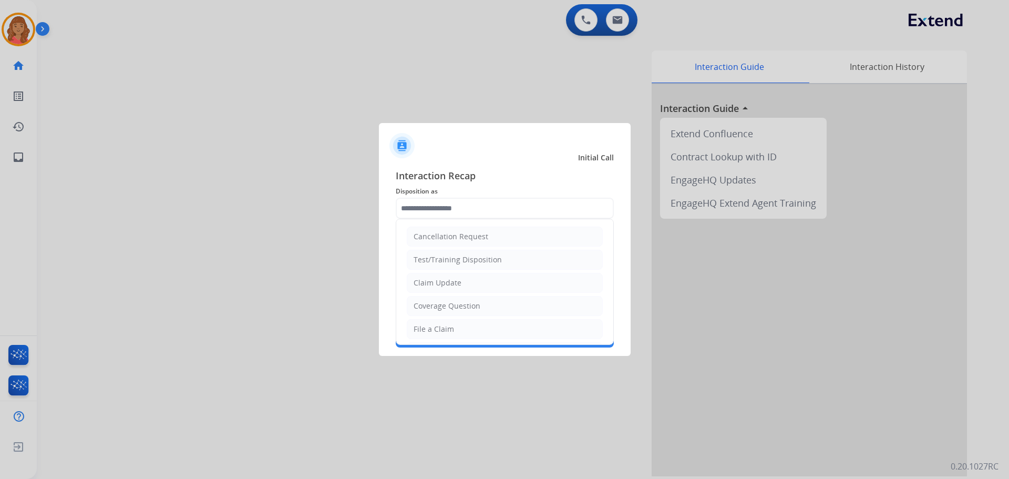
drag, startPoint x: 439, startPoint y: 306, endPoint x: 438, endPoint y: 288, distance: 18.4
click at [439, 306] on div "Coverage Question" at bounding box center [447, 306] width 67 height 11
type input "**********"
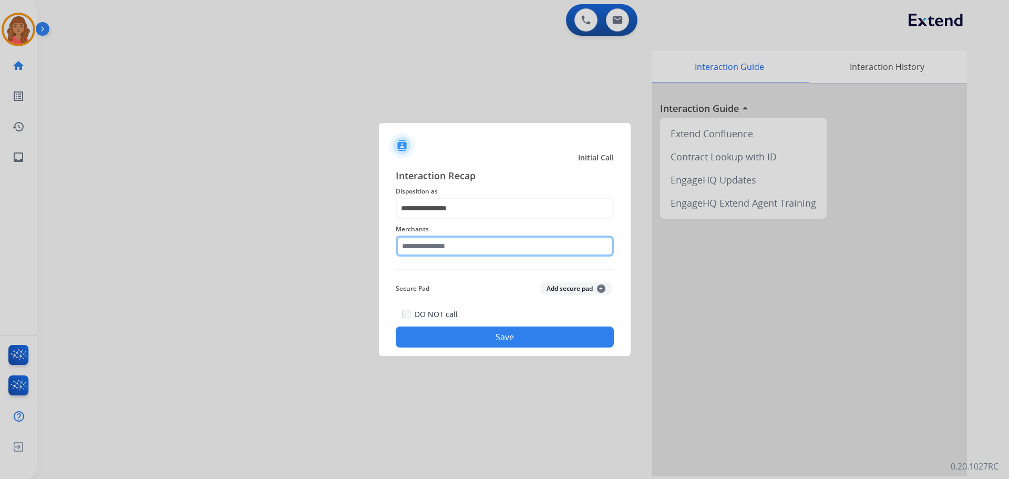
click at [439, 243] on input "text" at bounding box center [505, 245] width 218 height 21
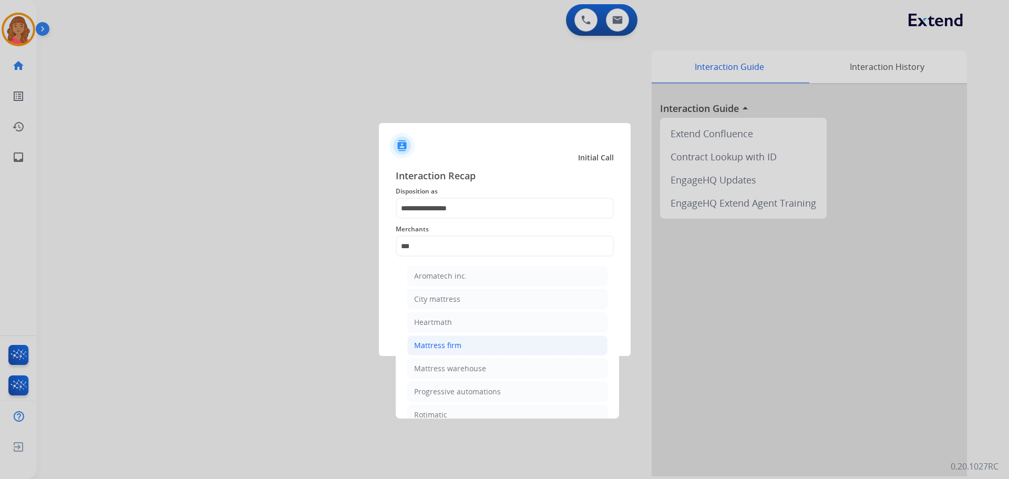
click at [435, 345] on div "Mattress firm" at bounding box center [437, 345] width 47 height 11
type input "**********"
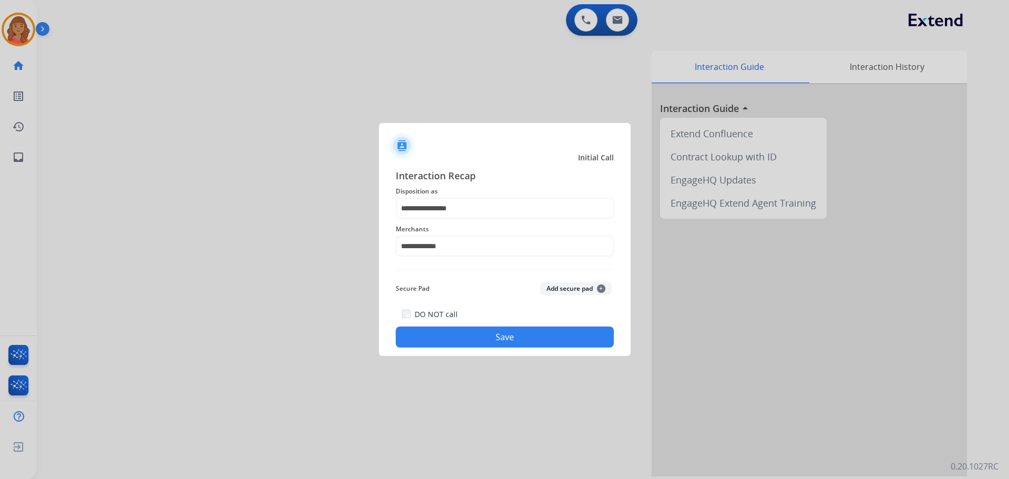
click at [488, 336] on button "Save" at bounding box center [505, 336] width 218 height 21
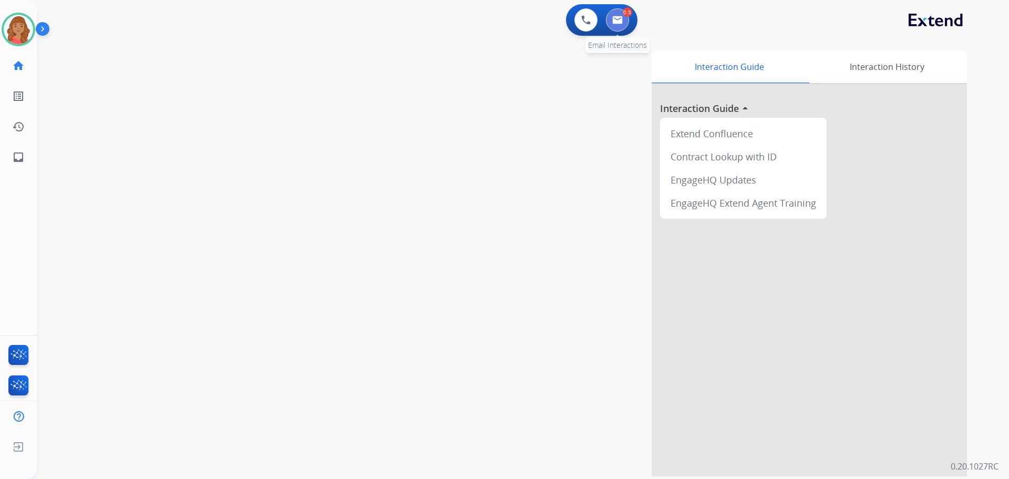
click at [614, 23] on img at bounding box center [617, 20] width 11 height 8
select select "**********"
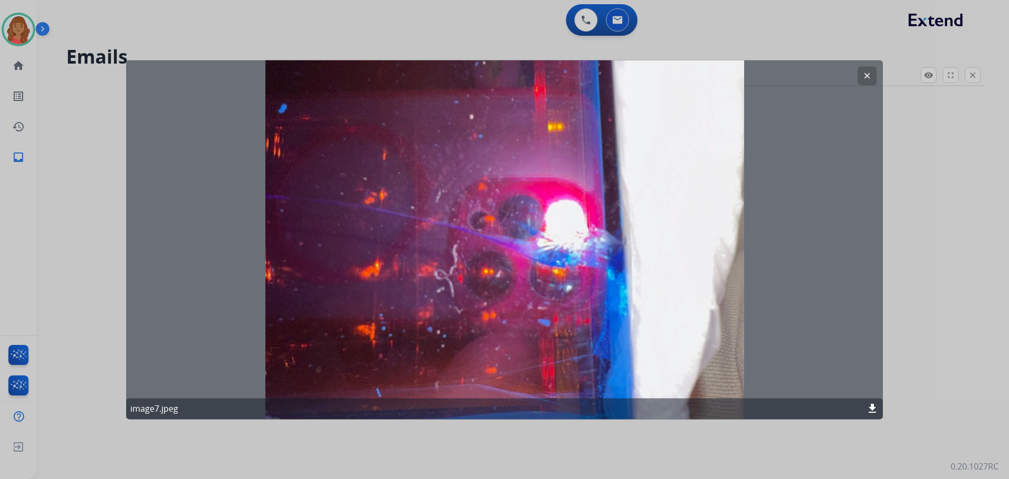
select select "**********"
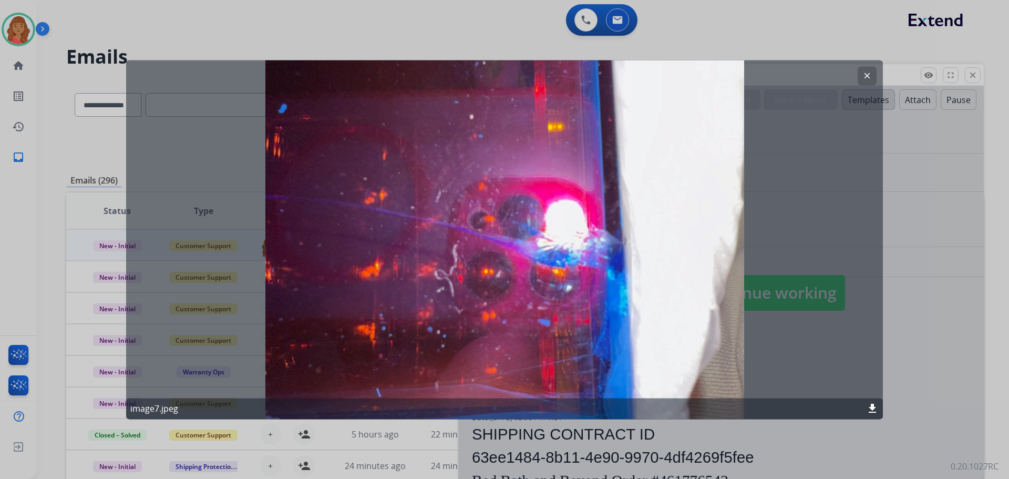
click at [868, 72] on mat-icon "clear" at bounding box center [866, 75] width 9 height 9
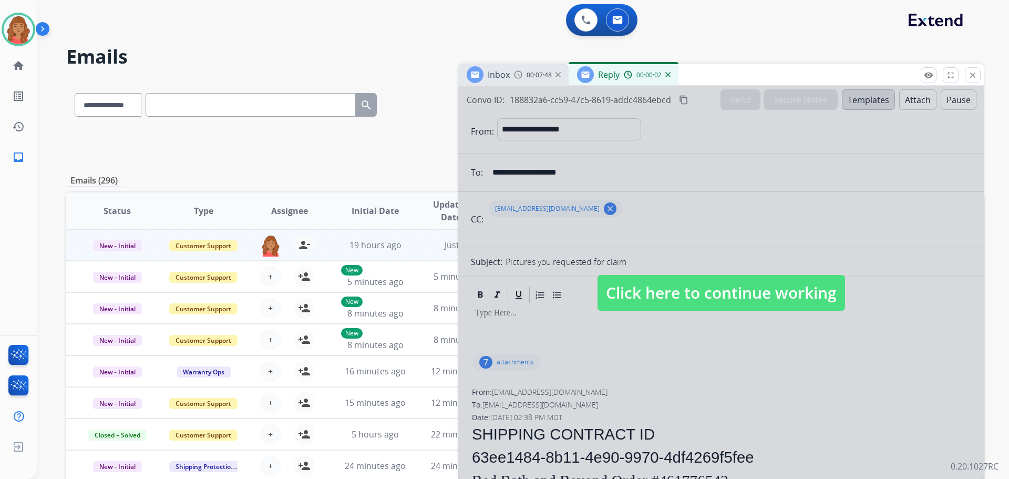
click at [633, 78] on div "00:00:02" at bounding box center [647, 74] width 46 height 9
drag, startPoint x: 664, startPoint y: 285, endPoint x: 634, endPoint y: 289, distance: 30.3
click at [665, 285] on span "Click here to continue working" at bounding box center [722, 293] width 248 height 36
select select
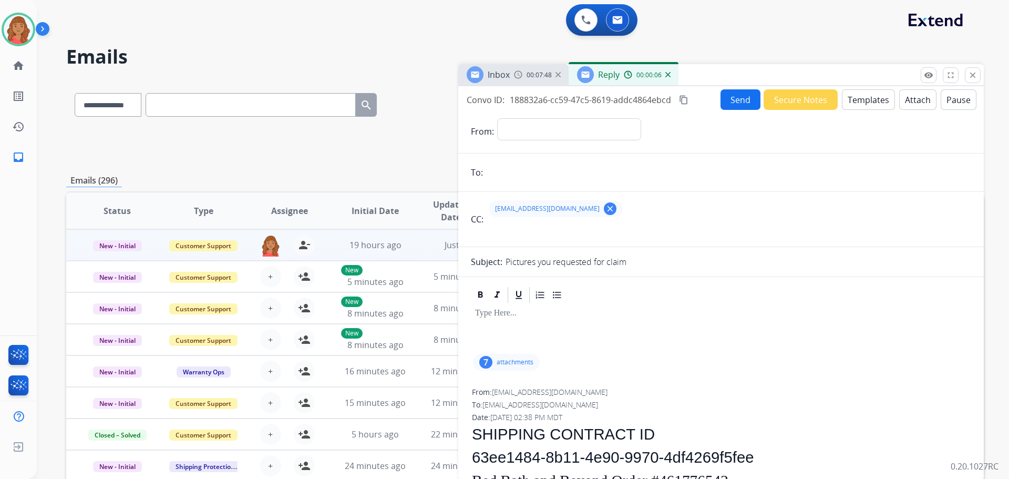
click at [861, 96] on button "Templates" at bounding box center [868, 99] width 53 height 20
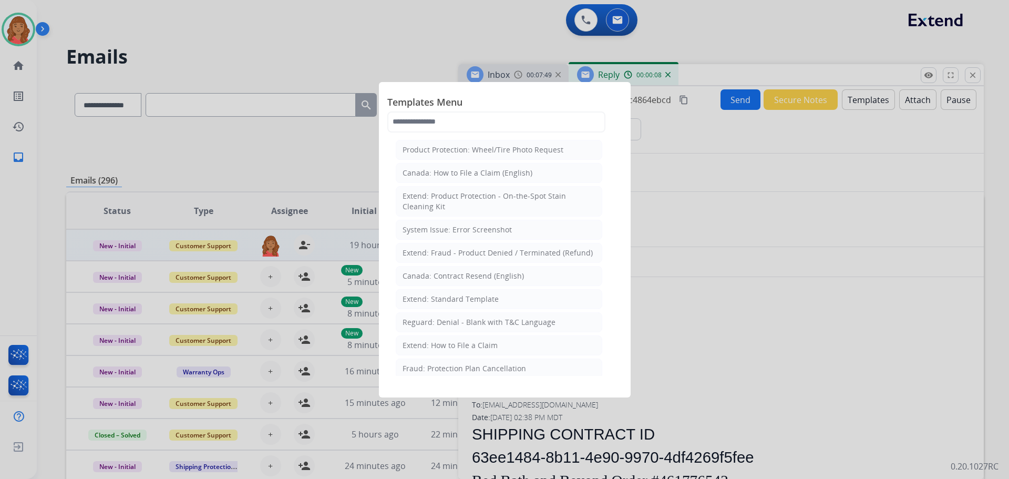
click at [670, 73] on div at bounding box center [504, 239] width 1009 height 479
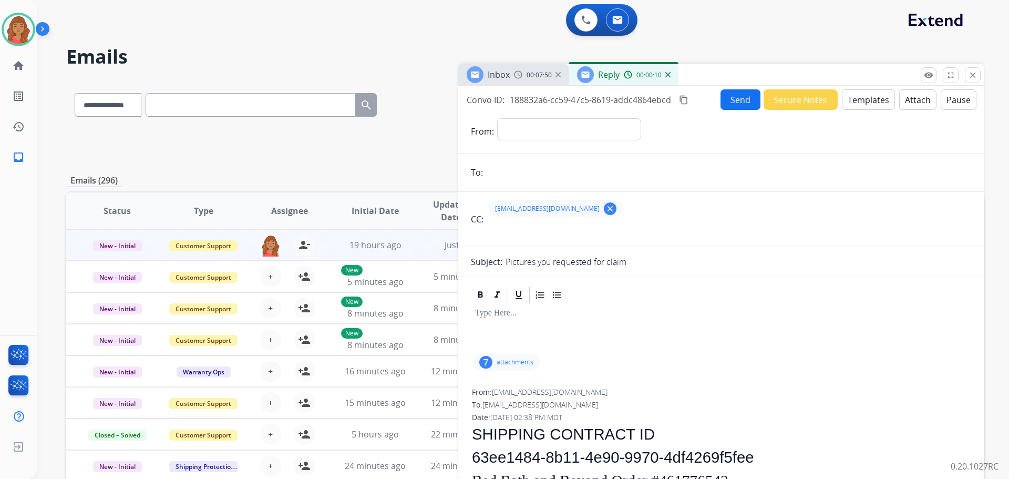
click at [664, 74] on div "00:00:10" at bounding box center [647, 74] width 46 height 9
click at [670, 75] on div "Reply 00:00:11" at bounding box center [624, 74] width 110 height 21
click at [671, 77] on div "Reply 00:00:16" at bounding box center [624, 74] width 110 height 21
click at [670, 75] on img at bounding box center [667, 74] width 5 height 5
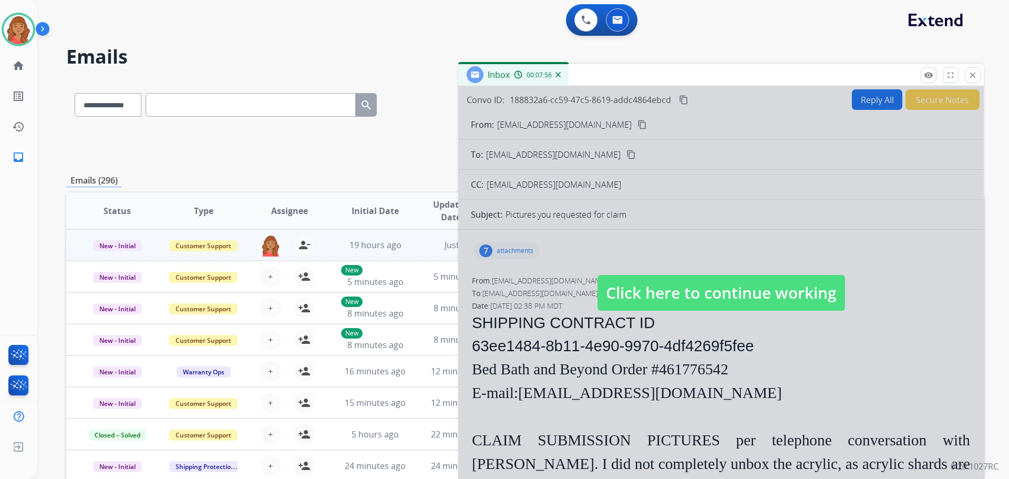
click at [723, 292] on span "Click here to continue working" at bounding box center [722, 293] width 248 height 36
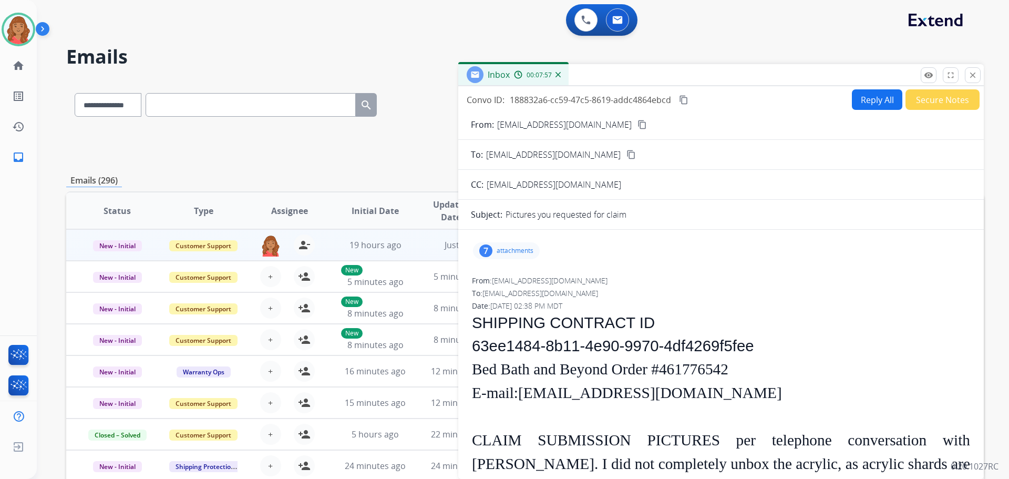
click at [866, 101] on button "Reply All" at bounding box center [877, 99] width 50 height 20
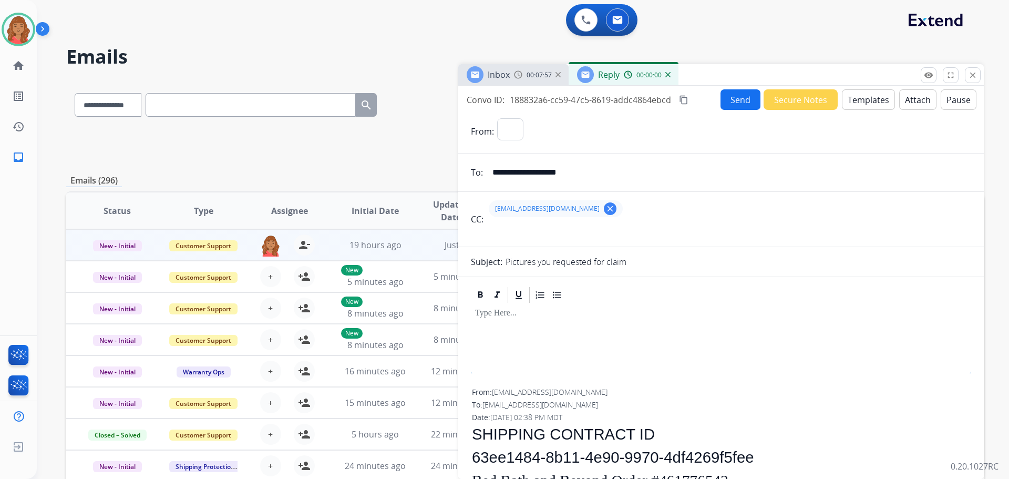
select select "**********"
click at [860, 100] on button "Templates" at bounding box center [868, 99] width 53 height 20
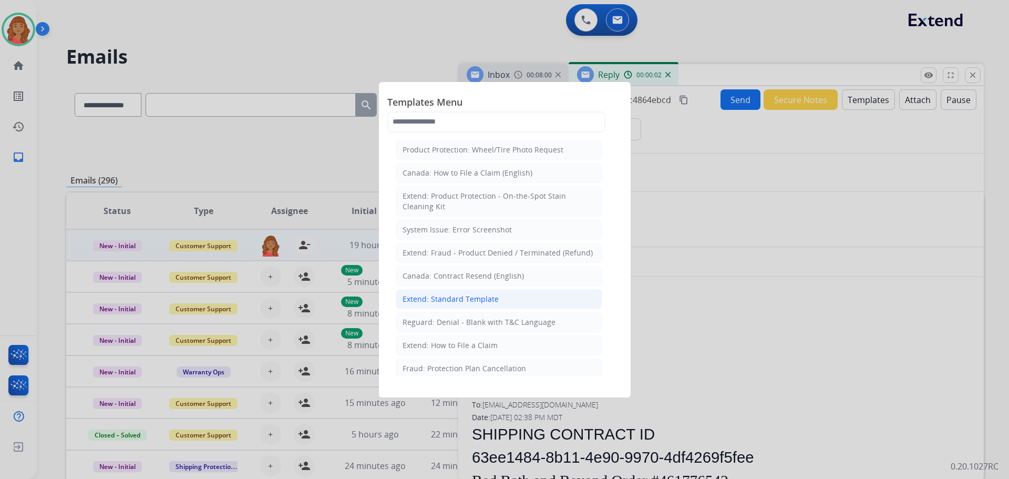
click at [469, 297] on div "Extend: Standard Template" at bounding box center [451, 299] width 96 height 11
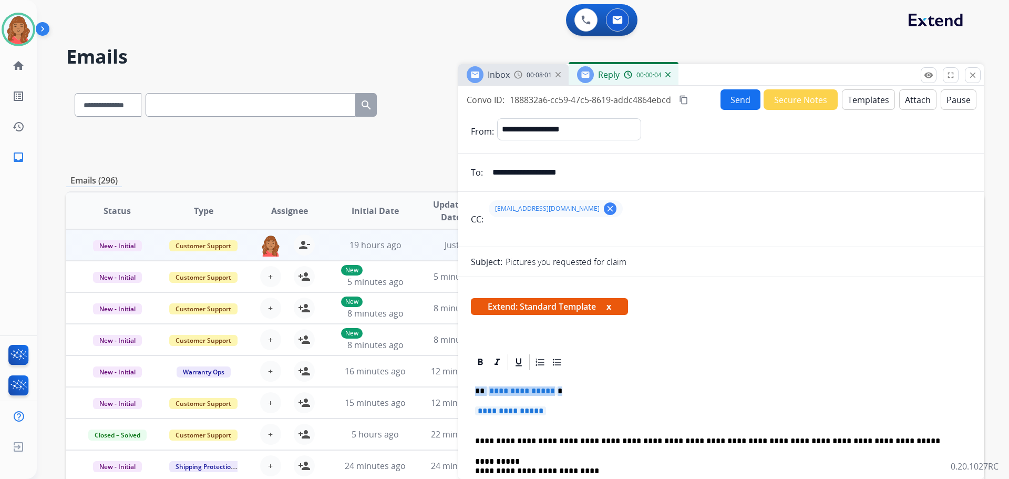
drag, startPoint x: 542, startPoint y: 410, endPoint x: 463, endPoint y: 382, distance: 84.5
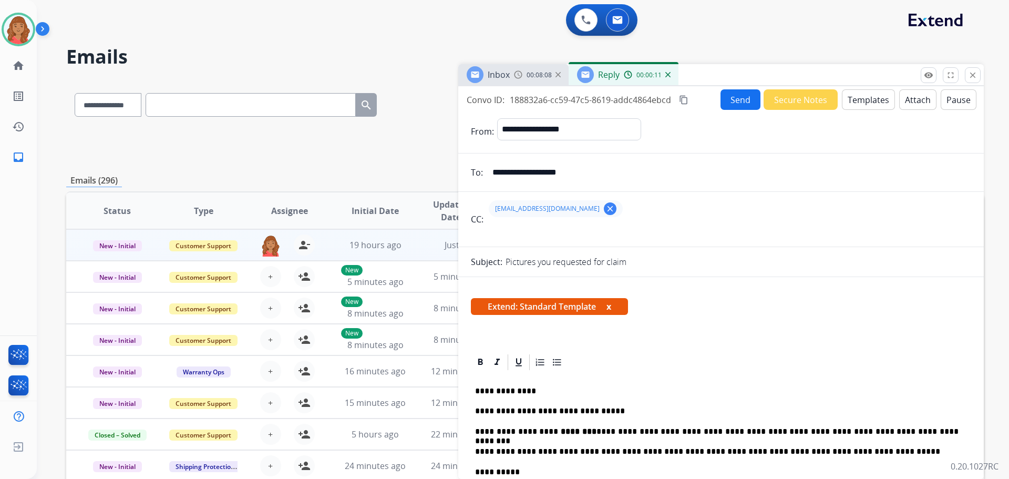
click at [723, 104] on button "Send" at bounding box center [741, 99] width 40 height 20
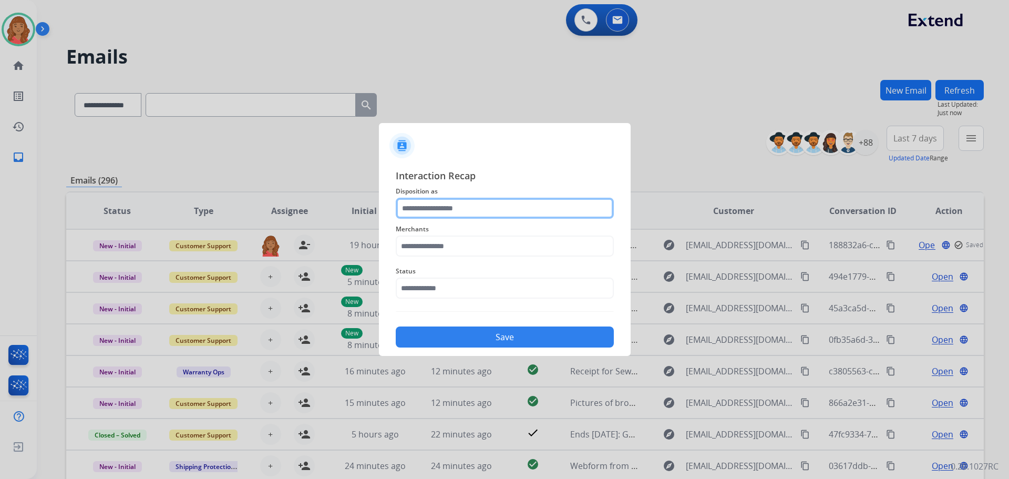
click at [475, 214] on input "text" at bounding box center [505, 208] width 218 height 21
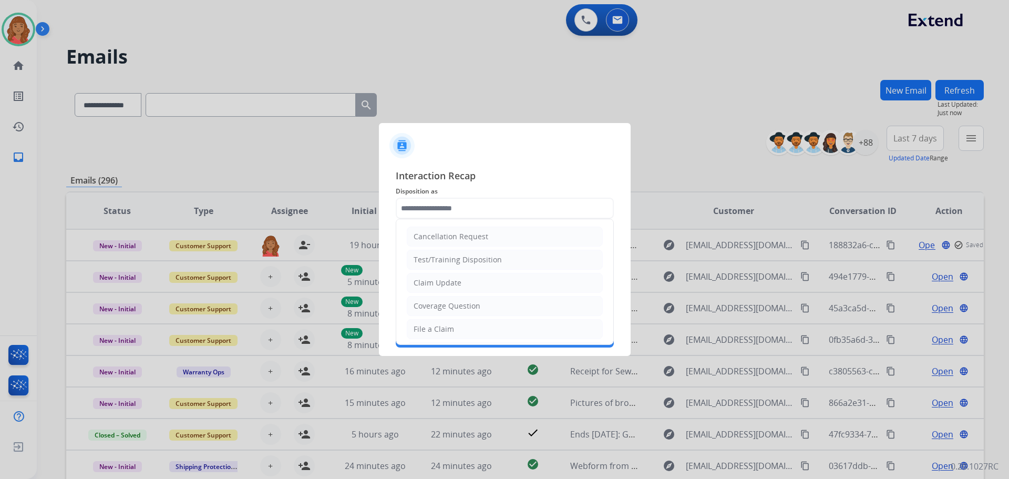
drag, startPoint x: 449, startPoint y: 282, endPoint x: 452, endPoint y: 275, distance: 7.8
click at [452, 275] on li "Claim Update" at bounding box center [505, 283] width 196 height 20
type input "**********"
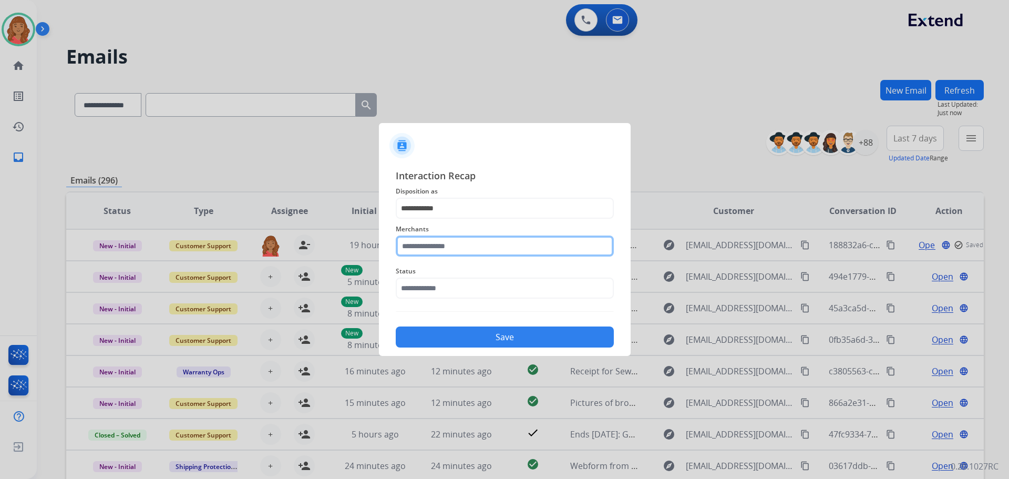
click at [452, 246] on input "text" at bounding box center [505, 245] width 218 height 21
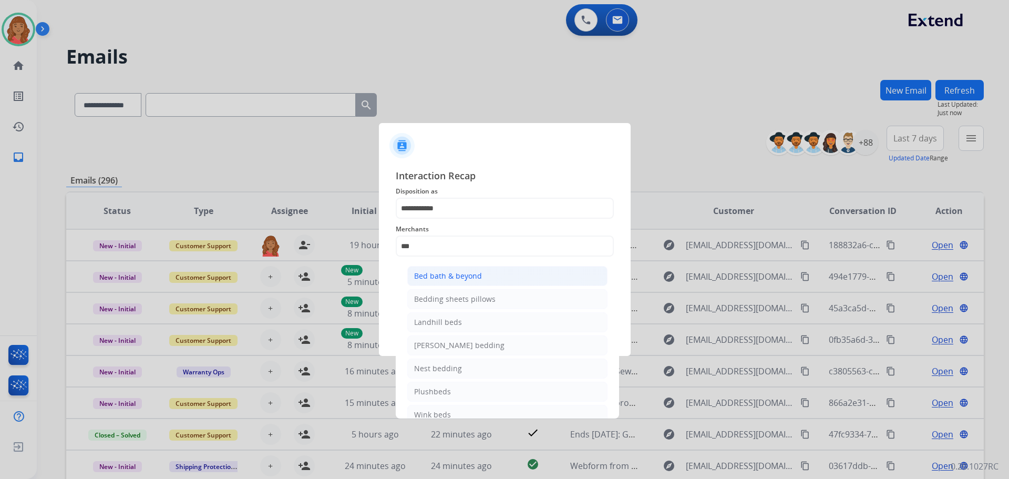
click at [440, 278] on div "Bed bath & beyond" at bounding box center [448, 276] width 68 height 11
type input "**********"
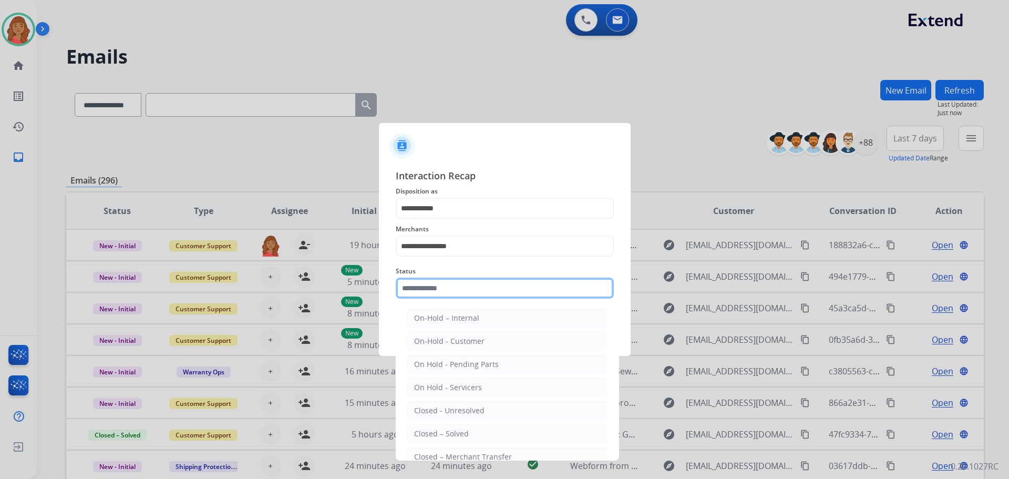
click at [437, 286] on input "text" at bounding box center [505, 288] width 218 height 21
drag, startPoint x: 432, startPoint y: 435, endPoint x: 445, endPoint y: 395, distance: 41.4
click at [432, 434] on div "Closed – Solved" at bounding box center [441, 433] width 55 height 11
type input "**********"
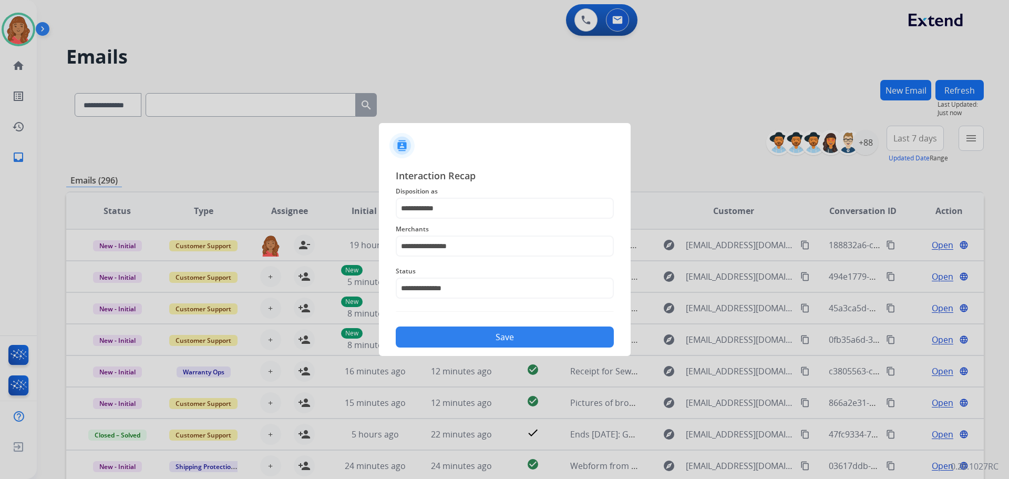
click at [456, 344] on button "Save" at bounding box center [505, 336] width 218 height 21
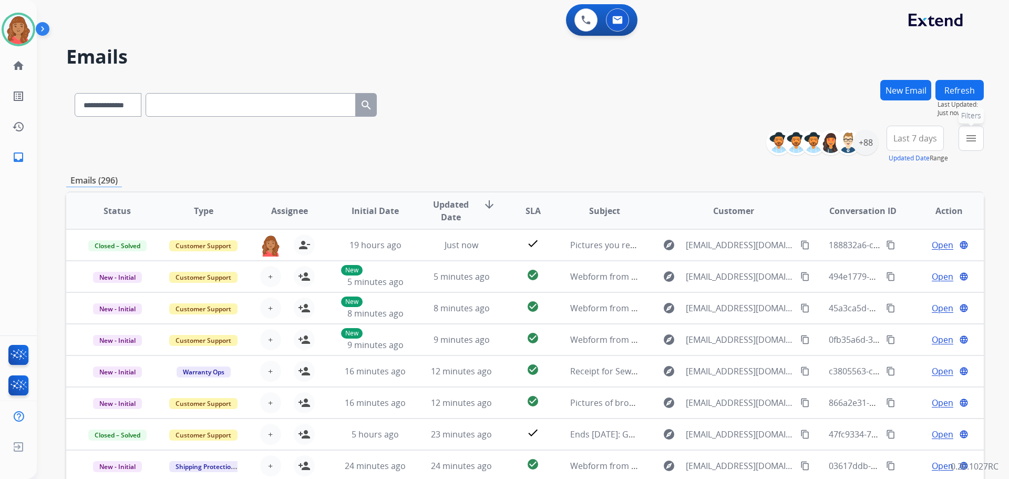
drag, startPoint x: 970, startPoint y: 136, endPoint x: 946, endPoint y: 159, distance: 33.1
click at [970, 139] on mat-icon "menu" at bounding box center [971, 138] width 13 height 13
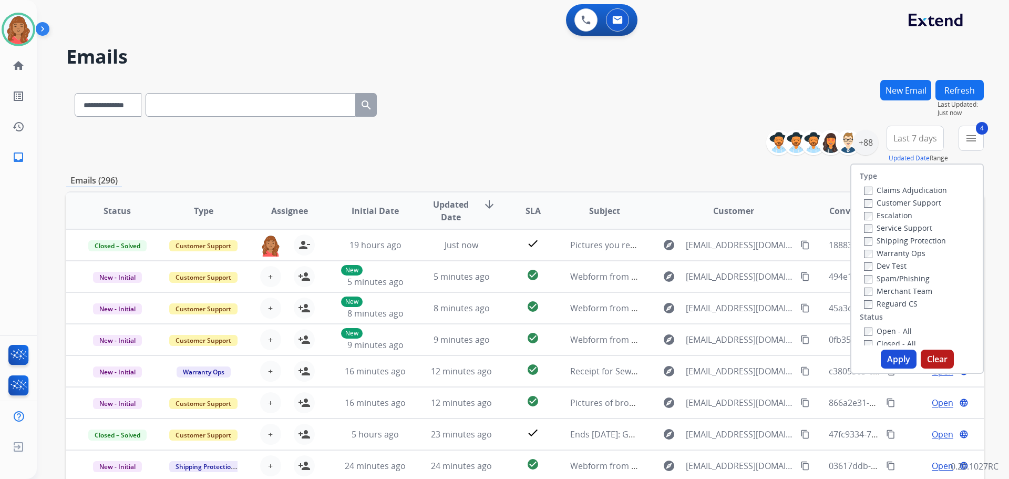
click at [860, 347] on div "Type Claims Adjudication Customer Support Escalation Service Support Shipping P…" at bounding box center [916, 268] width 133 height 210
click at [895, 361] on button "Apply" at bounding box center [899, 359] width 36 height 19
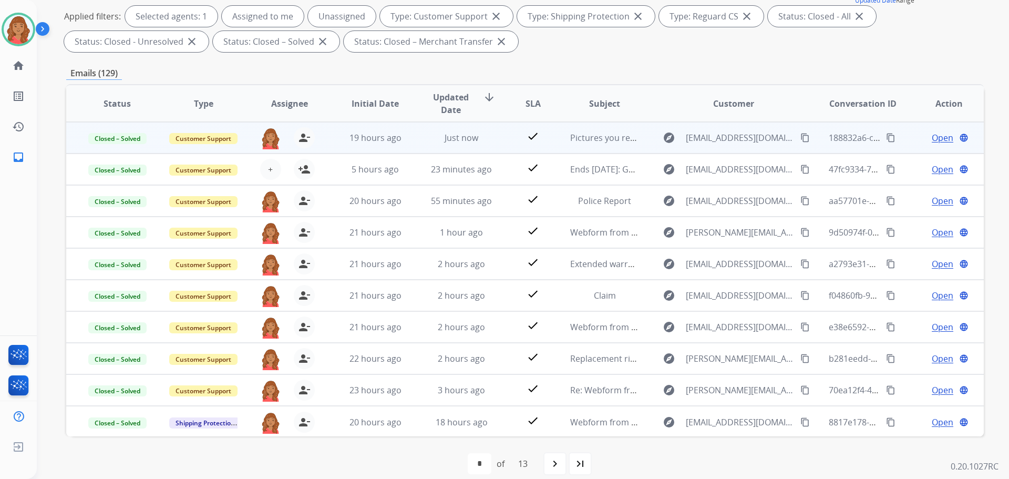
click at [886, 136] on mat-icon "content_copy" at bounding box center [890, 137] width 9 height 9
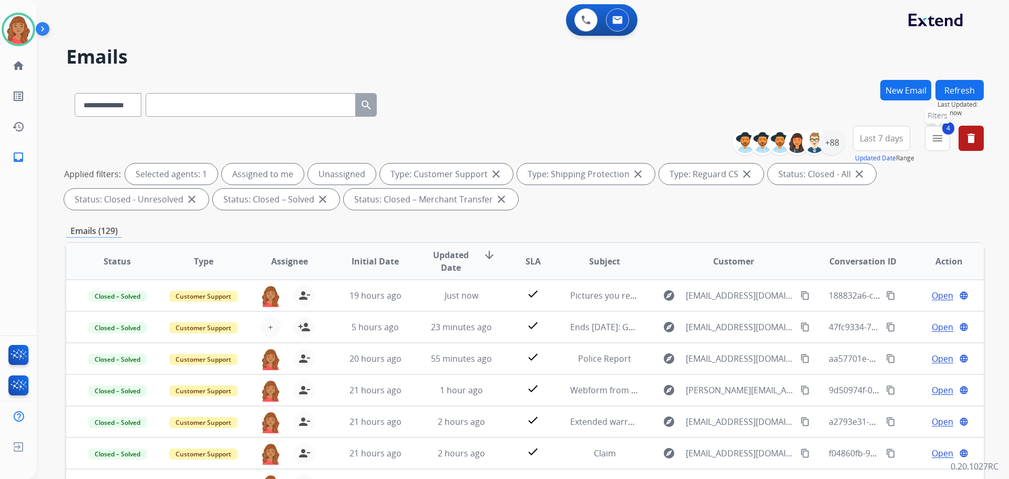
click at [943, 139] on mat-icon "menu" at bounding box center [937, 138] width 13 height 13
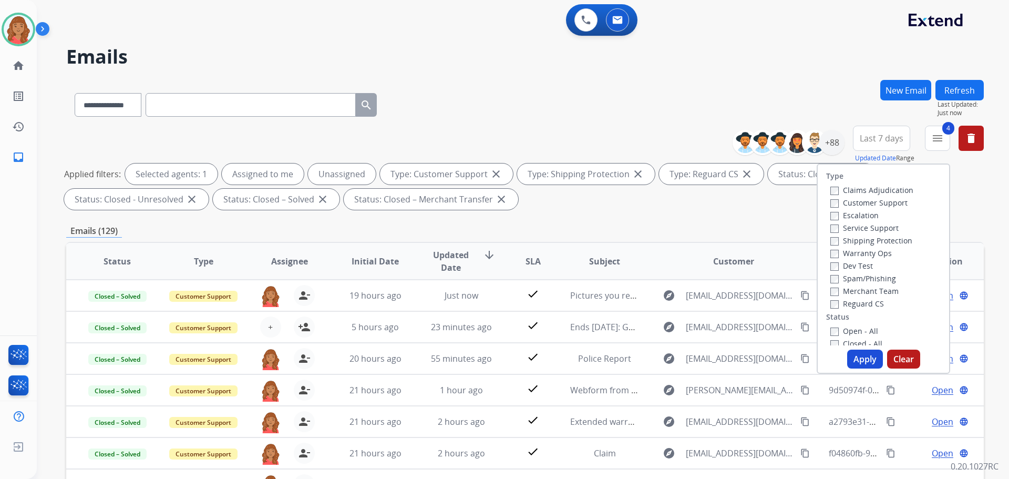
click at [849, 355] on button "Apply" at bounding box center [865, 359] width 36 height 19
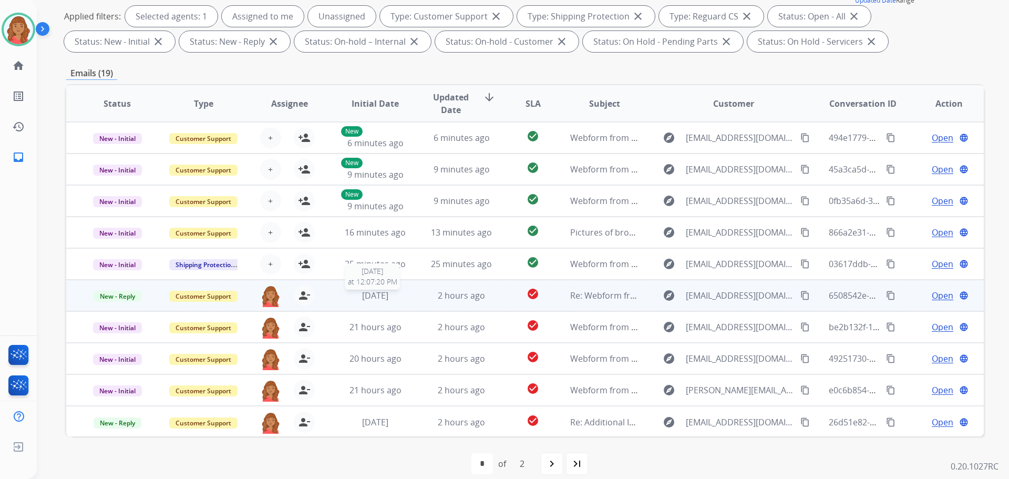
scroll to position [1, 0]
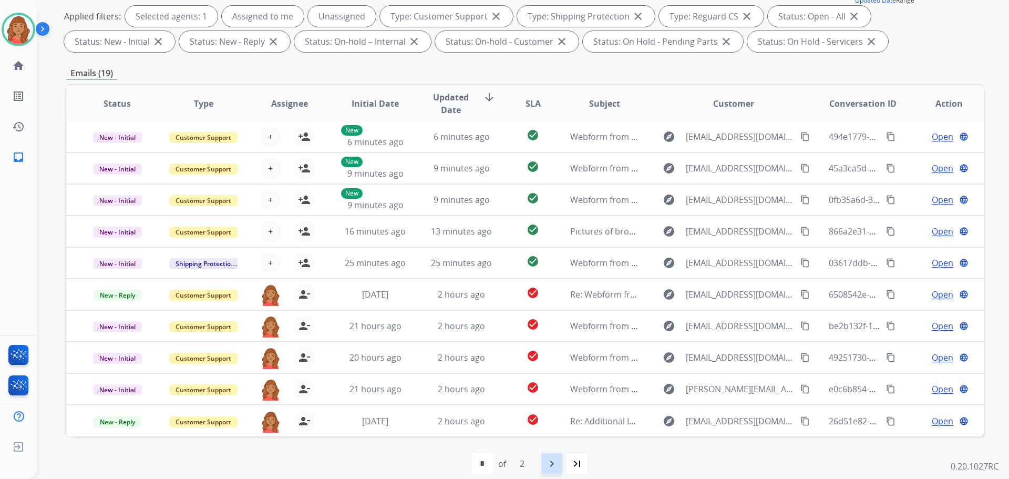
click at [546, 464] on mat-icon "navigate_next" at bounding box center [552, 463] width 13 height 13
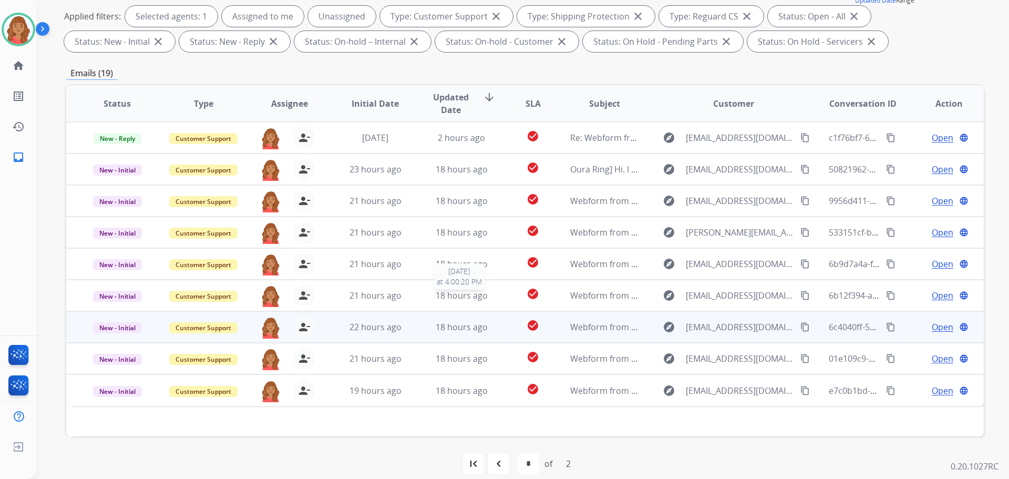
scroll to position [170, 0]
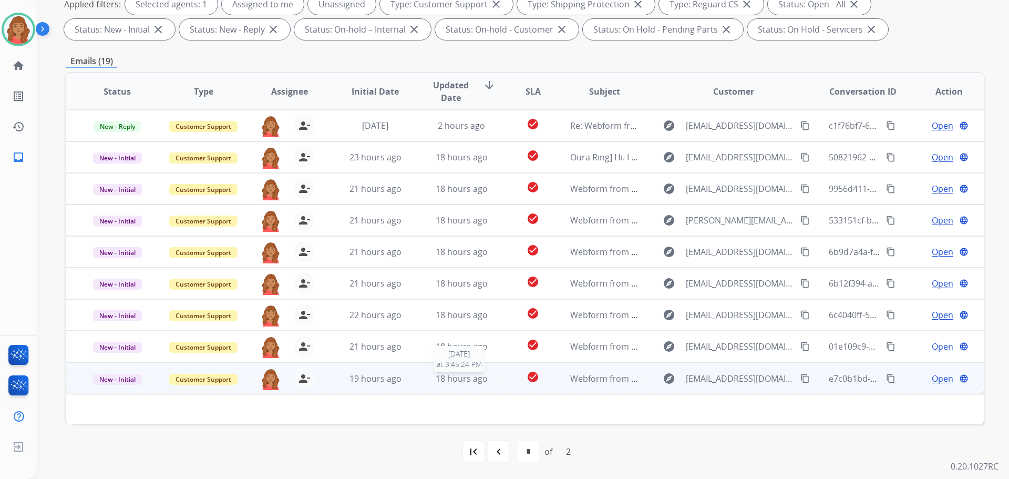
click at [457, 380] on span "18 hours ago" at bounding box center [462, 379] width 52 height 12
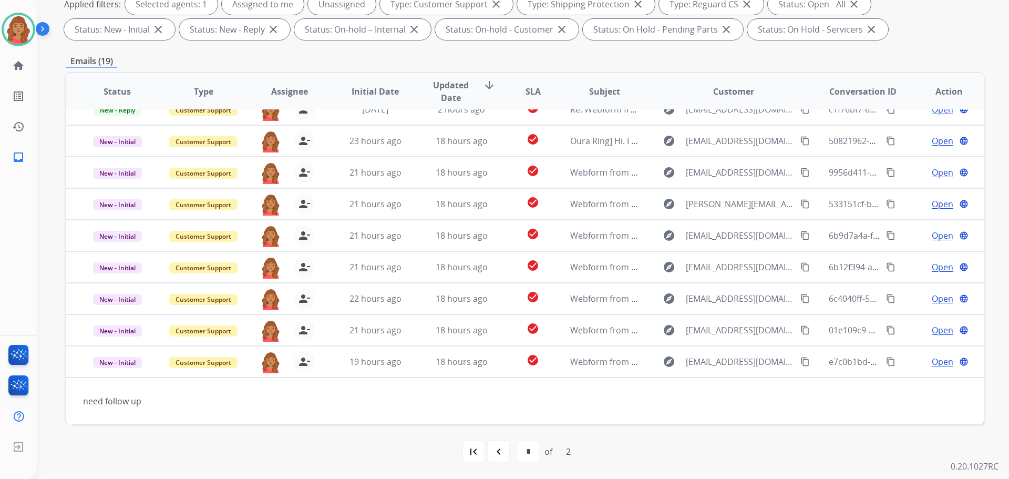
drag, startPoint x: 494, startPoint y: 457, endPoint x: 494, endPoint y: 464, distance: 6.9
click at [494, 463] on div "navigate_before" at bounding box center [498, 451] width 23 height 23
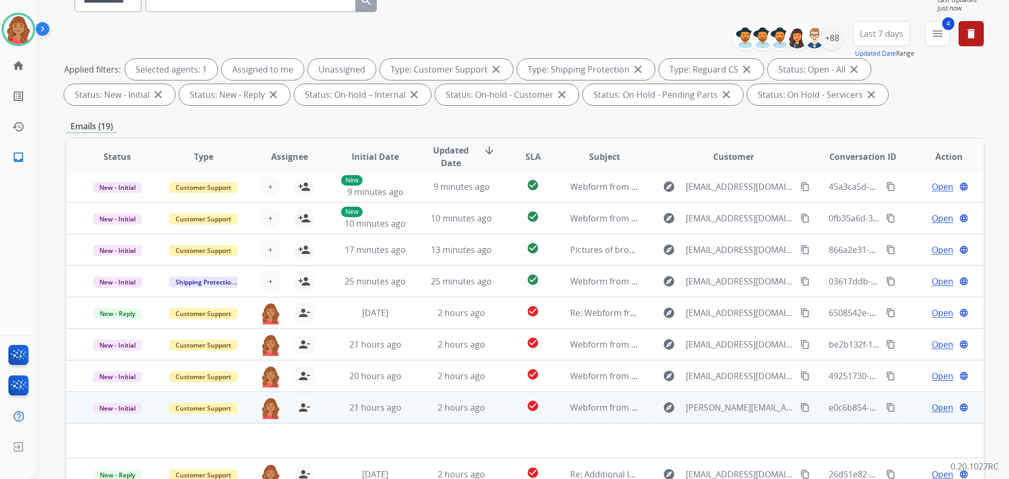
scroll to position [170, 0]
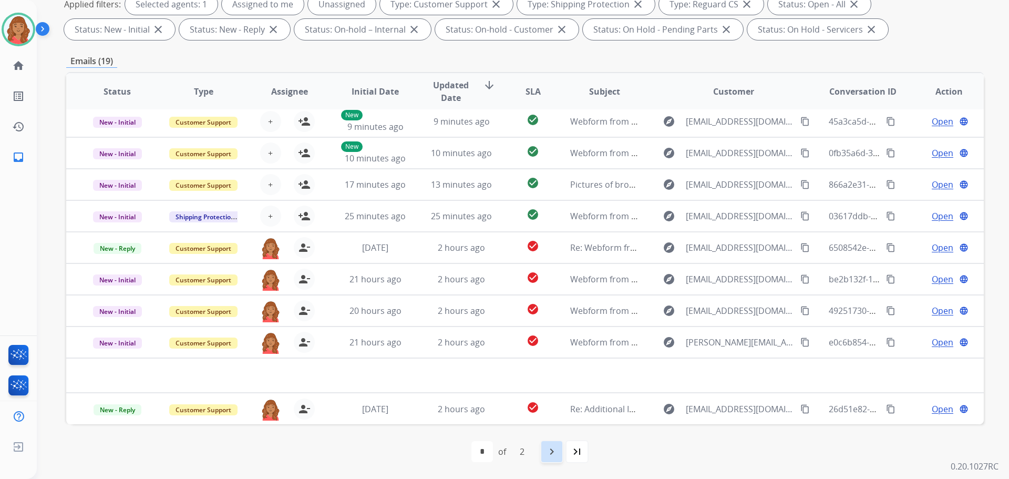
click at [559, 449] on div "navigate_next" at bounding box center [551, 451] width 23 height 23
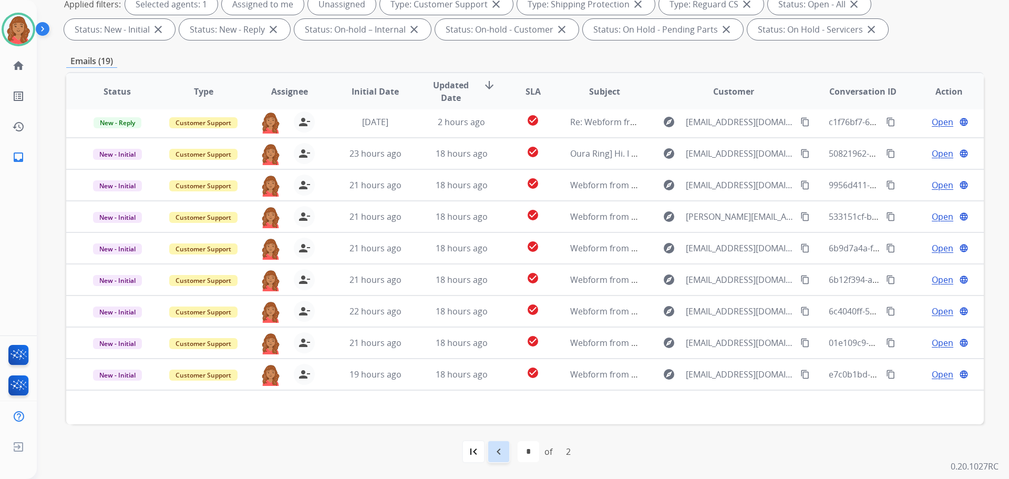
click at [501, 454] on mat-icon "navigate_before" at bounding box center [498, 451] width 13 height 13
select select "*"
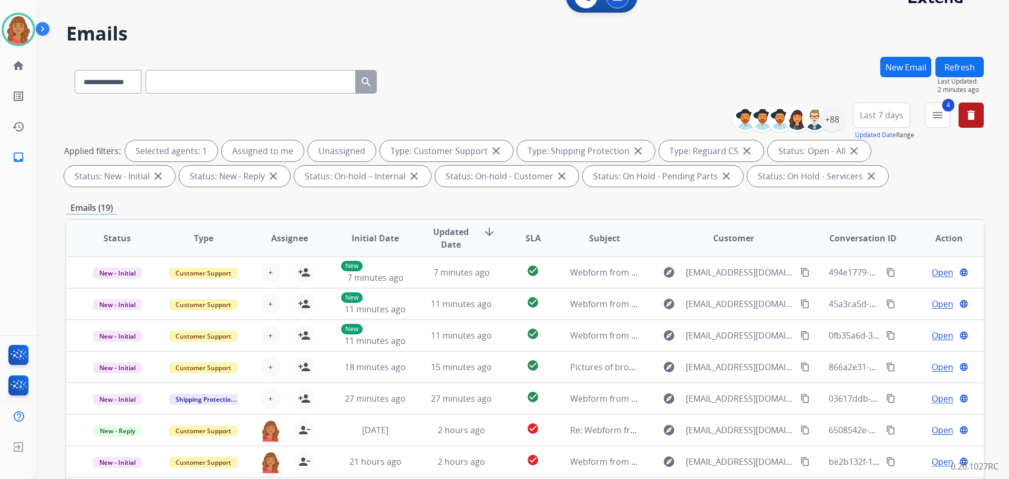
scroll to position [12, 0]
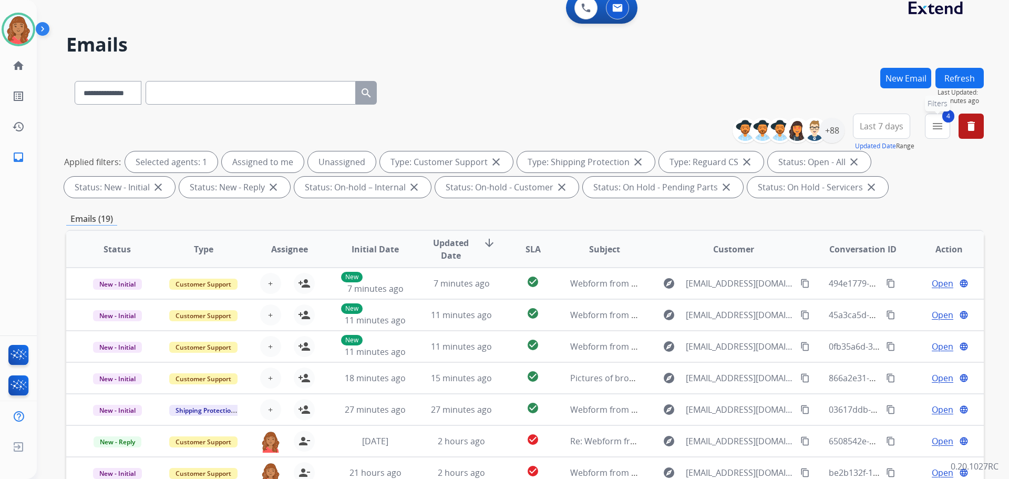
click at [936, 122] on mat-icon "menu" at bounding box center [937, 126] width 13 height 13
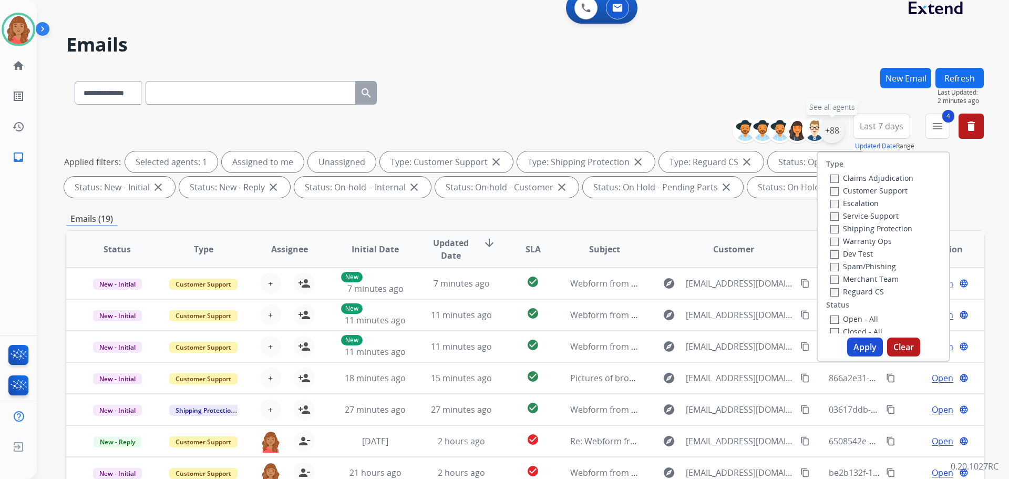
click at [832, 137] on div "+88" at bounding box center [831, 130] width 25 height 25
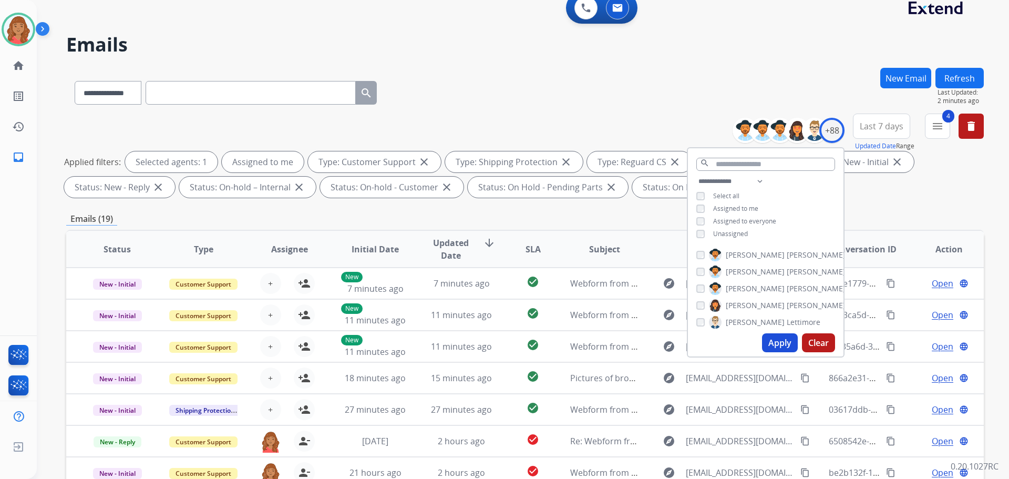
click at [776, 345] on button "Apply" at bounding box center [780, 342] width 36 height 19
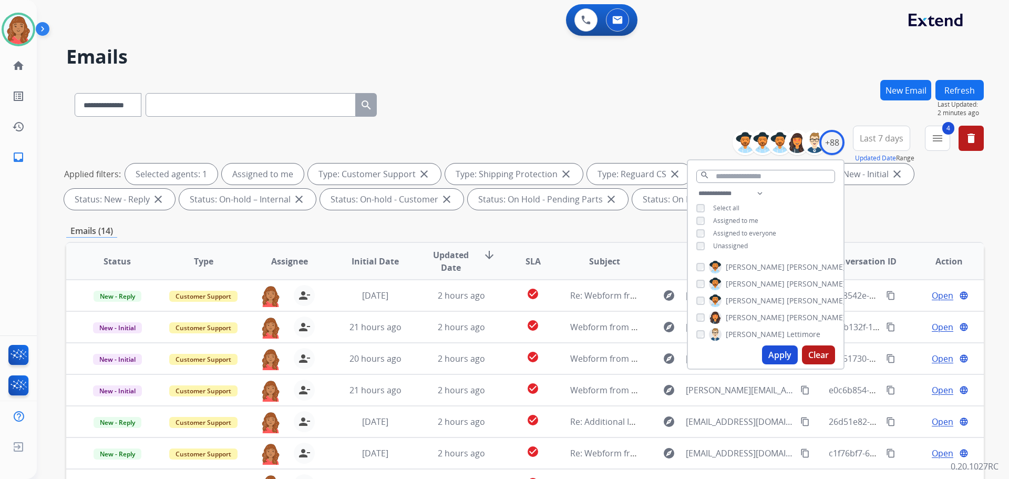
click at [372, 221] on div "**********" at bounding box center [525, 364] width 918 height 569
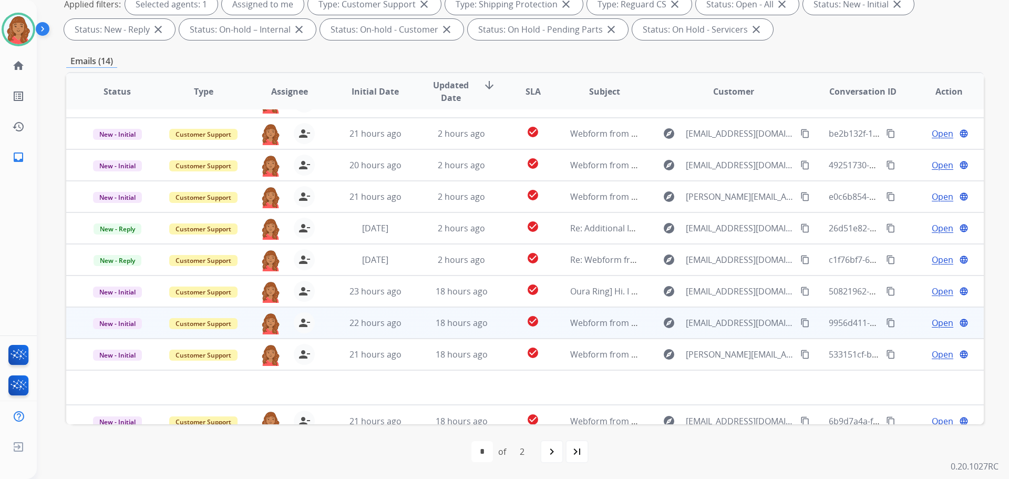
scroll to position [36, 0]
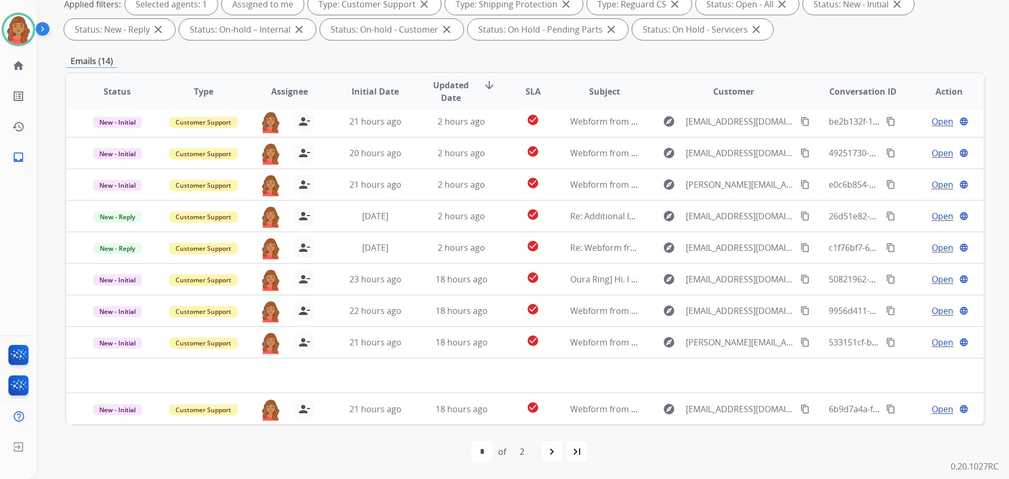
click at [552, 452] on mat-icon "navigate_next" at bounding box center [552, 451] width 13 height 13
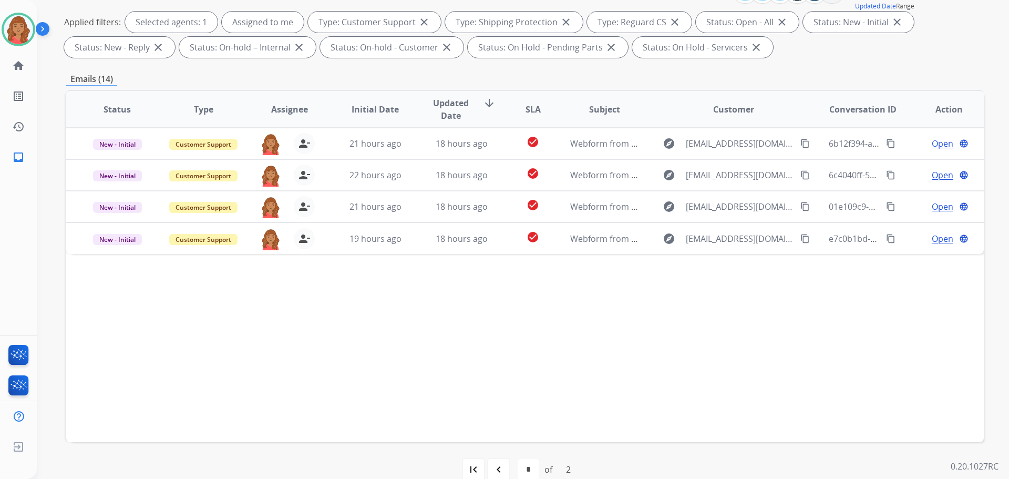
scroll to position [158, 0]
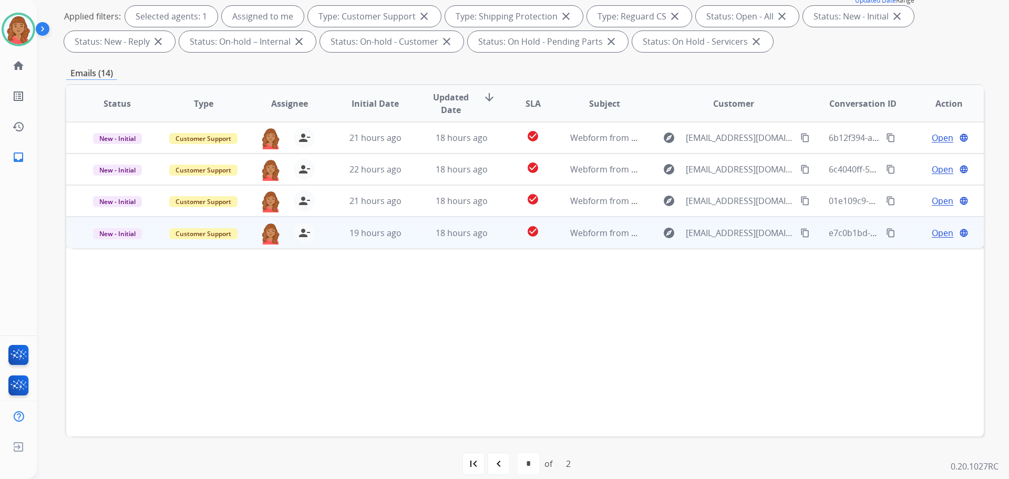
click at [416, 239] on td "18 hours ago" at bounding box center [453, 233] width 86 height 32
click at [436, 234] on span "18 hours ago" at bounding box center [462, 233] width 52 height 12
click at [436, 233] on span "18 hours ago" at bounding box center [462, 233] width 52 height 12
click at [800, 235] on mat-icon "content_copy" at bounding box center [804, 232] width 9 height 9
click at [946, 233] on div "Open language" at bounding box center [948, 232] width 69 height 13
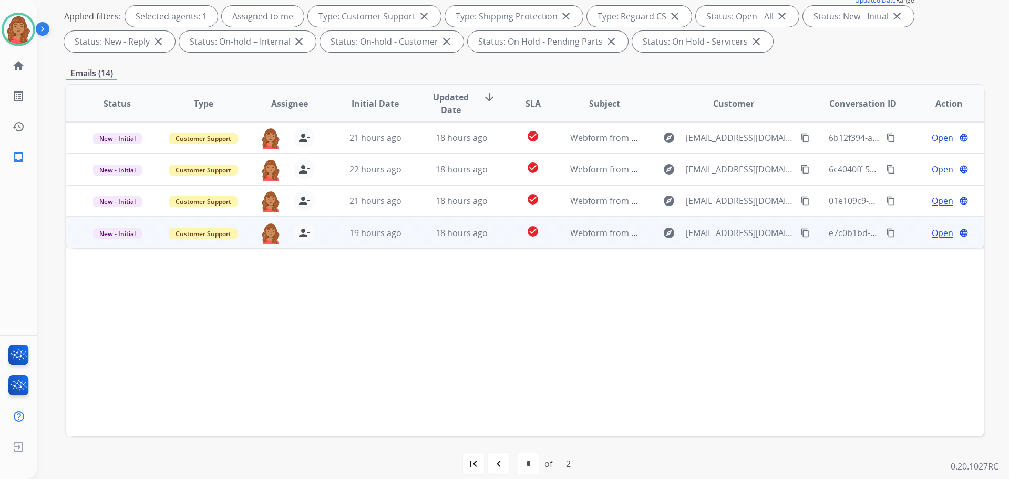
click at [932, 233] on span "Open" at bounding box center [943, 233] width 22 height 13
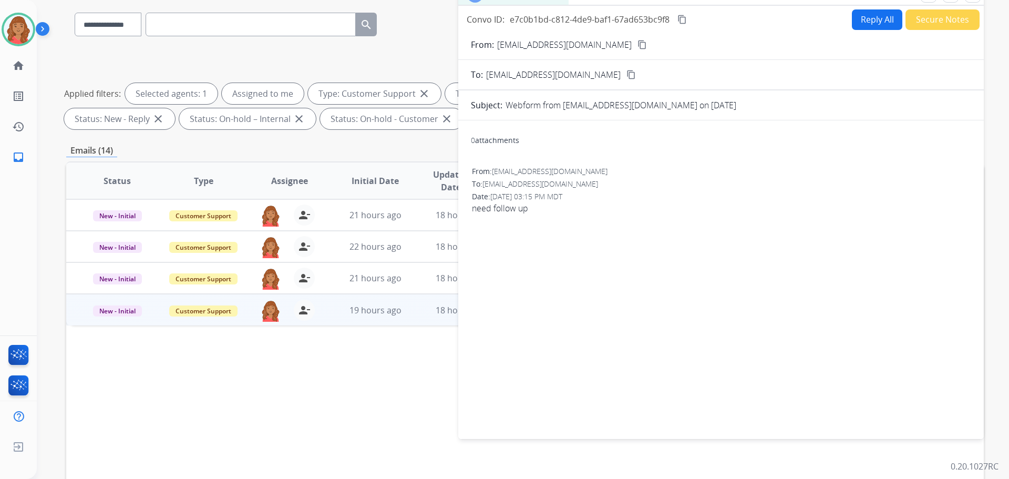
scroll to position [0, 0]
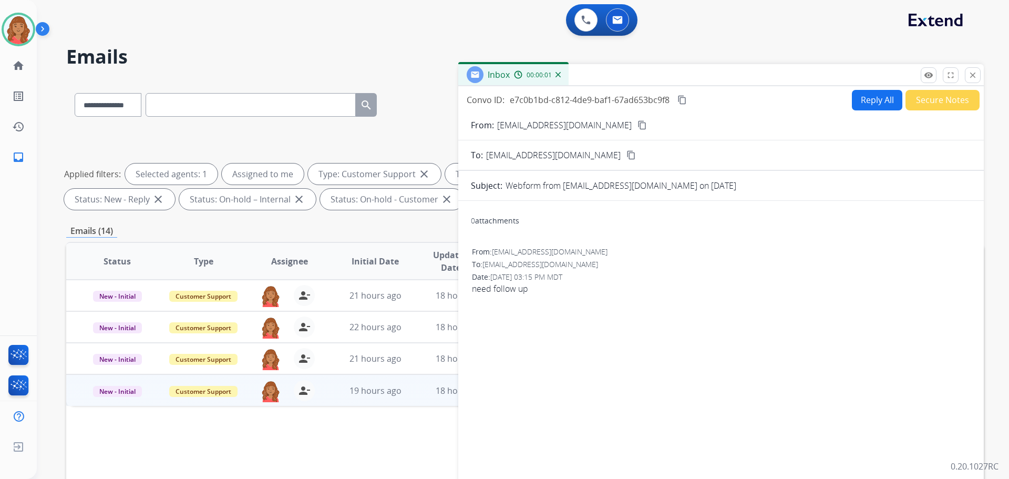
click at [858, 104] on button "Reply All" at bounding box center [877, 100] width 50 height 20
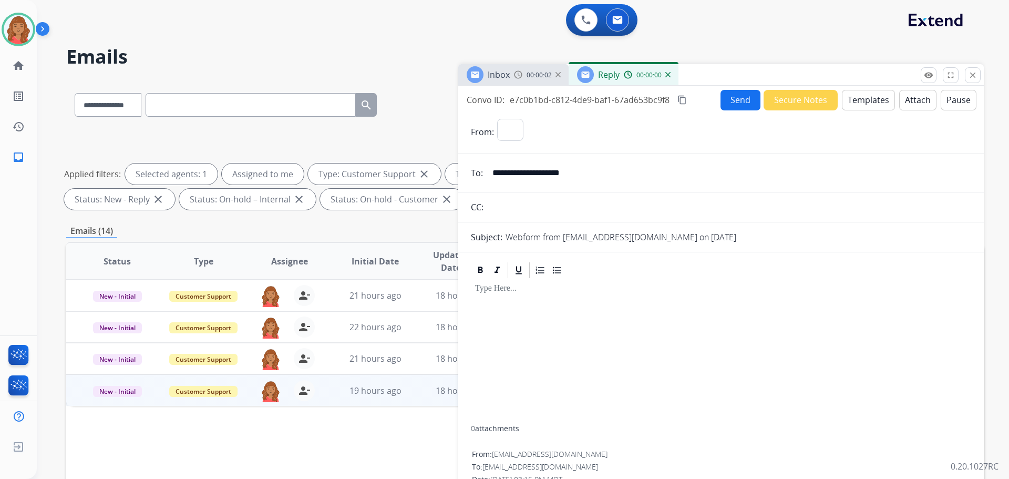
select select "**********"
click at [859, 100] on button "Templates" at bounding box center [868, 100] width 53 height 20
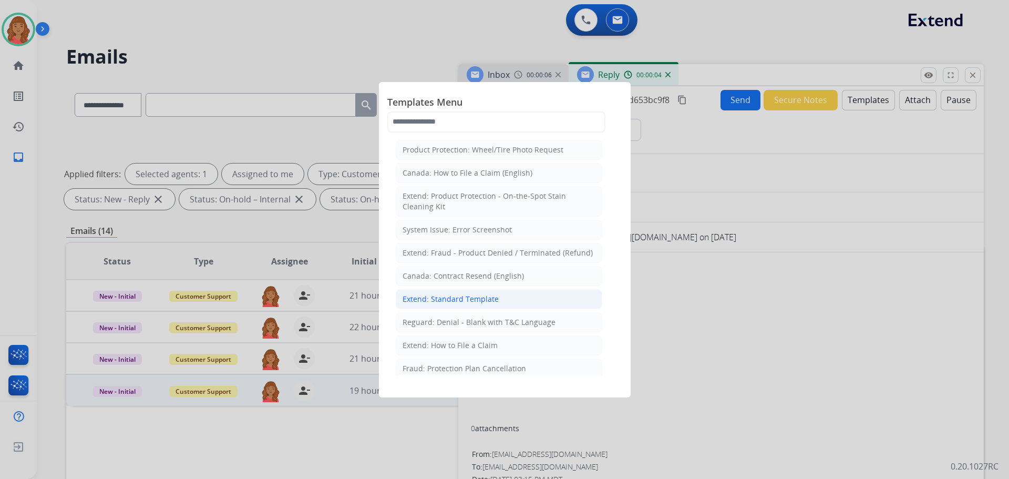
click at [460, 298] on div "Extend: Standard Template" at bounding box center [451, 299] width 96 height 11
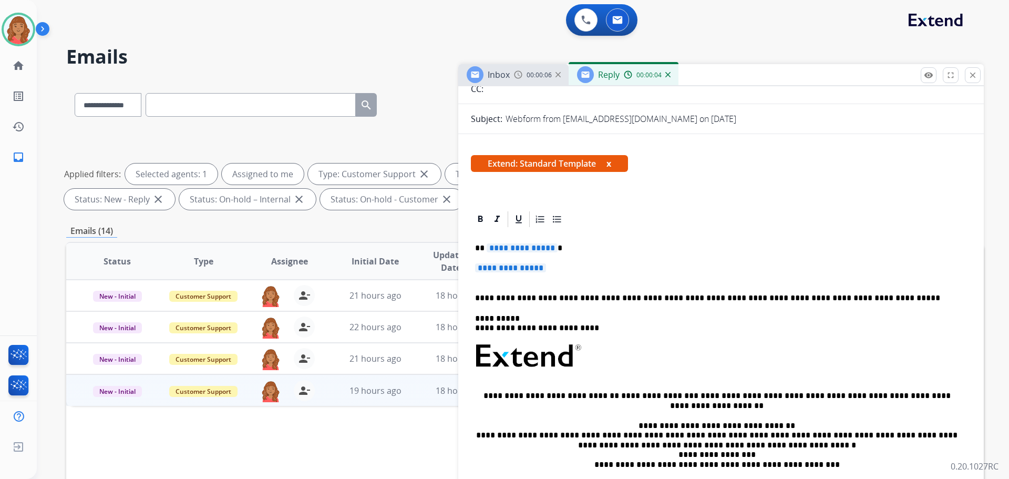
scroll to position [158, 0]
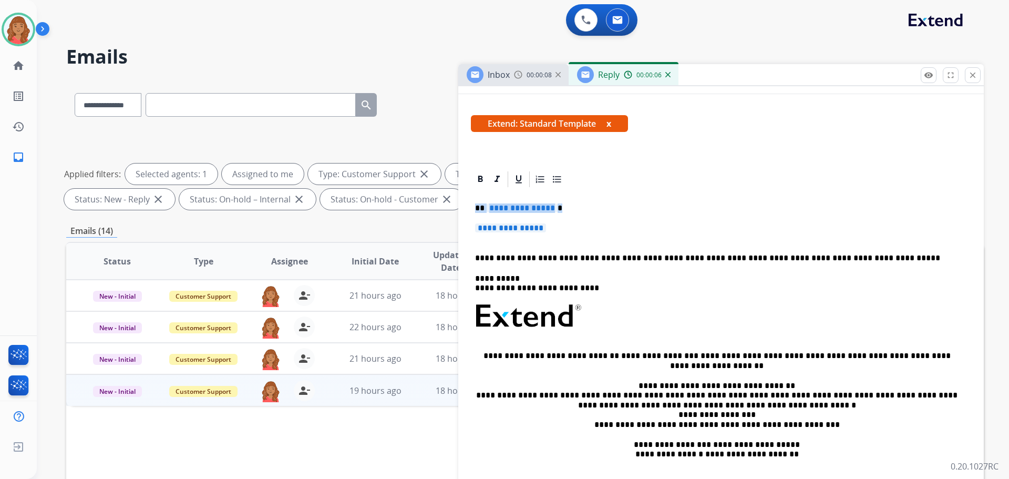
drag, startPoint x: 566, startPoint y: 230, endPoint x: 459, endPoint y: 202, distance: 110.3
click at [462, 201] on div "**********" at bounding box center [721, 378] width 526 height 416
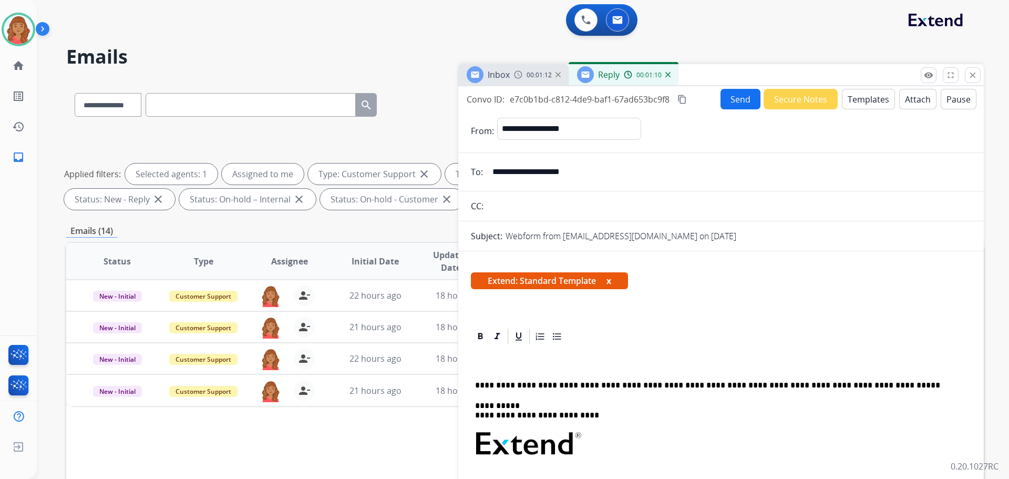
scroll to position [0, 0]
click at [861, 106] on button "Templates" at bounding box center [868, 99] width 53 height 20
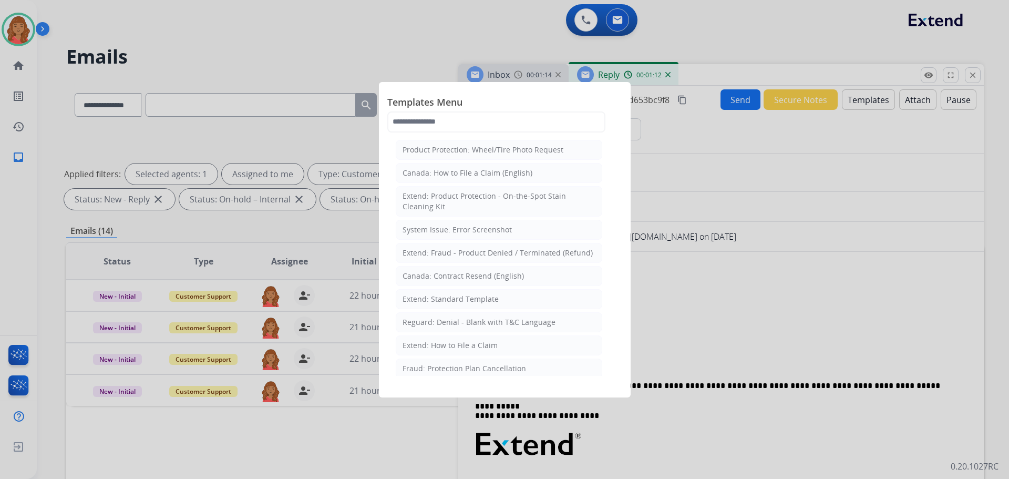
drag, startPoint x: 473, startPoint y: 297, endPoint x: 481, endPoint y: 309, distance: 14.0
click at [475, 297] on div "Extend: Standard Template" at bounding box center [451, 299] width 96 height 11
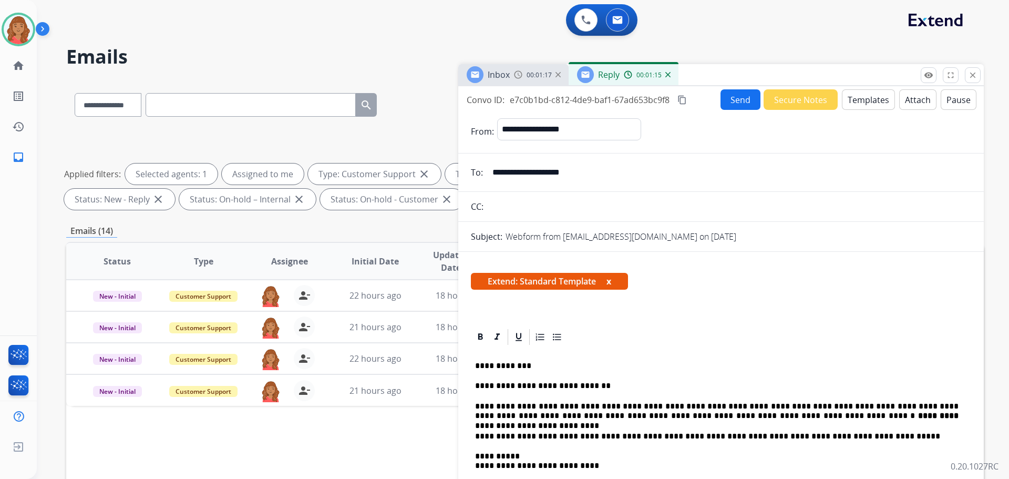
click at [735, 99] on button "Send" at bounding box center [741, 99] width 40 height 20
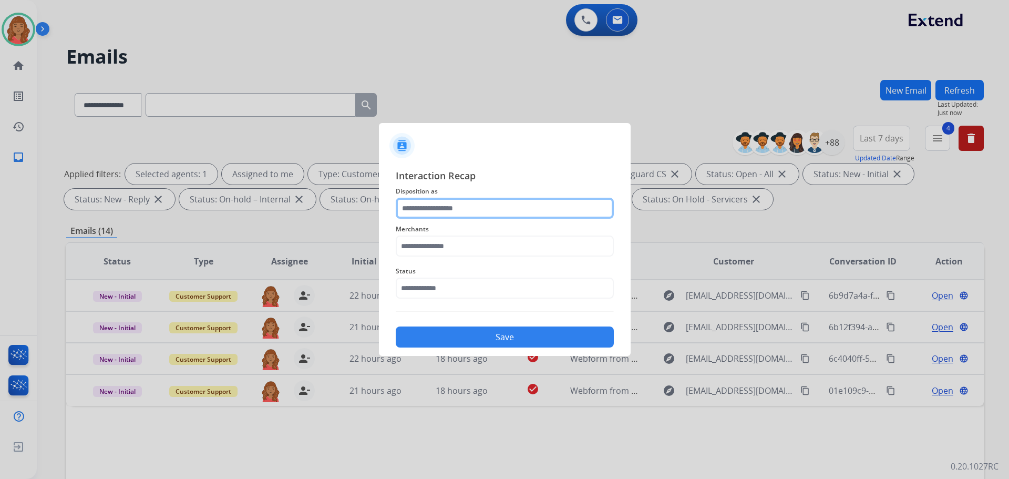
click at [475, 209] on input "text" at bounding box center [505, 208] width 218 height 21
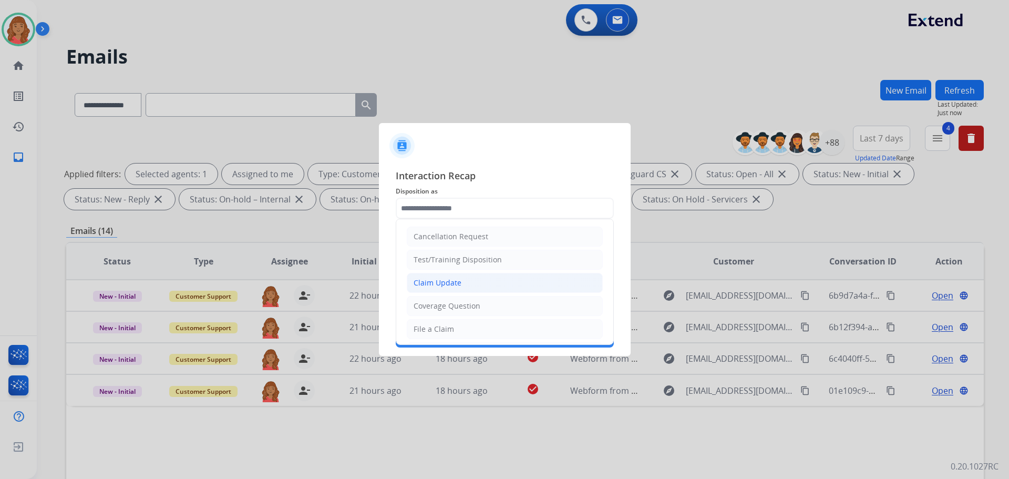
click at [446, 284] on div "Claim Update" at bounding box center [438, 283] width 48 height 11
type input "**********"
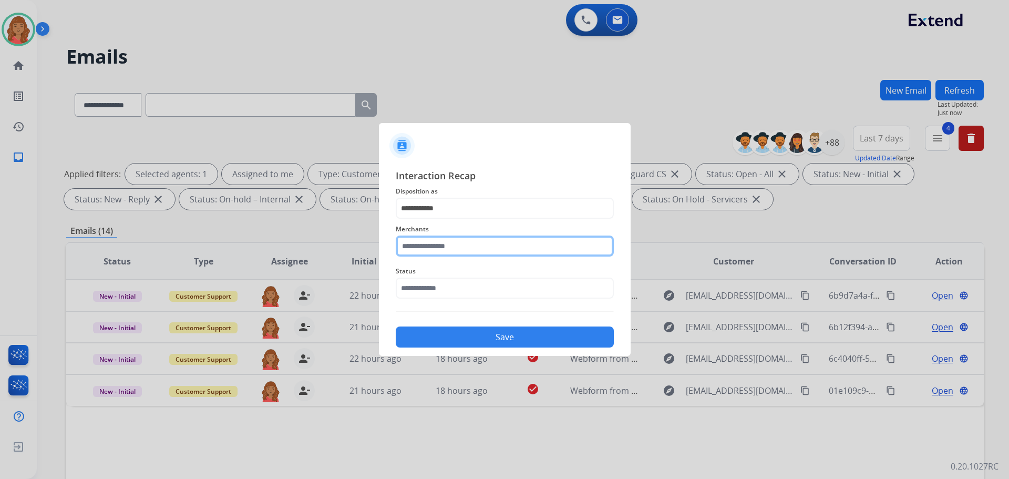
click at [459, 249] on input "text" at bounding box center [505, 245] width 218 height 21
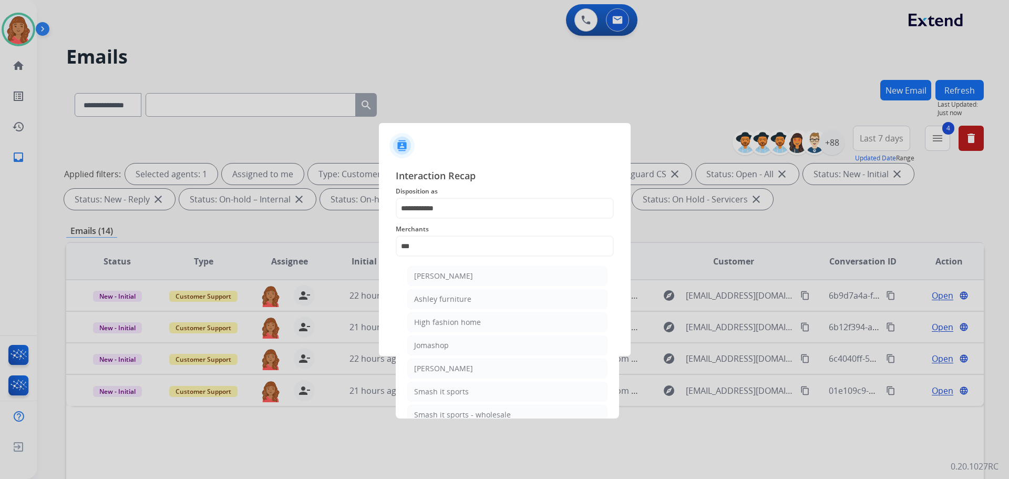
click at [437, 300] on div "Ashley furniture" at bounding box center [442, 299] width 57 height 11
type input "**********"
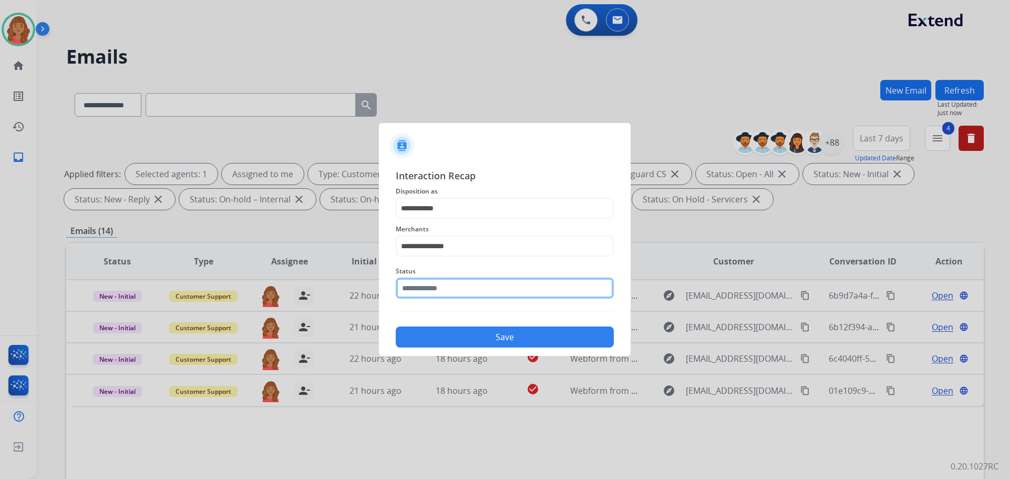
drag, startPoint x: 440, startPoint y: 279, endPoint x: 439, endPoint y: 287, distance: 9.0
click at [439, 282] on input "text" at bounding box center [505, 288] width 218 height 21
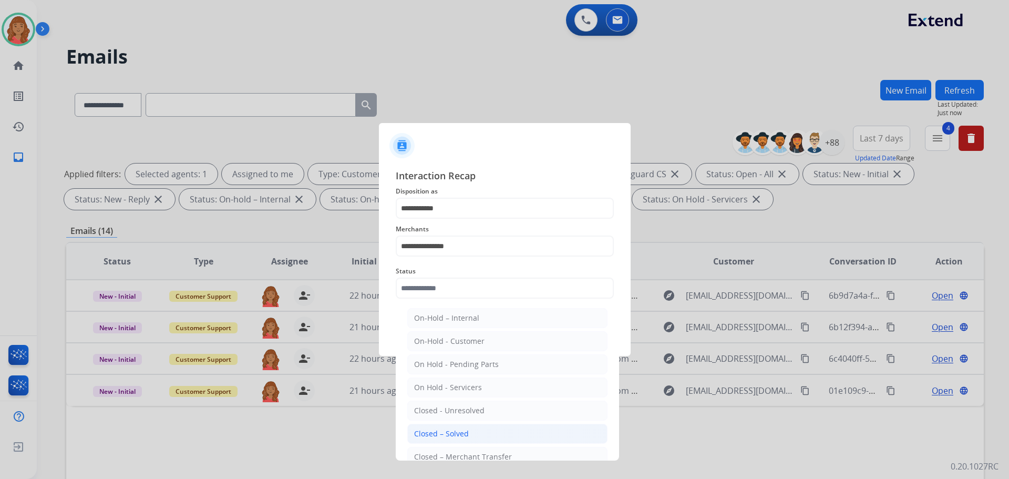
click at [445, 427] on li "Closed – Solved" at bounding box center [507, 434] width 200 height 20
type input "**********"
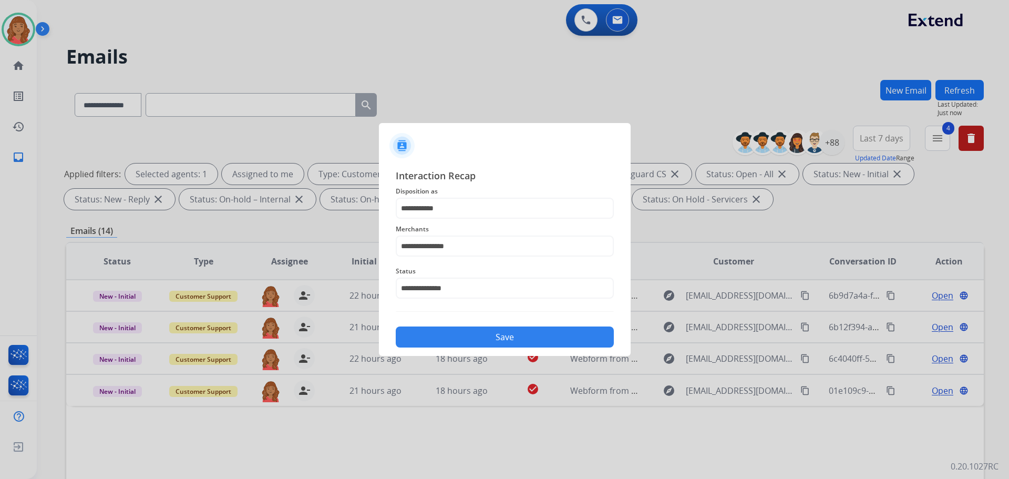
click at [467, 336] on button "Save" at bounding box center [505, 336] width 218 height 21
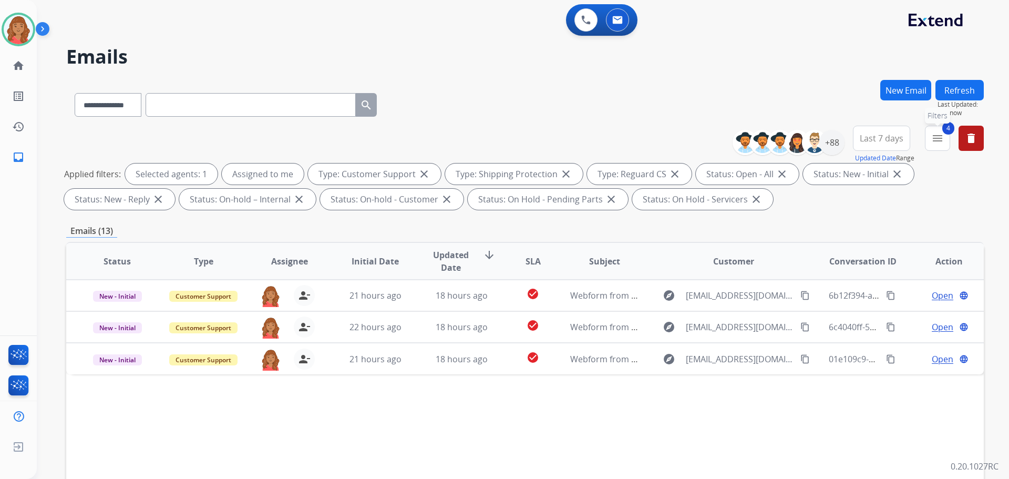
click at [934, 136] on mat-icon "menu" at bounding box center [937, 138] width 13 height 13
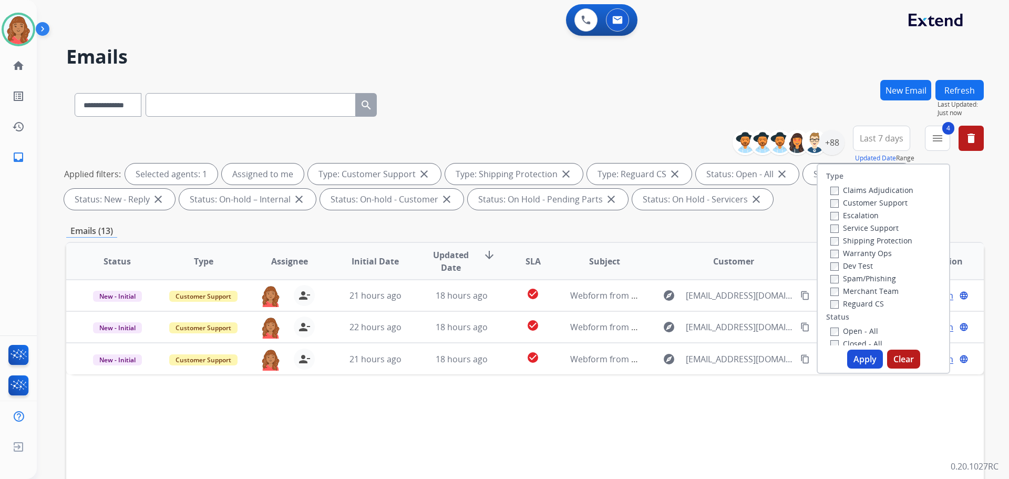
click at [863, 359] on button "Apply" at bounding box center [865, 359] width 36 height 19
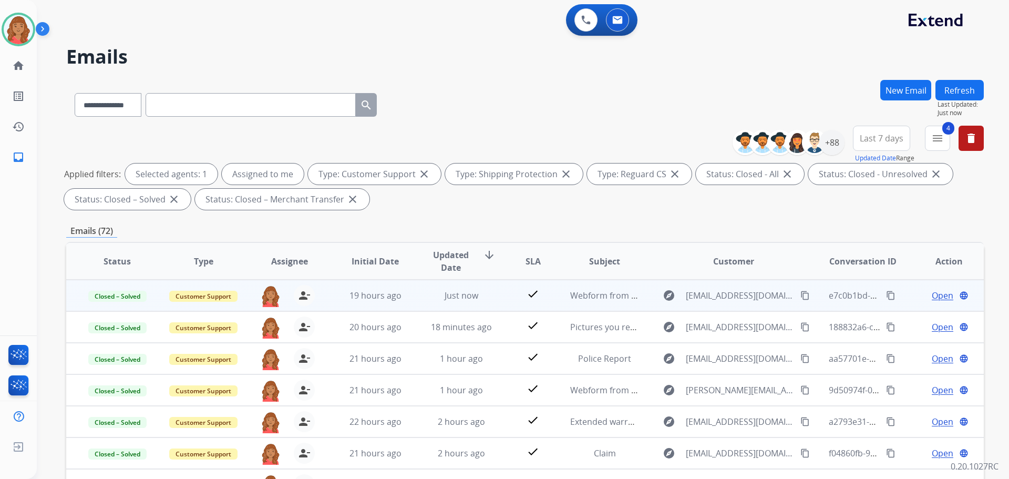
click at [886, 294] on mat-icon "content_copy" at bounding box center [890, 295] width 9 height 9
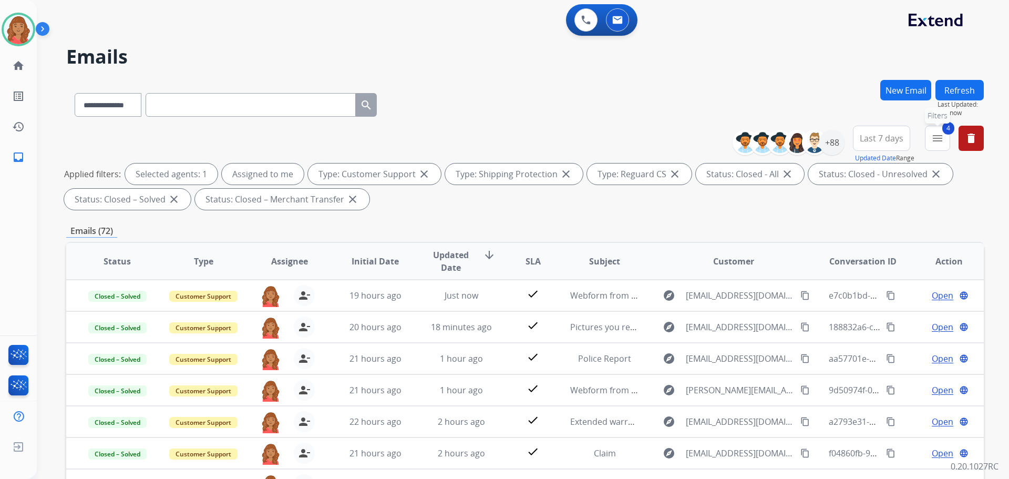
drag, startPoint x: 944, startPoint y: 135, endPoint x: 934, endPoint y: 138, distance: 10.6
click at [946, 134] on button "4 menu Filters" at bounding box center [937, 138] width 25 height 25
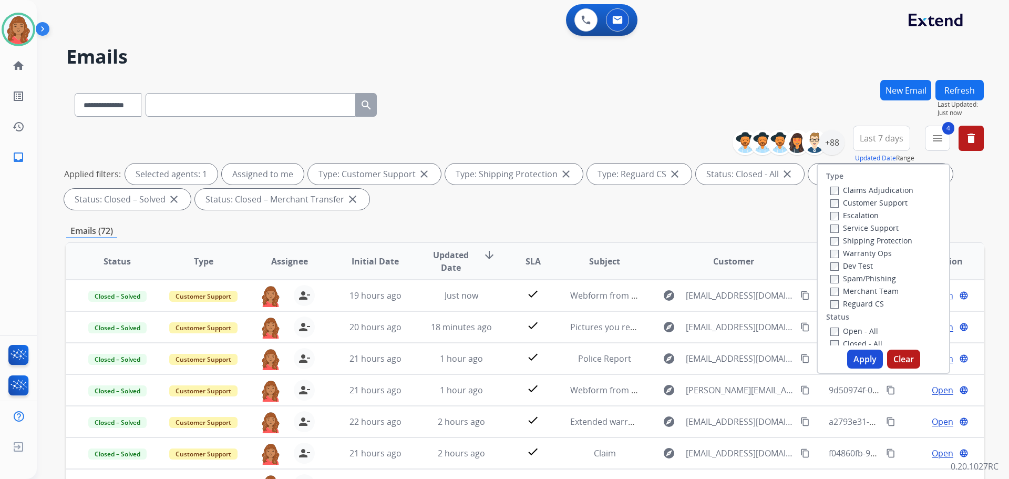
click at [860, 354] on button "Apply" at bounding box center [865, 359] width 36 height 19
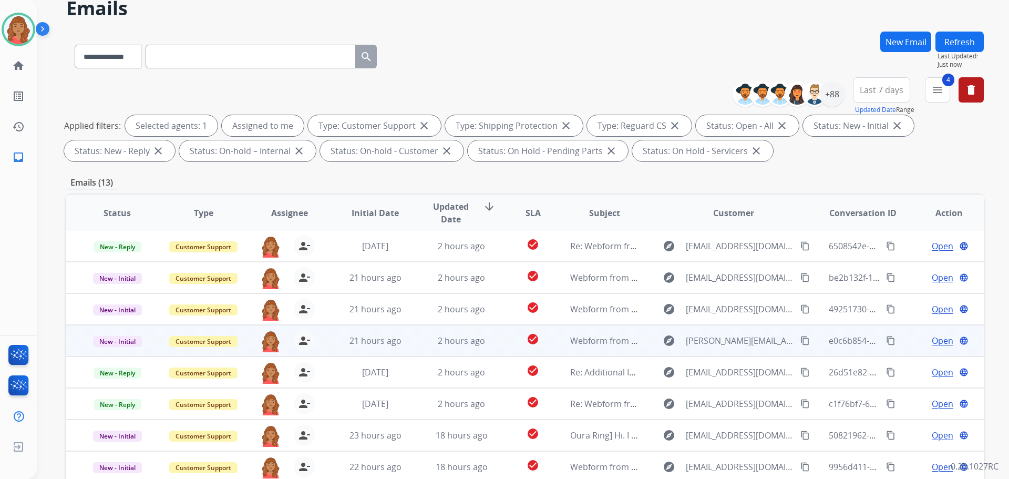
scroll to position [170, 0]
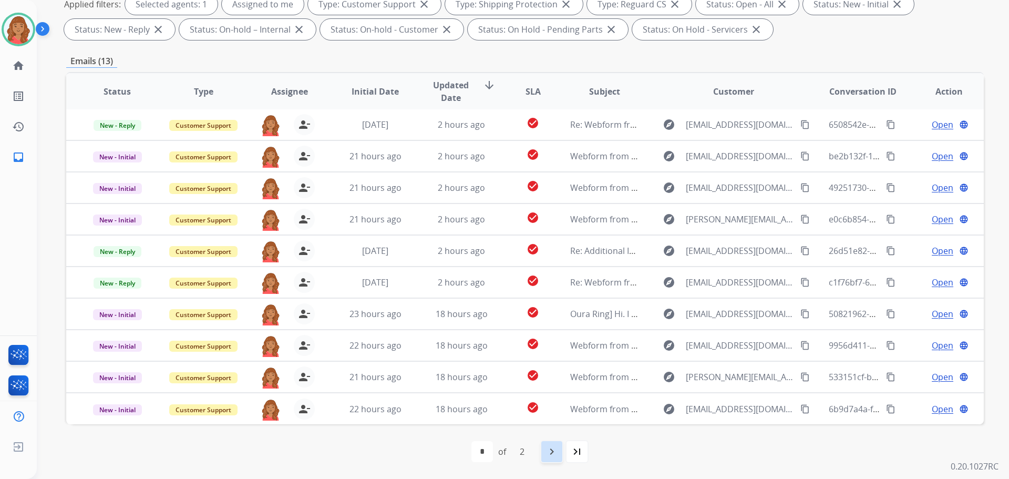
click at [558, 457] on mat-icon "navigate_next" at bounding box center [552, 451] width 13 height 13
select select "*"
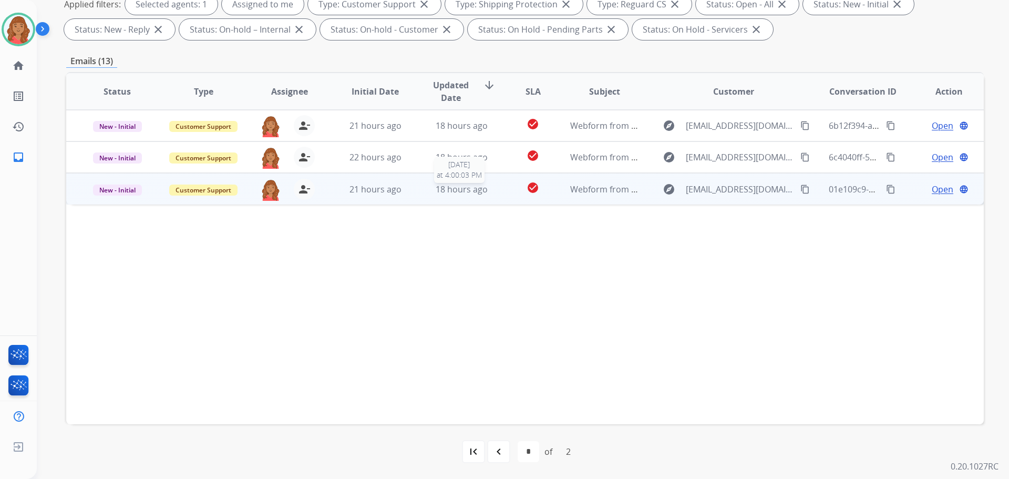
click at [451, 191] on span "18 hours ago" at bounding box center [462, 189] width 52 height 12
click at [942, 188] on span "Open" at bounding box center [943, 188] width 22 height 13
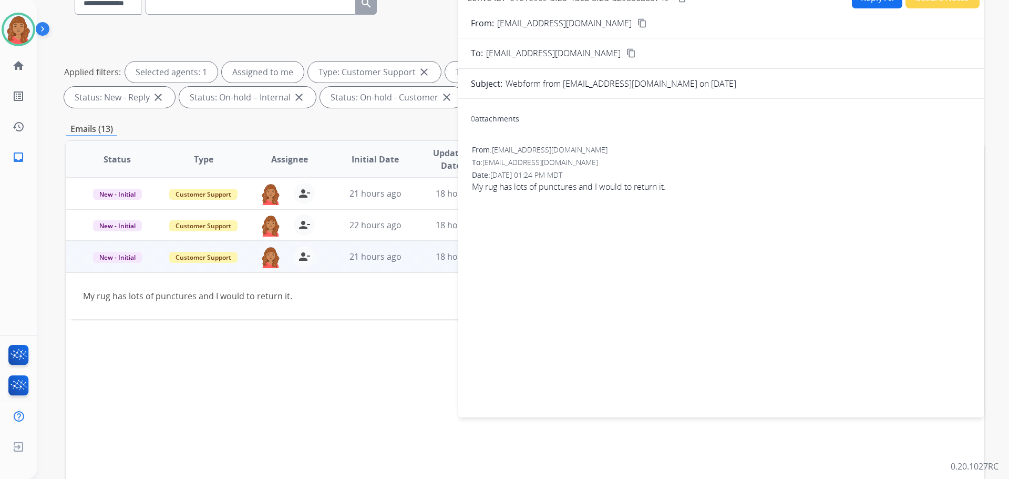
scroll to position [0, 0]
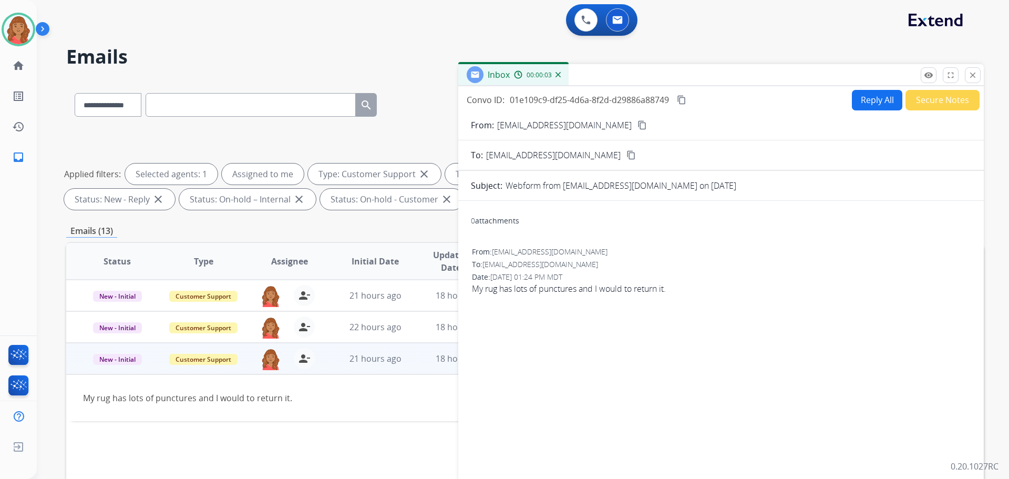
drag, startPoint x: 591, startPoint y: 125, endPoint x: 588, endPoint y: 145, distance: 19.7
click at [594, 125] on div "From: [EMAIL_ADDRESS][DOMAIN_NAME] content_copy" at bounding box center [721, 125] width 526 height 13
click at [638, 127] on mat-icon "content_copy" at bounding box center [642, 124] width 9 height 9
click at [879, 100] on button "Reply All" at bounding box center [877, 100] width 50 height 20
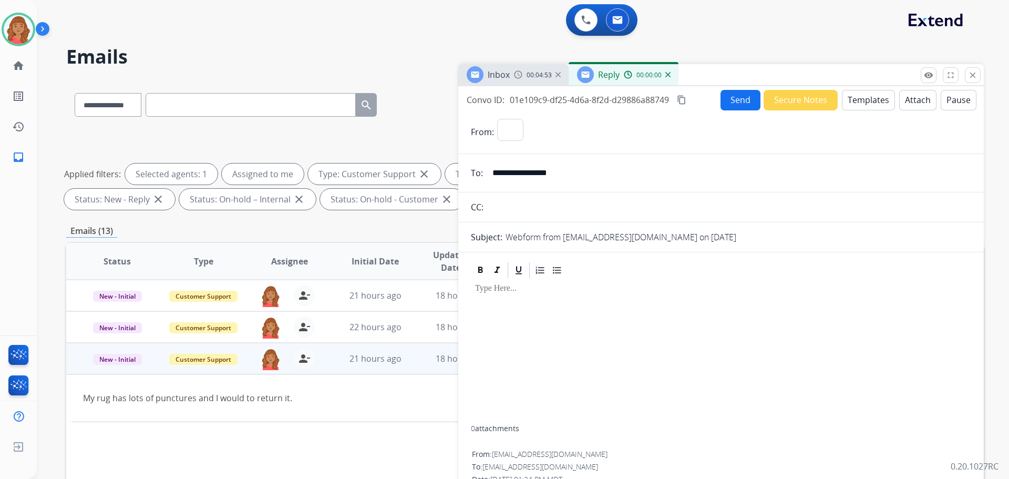
select select "**********"
click at [851, 104] on button "Templates" at bounding box center [868, 100] width 53 height 20
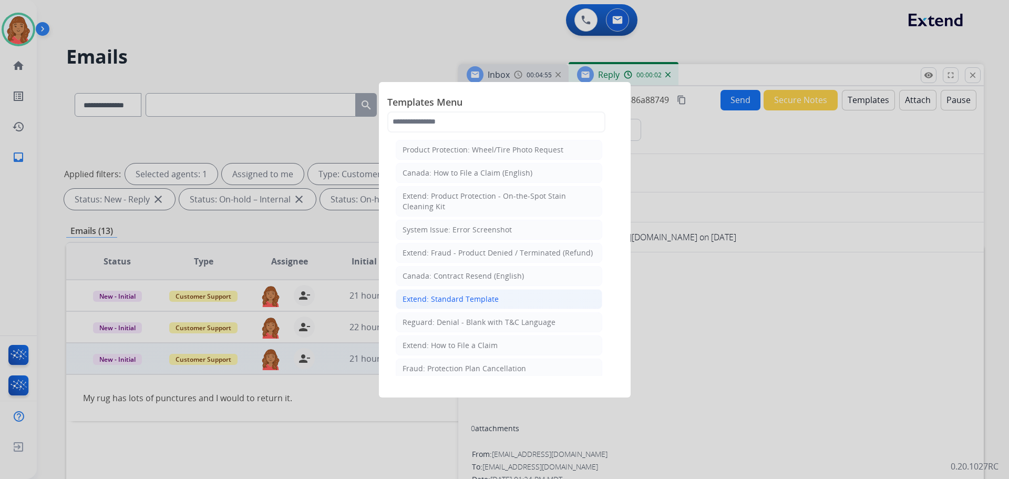
click at [475, 299] on div "Extend: Standard Template" at bounding box center [451, 299] width 96 height 11
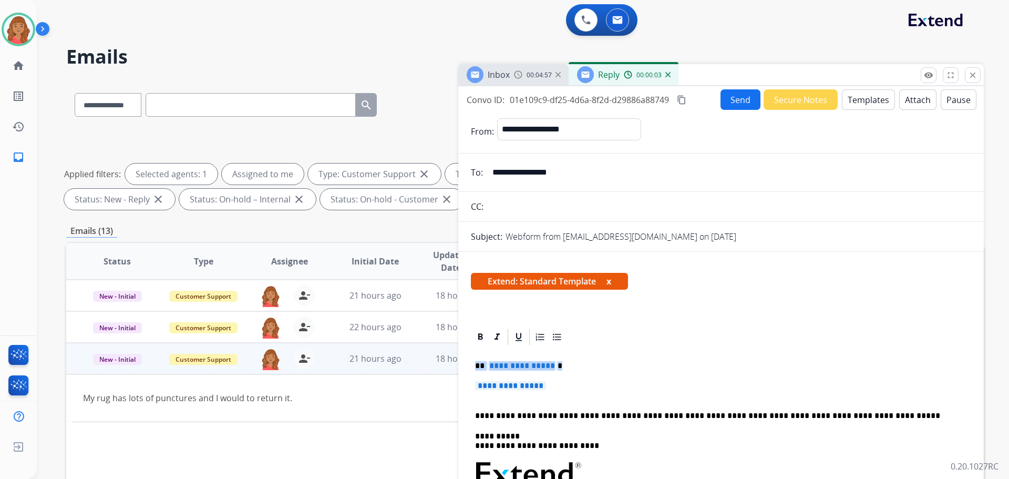
drag, startPoint x: 556, startPoint y: 387, endPoint x: 461, endPoint y: 358, distance: 98.4
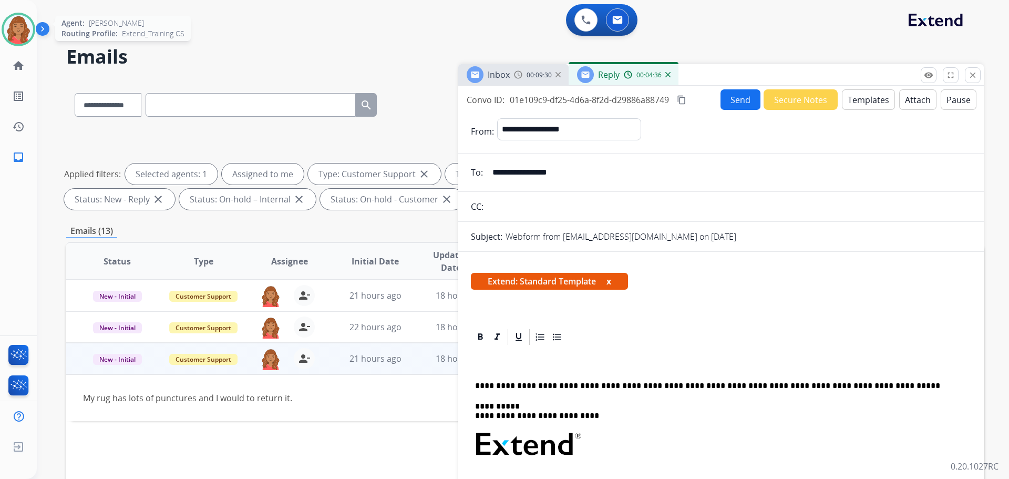
click at [17, 29] on img at bounding box center [18, 29] width 29 height 29
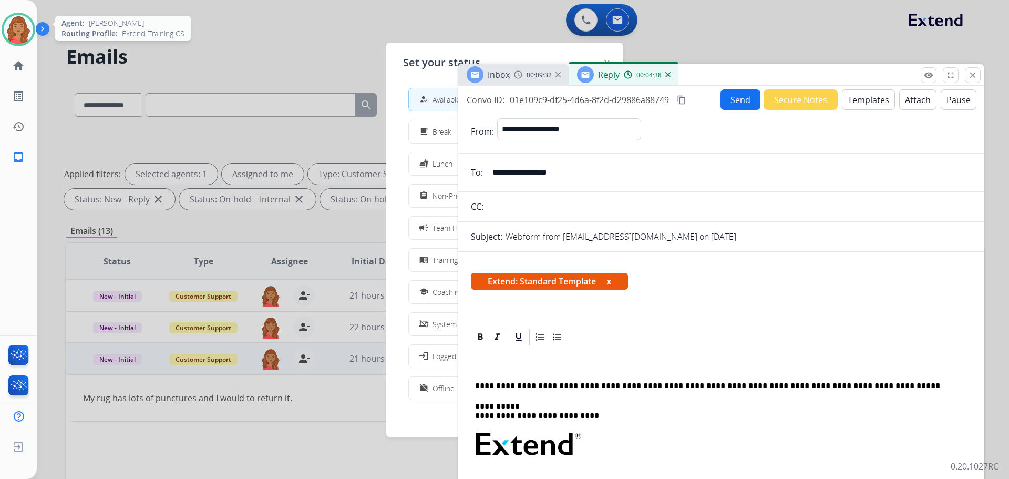
click at [15, 27] on img at bounding box center [18, 29] width 29 height 29
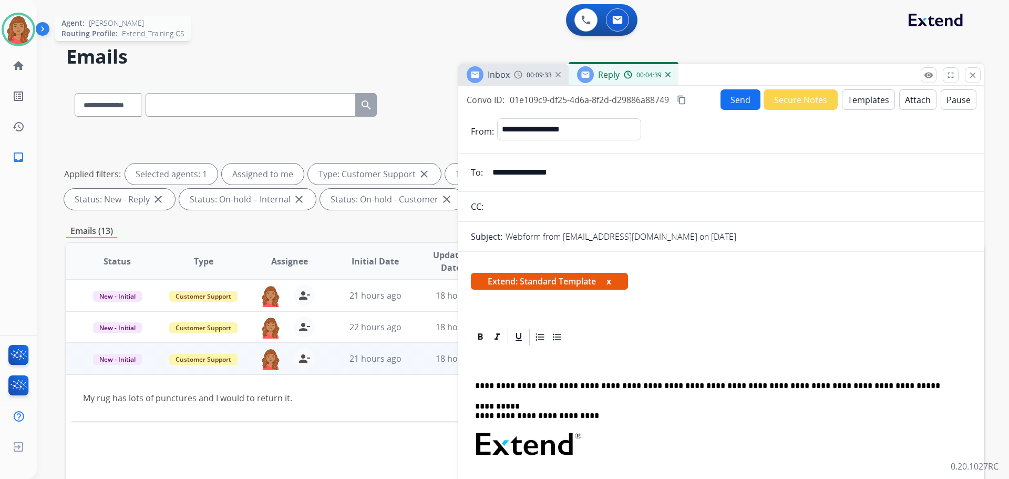
click at [17, 26] on img at bounding box center [18, 29] width 29 height 29
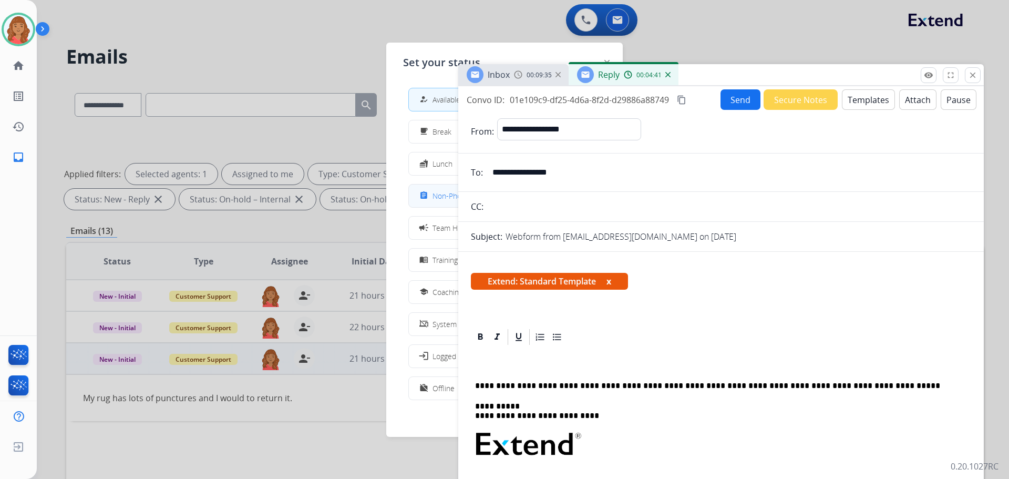
click at [439, 193] on span "Non-Phone Queue" at bounding box center [464, 195] width 62 height 11
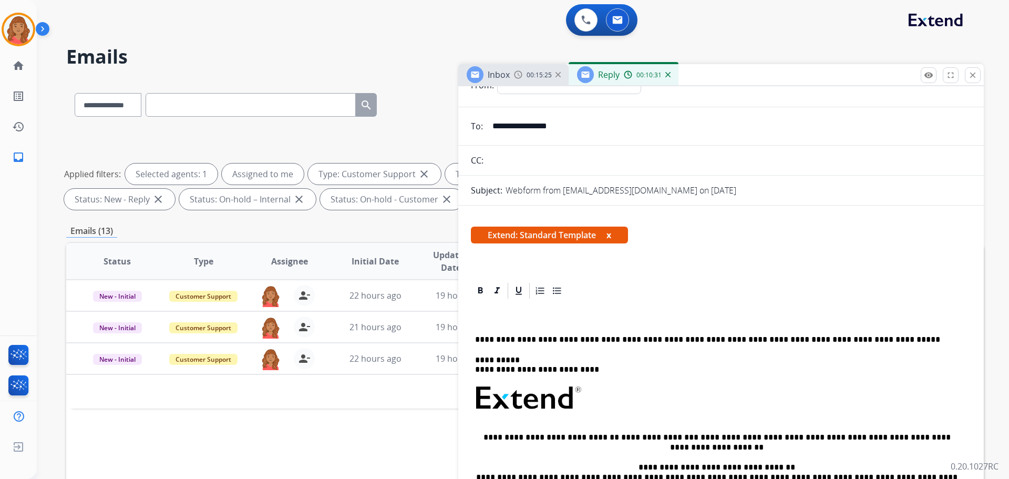
scroll to position [53, 0]
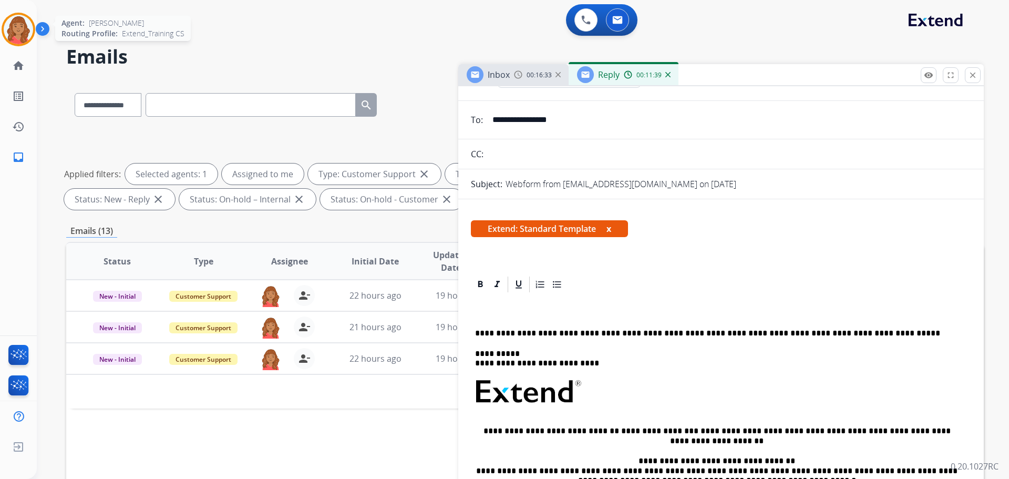
click at [18, 25] on img at bounding box center [18, 29] width 29 height 29
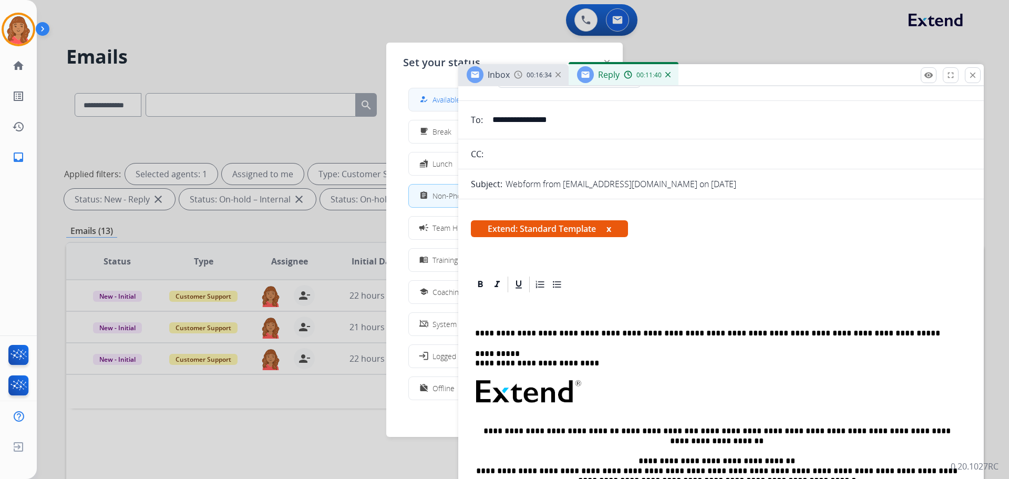
click at [427, 91] on button "how_to_reg Available" at bounding box center [504, 99] width 191 height 23
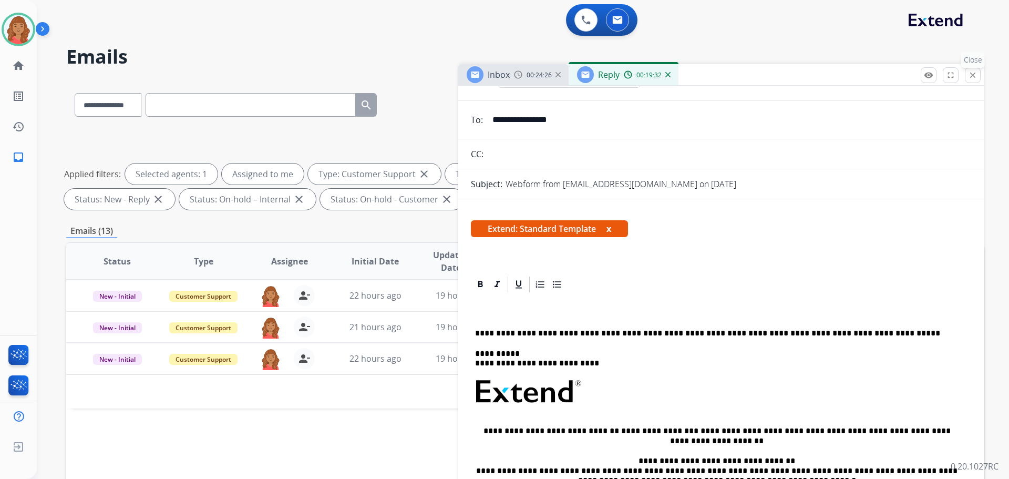
click at [974, 76] on mat-icon "close" at bounding box center [972, 74] width 9 height 9
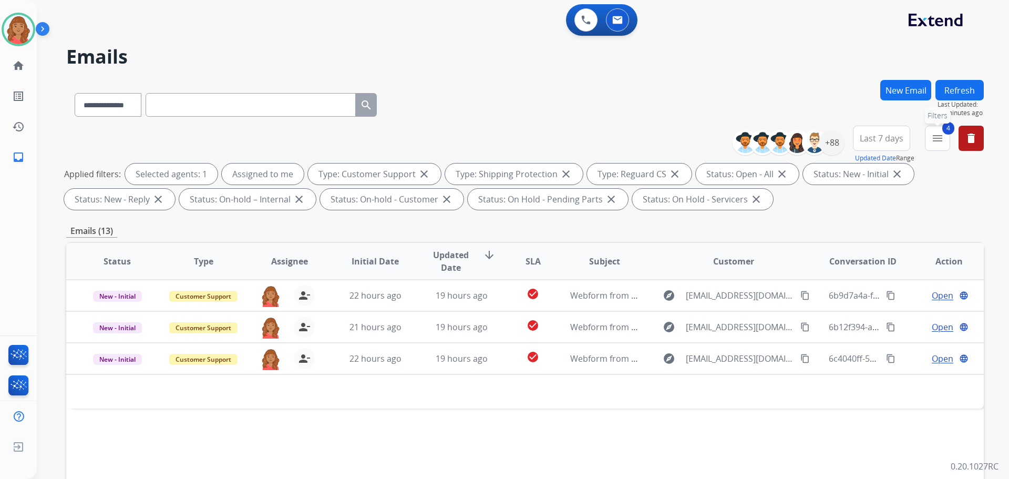
click at [944, 135] on button "4 menu Filters" at bounding box center [937, 138] width 25 height 25
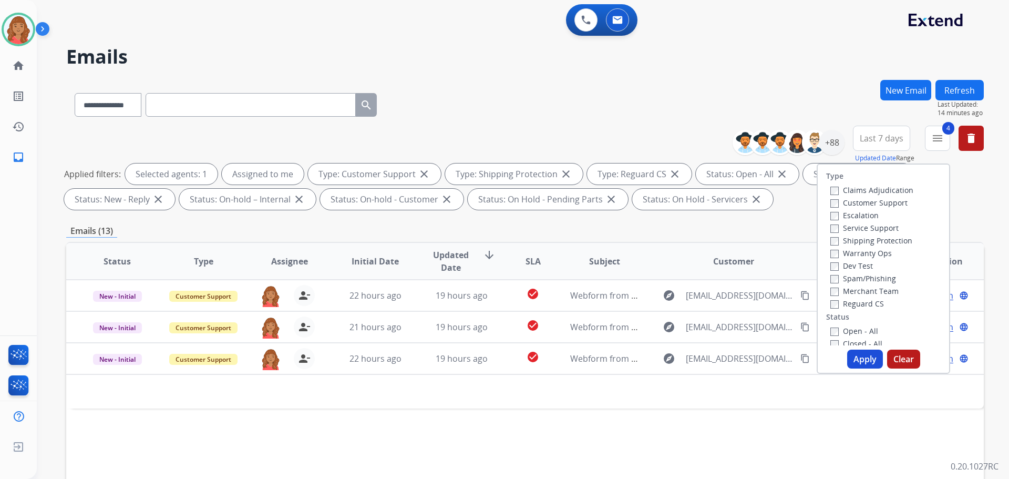
click at [856, 356] on button "Apply" at bounding box center [865, 359] width 36 height 19
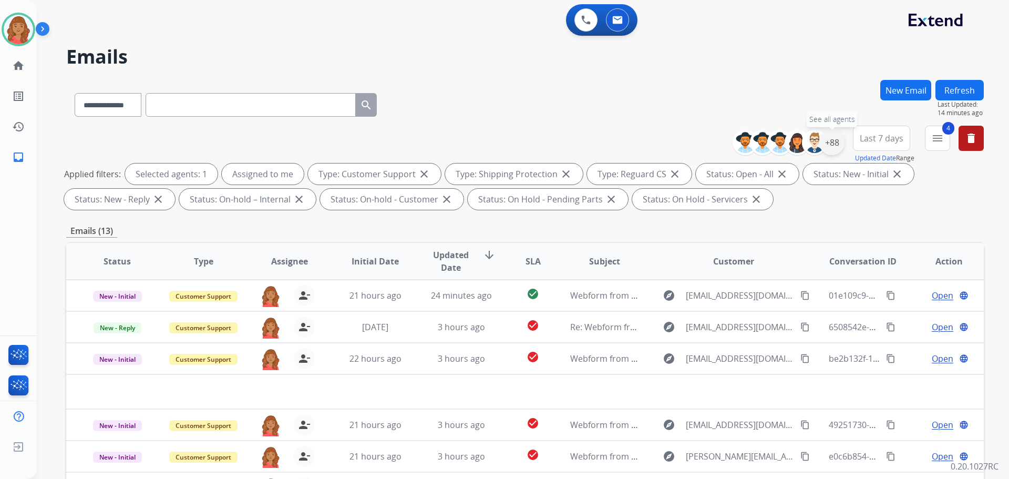
click at [836, 146] on div "+88" at bounding box center [831, 142] width 25 height 25
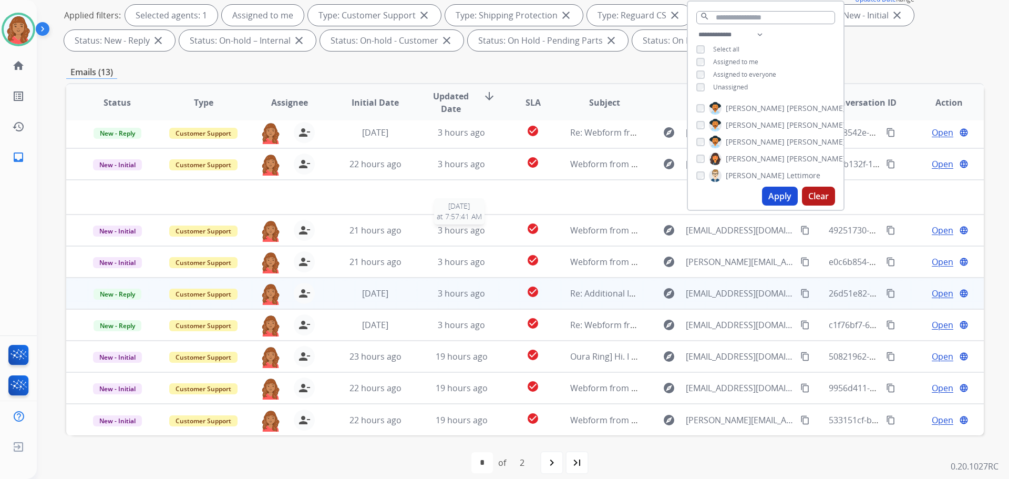
scroll to position [170, 0]
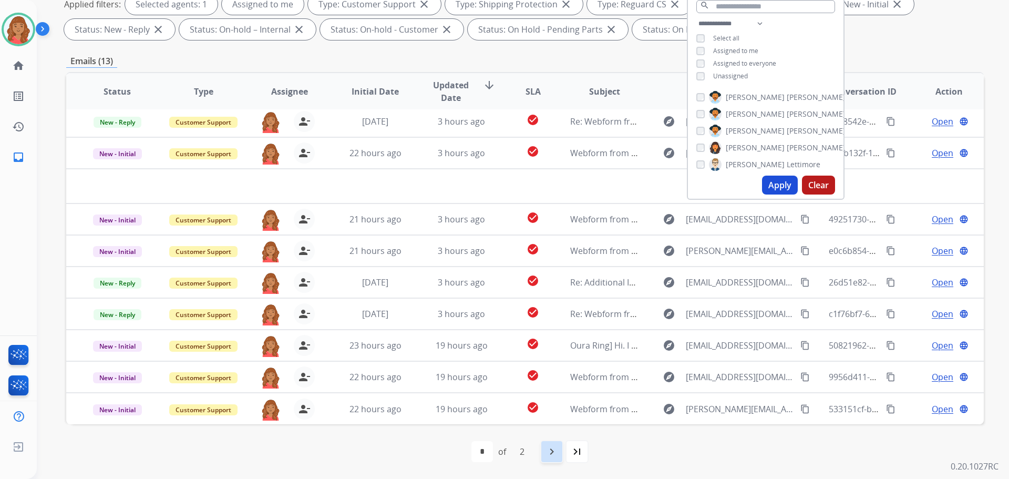
click at [548, 451] on mat-icon "navigate_next" at bounding box center [552, 451] width 13 height 13
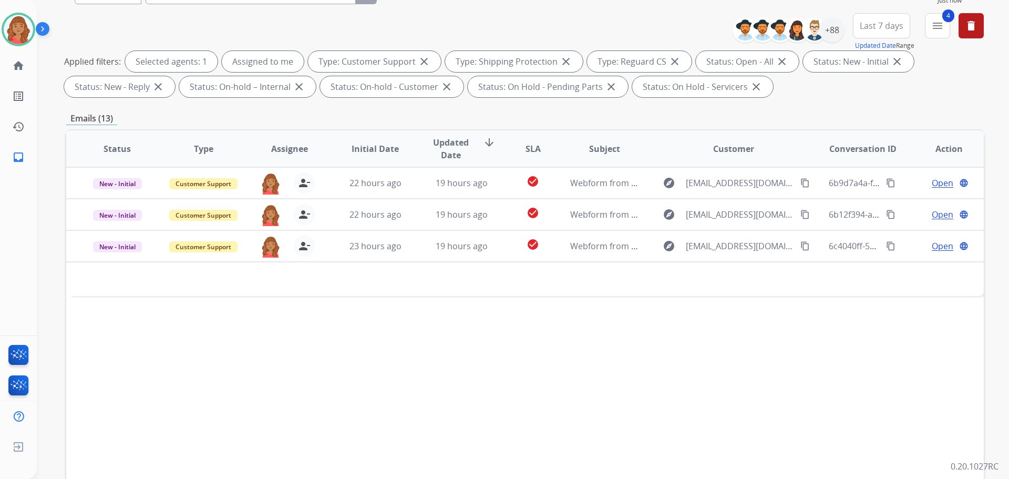
scroll to position [12, 0]
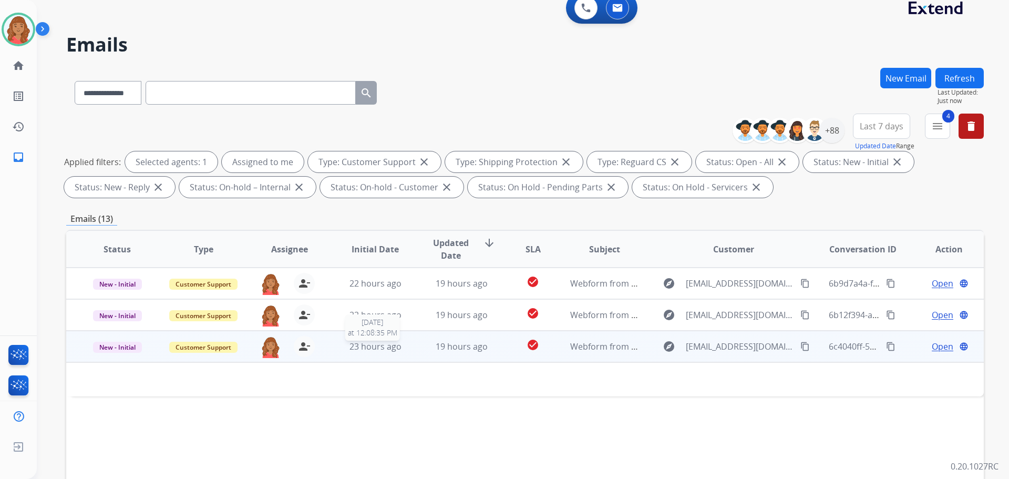
click at [385, 350] on span "23 hours ago" at bounding box center [376, 347] width 52 height 12
click at [451, 348] on span "19 hours ago" at bounding box center [462, 347] width 52 height 12
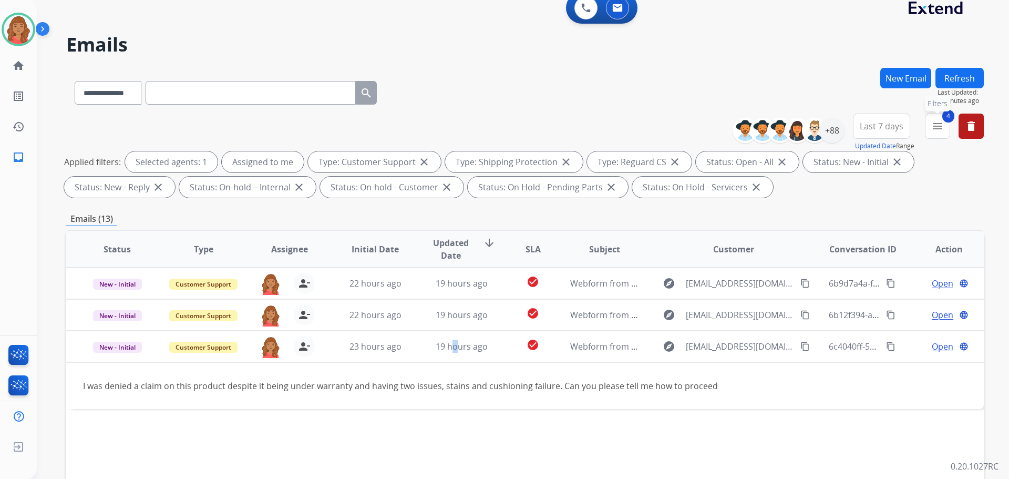
click at [939, 126] on mat-icon "menu" at bounding box center [937, 126] width 13 height 13
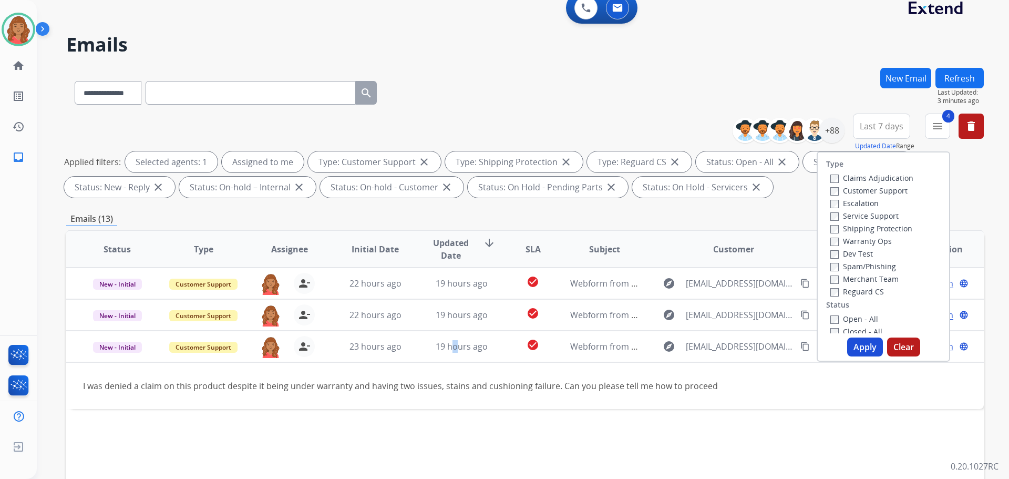
click at [862, 340] on button "Apply" at bounding box center [865, 346] width 36 height 19
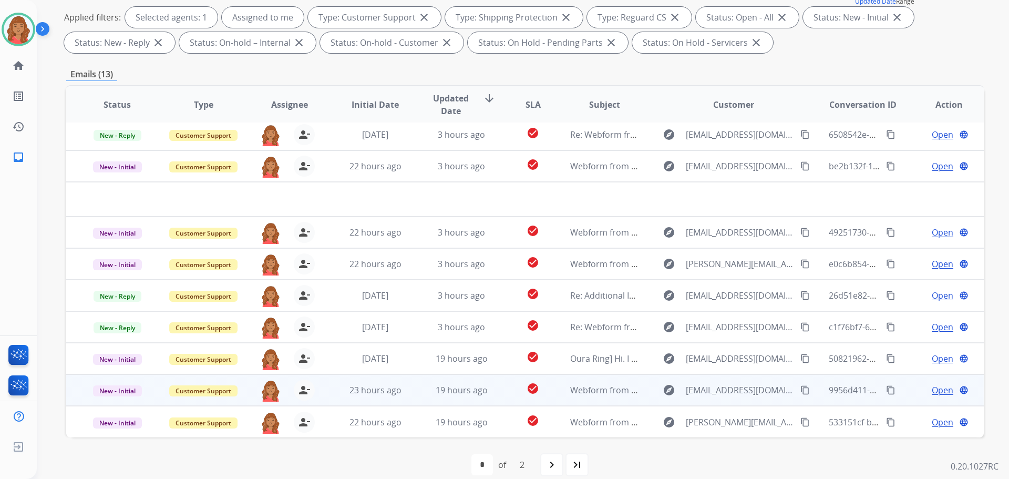
scroll to position [170, 0]
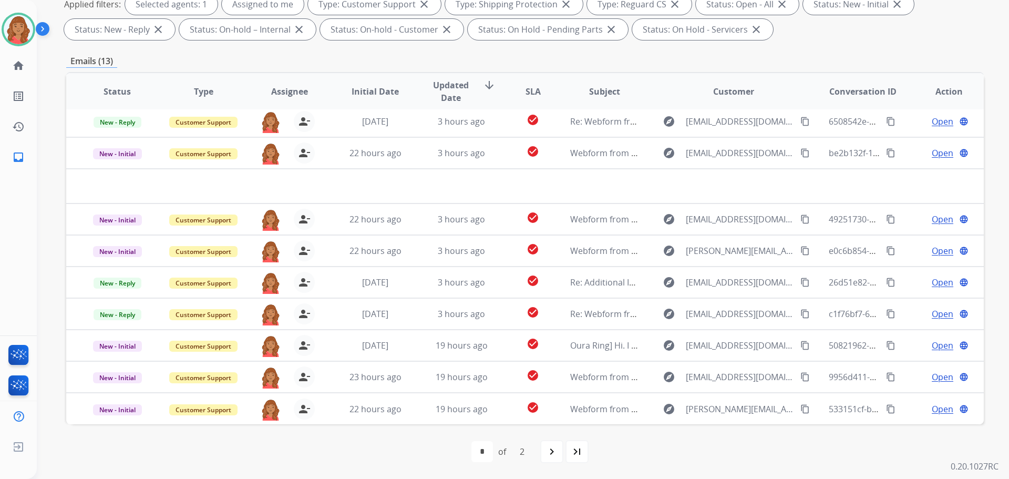
click at [548, 459] on div "navigate_next" at bounding box center [551, 451] width 23 height 23
select select "*"
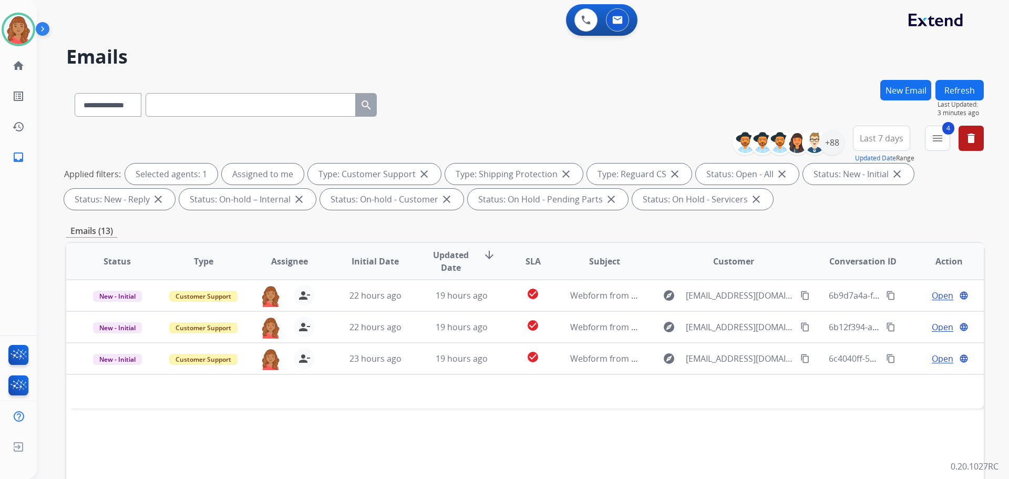
scroll to position [0, 0]
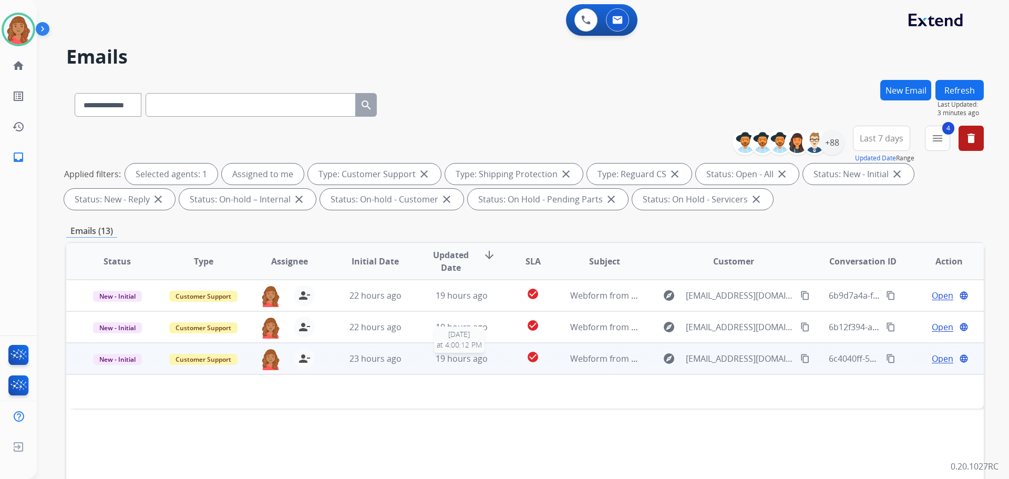
click at [427, 359] on div "19 hours ago" at bounding box center [461, 358] width 69 height 13
click at [427, 359] on div "19 hours ago" at bounding box center [461, 359] width 69 height 13
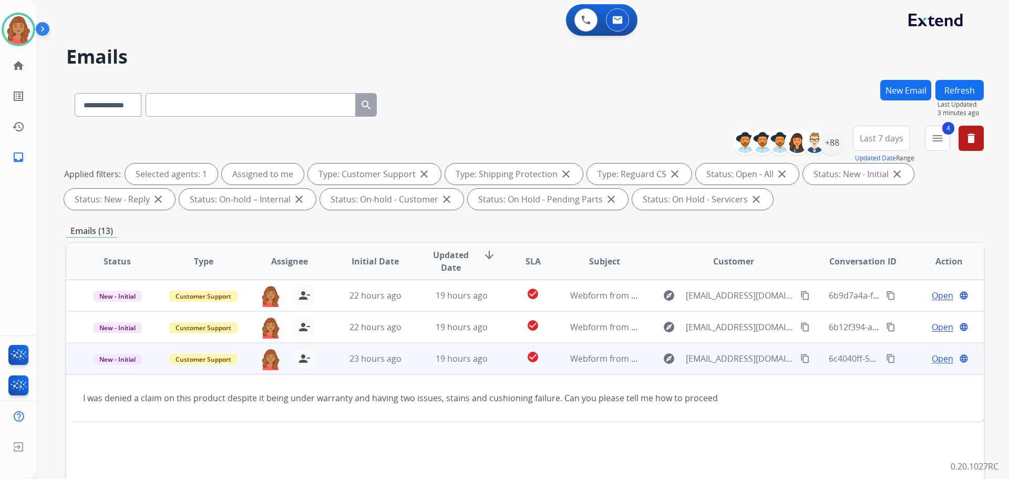
click at [800, 359] on mat-icon "content_copy" at bounding box center [804, 358] width 9 height 9
click at [932, 357] on span "Open" at bounding box center [943, 358] width 22 height 13
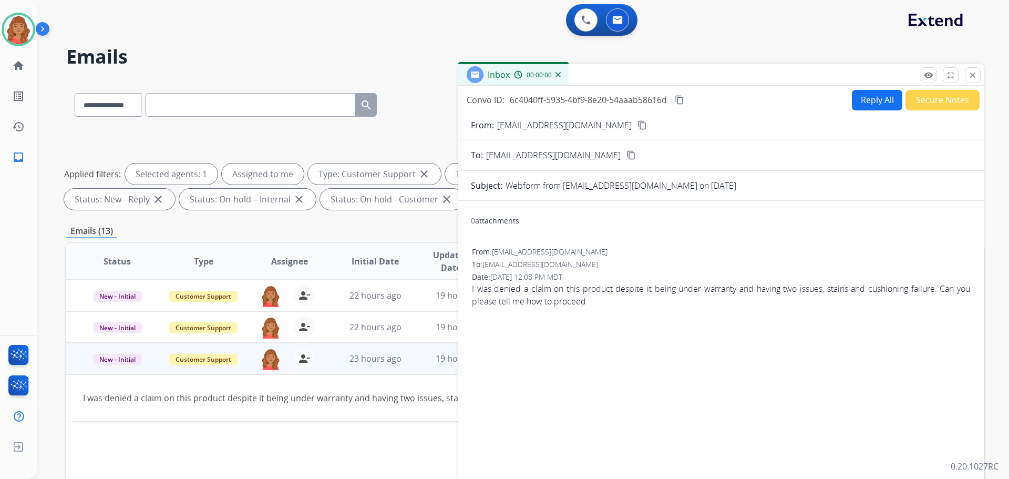
click at [876, 99] on button "Reply All" at bounding box center [877, 100] width 50 height 20
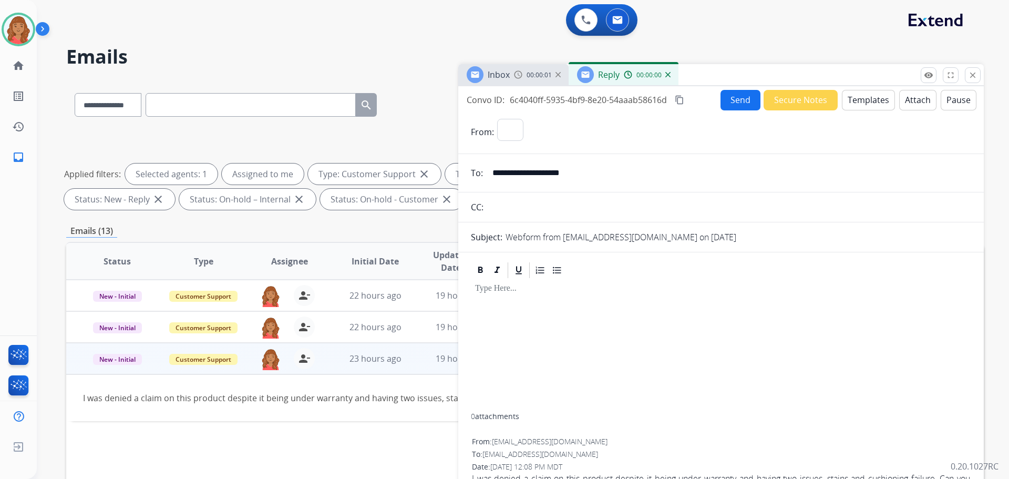
select select "**********"
click at [873, 101] on button "Templates" at bounding box center [868, 100] width 53 height 20
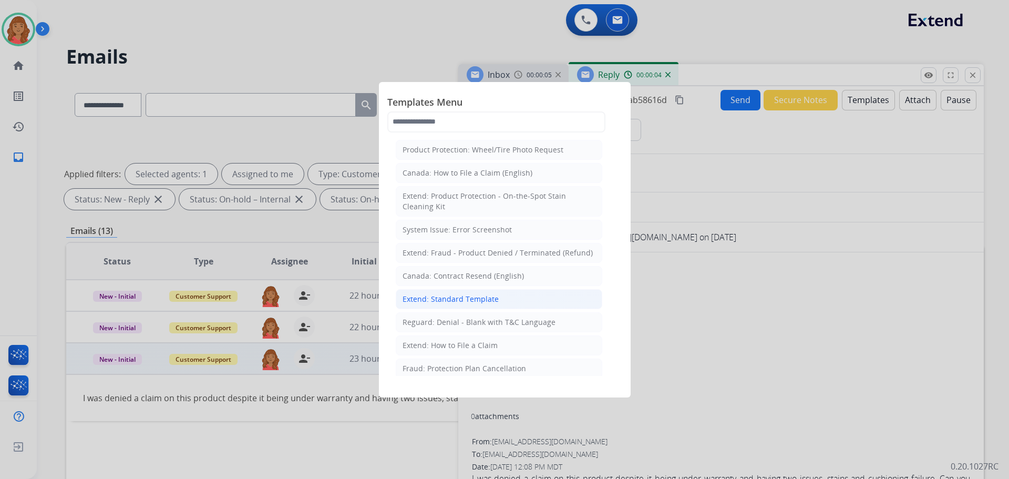
click at [449, 295] on div "Extend: Standard Template" at bounding box center [451, 299] width 96 height 11
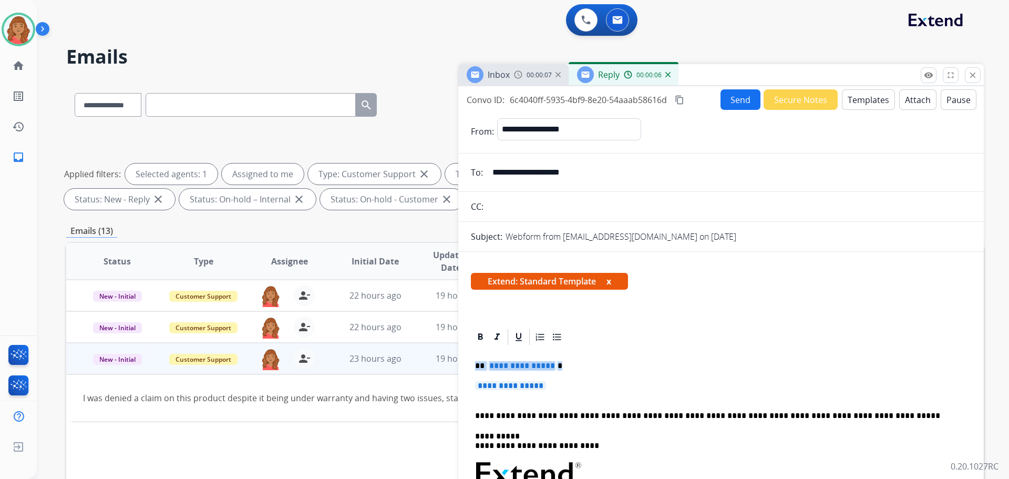
drag, startPoint x: 559, startPoint y: 385, endPoint x: 463, endPoint y: 359, distance: 100.1
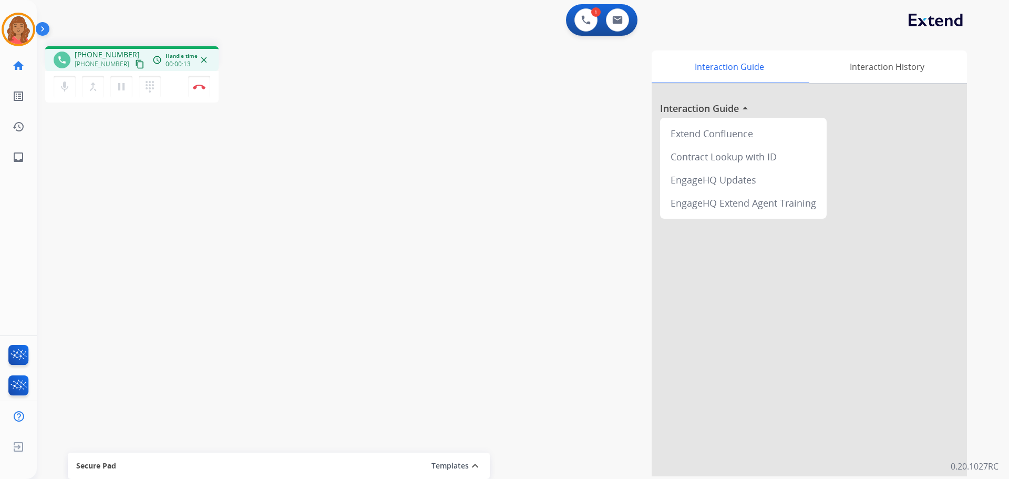
click at [135, 66] on mat-icon "content_copy" at bounding box center [139, 63] width 9 height 9
click at [201, 87] on img at bounding box center [199, 86] width 13 height 5
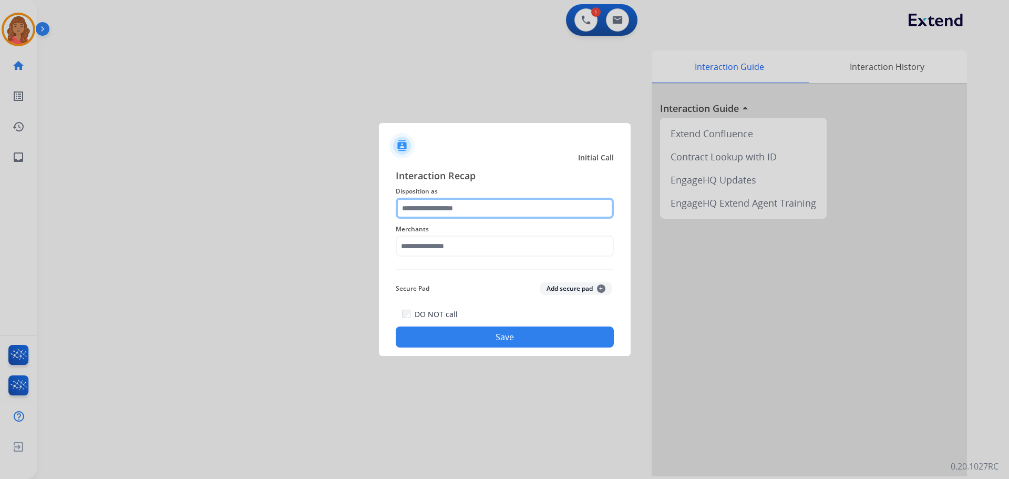
click at [485, 207] on input "text" at bounding box center [505, 208] width 218 height 21
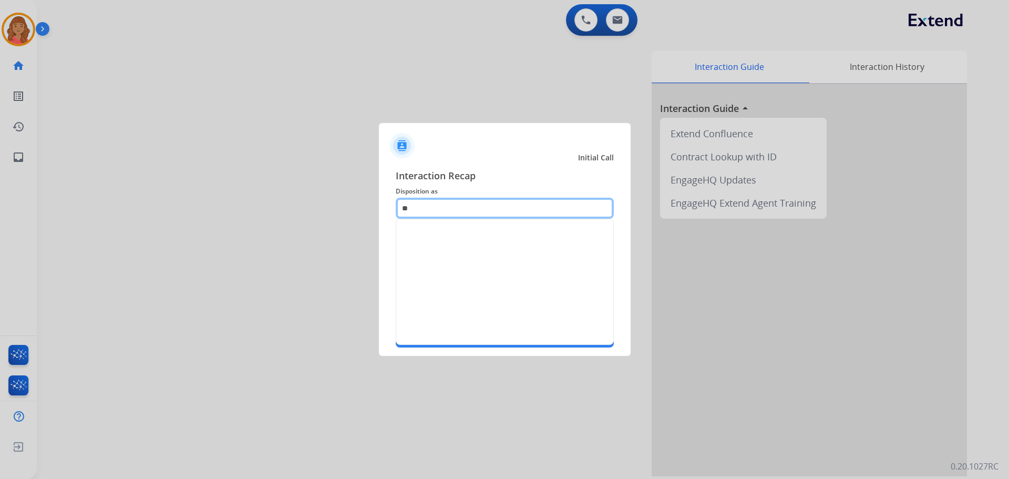
type input "*"
click at [441, 237] on div "Resend Contract or Shipping Label" at bounding box center [475, 236] width 122 height 11
type input "**********"
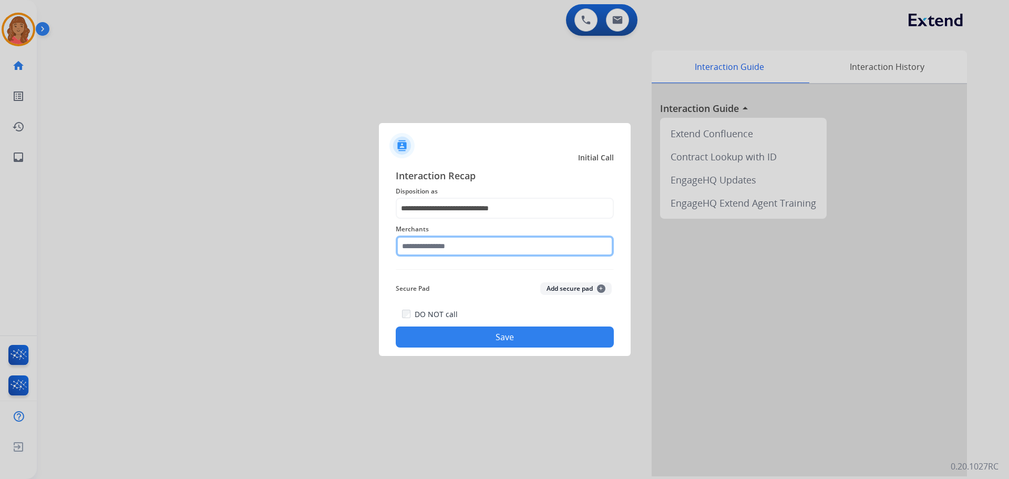
click at [440, 252] on input "text" at bounding box center [505, 245] width 218 height 21
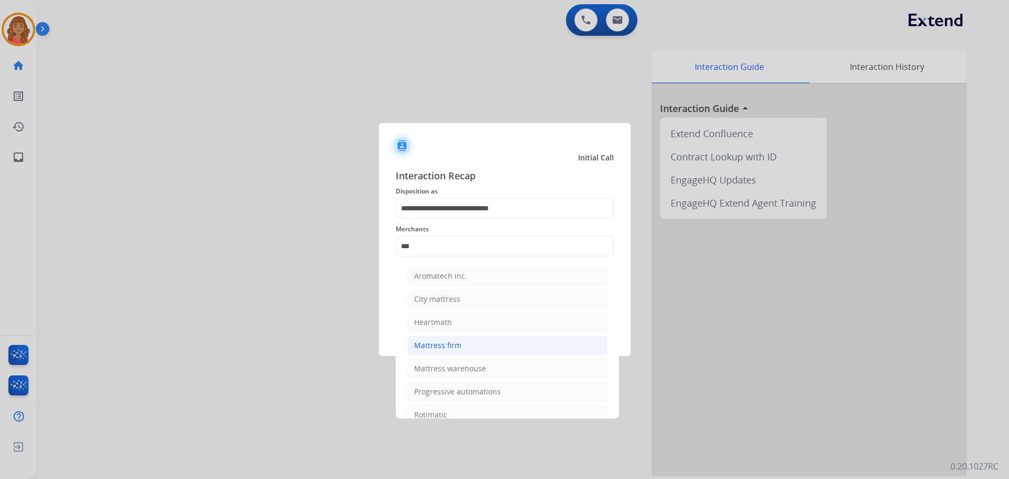
click at [438, 342] on div "Mattress firm" at bounding box center [437, 345] width 47 height 11
type input "**********"
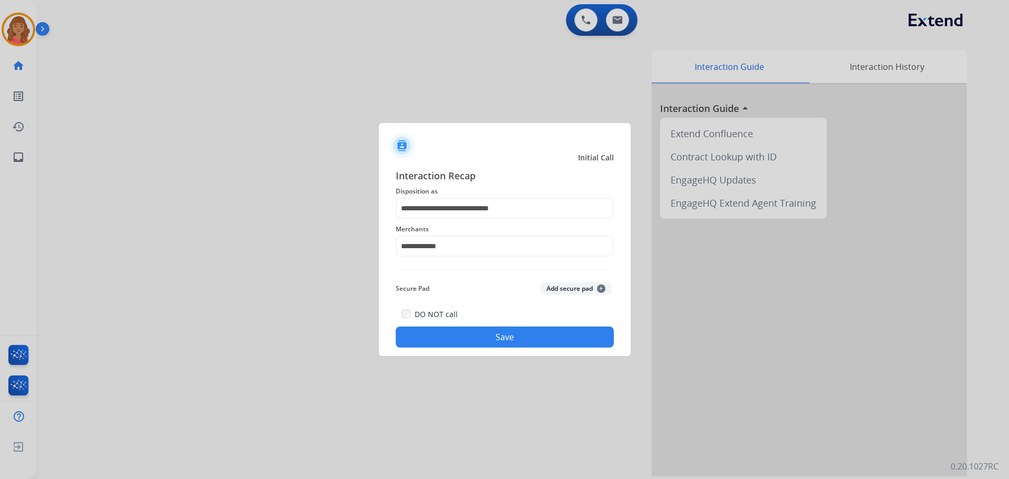
click at [457, 336] on button "Save" at bounding box center [505, 336] width 218 height 21
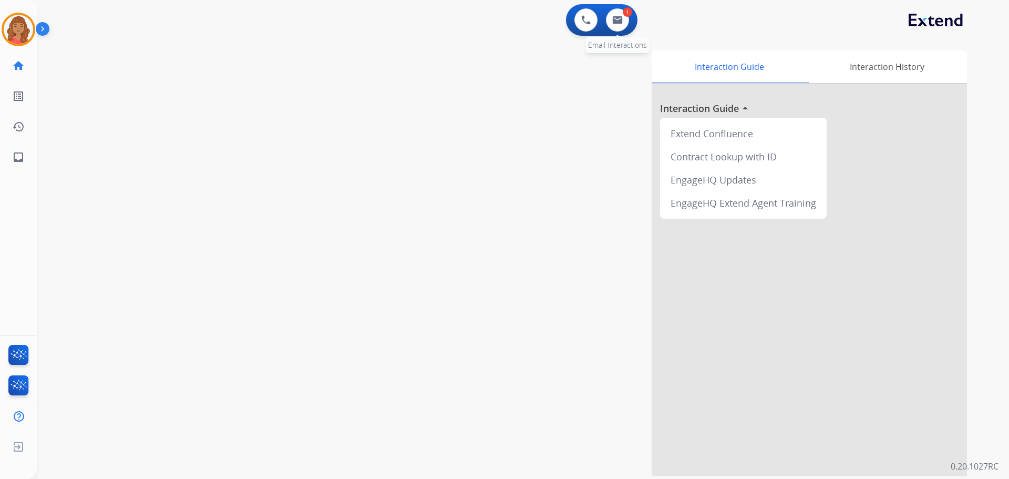
click at [626, 13] on div "1" at bounding box center [627, 11] width 9 height 9
click at [620, 27] on button at bounding box center [617, 19] width 23 height 23
select select "**********"
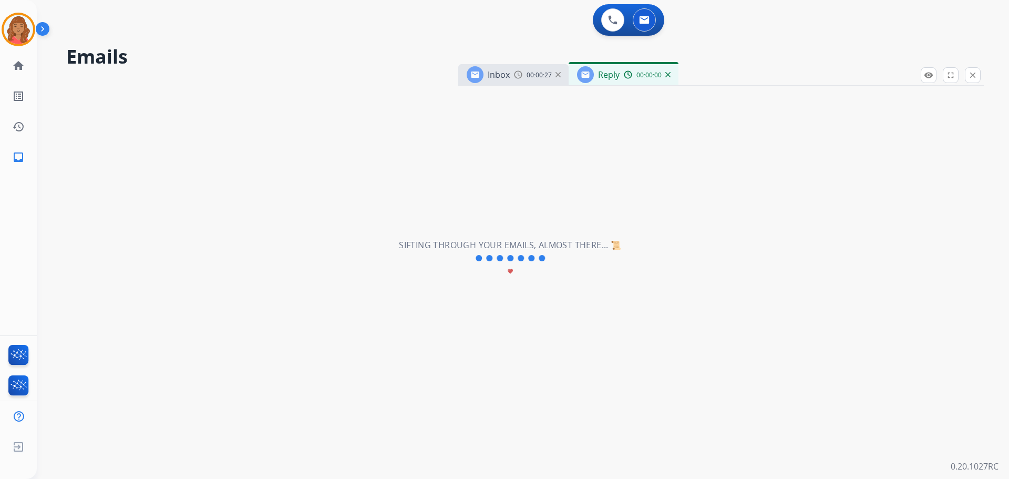
select select "**********"
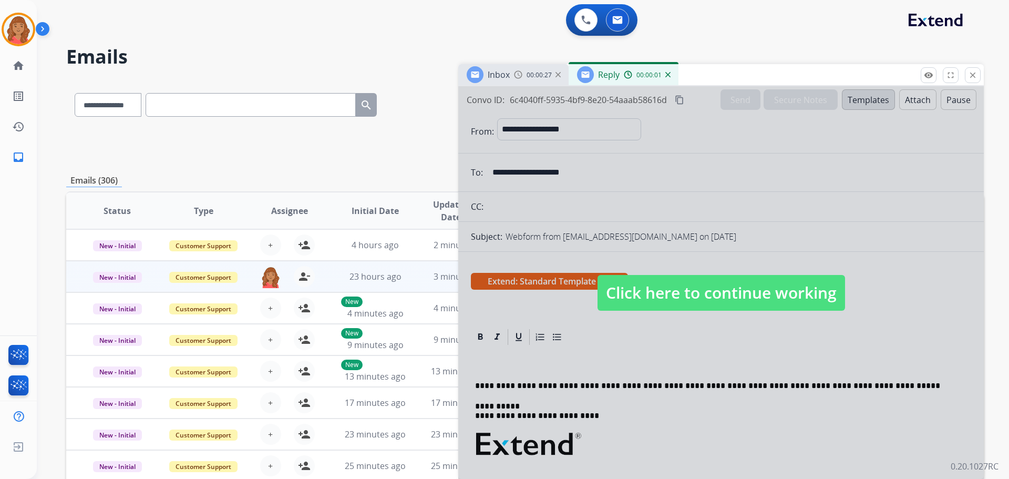
click at [669, 78] on div "00:00:01" at bounding box center [647, 74] width 46 height 9
drag, startPoint x: 681, startPoint y: 302, endPoint x: 682, endPoint y: 296, distance: 5.5
click at [681, 300] on span "Click here to continue working" at bounding box center [722, 293] width 248 height 36
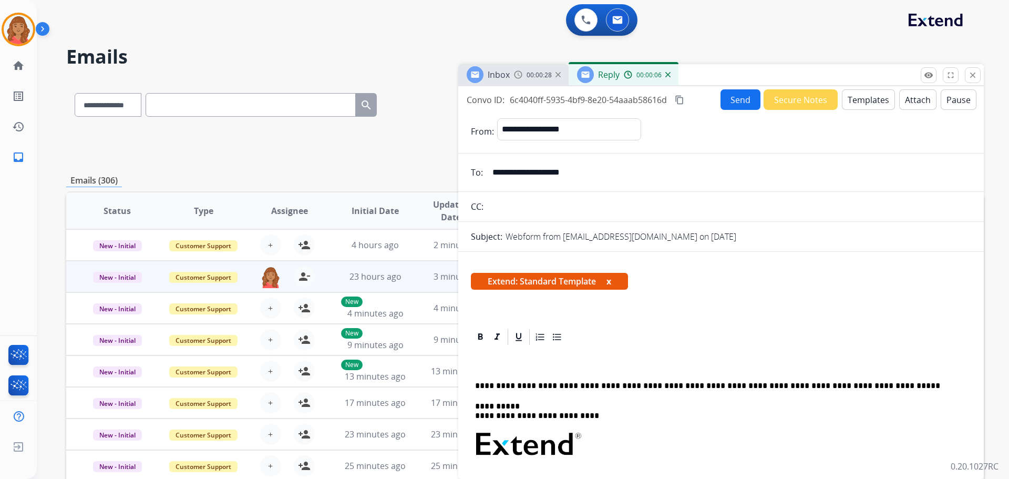
click at [582, 276] on span "Extend: Standard Template x" at bounding box center [549, 281] width 157 height 17
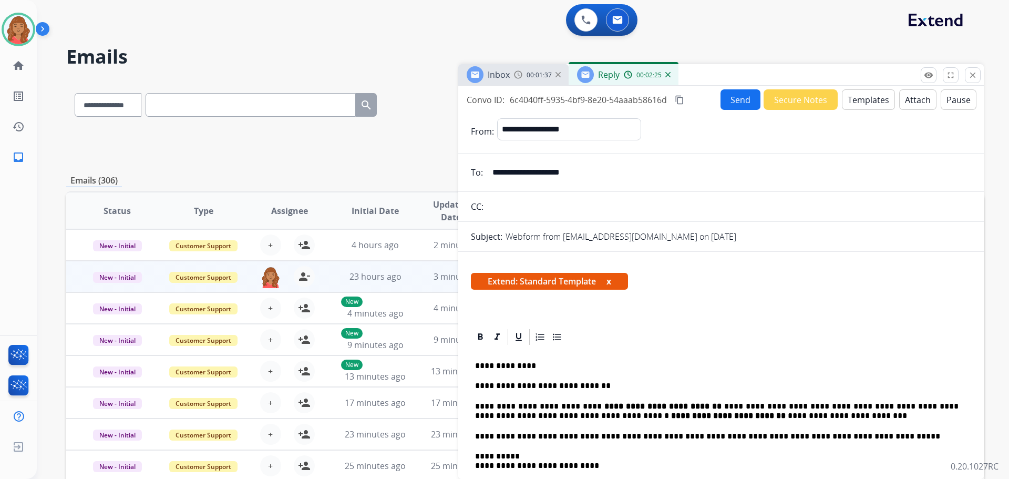
click at [679, 99] on mat-icon "content_copy" at bounding box center [679, 99] width 9 height 9
click at [739, 102] on button "Send" at bounding box center [741, 99] width 40 height 20
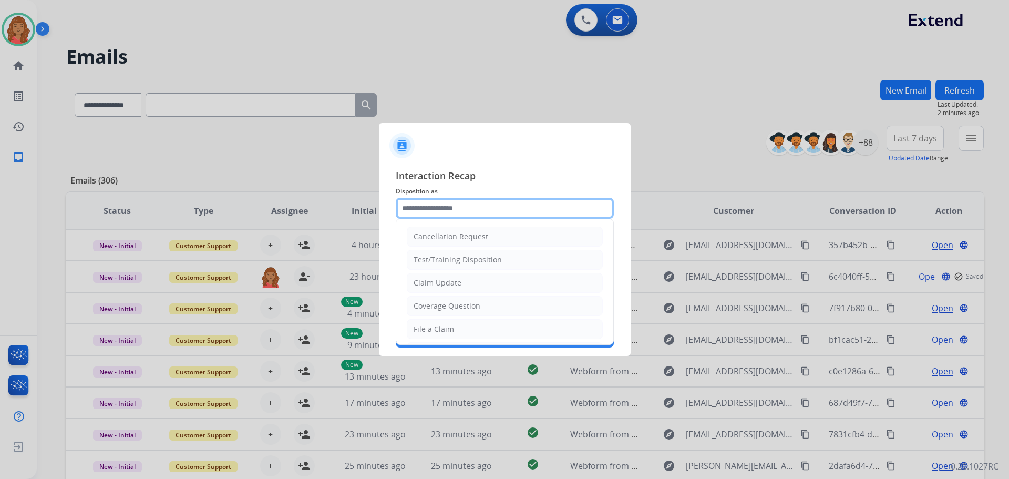
drag, startPoint x: 472, startPoint y: 207, endPoint x: 468, endPoint y: 220, distance: 13.6
click at [472, 209] on input "text" at bounding box center [505, 208] width 218 height 21
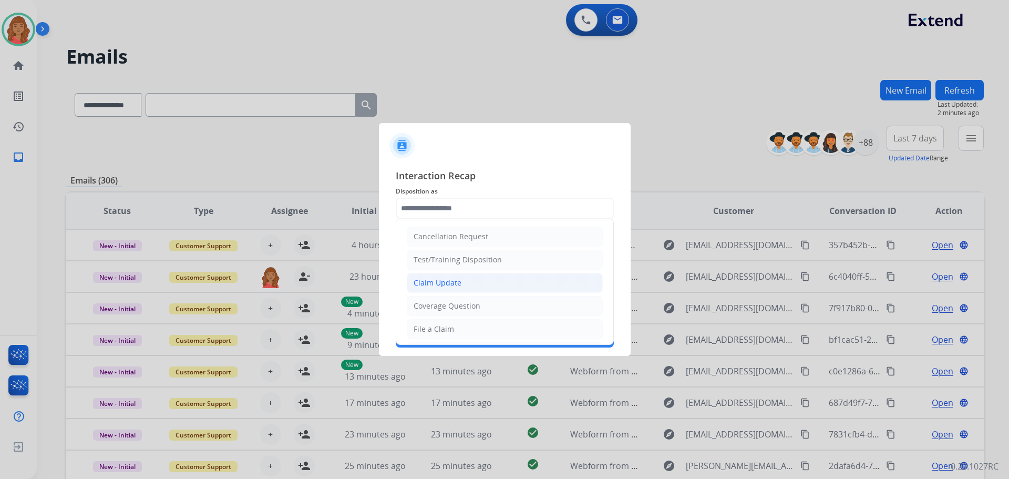
click at [445, 279] on div "Claim Update" at bounding box center [438, 283] width 48 height 11
type input "**********"
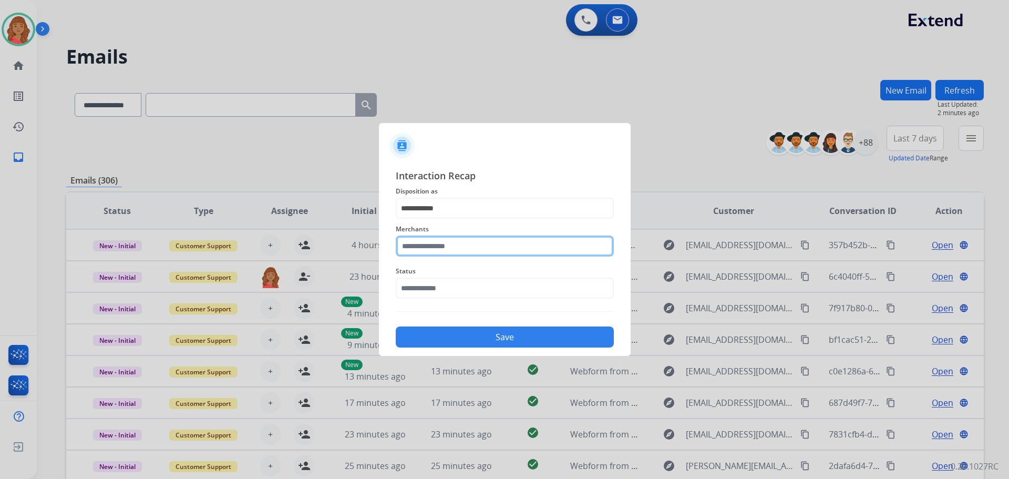
click at [449, 240] on input "text" at bounding box center [505, 245] width 218 height 21
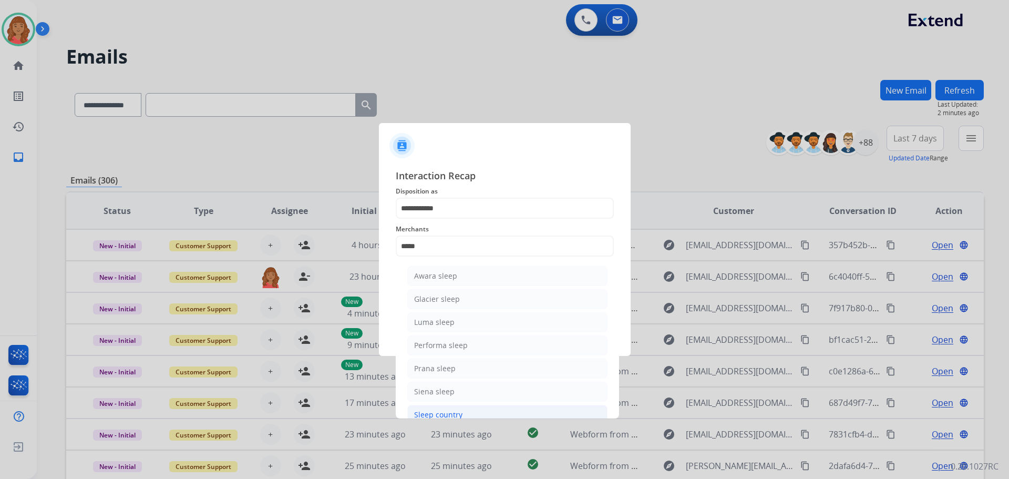
drag, startPoint x: 441, startPoint y: 409, endPoint x: 447, endPoint y: 356, distance: 53.4
click at [441, 409] on li "Sleep country" at bounding box center [507, 415] width 200 height 20
type input "**********"
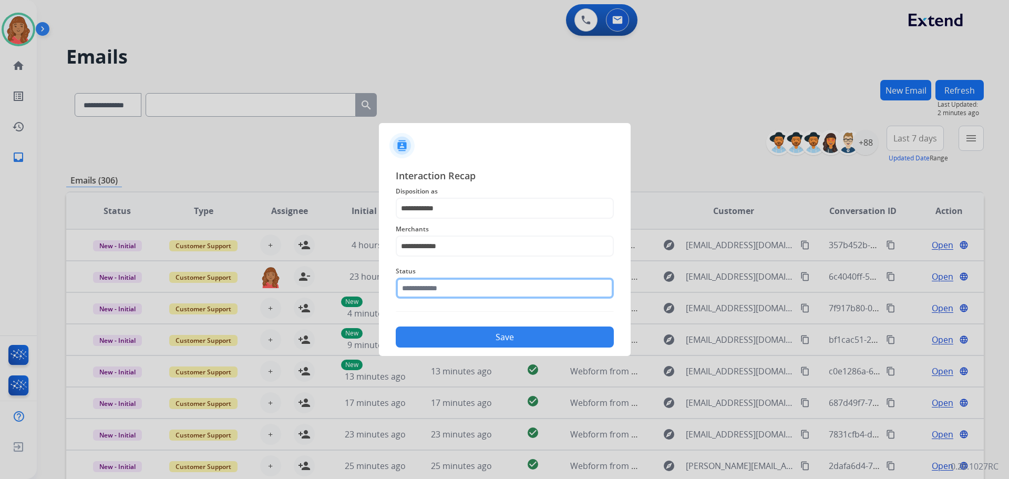
drag, startPoint x: 449, startPoint y: 281, endPoint x: 451, endPoint y: 287, distance: 6.6
click at [450, 285] on input "text" at bounding box center [505, 288] width 218 height 21
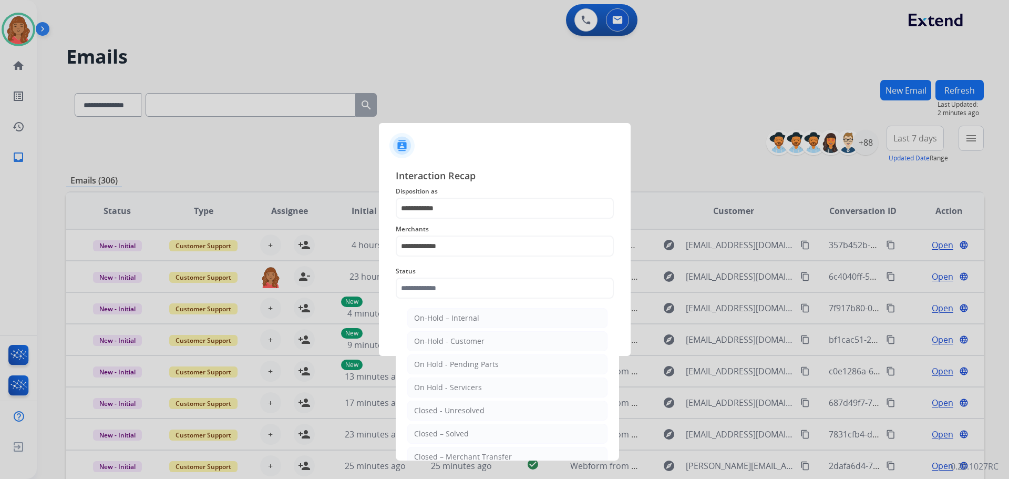
click at [450, 430] on div "Closed – Solved" at bounding box center [441, 433] width 55 height 11
type input "**********"
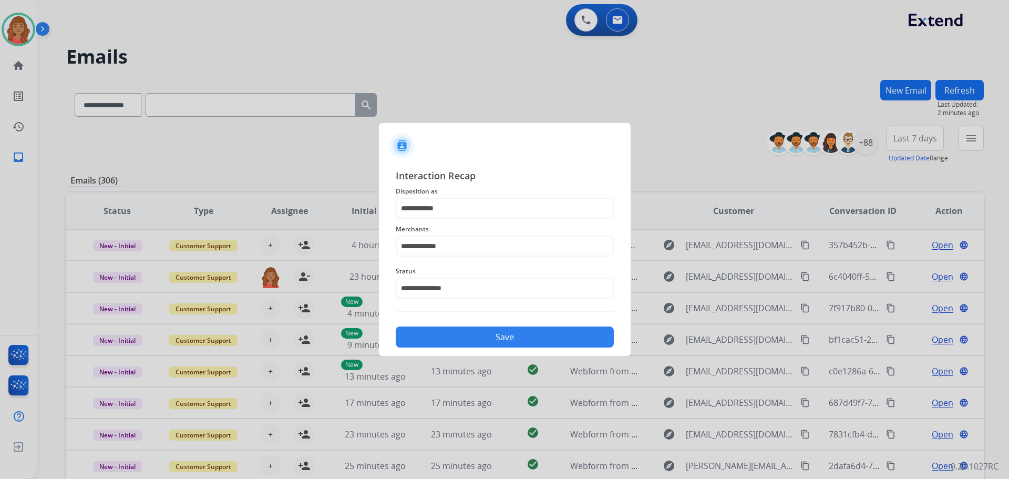
drag, startPoint x: 453, startPoint y: 341, endPoint x: 453, endPoint y: 333, distance: 7.4
click at [453, 339] on button "Save" at bounding box center [505, 336] width 218 height 21
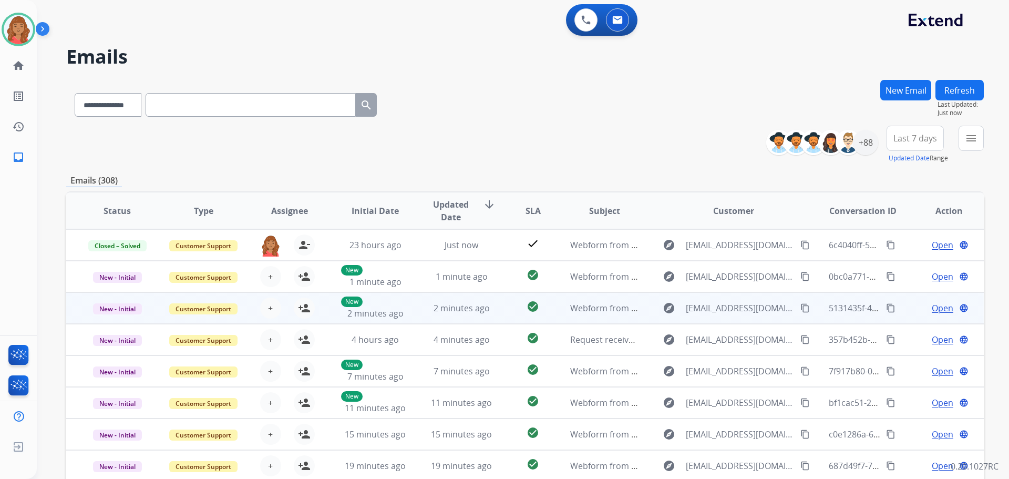
scroll to position [1, 0]
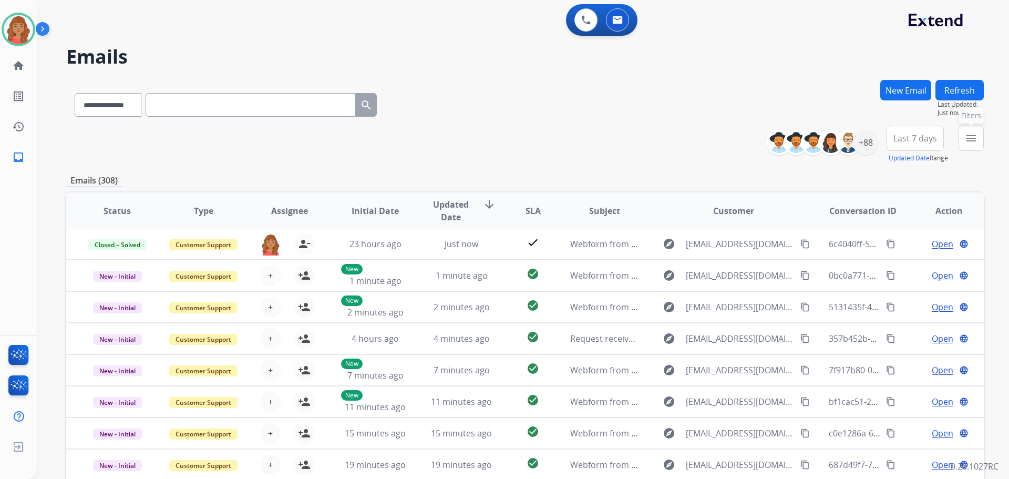
click at [970, 139] on mat-icon "menu" at bounding box center [971, 138] width 13 height 13
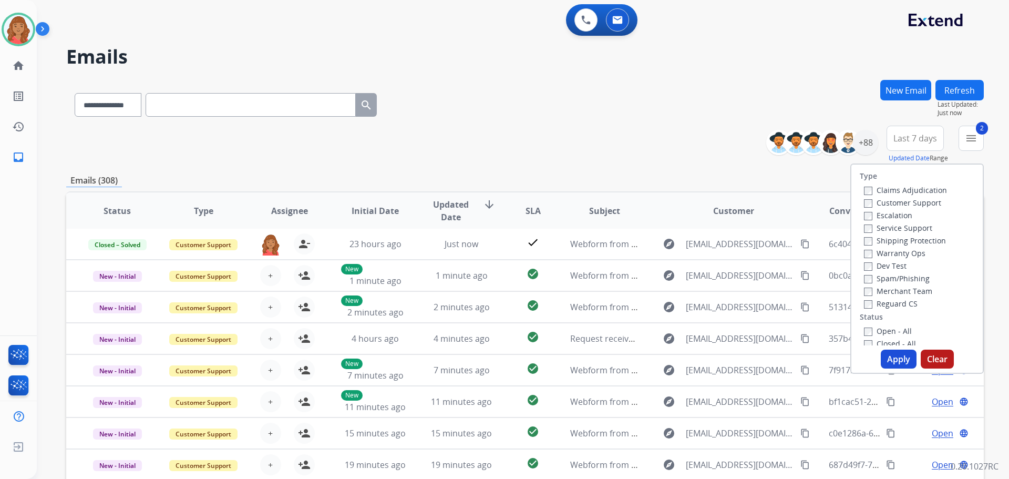
click at [864, 300] on label "Reguard CS" at bounding box center [891, 304] width 54 height 10
drag, startPoint x: 901, startPoint y: 366, endPoint x: 886, endPoint y: 362, distance: 15.7
click at [898, 365] on button "Apply" at bounding box center [899, 359] width 36 height 19
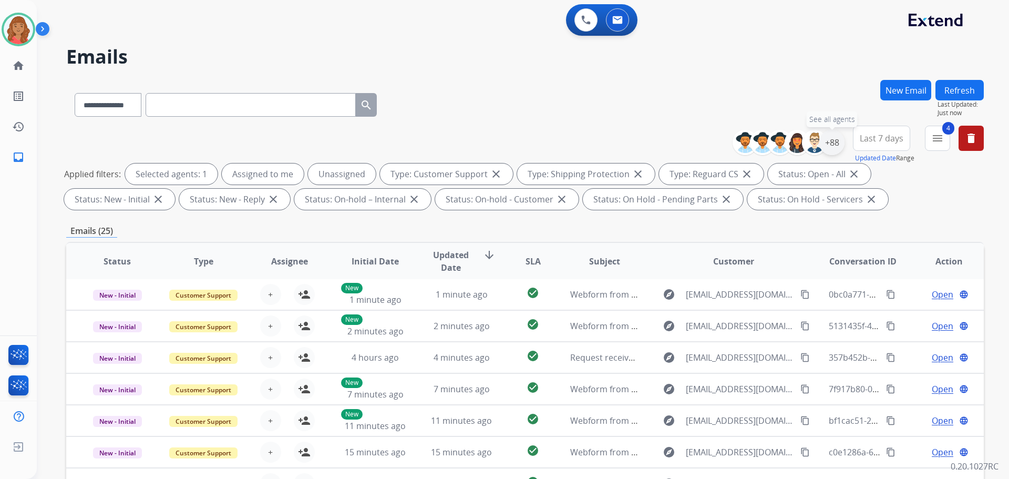
click at [831, 148] on div "+88" at bounding box center [831, 142] width 25 height 25
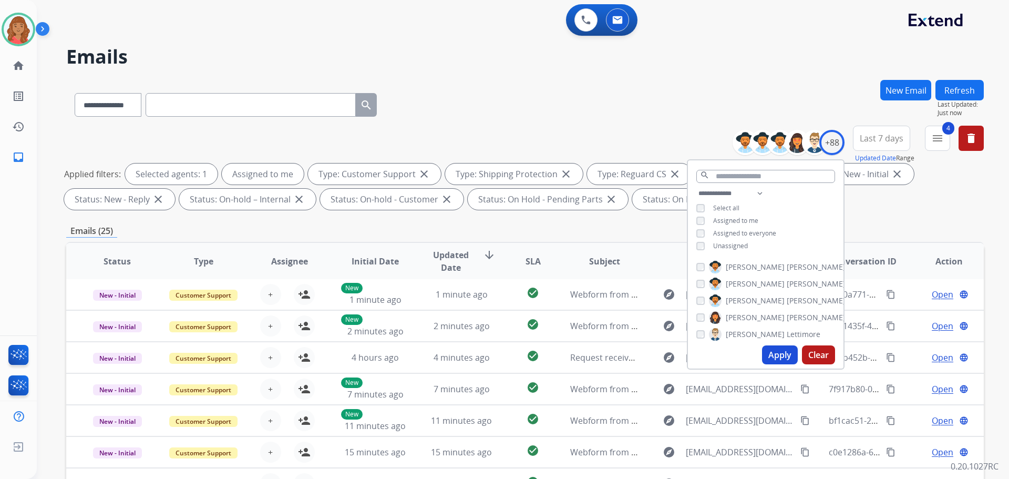
click at [779, 355] on button "Apply" at bounding box center [780, 354] width 36 height 19
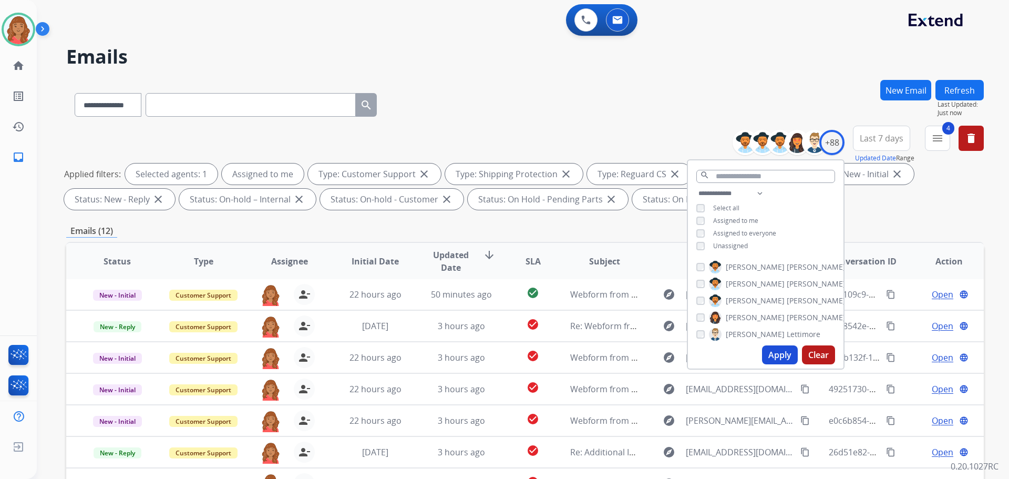
click at [573, 222] on div "**********" at bounding box center [525, 364] width 918 height 569
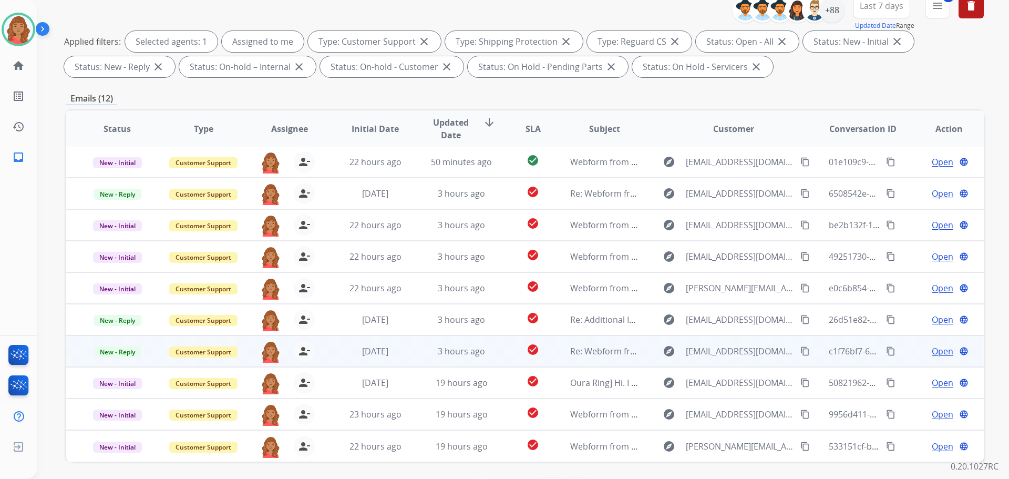
scroll to position [170, 0]
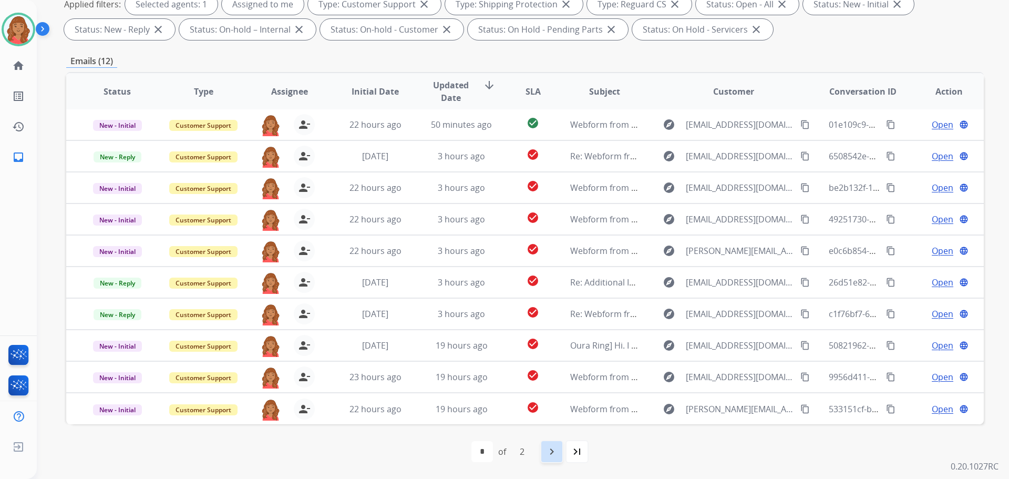
click at [546, 453] on mat-icon "navigate_next" at bounding box center [552, 451] width 13 height 13
select select "*"
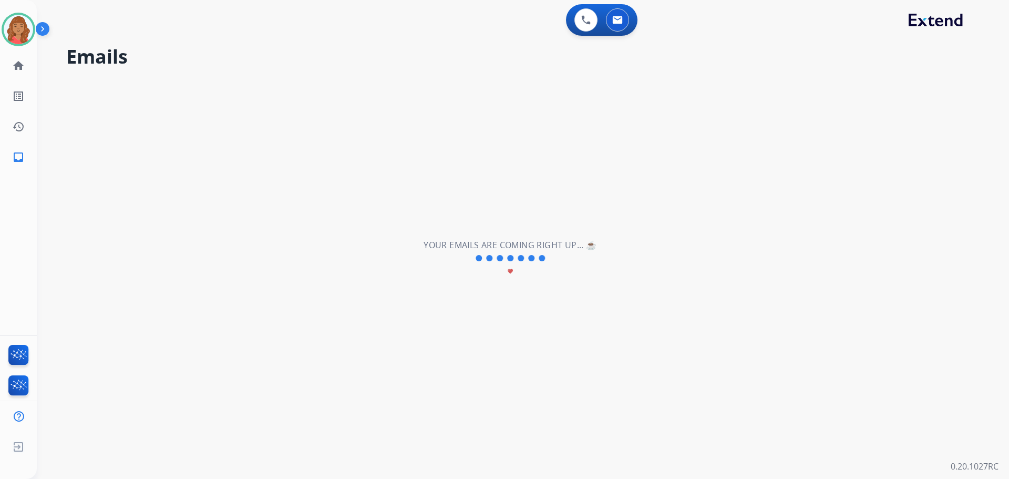
scroll to position [0, 0]
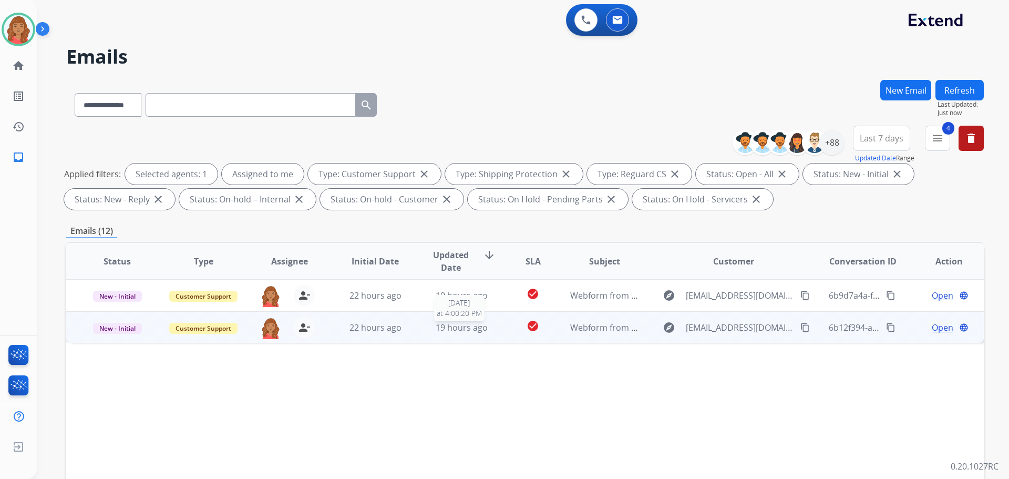
click at [477, 328] on span "19 hours ago" at bounding box center [462, 328] width 52 height 12
drag, startPoint x: 358, startPoint y: 367, endPoint x: 408, endPoint y: 367, distance: 50.5
click at [411, 368] on div "Do I need to register my mattress that I purchased from mattress firm haymarket…" at bounding box center [439, 366] width 712 height 13
copy div "haymarket va"
click at [932, 328] on span "Open" at bounding box center [943, 327] width 22 height 13
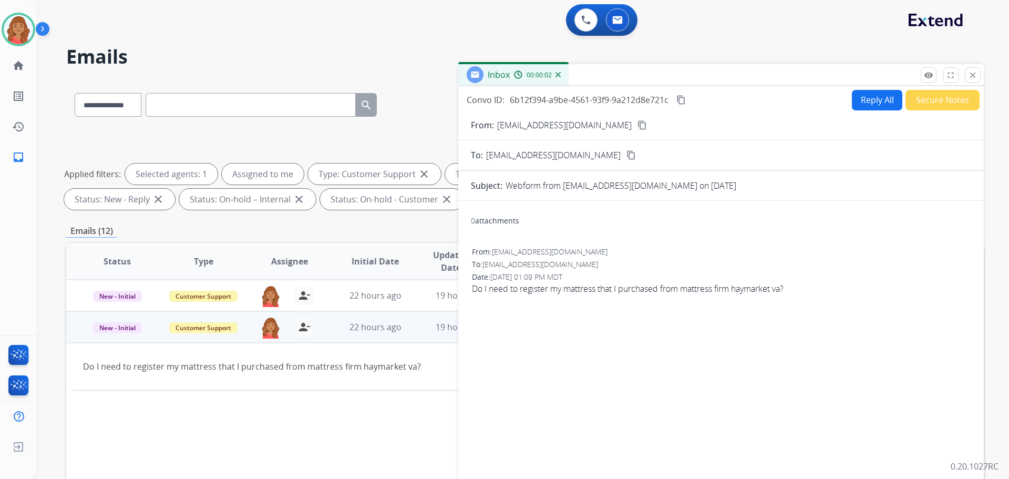
click at [864, 95] on button "Reply All" at bounding box center [877, 100] width 50 height 20
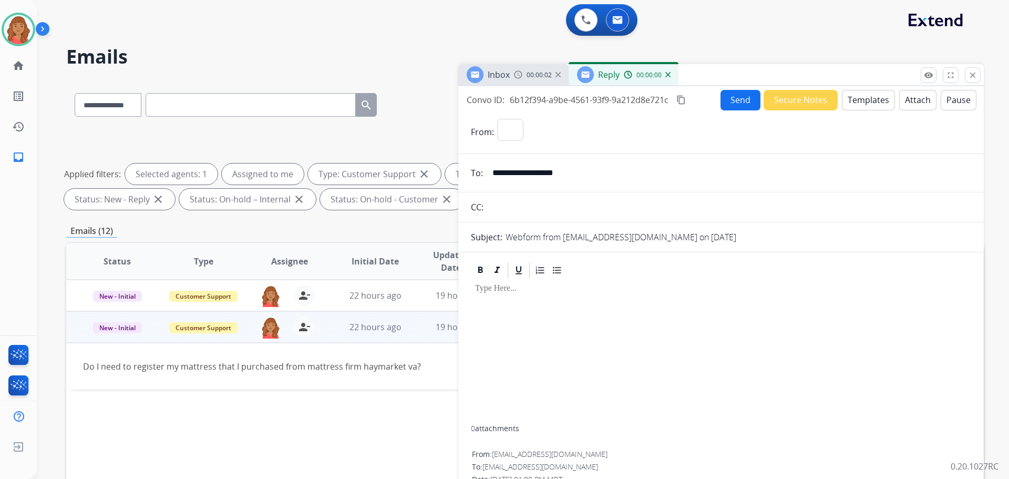
select select "**********"
click at [846, 101] on button "Templates" at bounding box center [868, 100] width 53 height 20
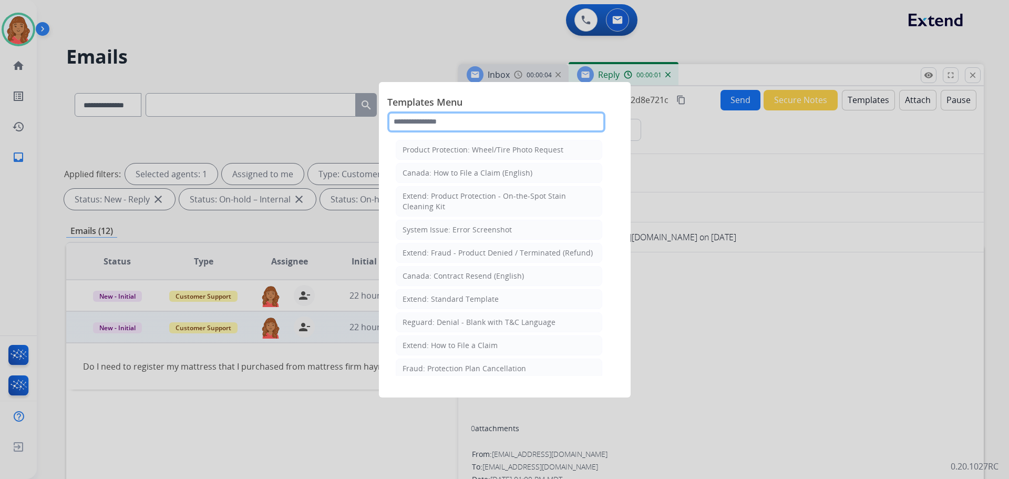
click at [471, 120] on input "text" at bounding box center [496, 121] width 218 height 21
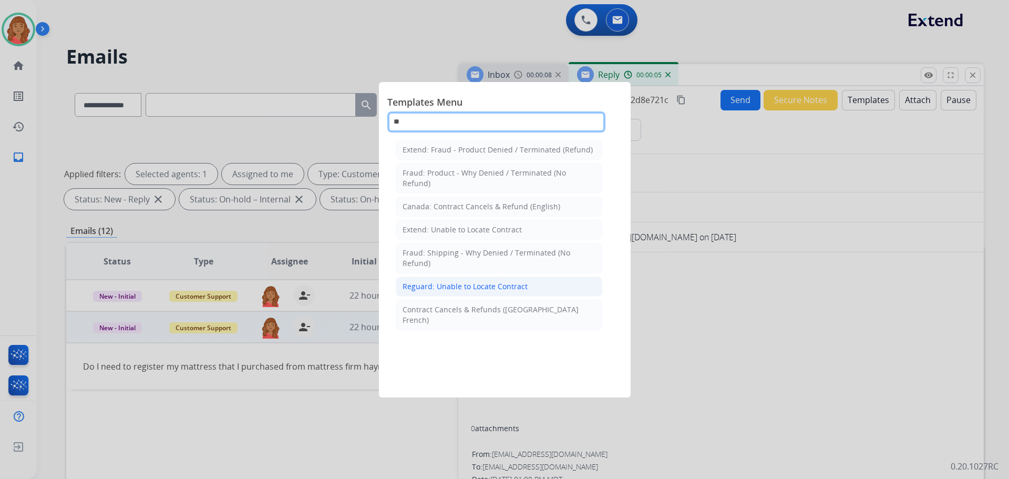
type input "**"
click at [445, 289] on div "Reguard: Unable to Locate Contract" at bounding box center [465, 286] width 125 height 11
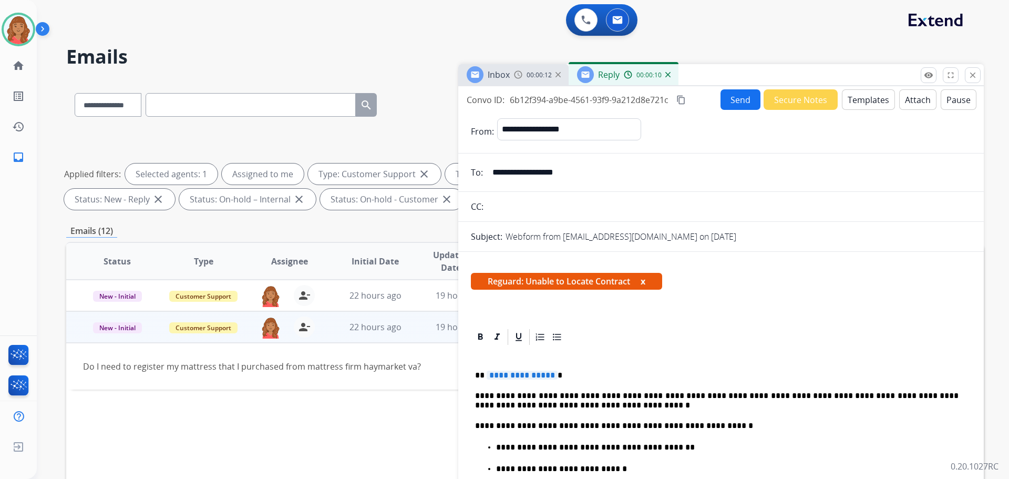
click at [869, 99] on button "Templates" at bounding box center [868, 99] width 53 height 20
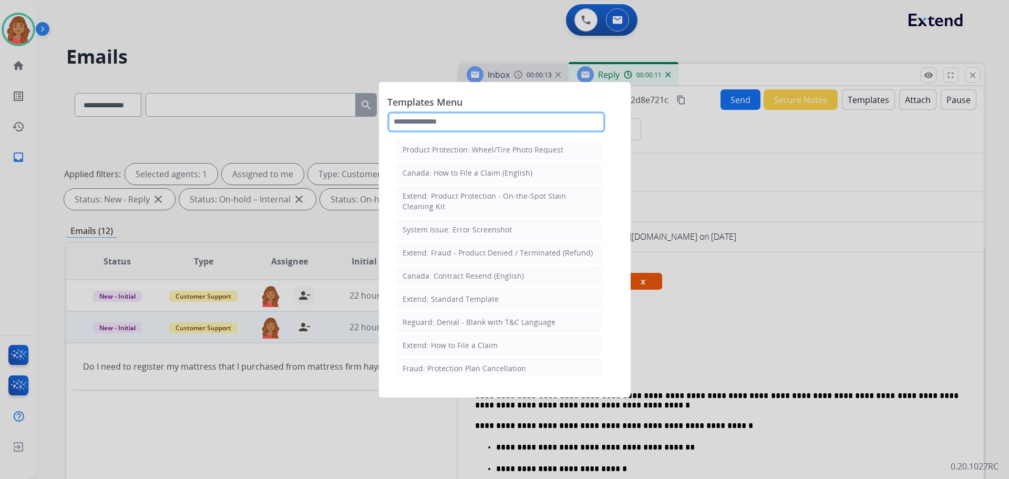
click at [439, 120] on input "text" at bounding box center [496, 121] width 218 height 21
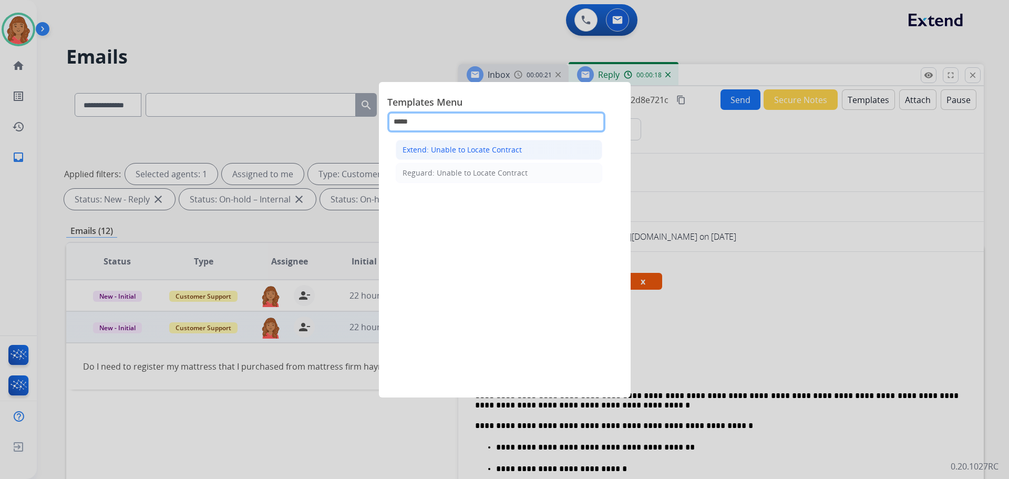
type input "*****"
click at [444, 147] on div "Extend: Unable to Locate Contract" at bounding box center [462, 150] width 119 height 11
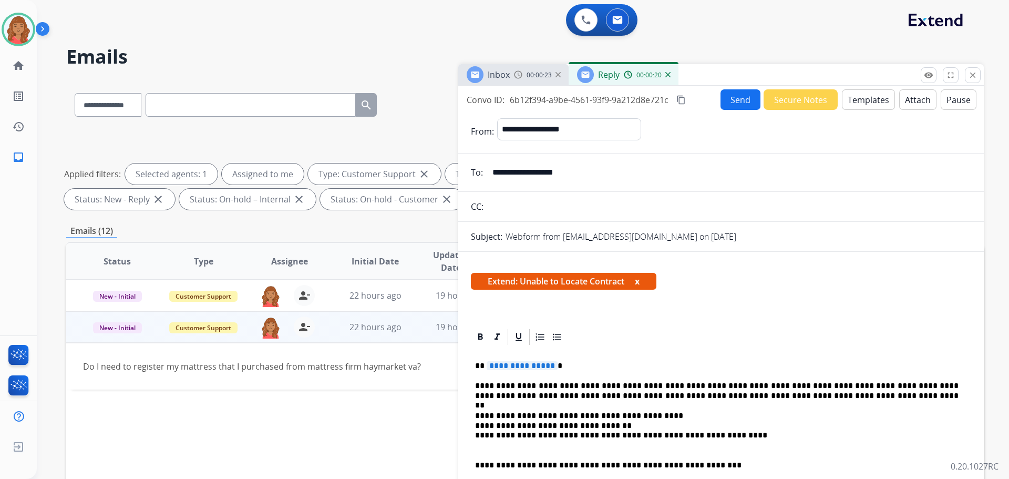
click at [552, 365] on p "**********" at bounding box center [717, 365] width 484 height 9
click at [729, 94] on button "Send" at bounding box center [741, 99] width 40 height 20
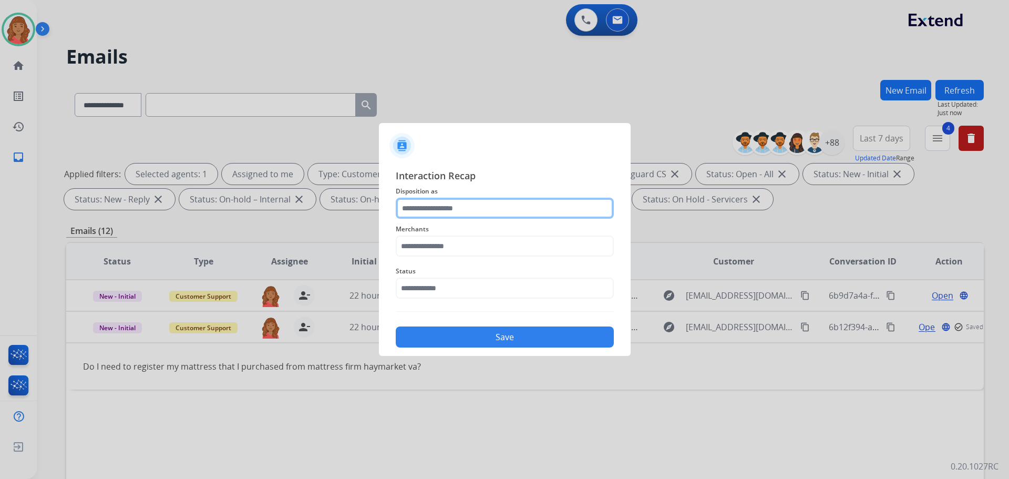
click at [468, 209] on input "text" at bounding box center [505, 208] width 218 height 21
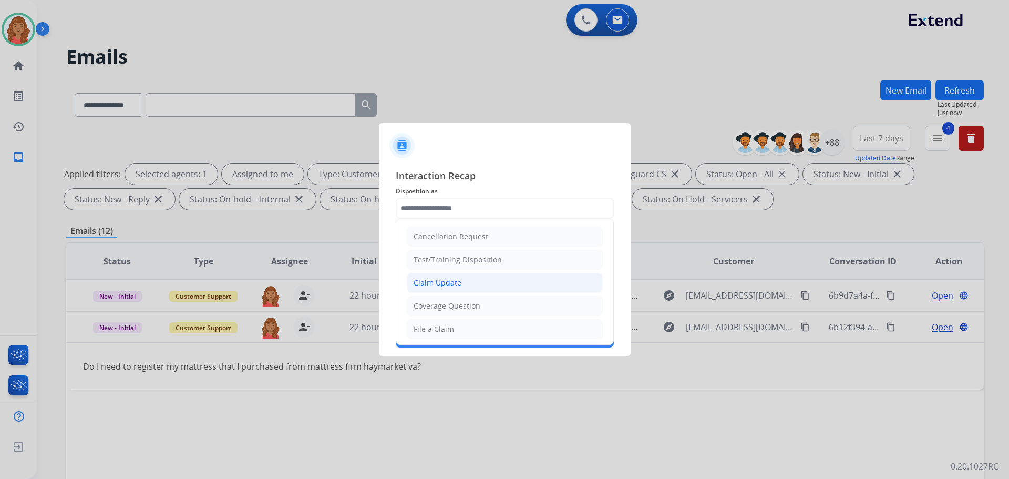
drag, startPoint x: 453, startPoint y: 288, endPoint x: 453, endPoint y: 275, distance: 13.1
click at [457, 285] on div "Claim Update" at bounding box center [438, 283] width 48 height 11
type input "**********"
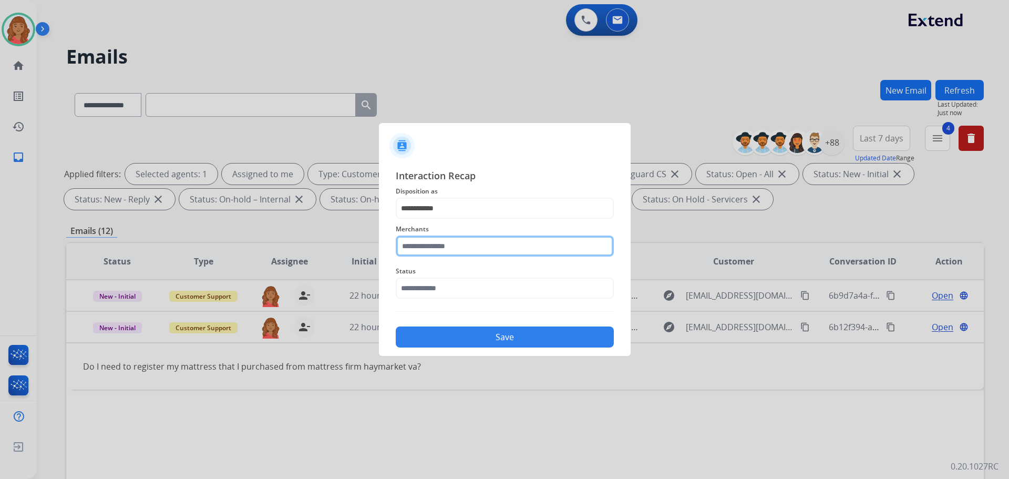
click at [453, 245] on input "text" at bounding box center [505, 245] width 218 height 21
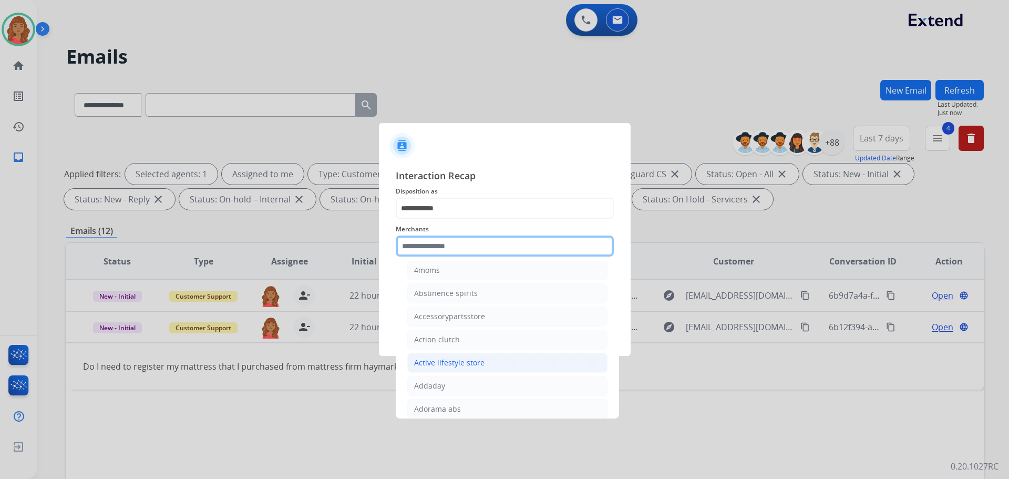
scroll to position [210, 0]
type input "*"
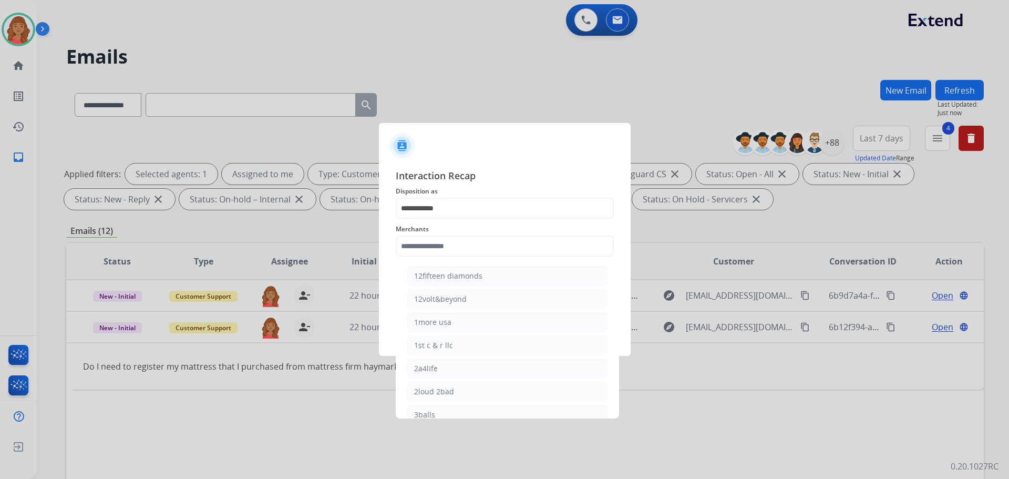
select select "**********"
select select "*"
click at [459, 352] on li "Mattress firm" at bounding box center [507, 345] width 200 height 20
type input "**********"
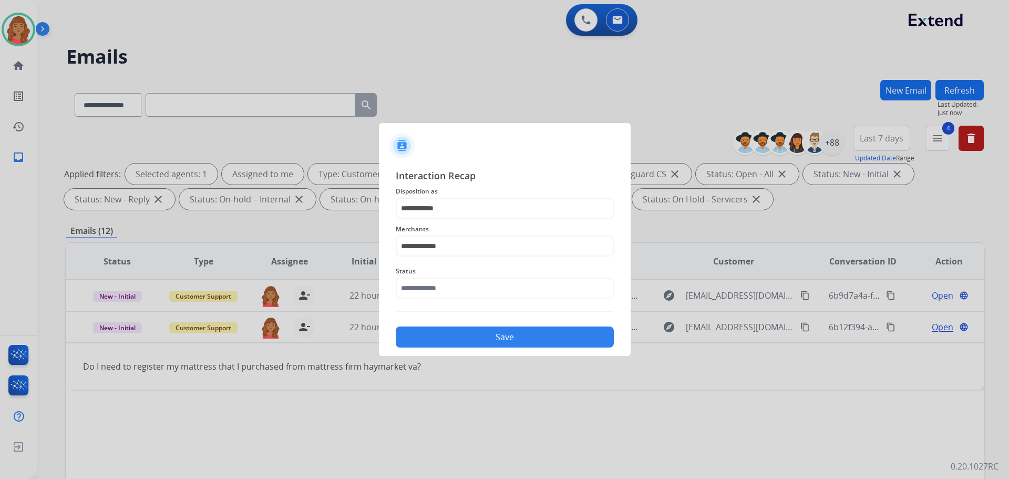
click at [444, 300] on div "Status" at bounding box center [505, 282] width 218 height 42
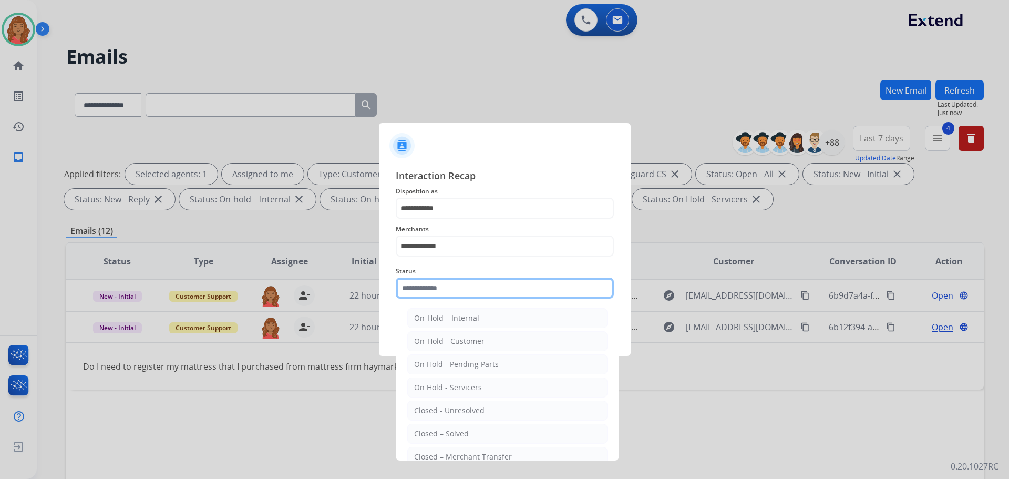
click at [442, 294] on input "text" at bounding box center [505, 288] width 218 height 21
click at [444, 425] on li "Closed – Solved" at bounding box center [507, 434] width 200 height 20
type input "**********"
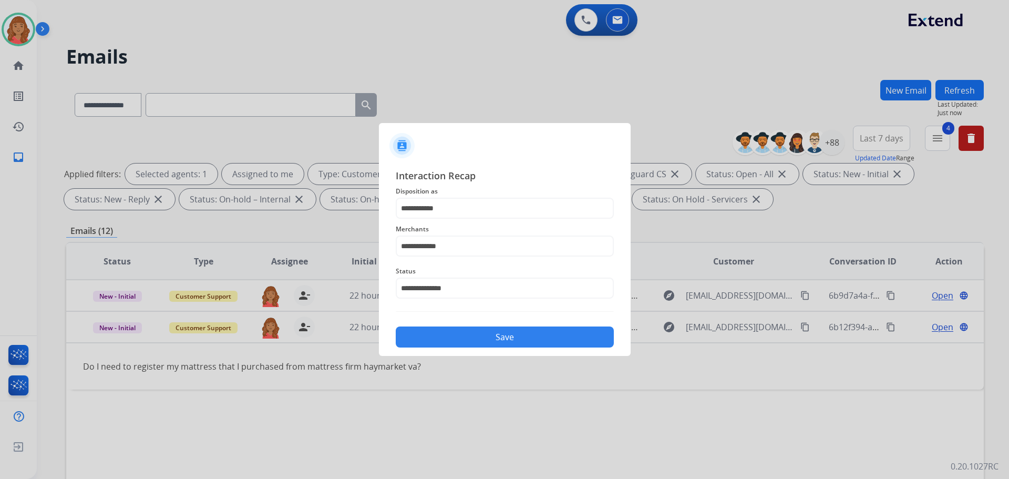
click at [430, 341] on button "Save" at bounding box center [505, 336] width 218 height 21
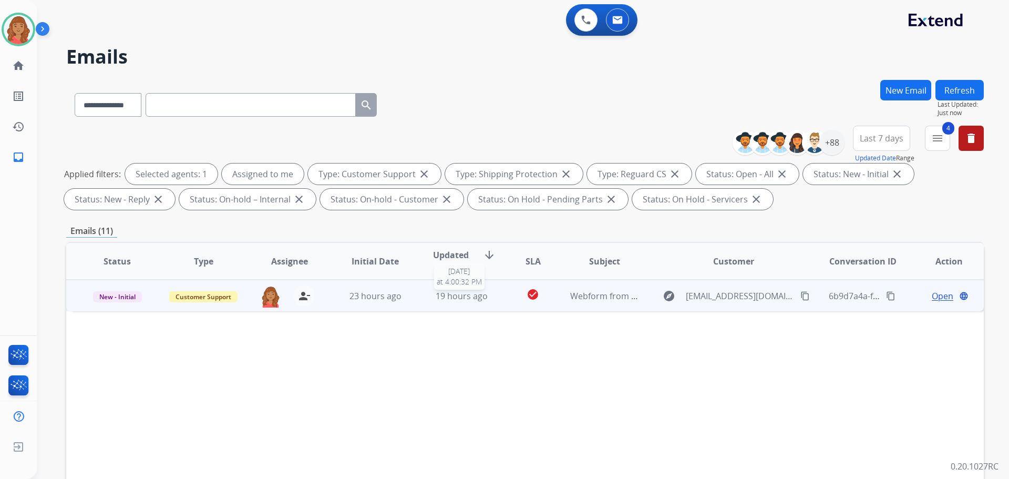
click at [443, 302] on td "19 hours ago 10/4/2025 at 4:00:32 PM" at bounding box center [453, 296] width 86 height 32
drag, startPoint x: 799, startPoint y: 294, endPoint x: 793, endPoint y: 297, distance: 7.5
click at [800, 294] on mat-icon "content_copy" at bounding box center [804, 295] width 9 height 9
click at [939, 294] on span "Open" at bounding box center [943, 295] width 22 height 13
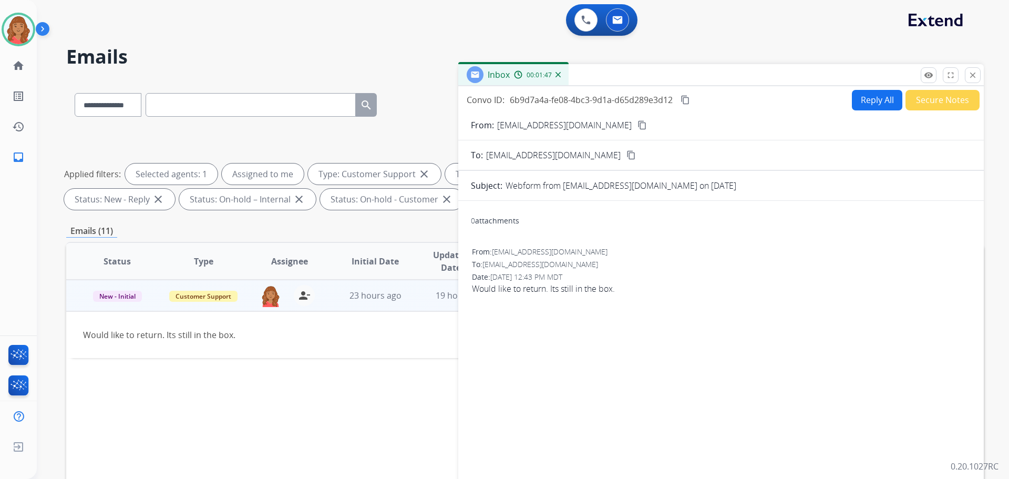
click at [975, 77] on mat-icon "close" at bounding box center [972, 74] width 9 height 9
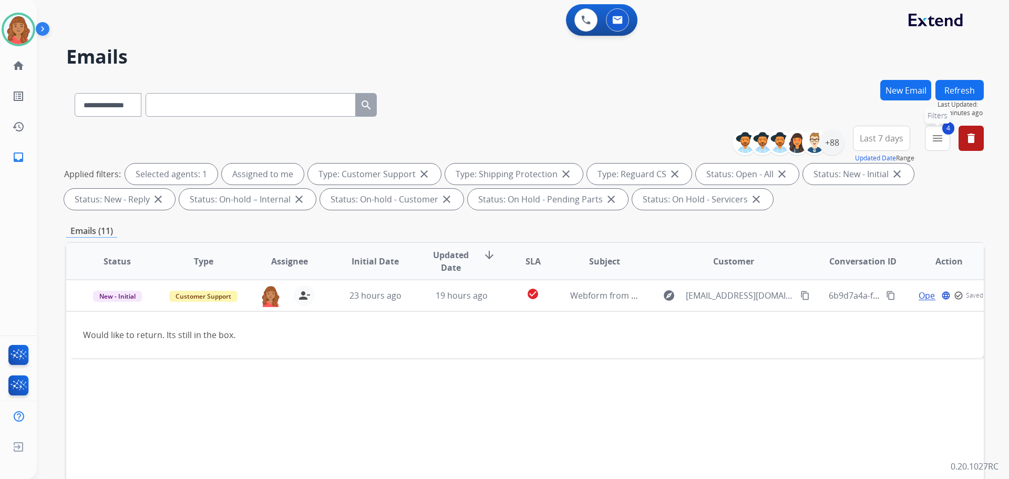
click at [940, 137] on mat-icon "menu" at bounding box center [937, 138] width 13 height 13
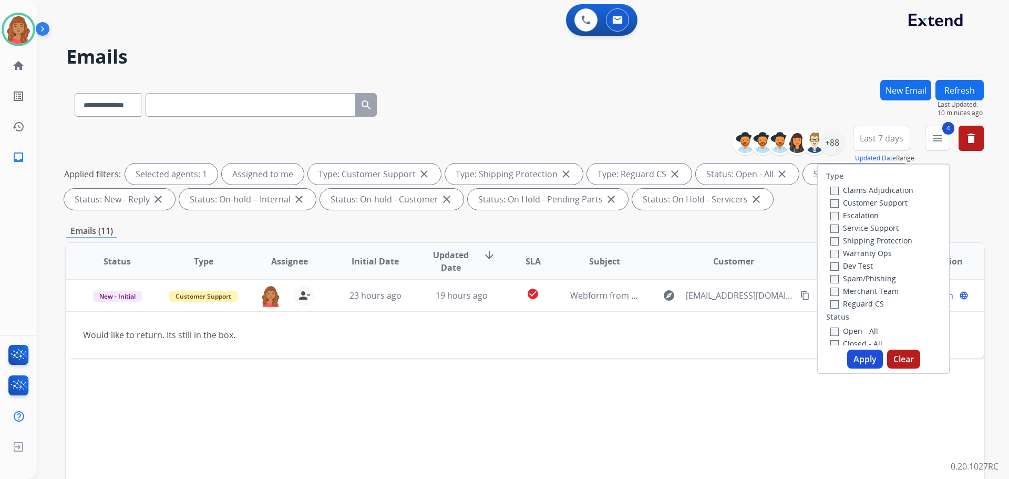
click at [850, 358] on button "Apply" at bounding box center [865, 359] width 36 height 19
select select "*"
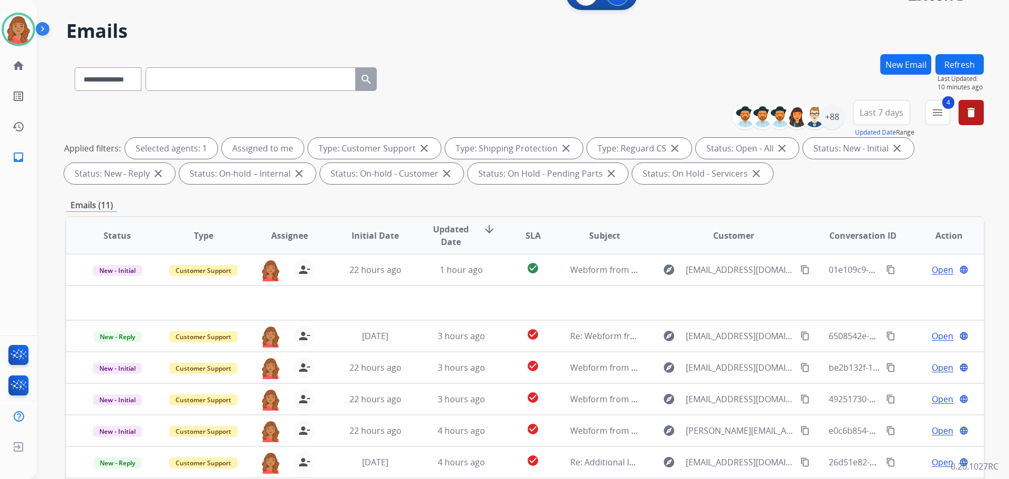
scroll to position [12, 0]
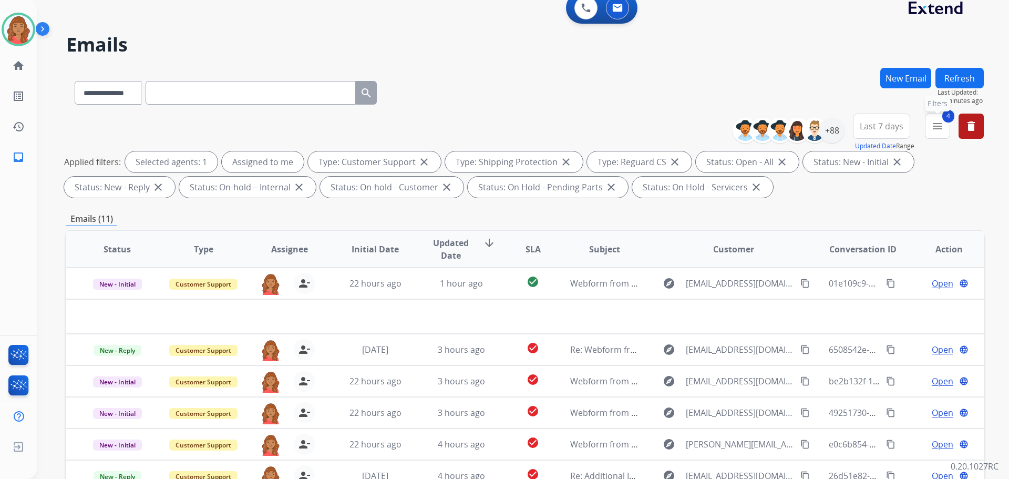
click at [934, 133] on button "4 menu Filters" at bounding box center [937, 126] width 25 height 25
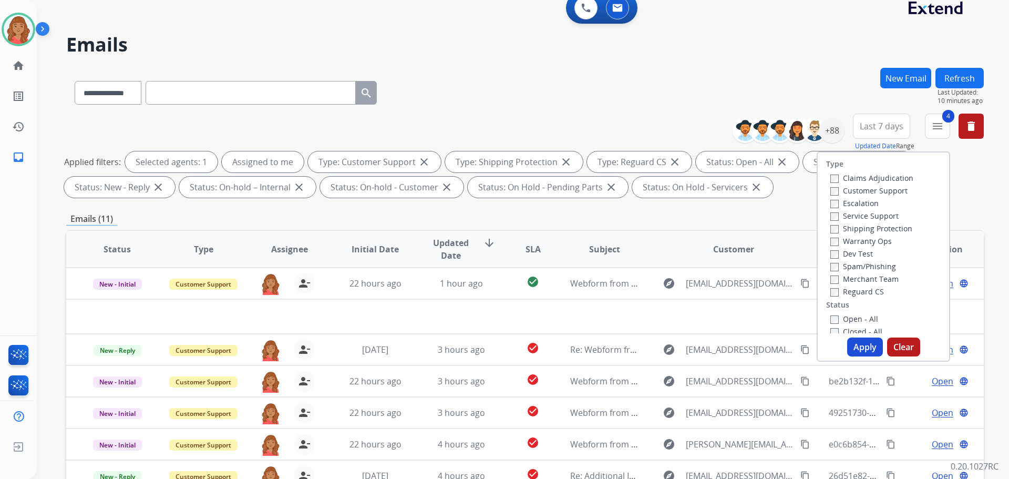
click at [855, 349] on button "Apply" at bounding box center [865, 346] width 36 height 19
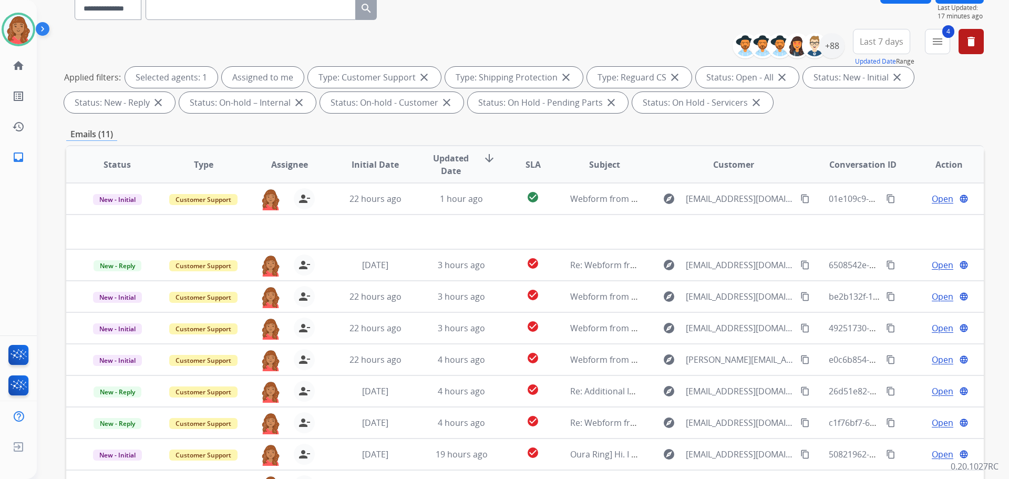
scroll to position [0, 0]
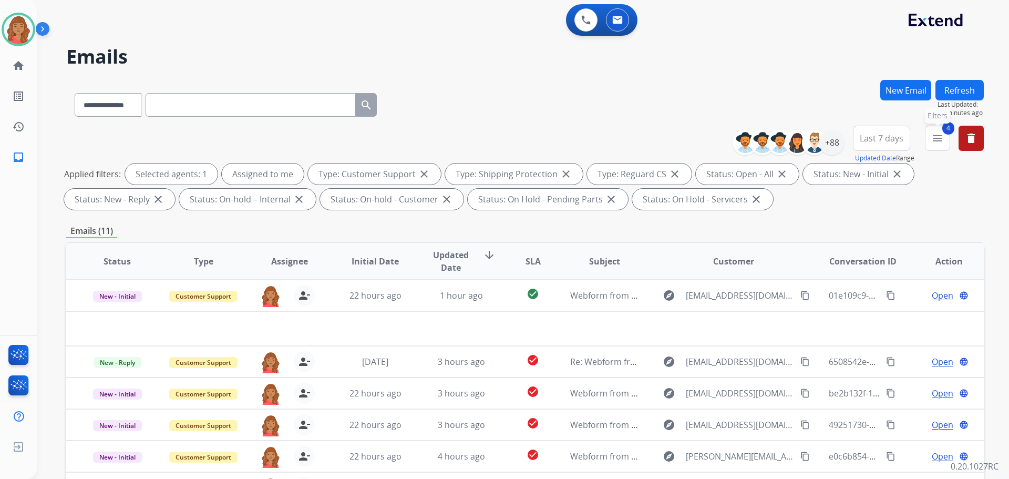
click at [945, 144] on button "4 menu Filters" at bounding box center [937, 138] width 25 height 25
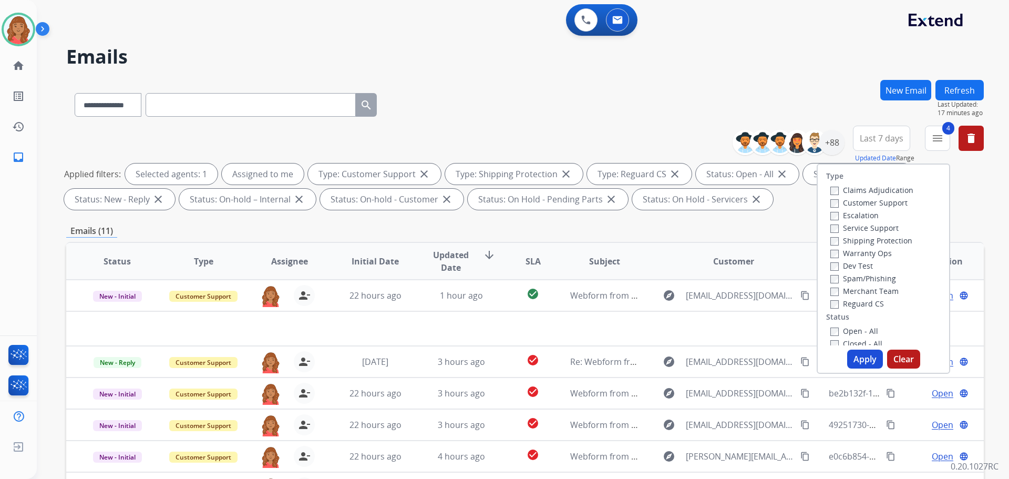
click at [871, 365] on button "Apply" at bounding box center [865, 359] width 36 height 19
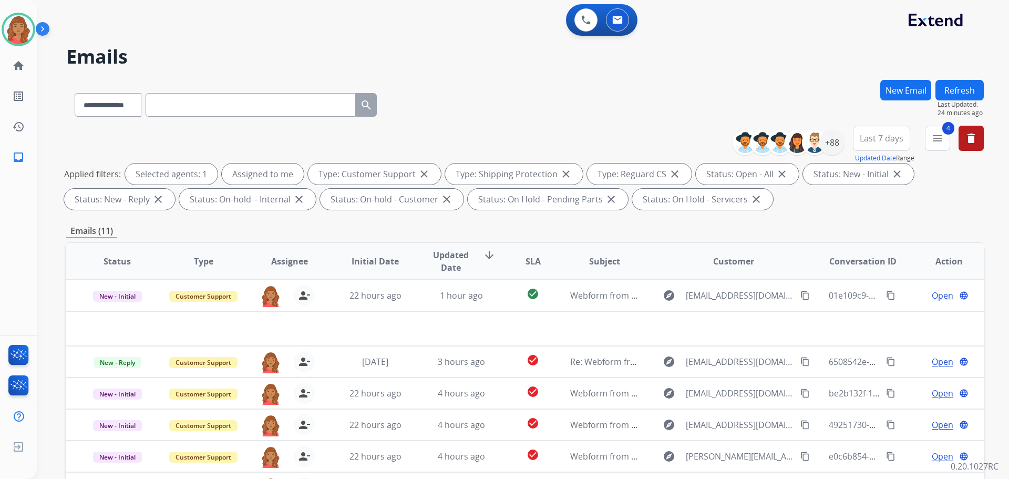
click at [910, 87] on button "New Email" at bounding box center [905, 90] width 51 height 20
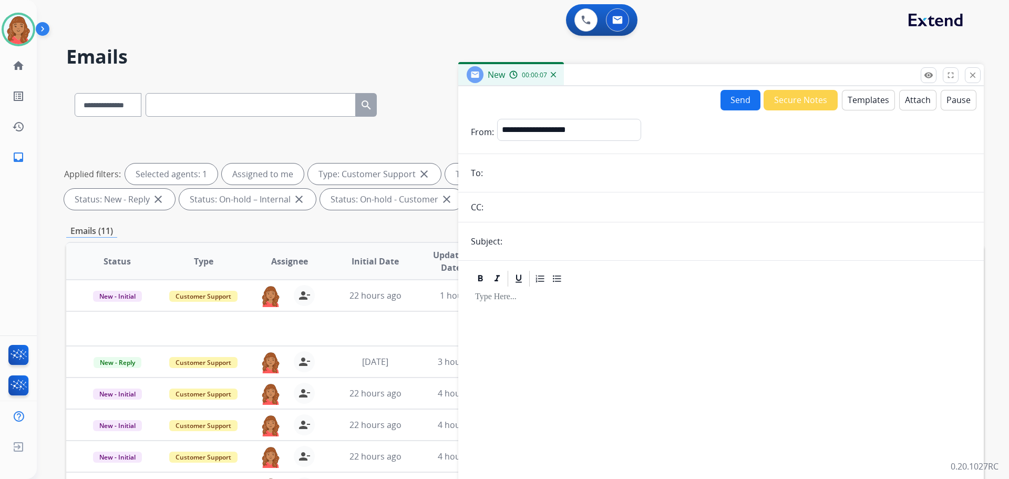
paste input "**********"
type input "**********"
click at [525, 130] on select "**********" at bounding box center [568, 129] width 143 height 21
select select "**********"
click at [497, 119] on select "**********" at bounding box center [568, 129] width 143 height 21
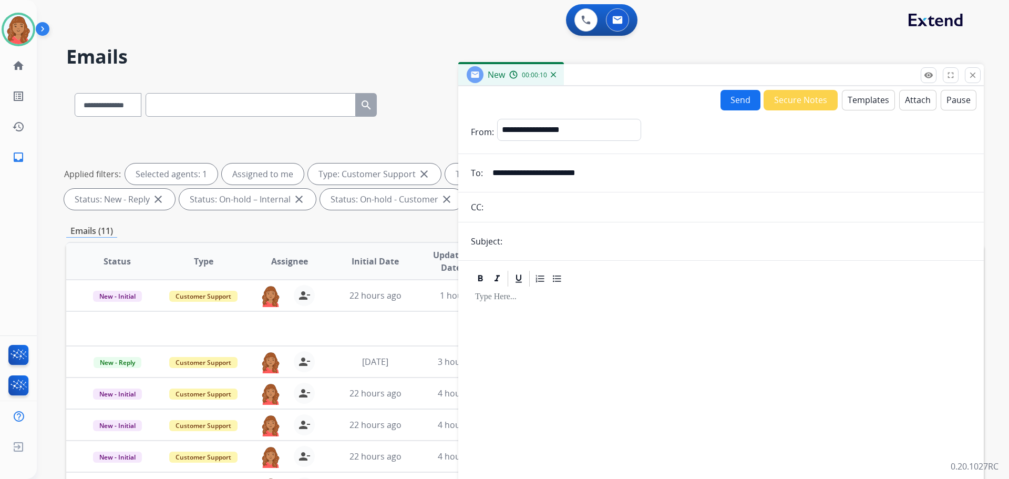
click at [517, 245] on input "text" at bounding box center [739, 241] width 466 height 21
type input "**********"
click at [855, 101] on button "Templates" at bounding box center [868, 100] width 53 height 20
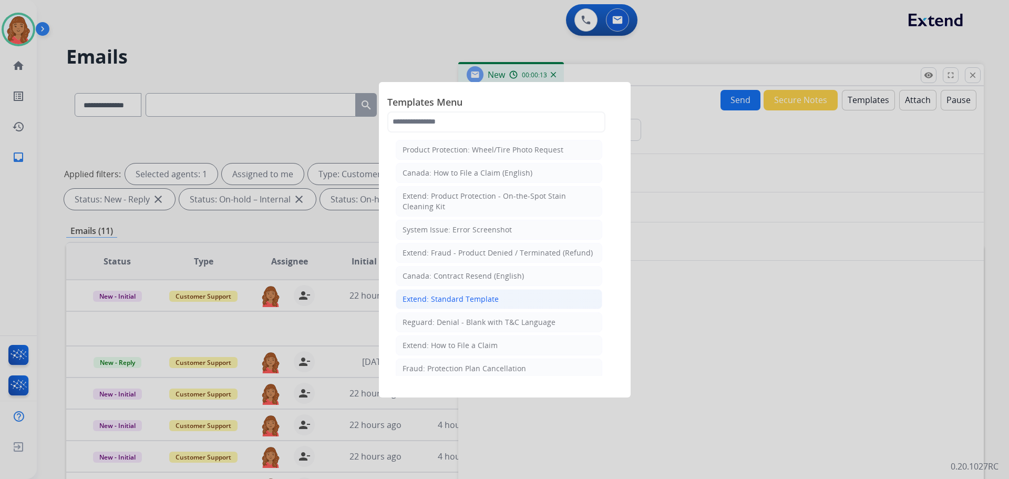
click at [480, 299] on div "Extend: Standard Template" at bounding box center [451, 299] width 96 height 11
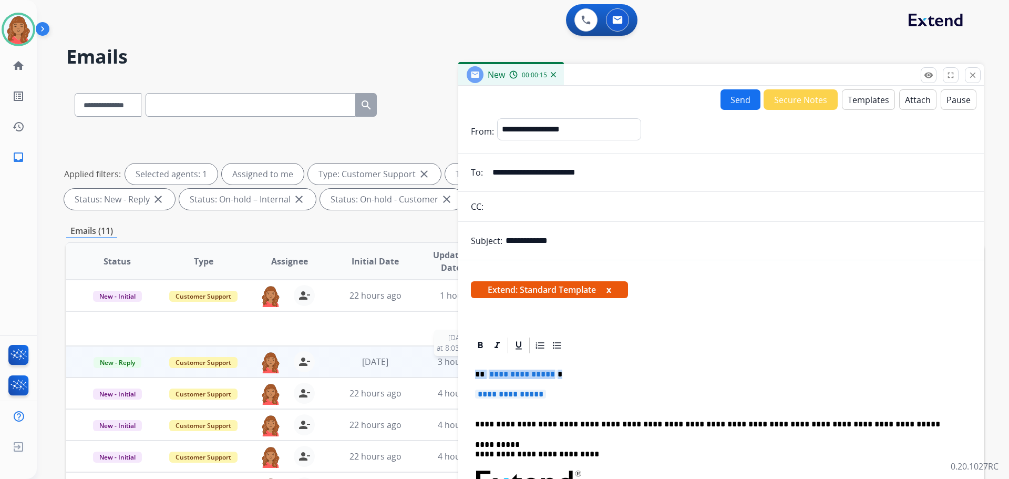
drag, startPoint x: 563, startPoint y: 405, endPoint x: 454, endPoint y: 366, distance: 116.0
click at [454, 366] on div "**********" at bounding box center [525, 364] width 918 height 569
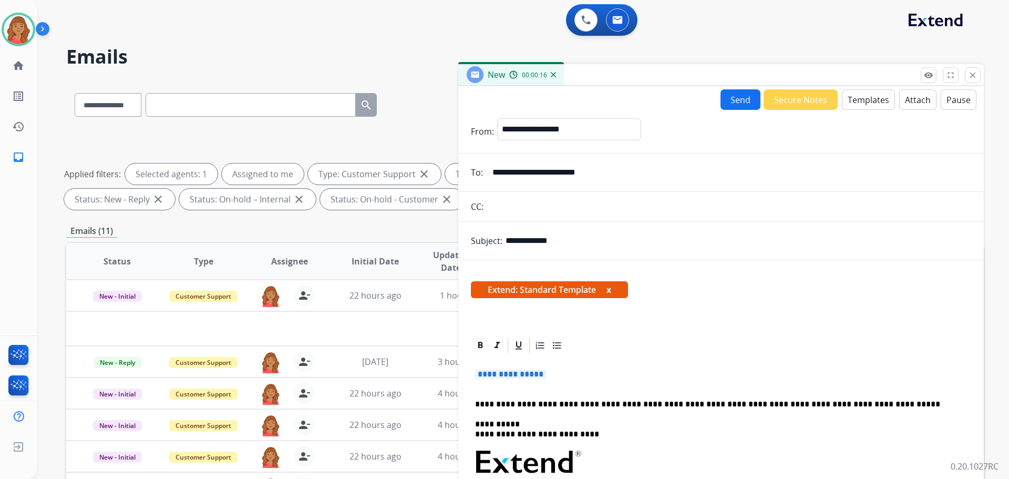
click at [558, 373] on p "**********" at bounding box center [721, 378] width 492 height 19
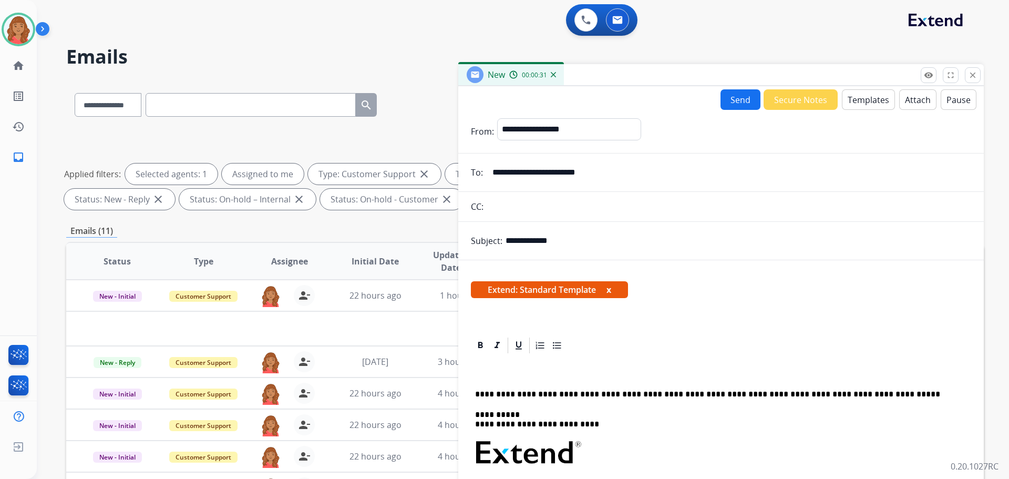
drag, startPoint x: 484, startPoint y: 374, endPoint x: 488, endPoint y: 370, distance: 6.0
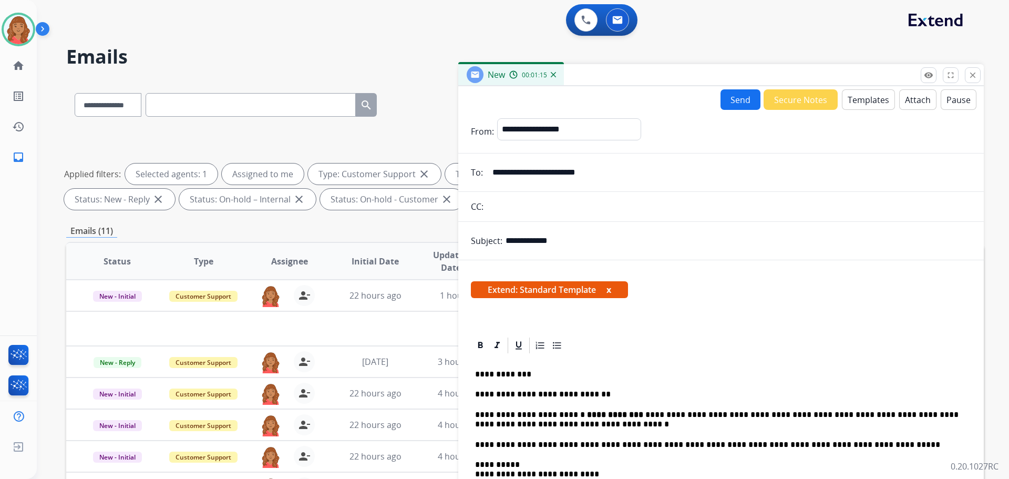
click at [734, 99] on button "Send" at bounding box center [741, 99] width 40 height 20
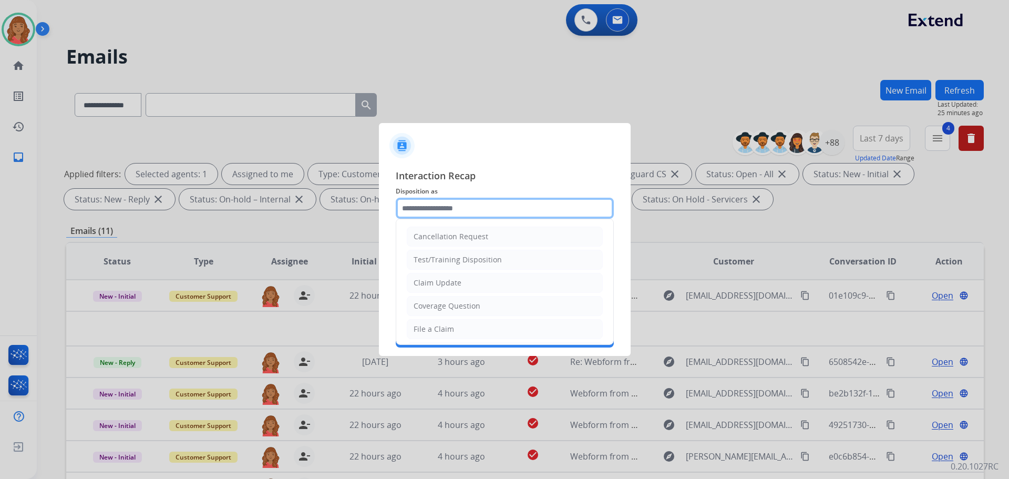
click at [485, 207] on input "text" at bounding box center [505, 208] width 218 height 21
click at [457, 283] on div "Claim Update" at bounding box center [438, 283] width 48 height 11
type input "**********"
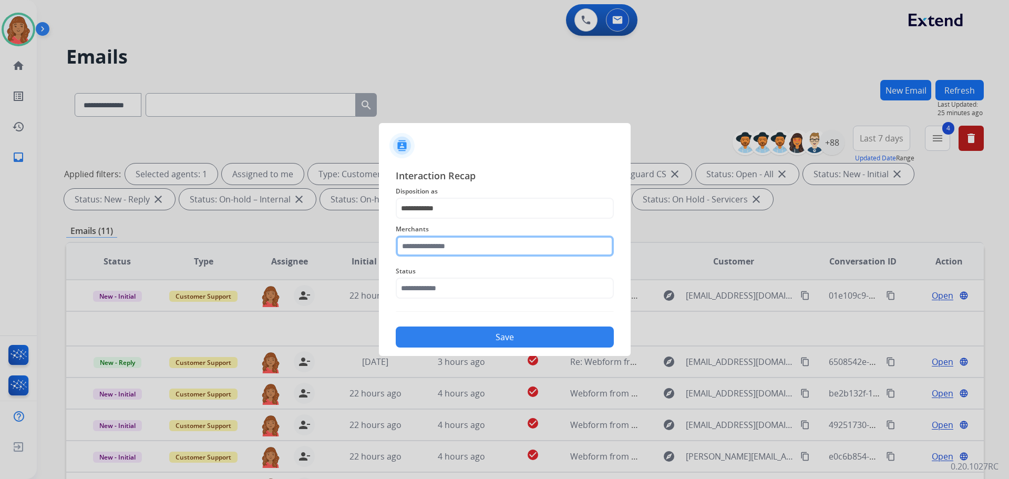
click at [459, 247] on input "text" at bounding box center [505, 245] width 218 height 21
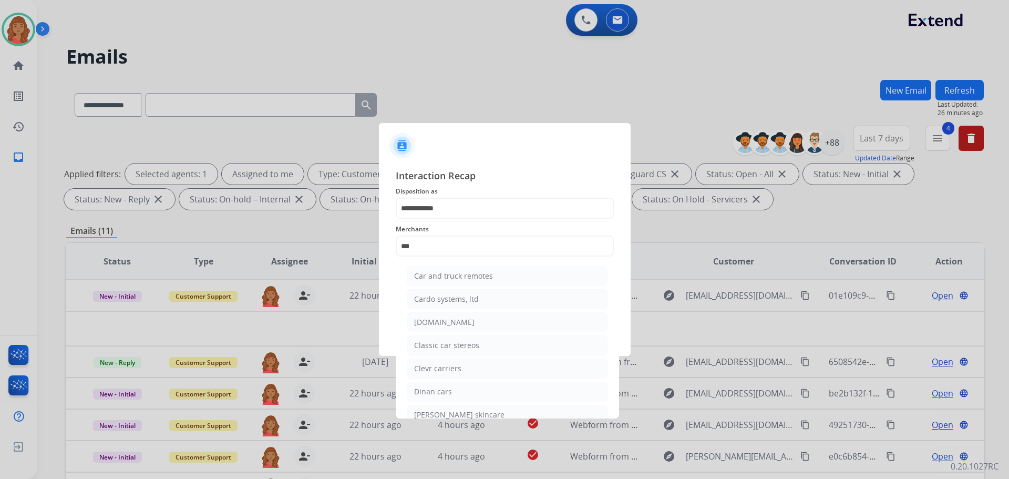
click at [442, 326] on div "[DOMAIN_NAME]" at bounding box center [444, 322] width 60 height 11
type input "**********"
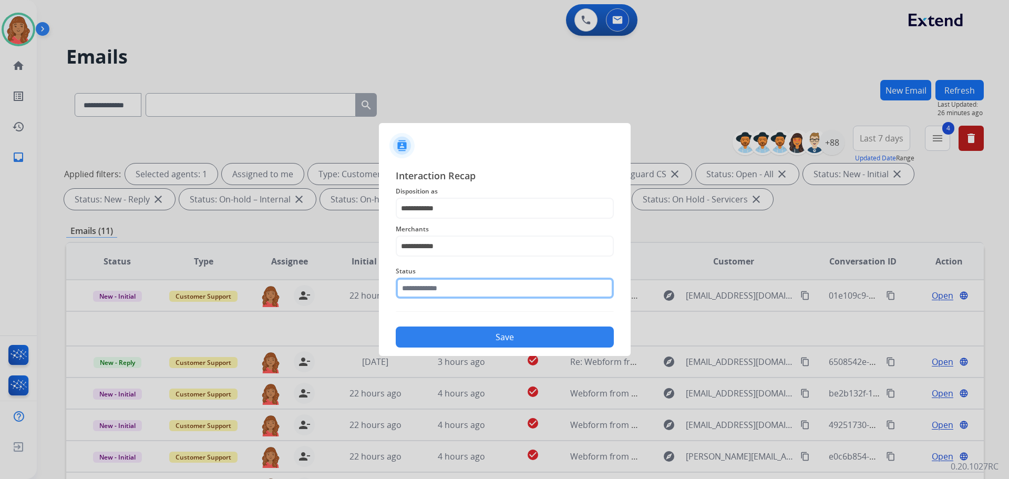
click at [434, 294] on input "text" at bounding box center [505, 288] width 218 height 21
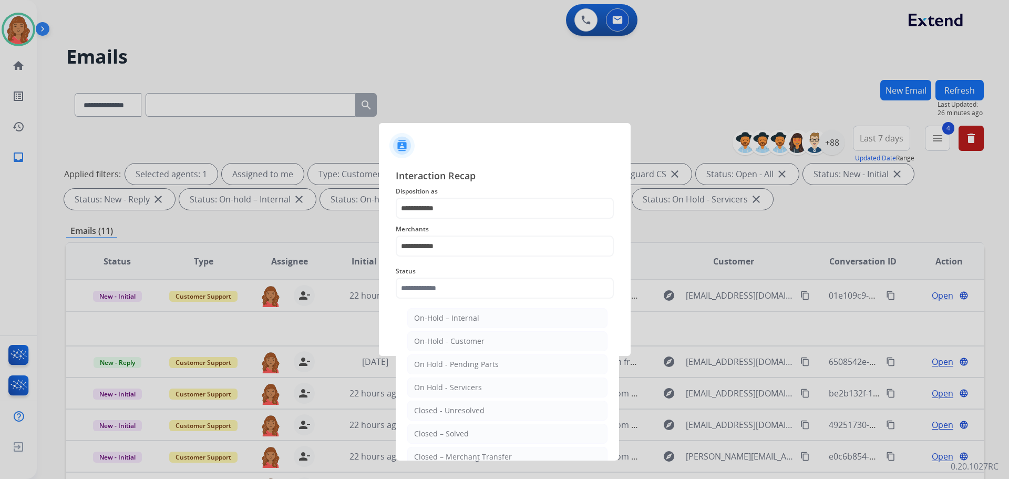
drag, startPoint x: 440, startPoint y: 433, endPoint x: 441, endPoint y: 427, distance: 6.4
click at [439, 433] on div "Closed – Solved" at bounding box center [441, 433] width 55 height 11
type input "**********"
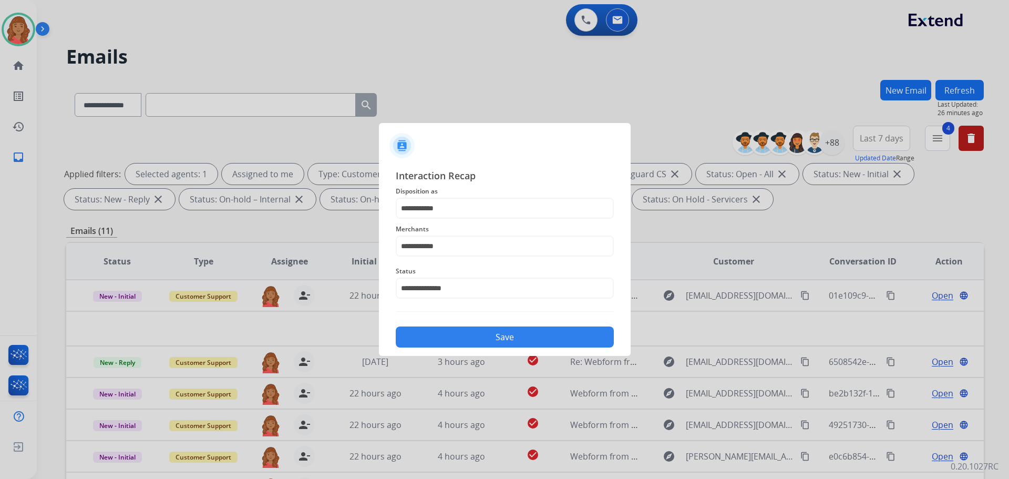
click at [444, 344] on button "Save" at bounding box center [505, 336] width 218 height 21
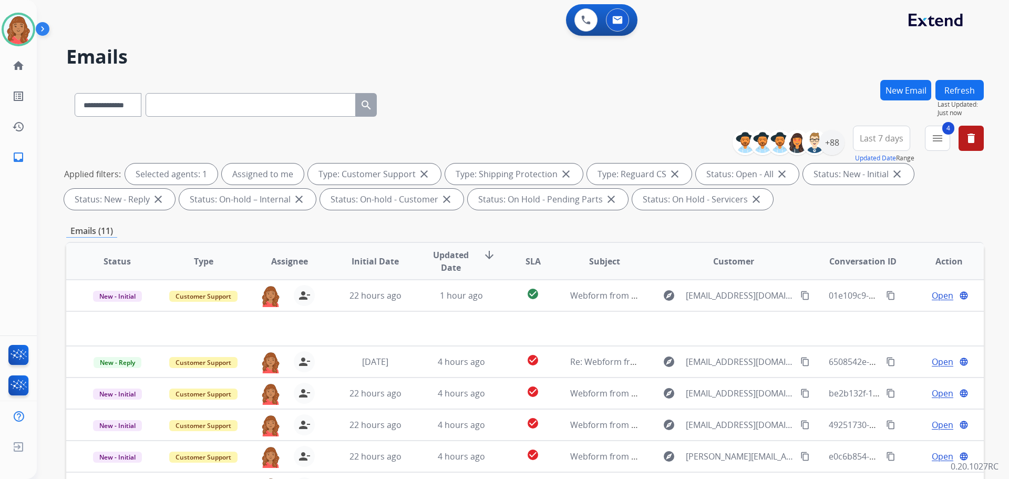
click at [941, 146] on button "4 menu" at bounding box center [937, 138] width 25 height 25
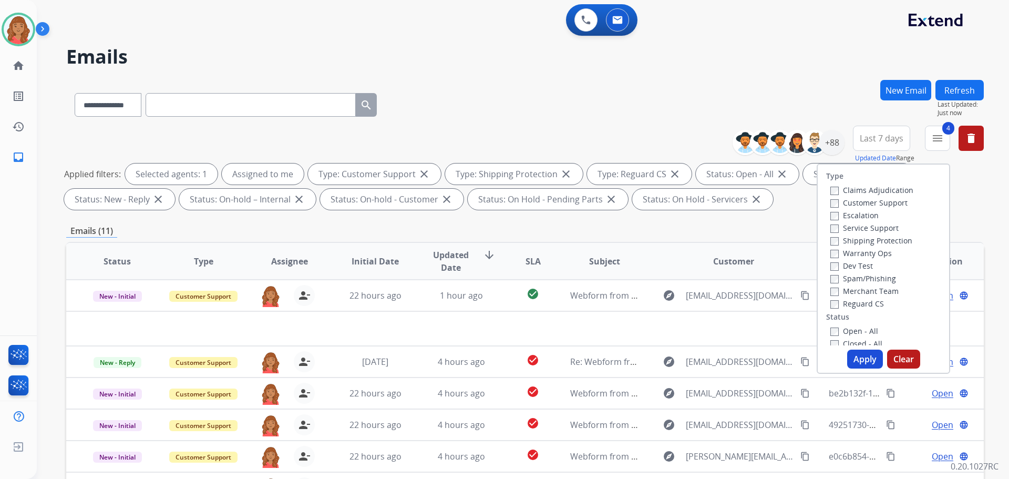
click at [852, 353] on button "Apply" at bounding box center [865, 359] width 36 height 19
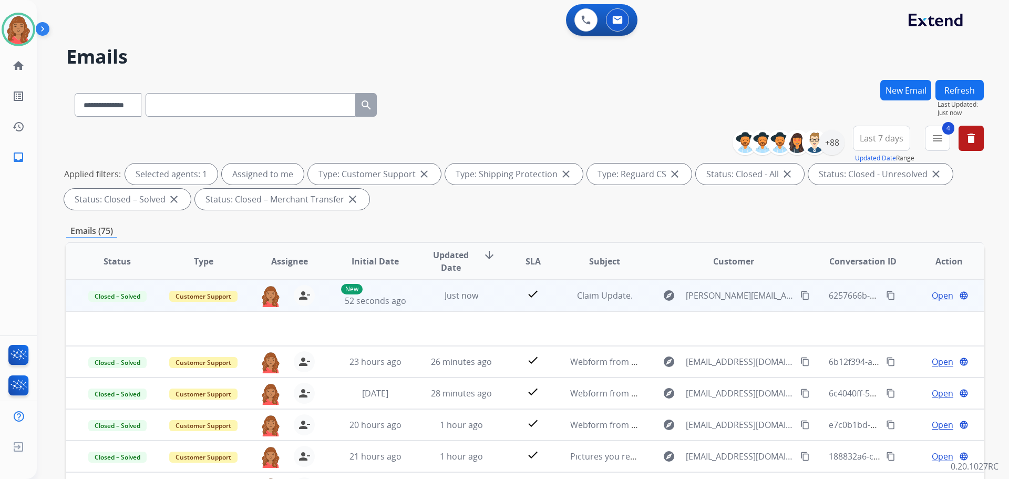
click at [885, 295] on button "content_copy" at bounding box center [891, 295] width 13 height 13
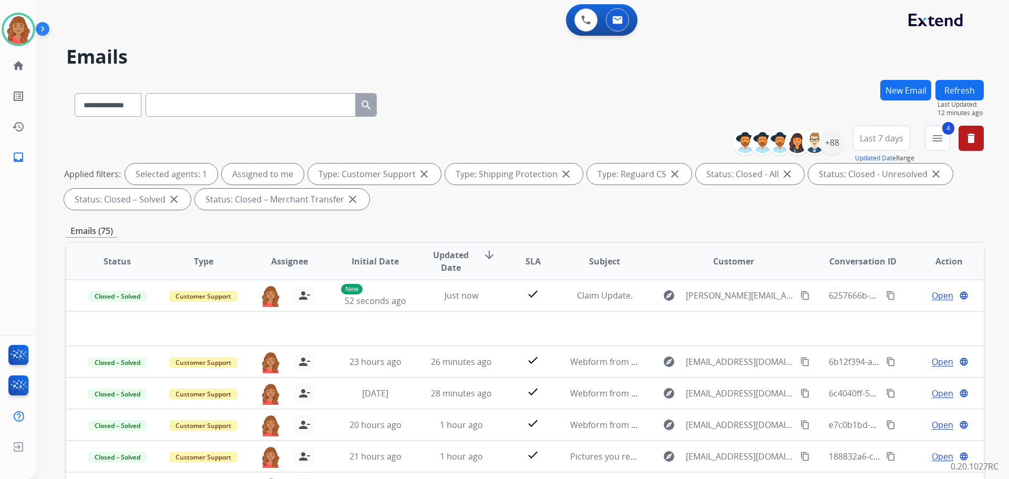
paste input "**********"
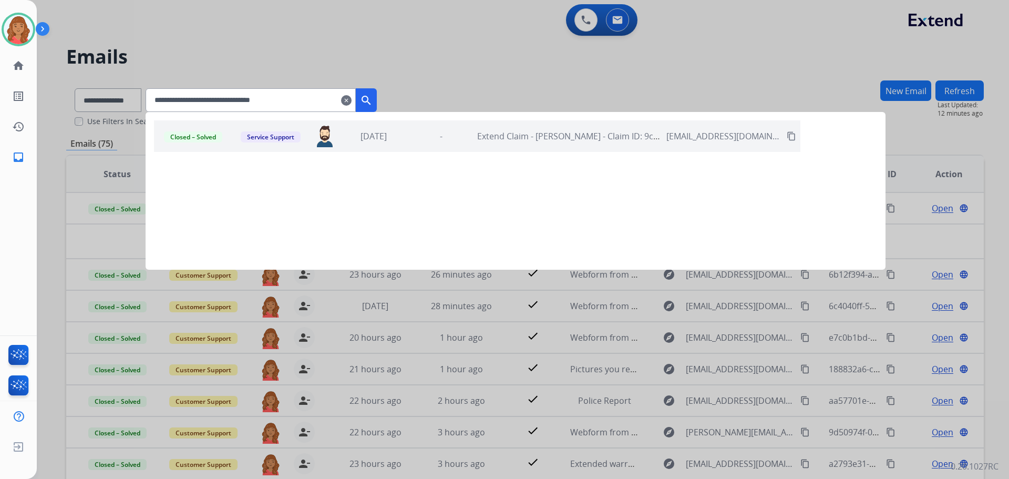
type input "**********"
click at [432, 131] on div "-" at bounding box center [441, 136] width 62 height 13
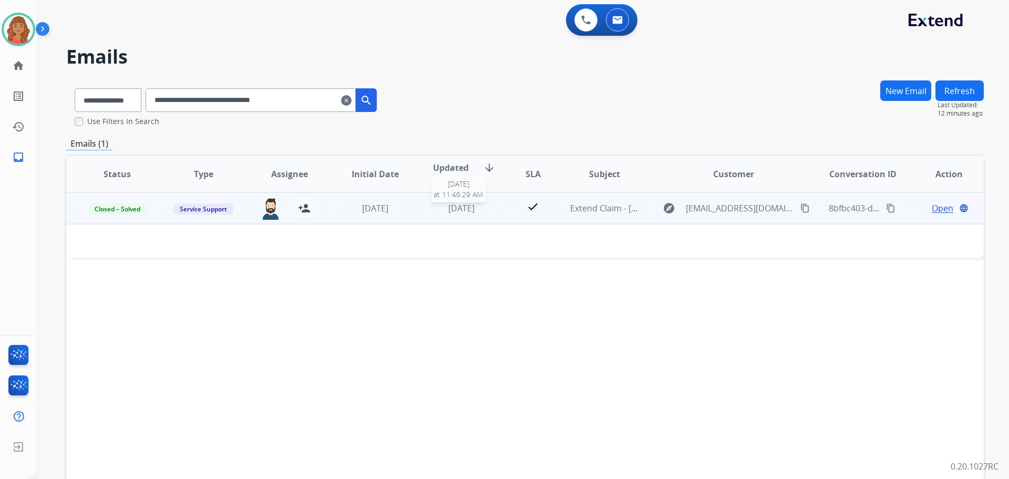
click at [436, 206] on div "4 days ago" at bounding box center [461, 208] width 69 height 13
click at [436, 209] on div "4 days ago" at bounding box center [461, 208] width 69 height 13
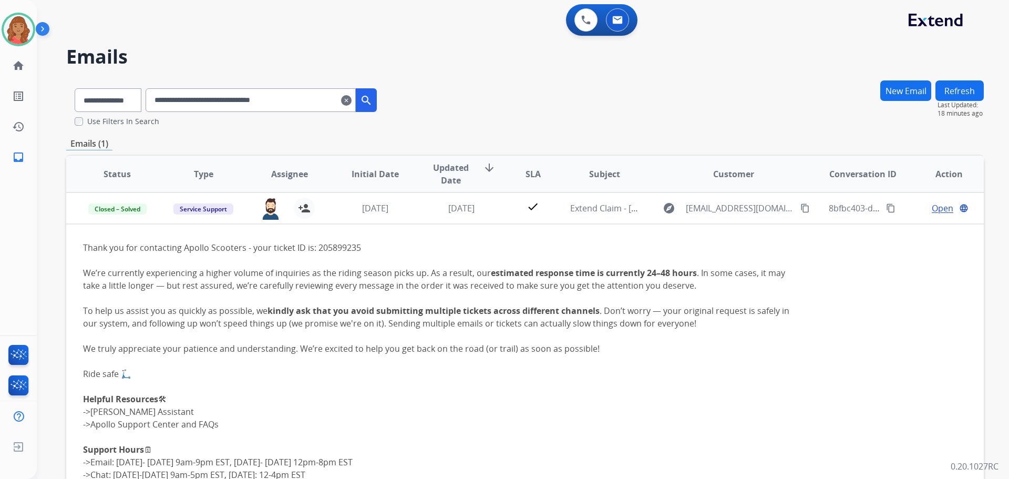
click at [352, 101] on mat-icon "clear" at bounding box center [346, 100] width 11 height 13
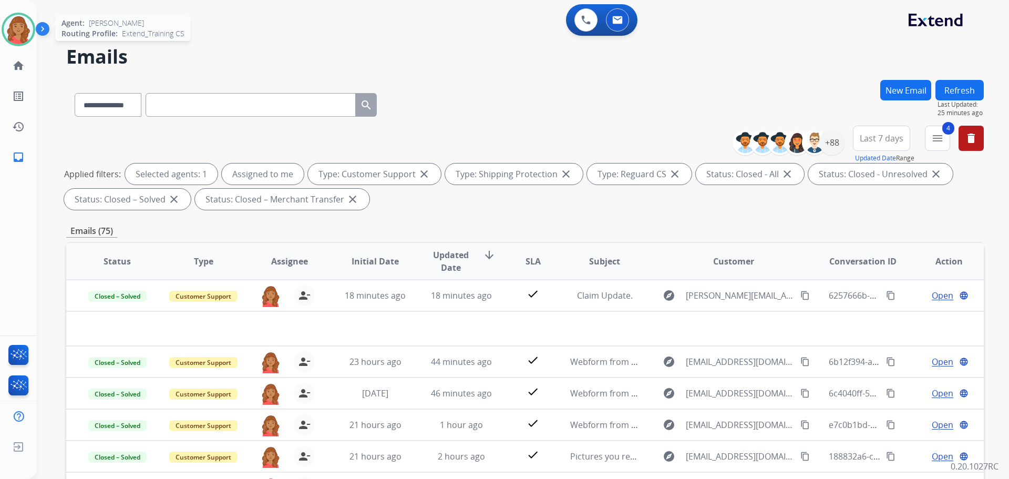
click at [20, 32] on img at bounding box center [18, 29] width 29 height 29
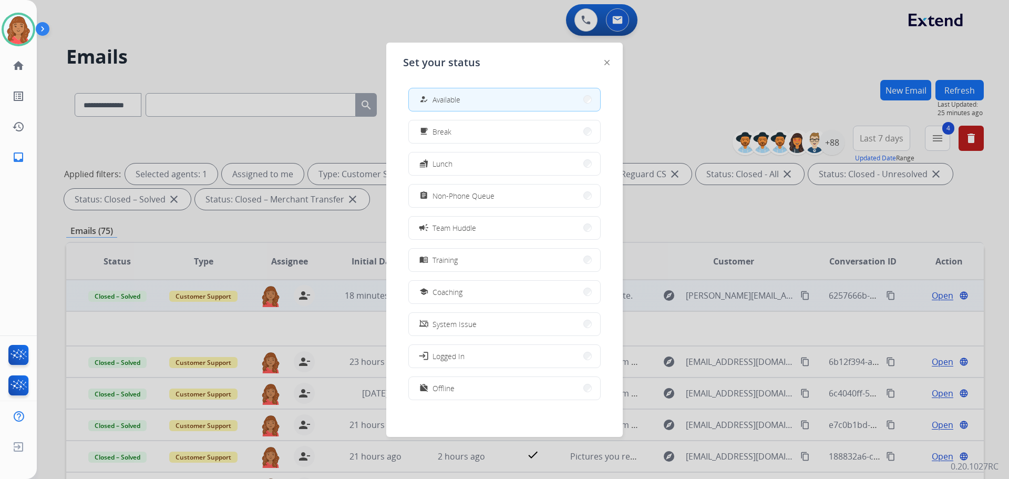
click at [447, 290] on span "Coaching" at bounding box center [448, 291] width 30 height 11
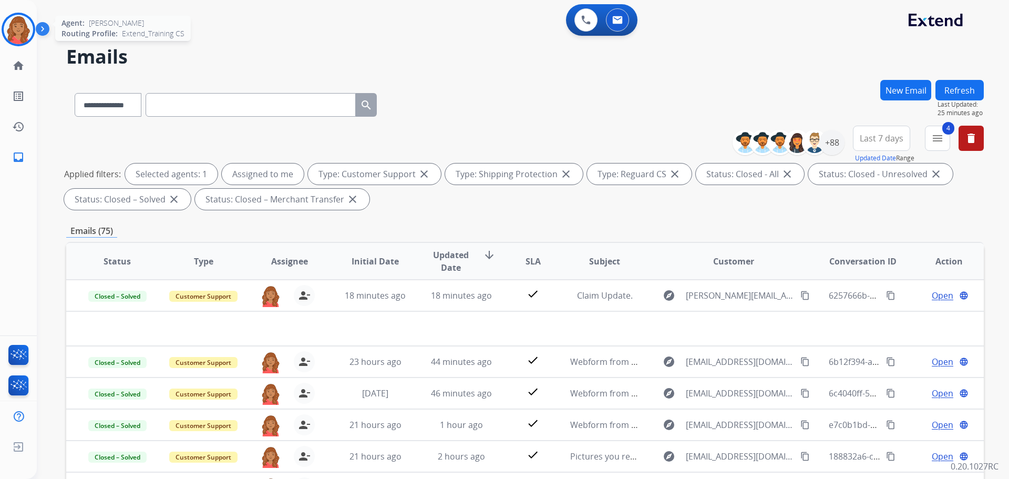
click at [18, 29] on img at bounding box center [18, 29] width 29 height 29
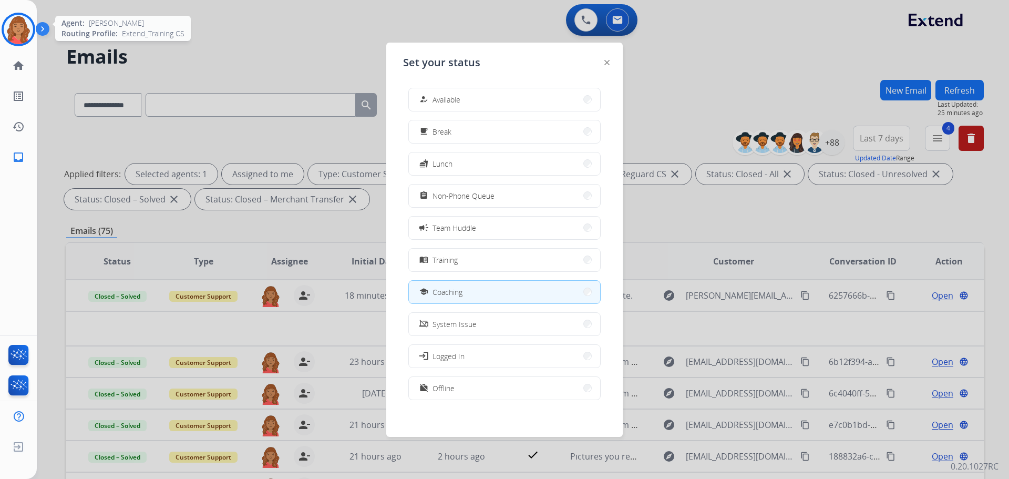
click at [18, 27] on img at bounding box center [18, 29] width 29 height 29
